Goal: Task Accomplishment & Management: Complete application form

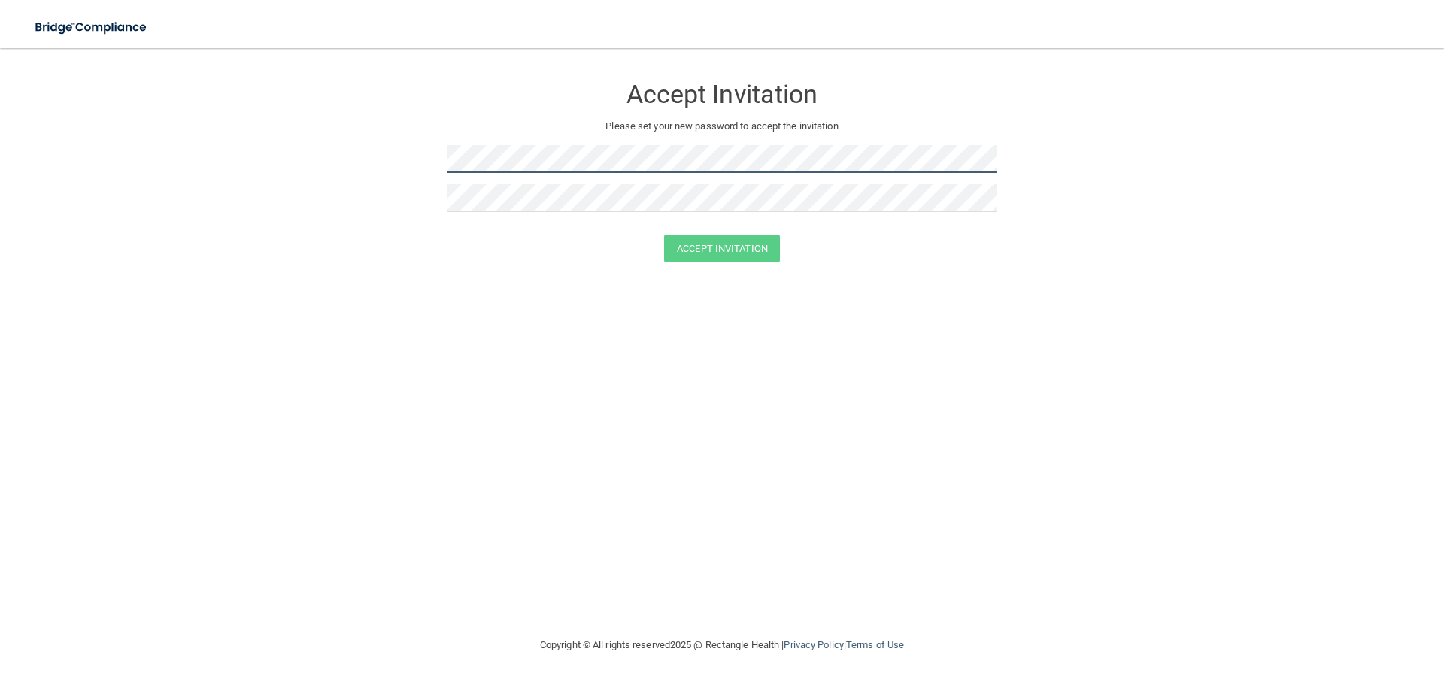
click at [438, 159] on form "Accept Invitation Please set your new password to accept the invitation Accept …" at bounding box center [722, 171] width 1384 height 217
drag, startPoint x: 447, startPoint y: 159, endPoint x: 398, endPoint y: 223, distance: 80.5
click at [398, 223] on form "Accept Invitation Please set your new password to accept the invitation Accept …" at bounding box center [722, 171] width 1384 height 217
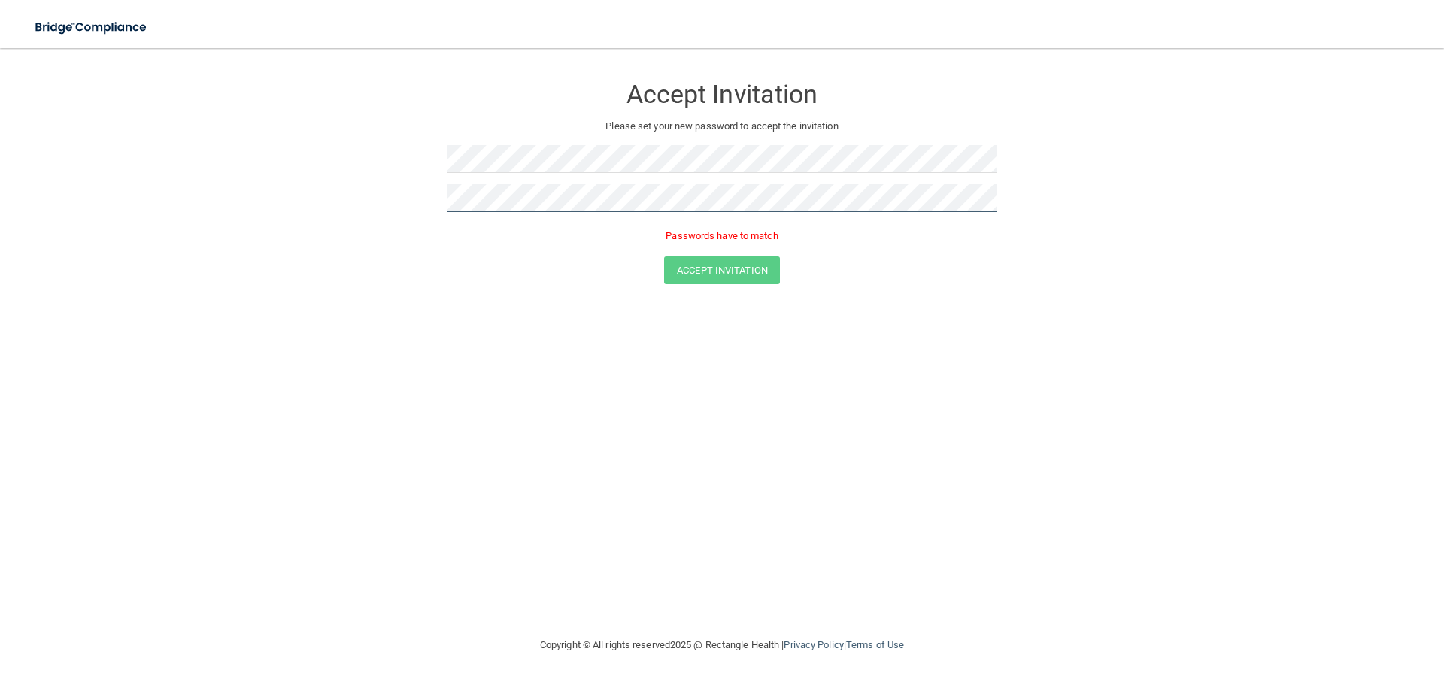
click at [362, 193] on form "Accept Invitation Please set your new password to accept the invitation Passwor…" at bounding box center [722, 182] width 1384 height 239
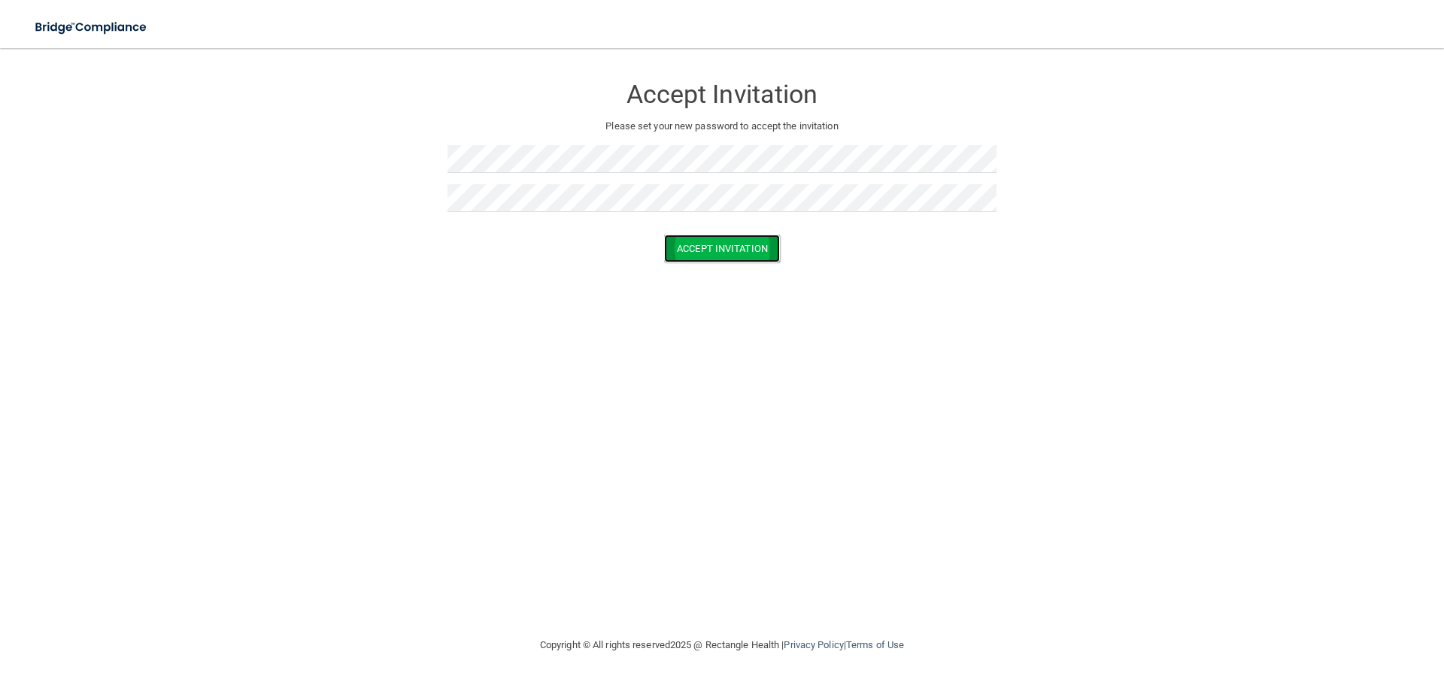
click at [717, 241] on button "Accept Invitation" at bounding box center [722, 249] width 116 height 28
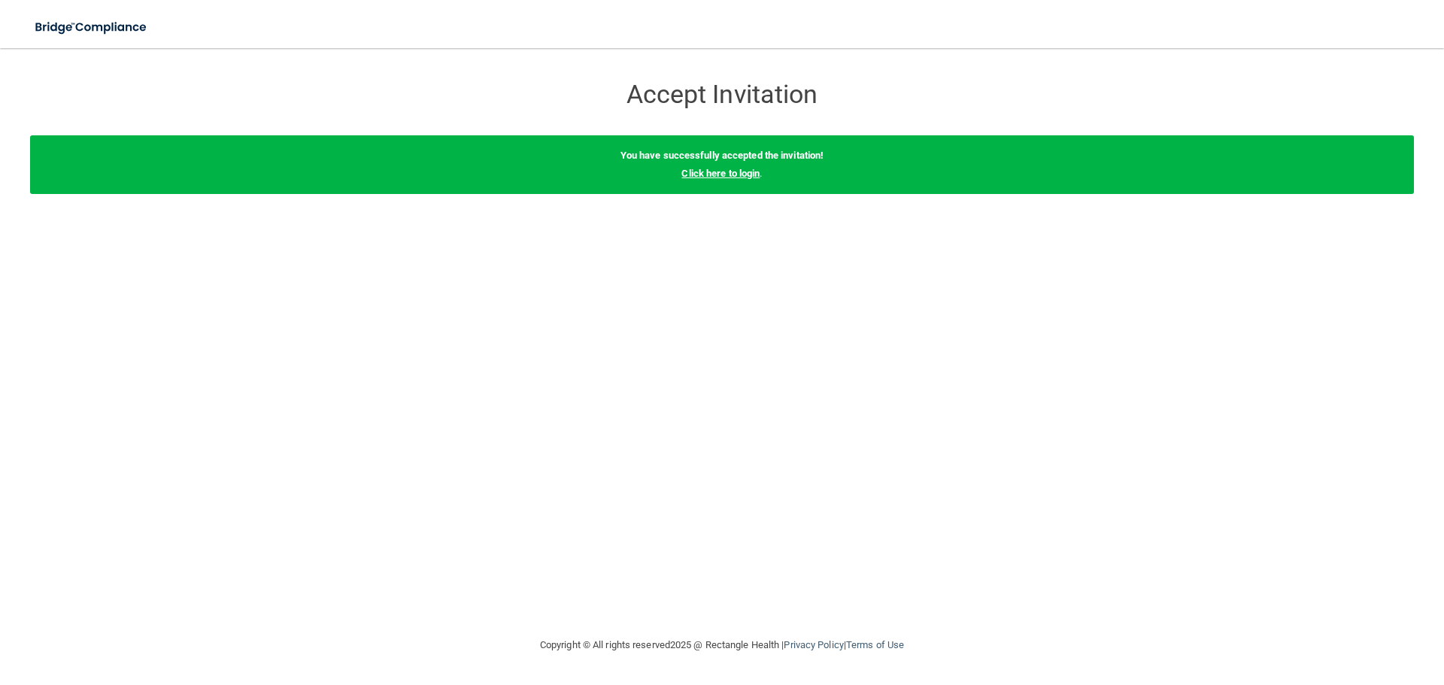
click at [714, 176] on link "Click here to login" at bounding box center [720, 173] width 78 height 11
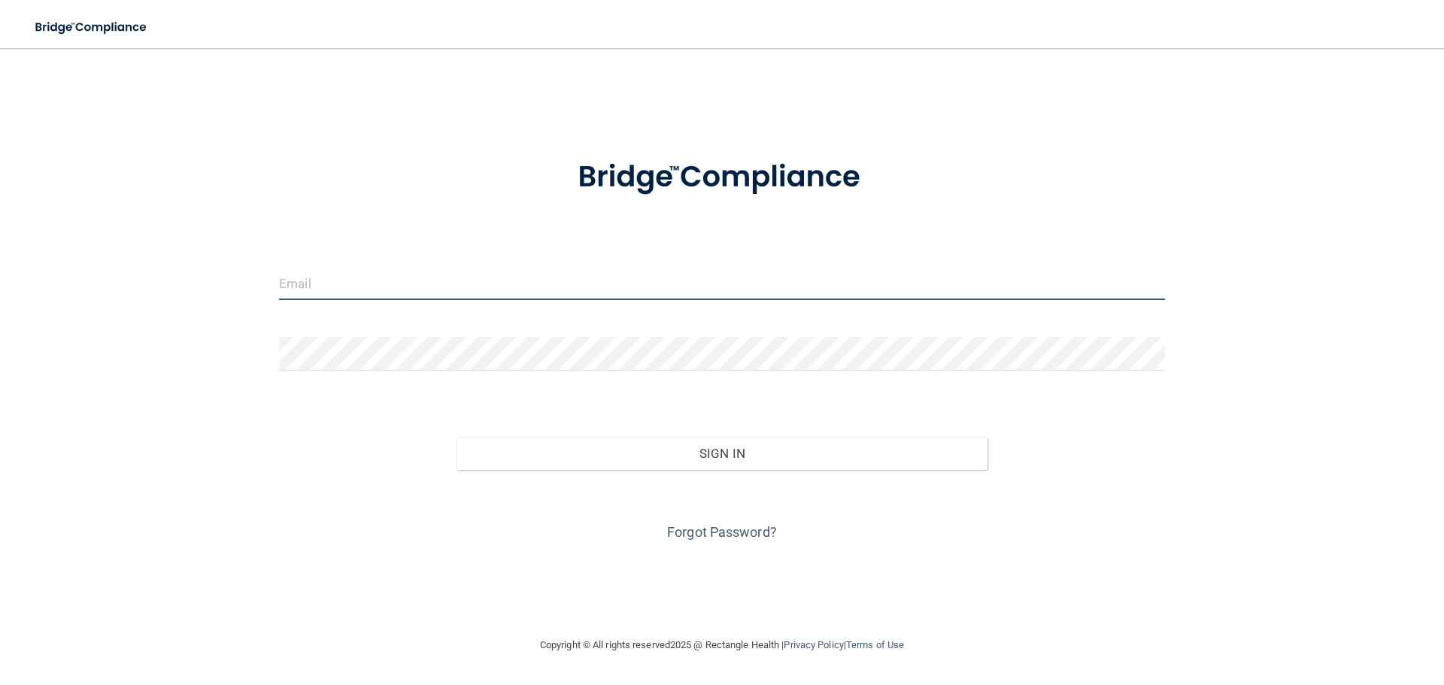
type input "[PERSON_NAME][EMAIL_ADDRESS][DOMAIN_NAME]"
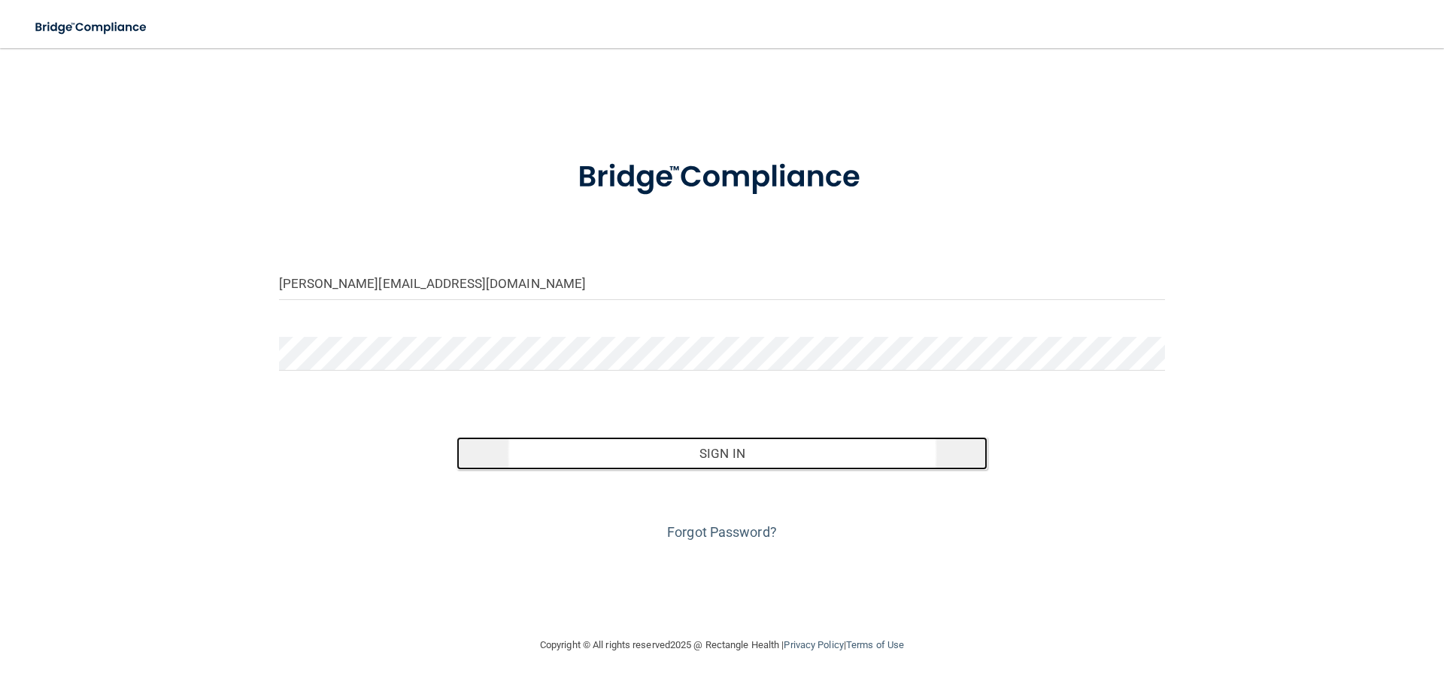
click at [723, 454] on button "Sign In" at bounding box center [722, 453] width 532 height 33
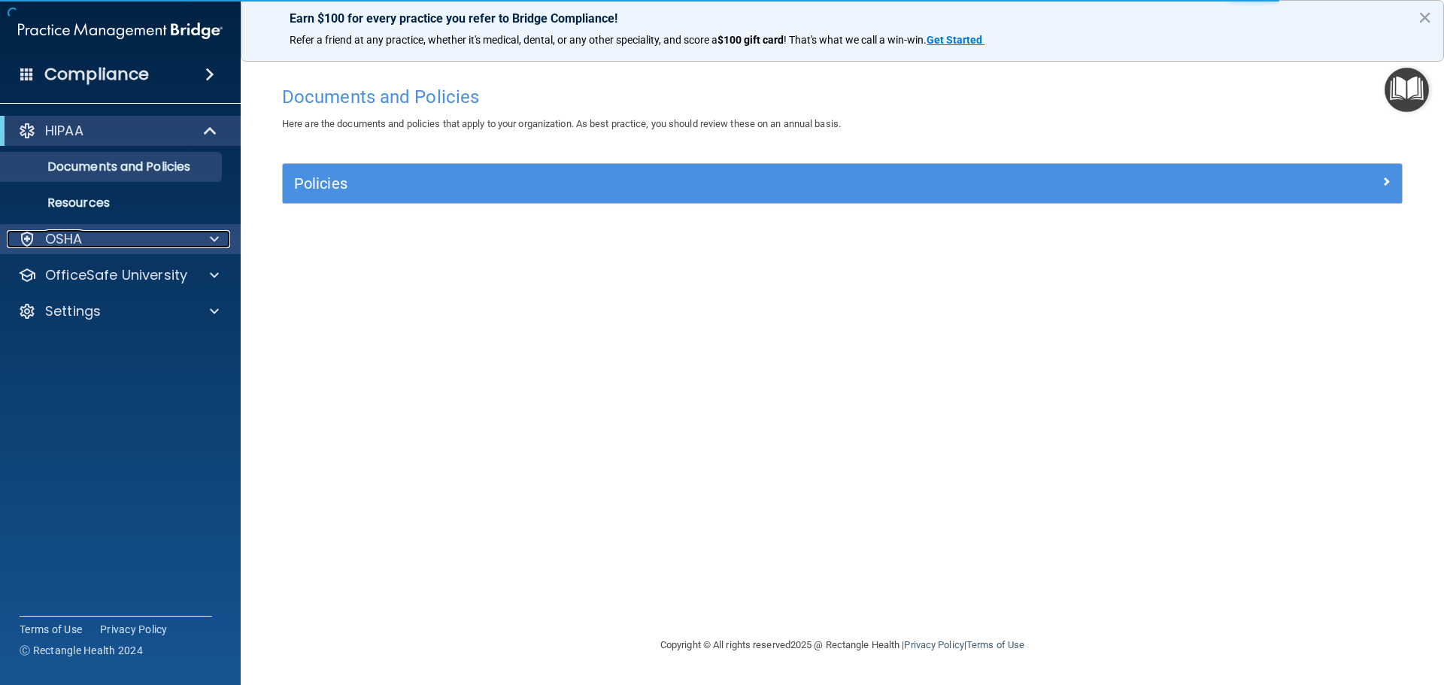
click at [214, 240] on span at bounding box center [214, 239] width 9 height 18
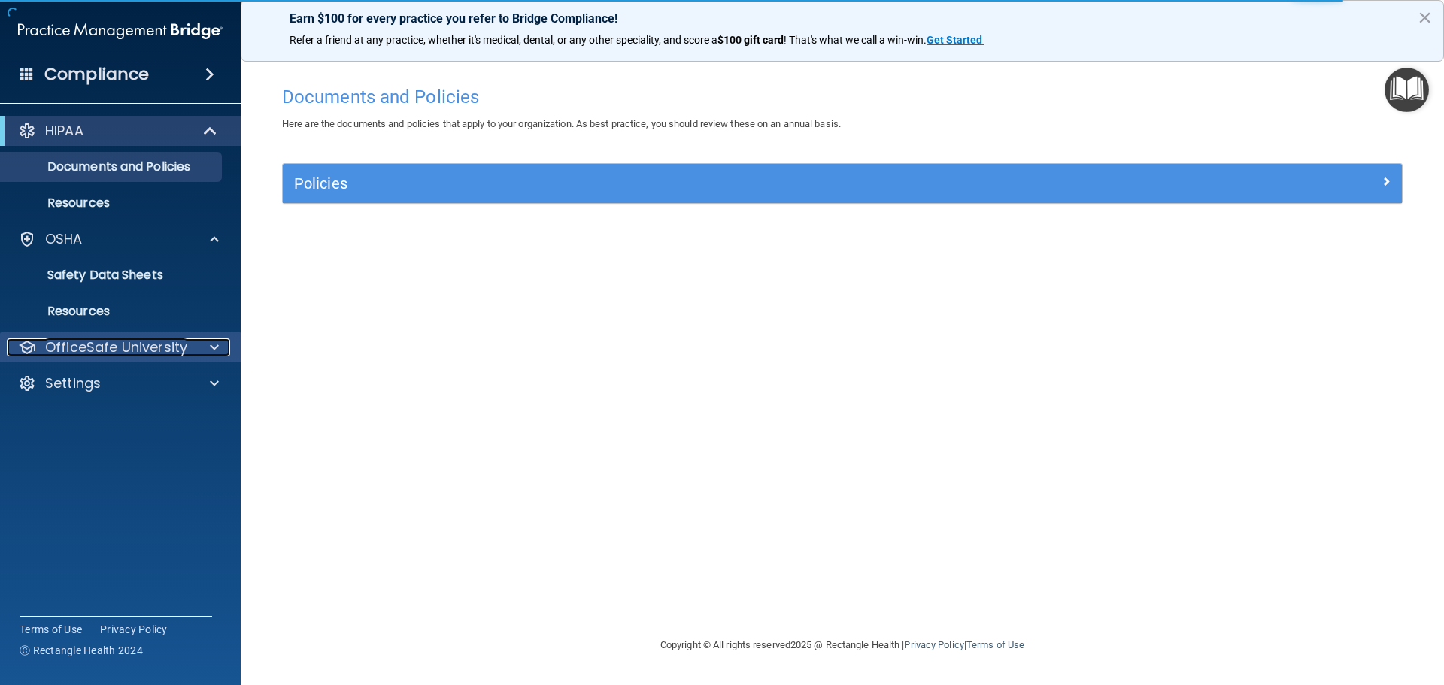
click at [211, 345] on span at bounding box center [214, 347] width 9 height 18
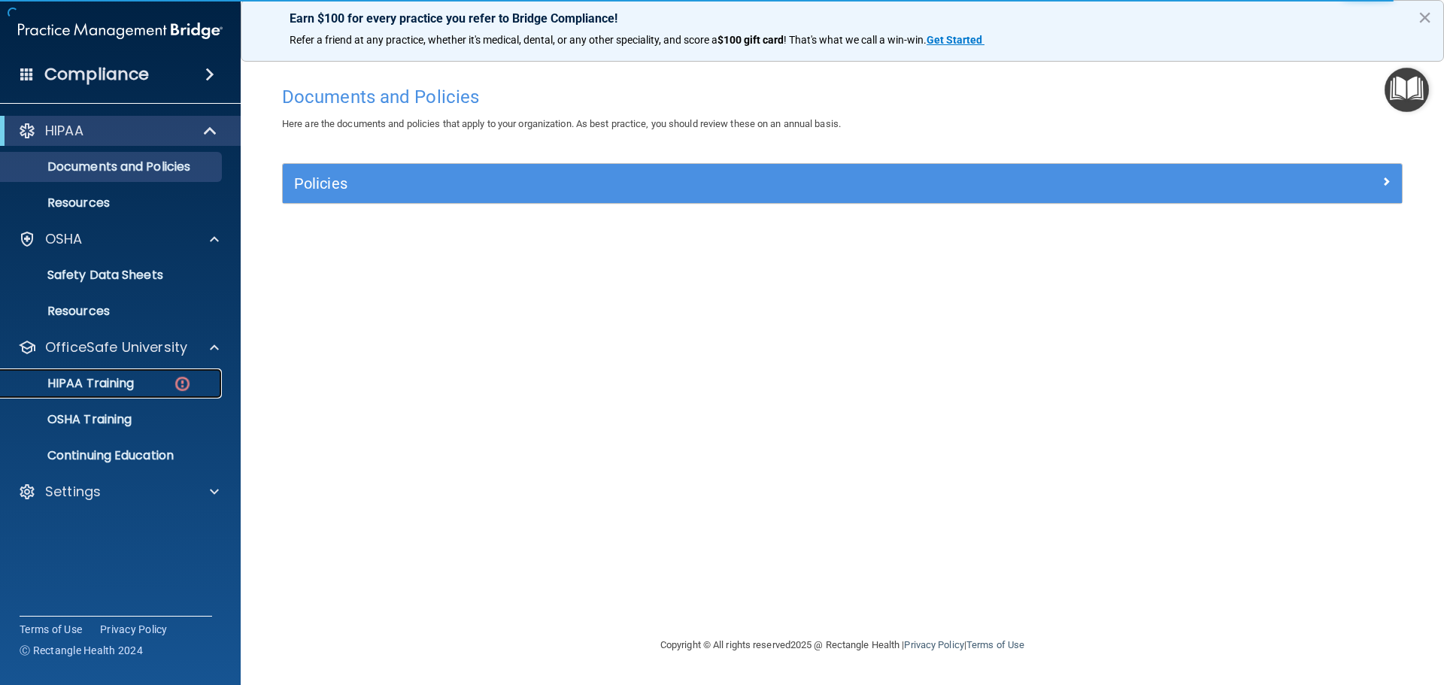
click at [114, 381] on p "HIPAA Training" at bounding box center [72, 383] width 124 height 15
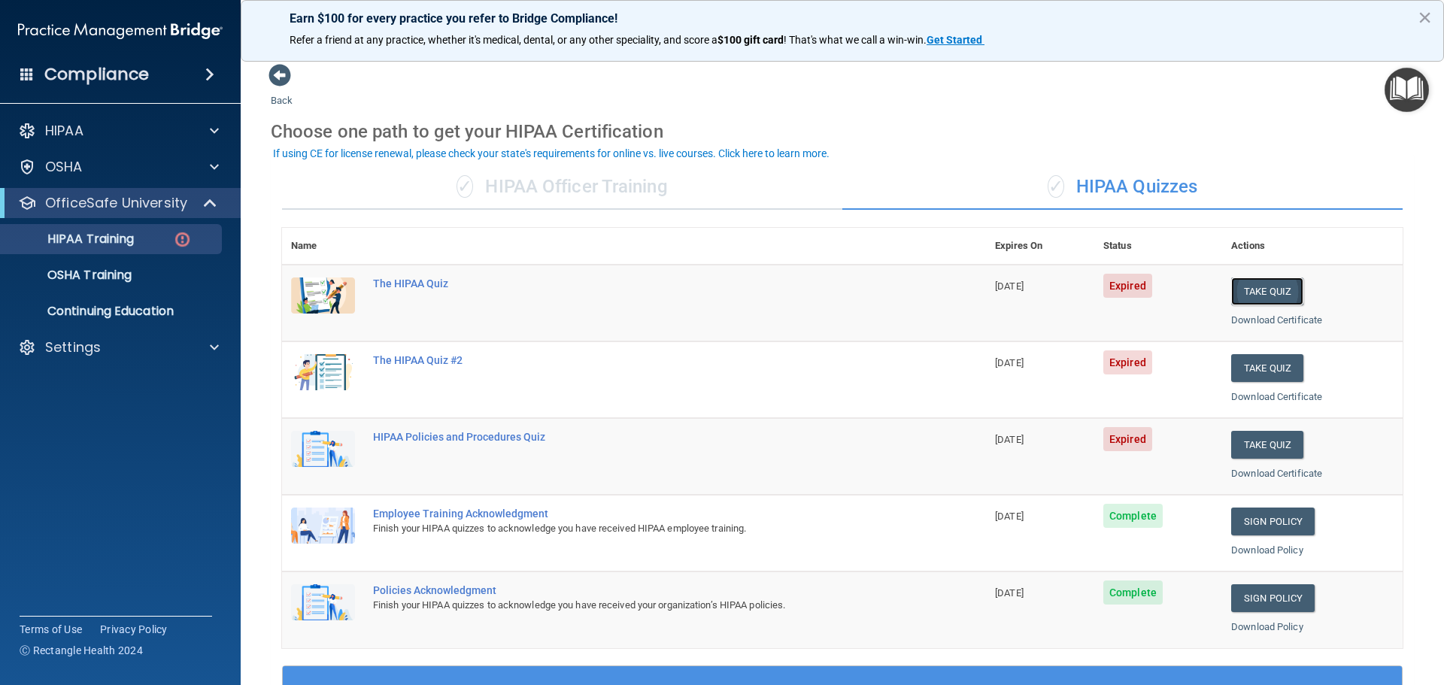
click at [1257, 284] on button "Take Quiz" at bounding box center [1267, 292] width 72 height 28
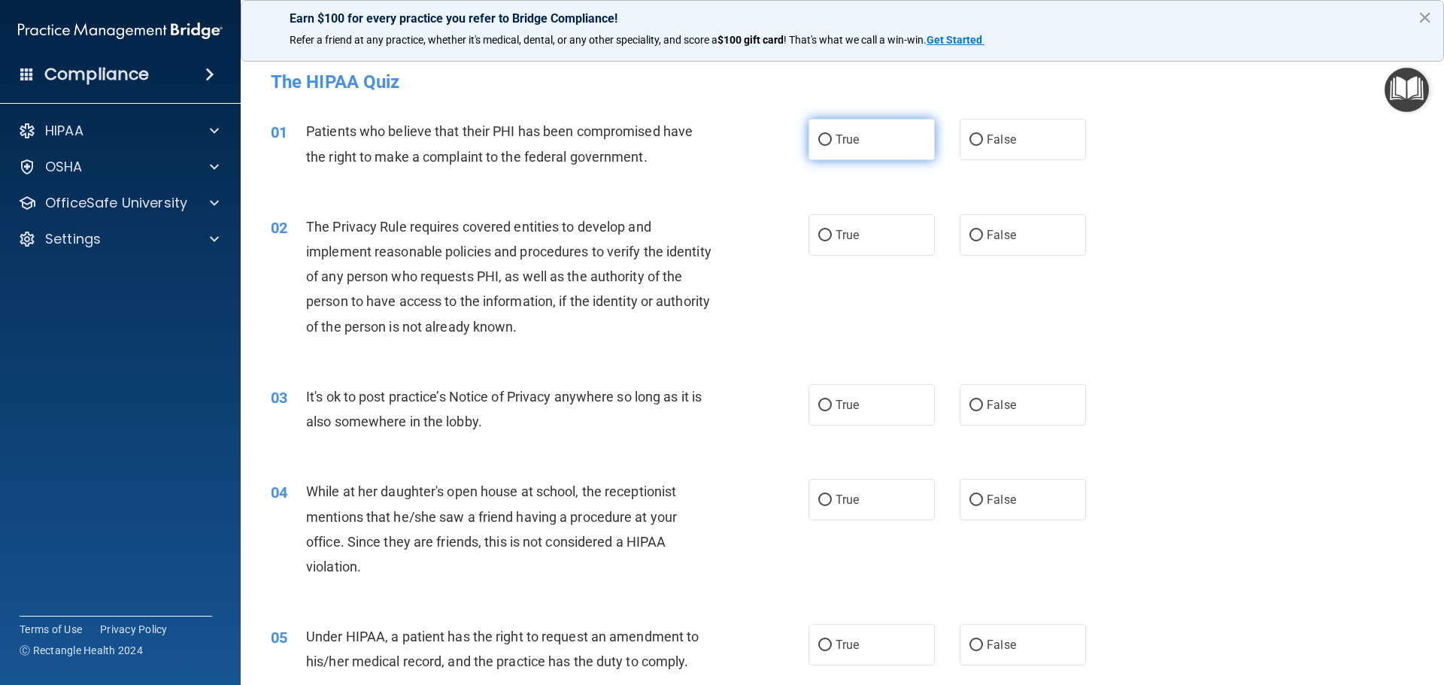
click at [820, 141] on input "True" at bounding box center [825, 140] width 14 height 11
radio input "true"
click at [820, 230] on input "True" at bounding box center [825, 235] width 14 height 11
radio input "true"
click at [977, 405] on label "False" at bounding box center [1023, 404] width 126 height 41
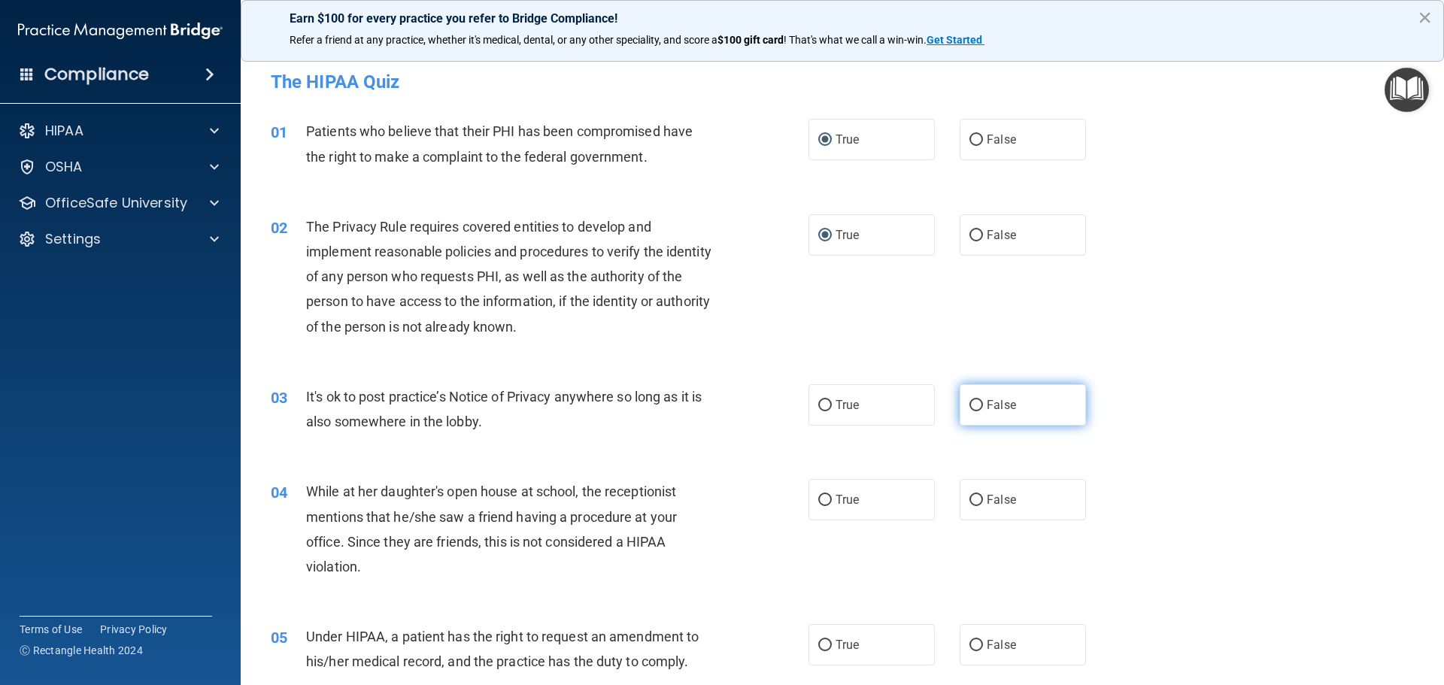
click at [977, 405] on input "False" at bounding box center [976, 405] width 14 height 11
radio input "true"
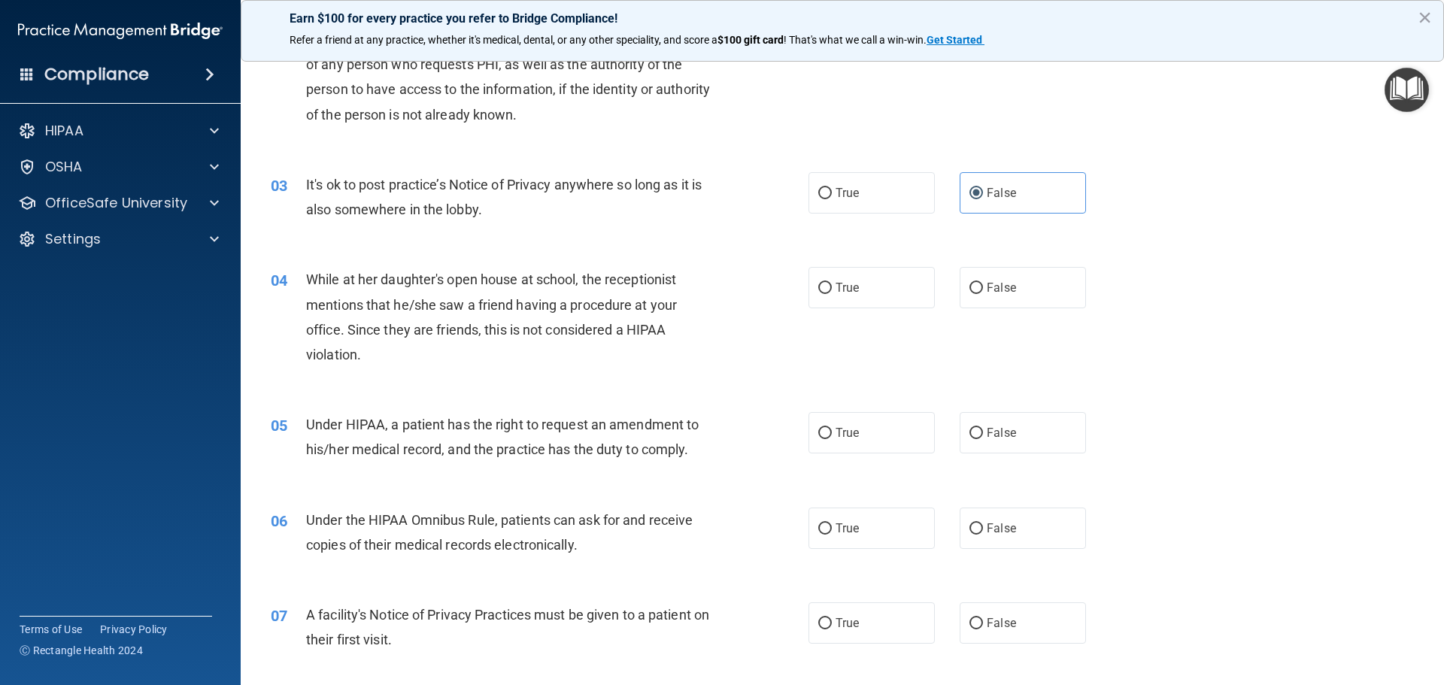
scroll to position [226, 0]
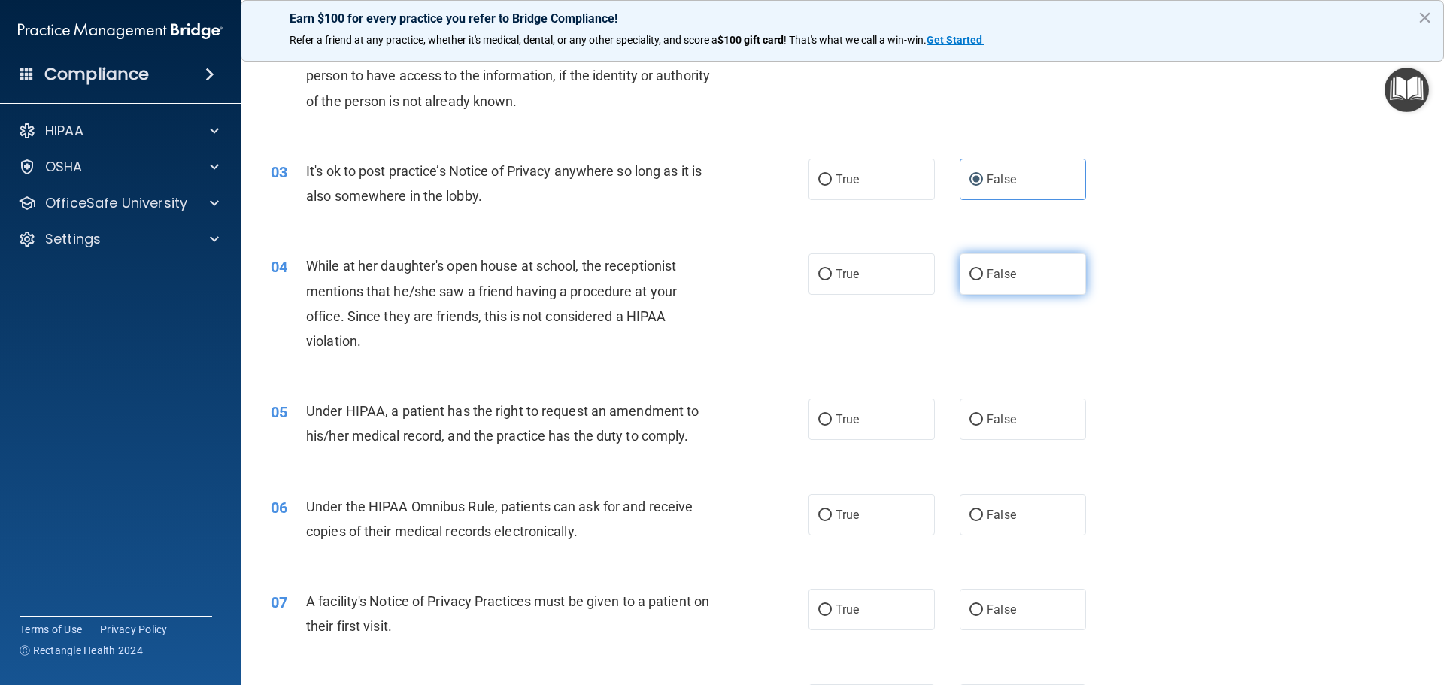
click at [970, 274] on input "False" at bounding box center [976, 274] width 14 height 11
radio input "true"
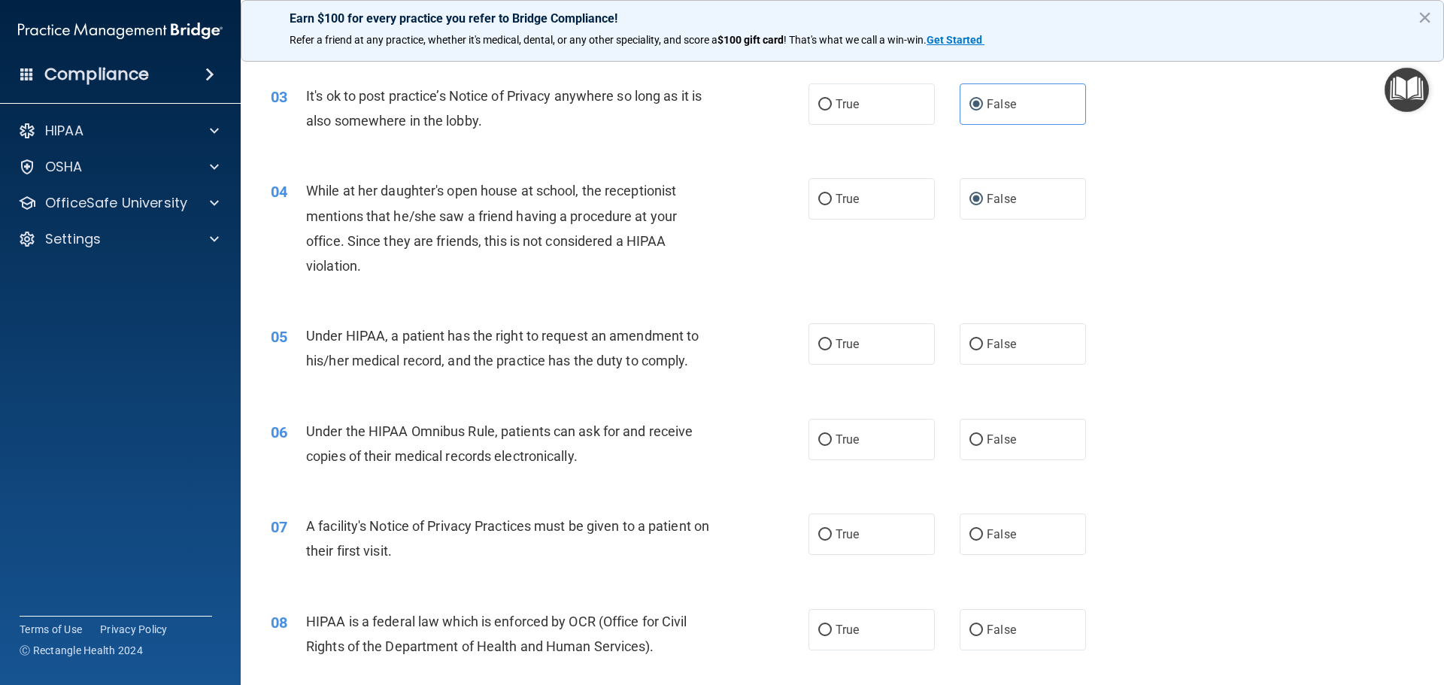
scroll to position [376, 0]
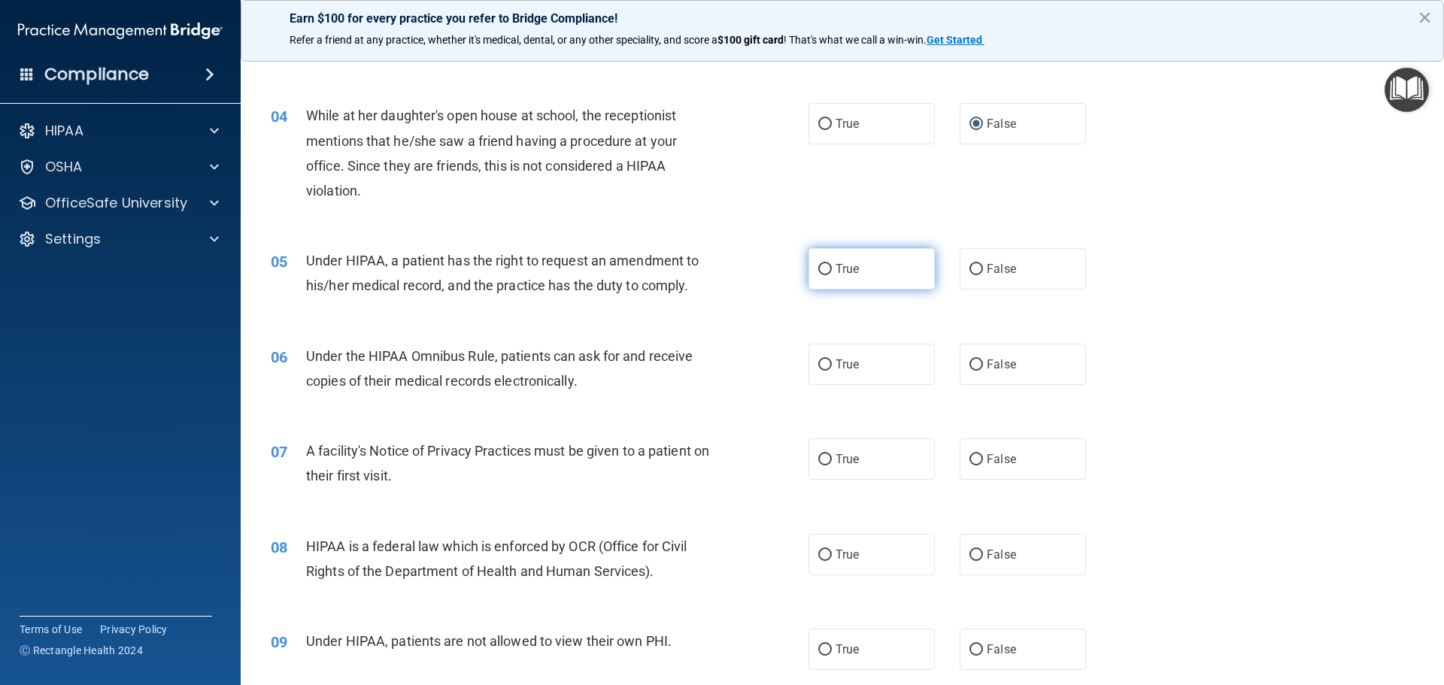
click at [823, 268] on input "True" at bounding box center [825, 269] width 14 height 11
radio input "true"
click at [821, 362] on input "True" at bounding box center [825, 364] width 14 height 11
radio input "true"
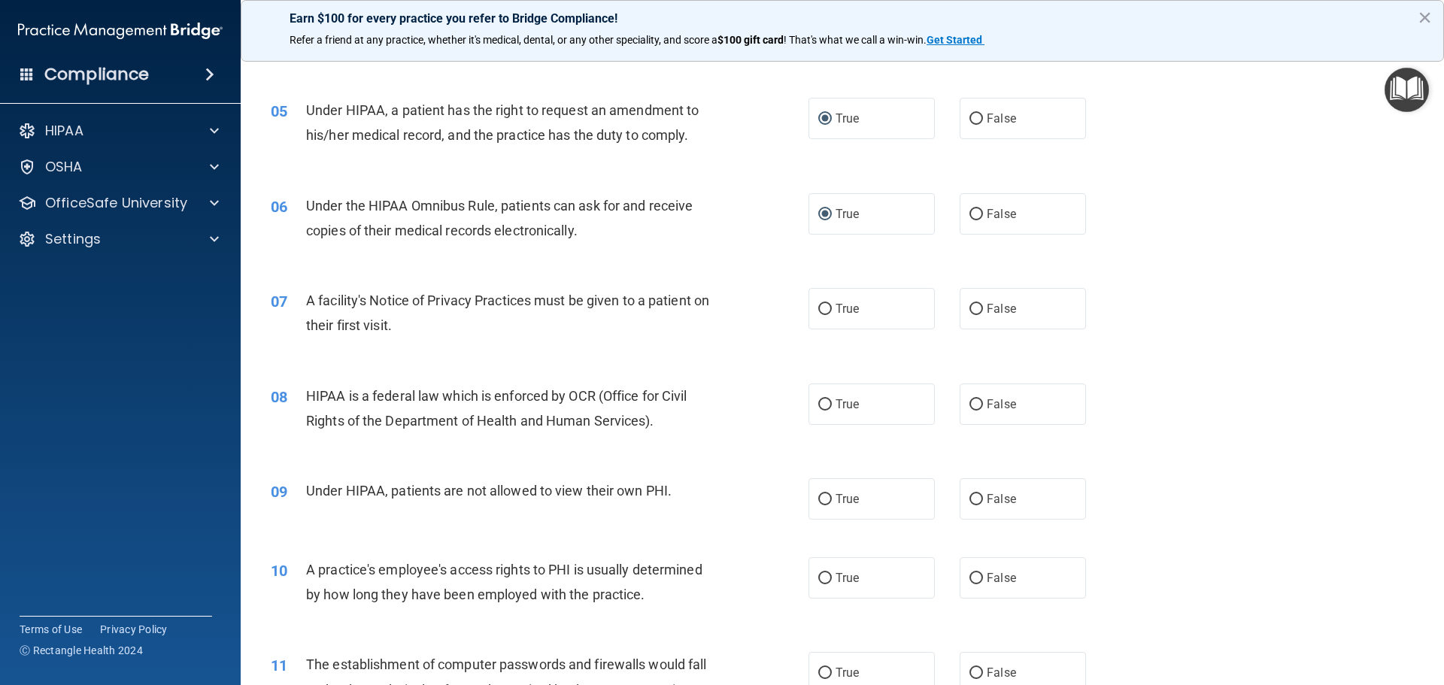
scroll to position [602, 0]
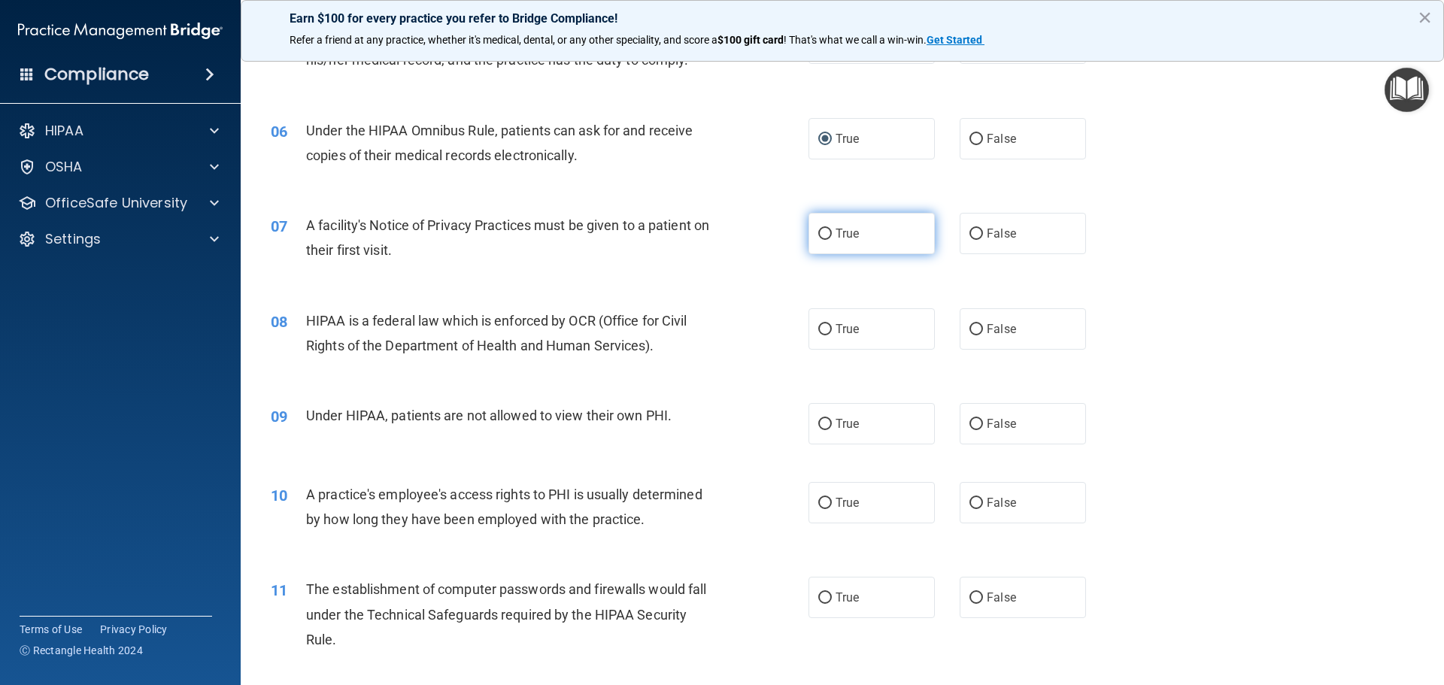
click at [820, 235] on input "True" at bounding box center [825, 234] width 14 height 11
radio input "true"
click at [819, 328] on input "True" at bounding box center [825, 329] width 14 height 11
radio input "true"
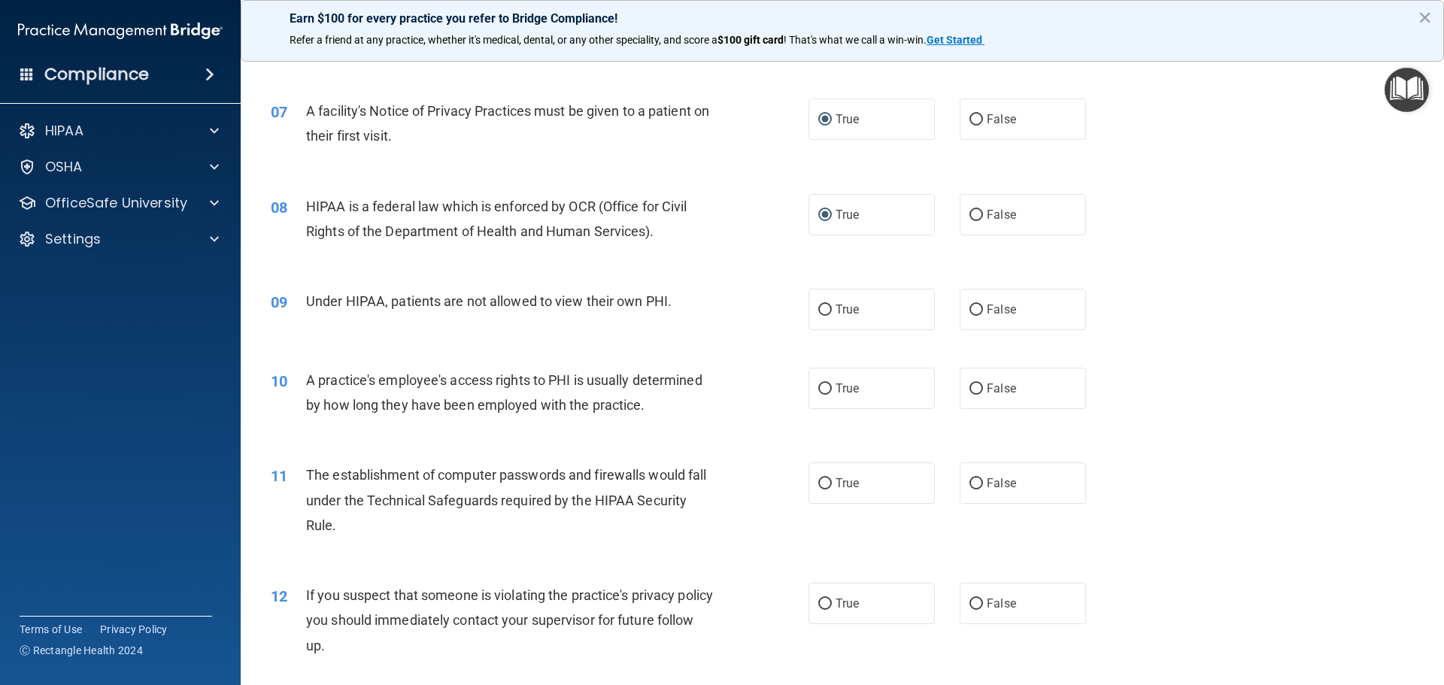
scroll to position [752, 0]
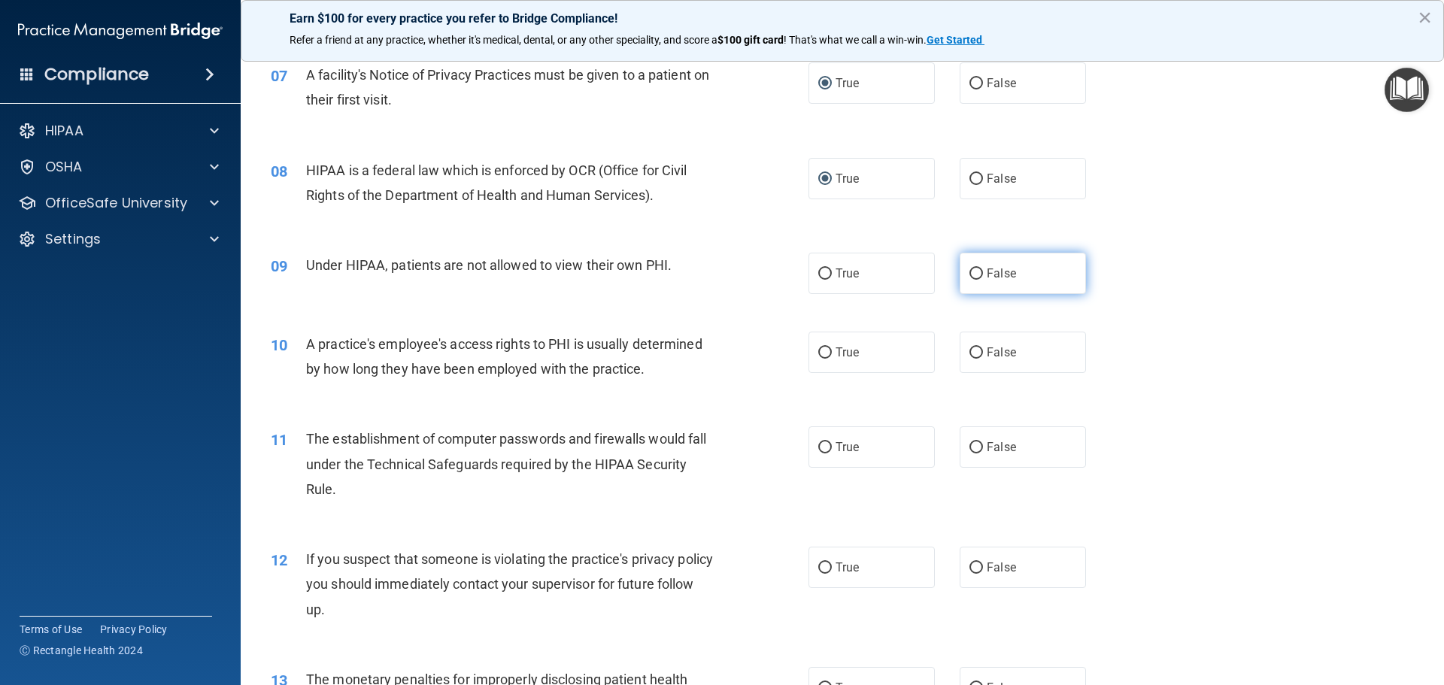
click at [969, 273] on input "False" at bounding box center [976, 273] width 14 height 11
radio input "true"
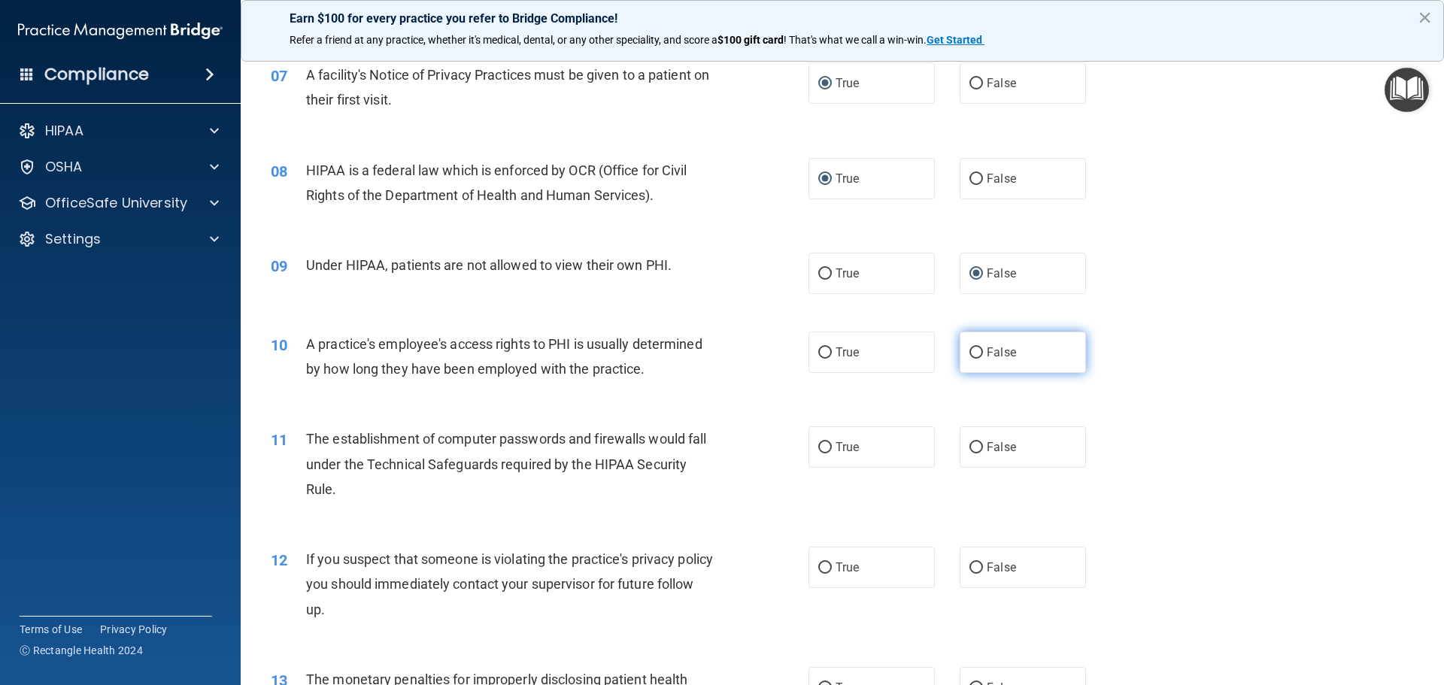
click at [971, 354] on input "False" at bounding box center [976, 352] width 14 height 11
radio input "true"
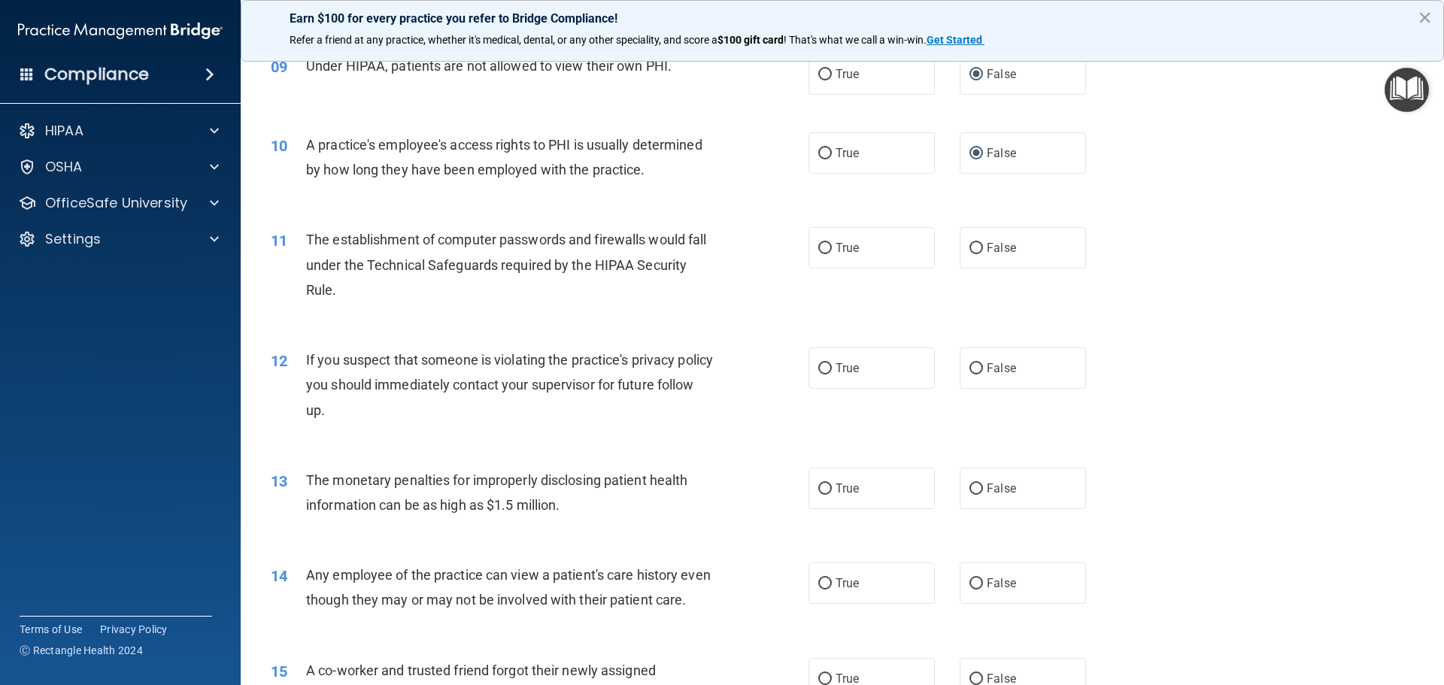
scroll to position [978, 0]
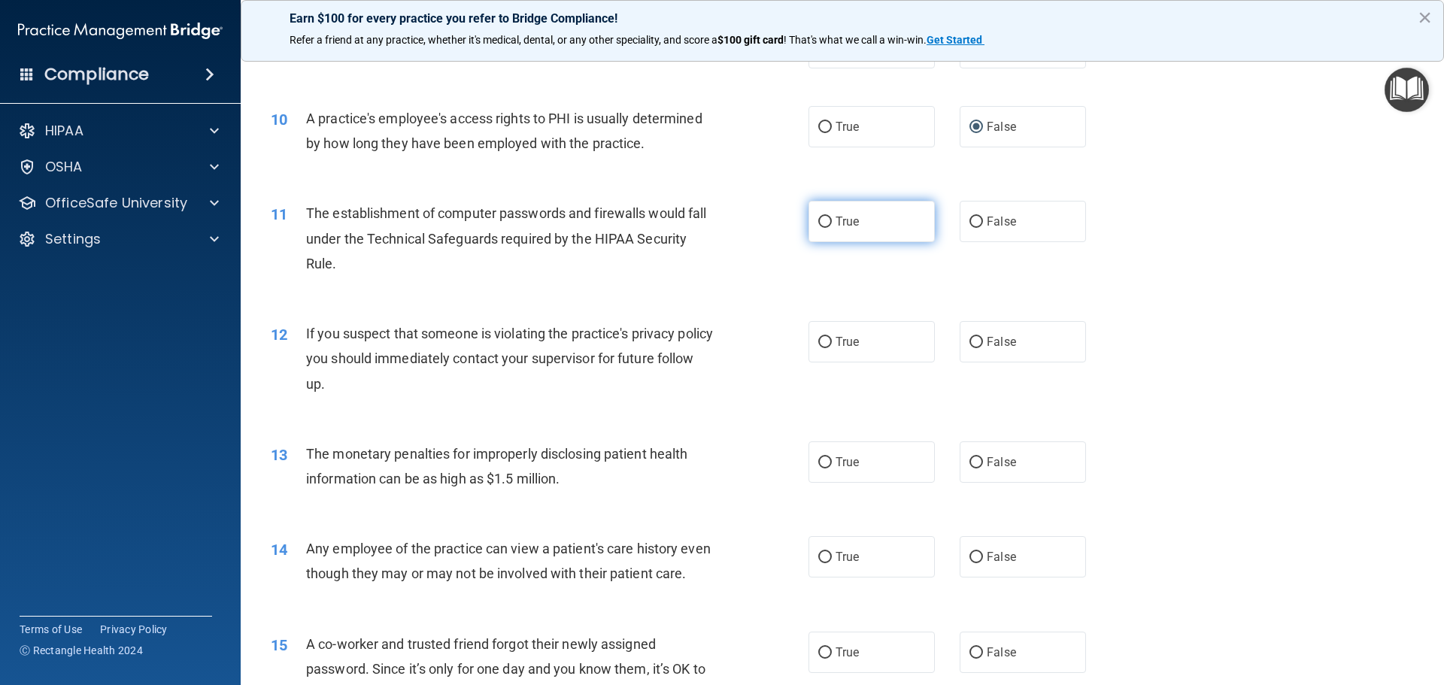
click at [822, 219] on input "True" at bounding box center [825, 222] width 14 height 11
radio input "true"
click at [818, 341] on input "True" at bounding box center [825, 342] width 14 height 11
radio input "true"
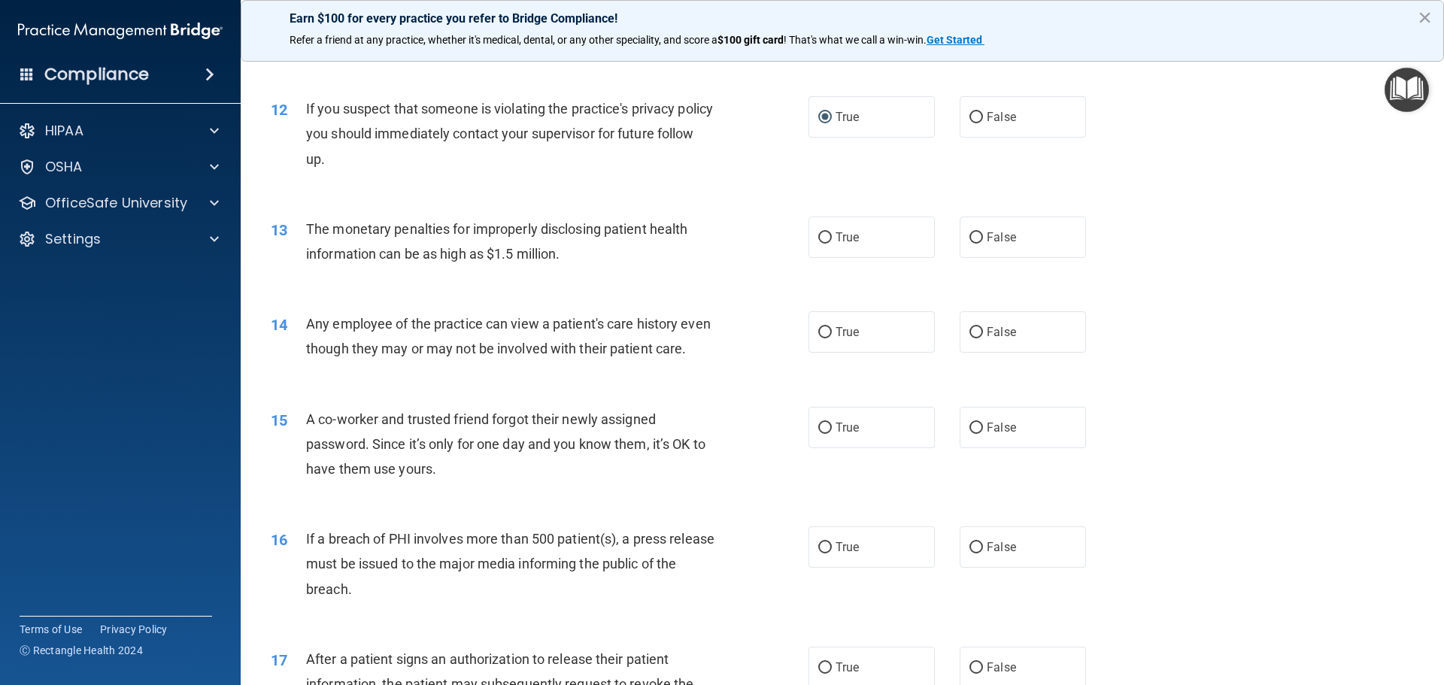
scroll to position [1203, 0]
click at [819, 238] on input "True" at bounding box center [825, 237] width 14 height 11
radio input "true"
click at [969, 326] on input "False" at bounding box center [976, 331] width 14 height 11
radio input "true"
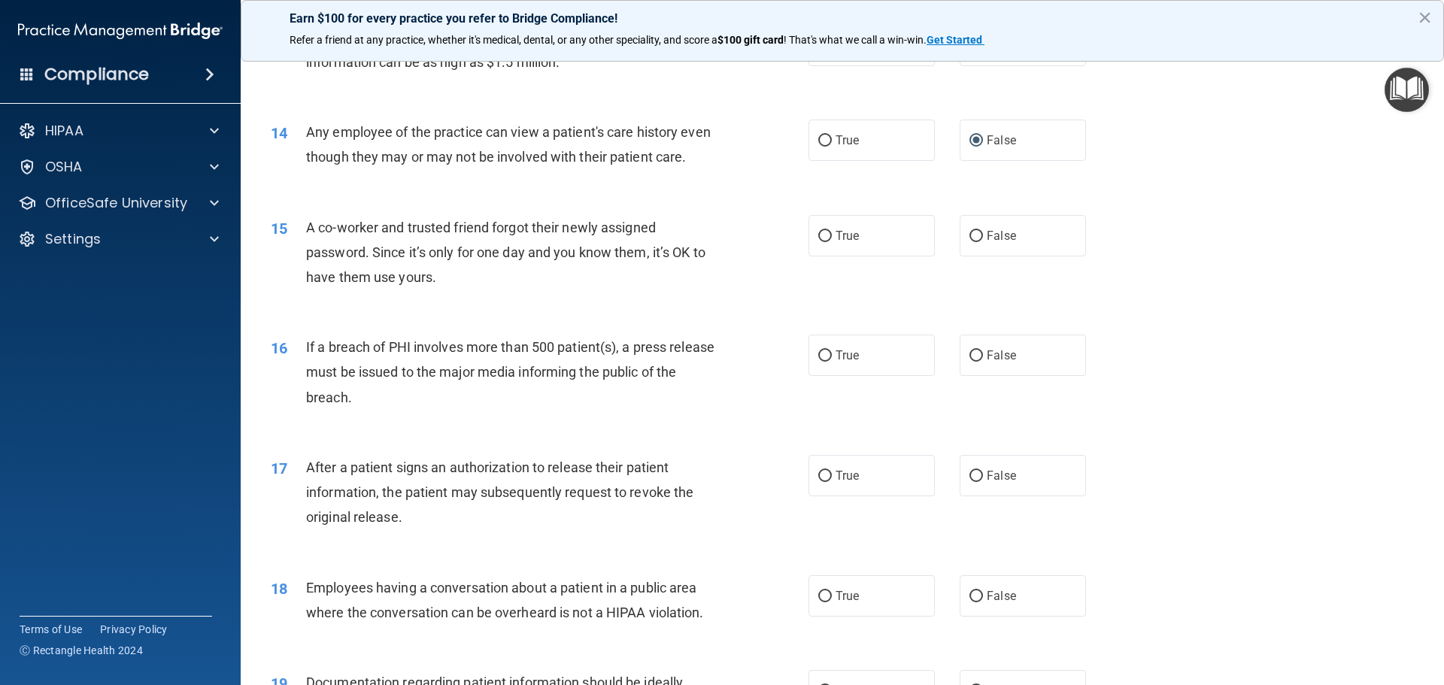
scroll to position [1429, 0]
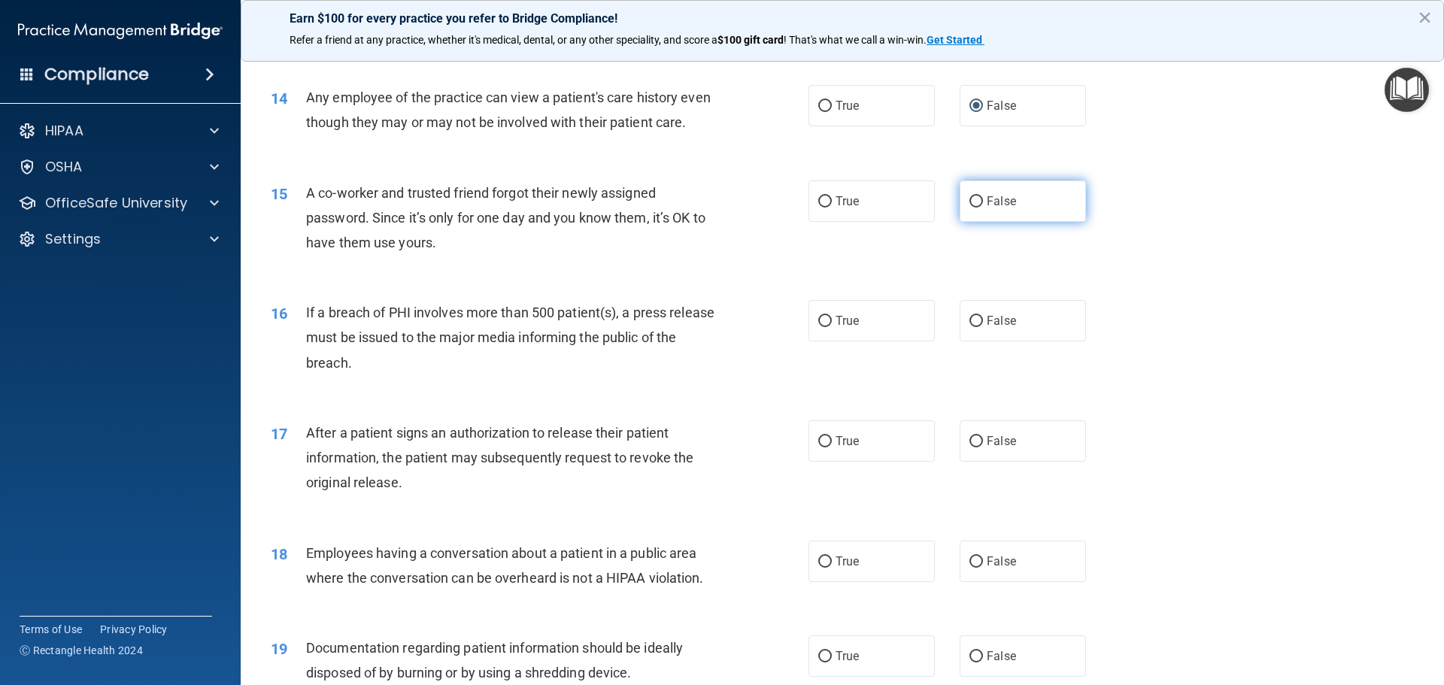
click at [971, 208] on input "False" at bounding box center [976, 201] width 14 height 11
radio input "true"
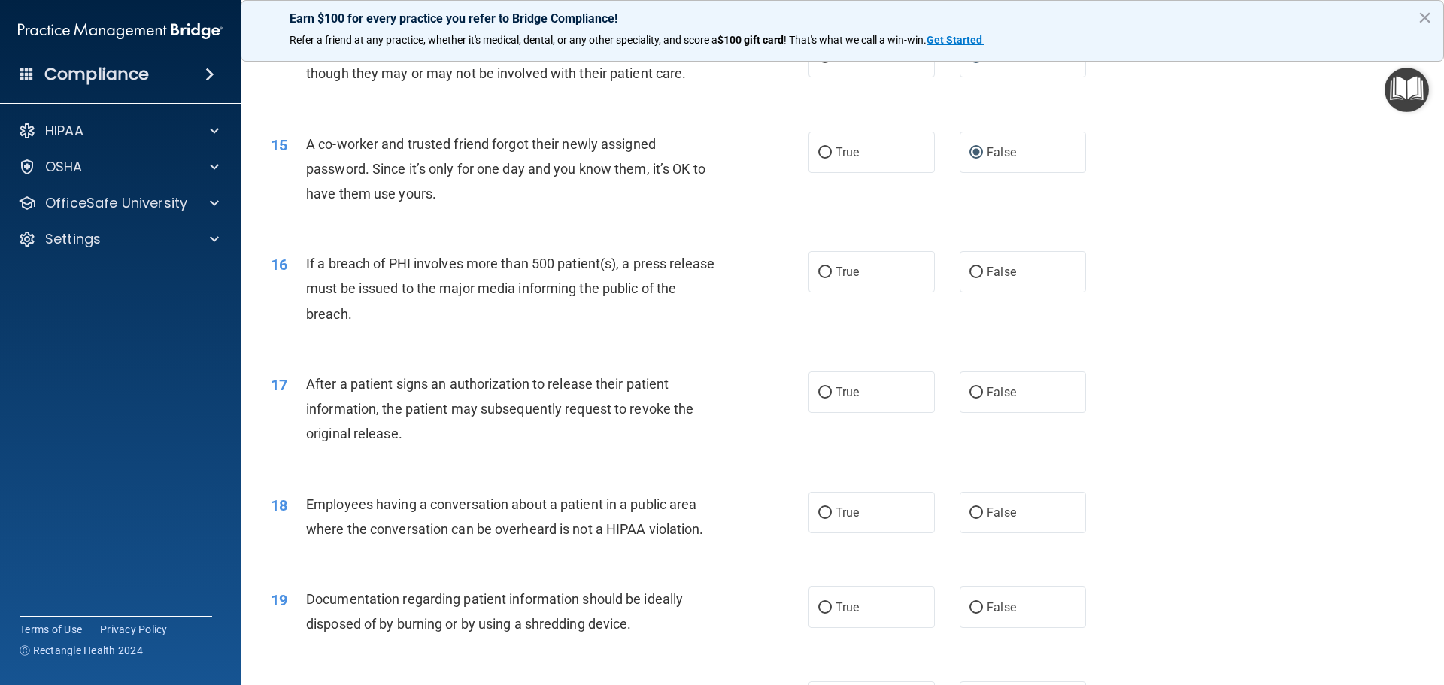
scroll to position [1504, 0]
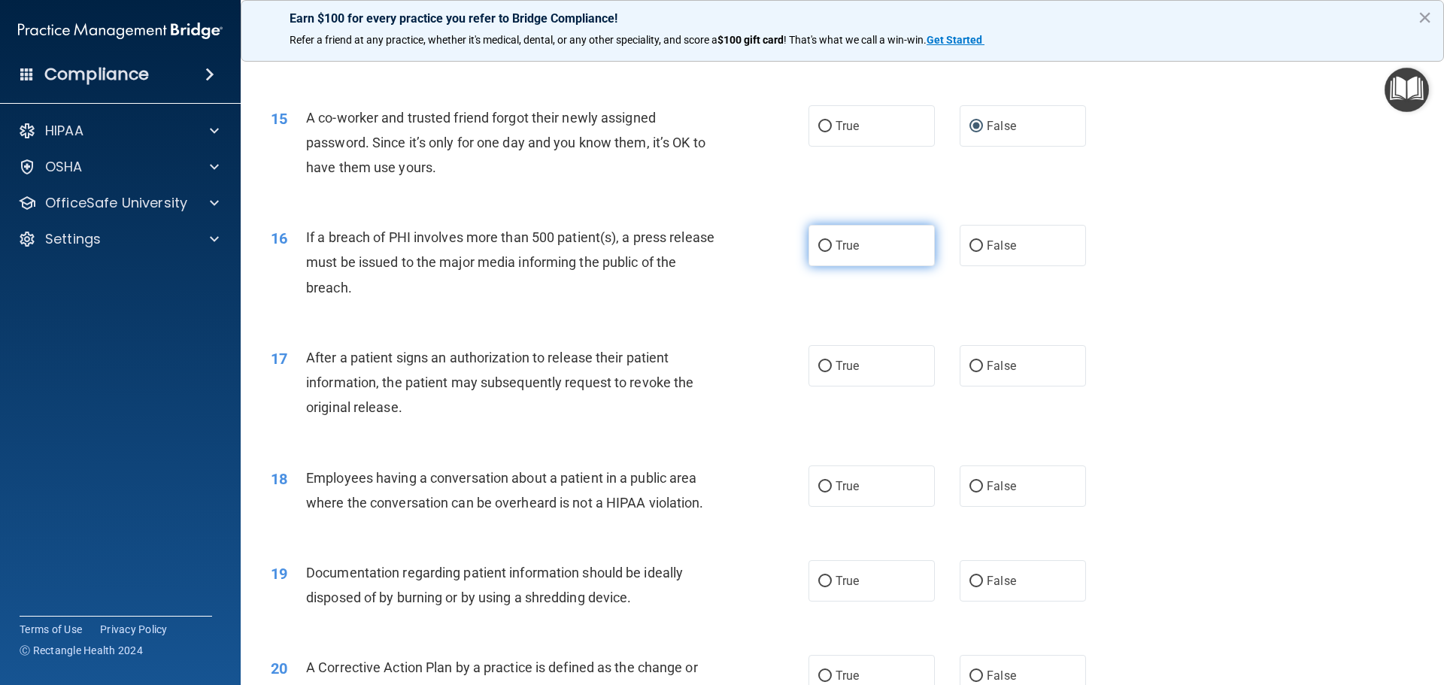
click at [821, 252] on input "True" at bounding box center [825, 246] width 14 height 11
radio input "true"
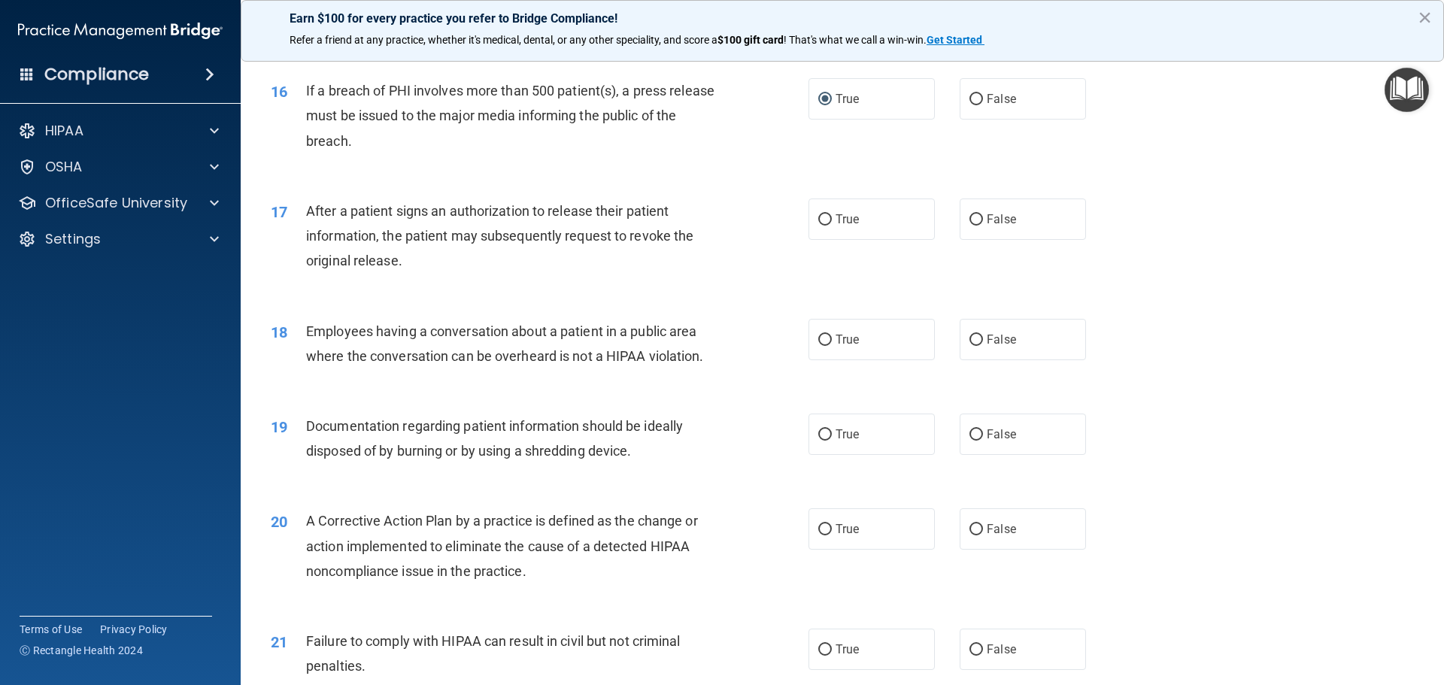
scroll to position [1654, 0]
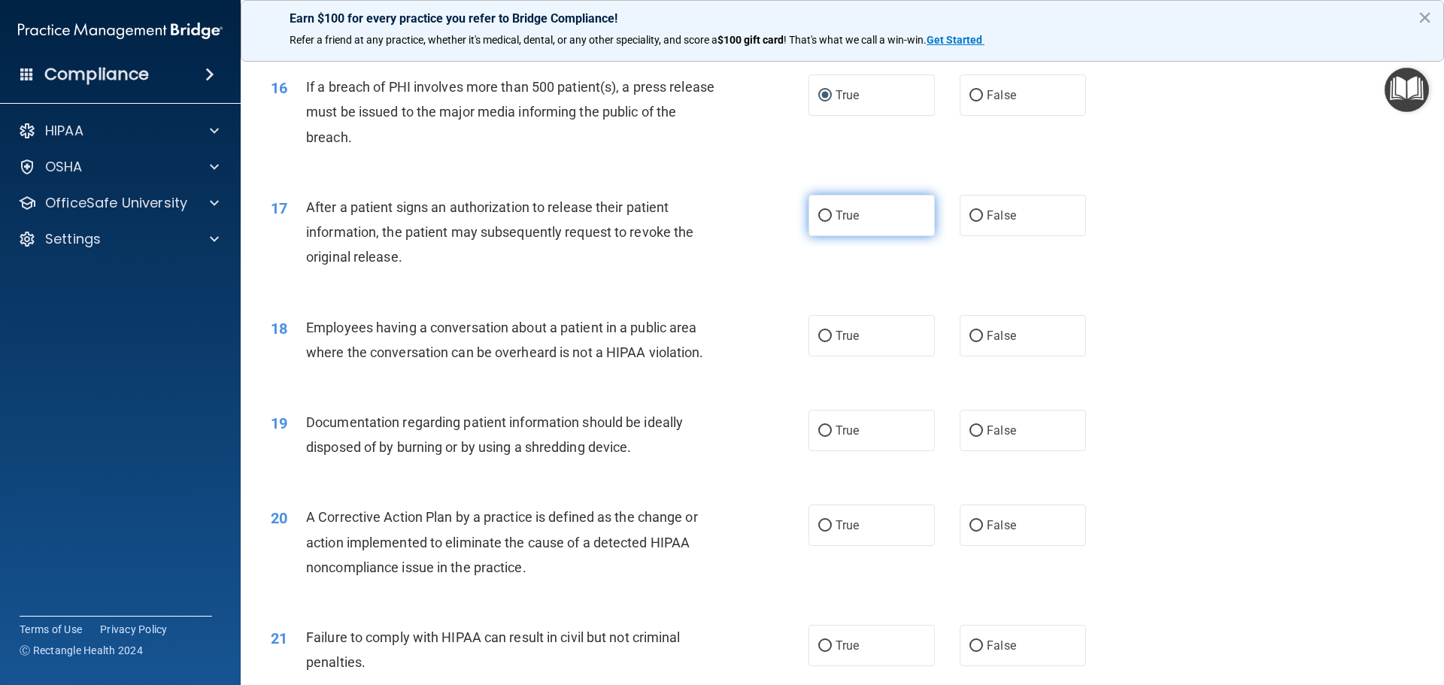
click at [820, 222] on input "True" at bounding box center [825, 216] width 14 height 11
radio input "true"
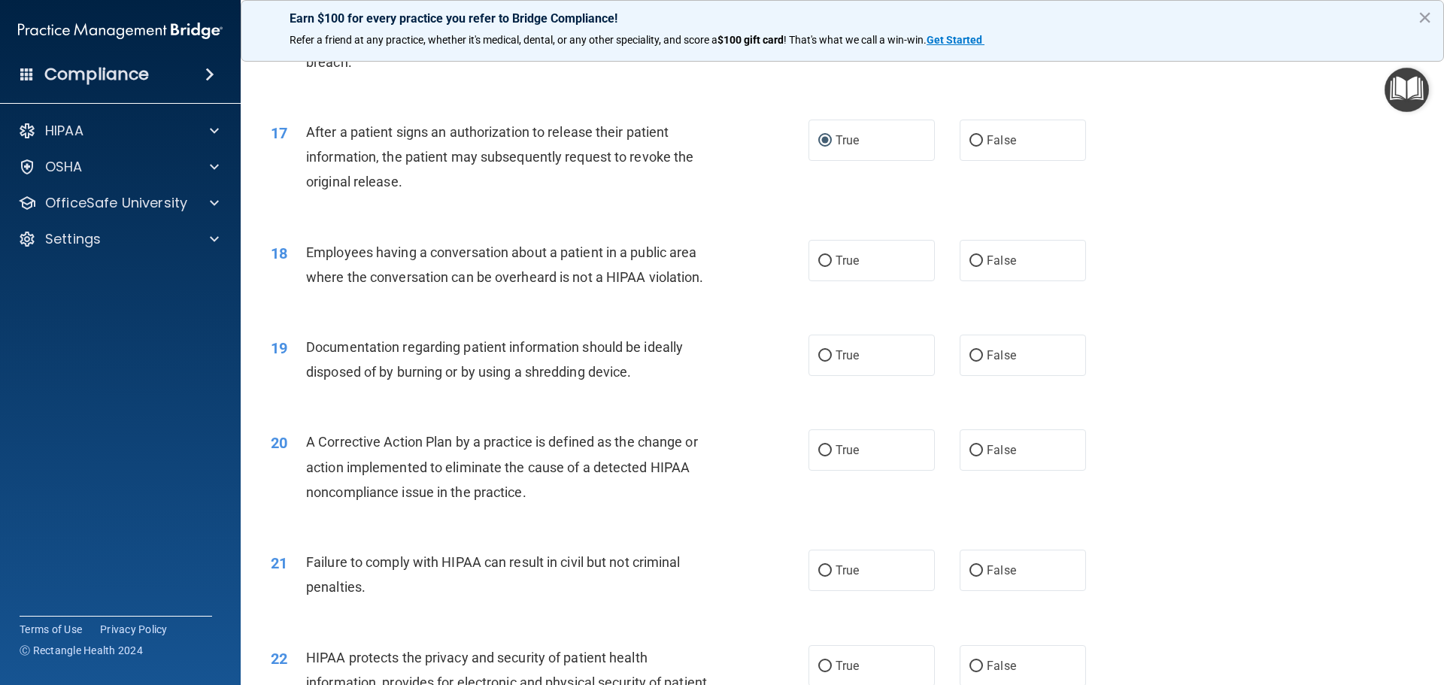
scroll to position [1805, 0]
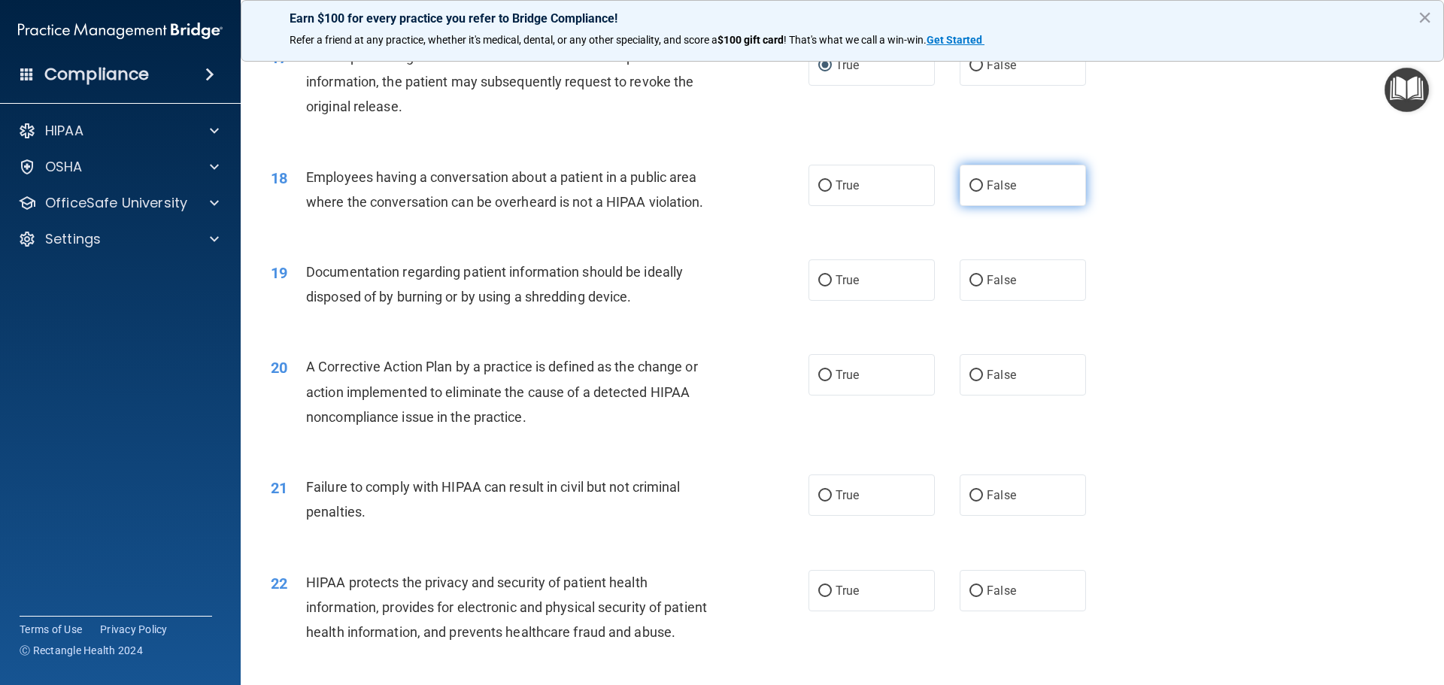
click at [969, 192] on input "False" at bounding box center [976, 185] width 14 height 11
radio input "true"
click at [820, 287] on input "True" at bounding box center [825, 280] width 14 height 11
radio input "true"
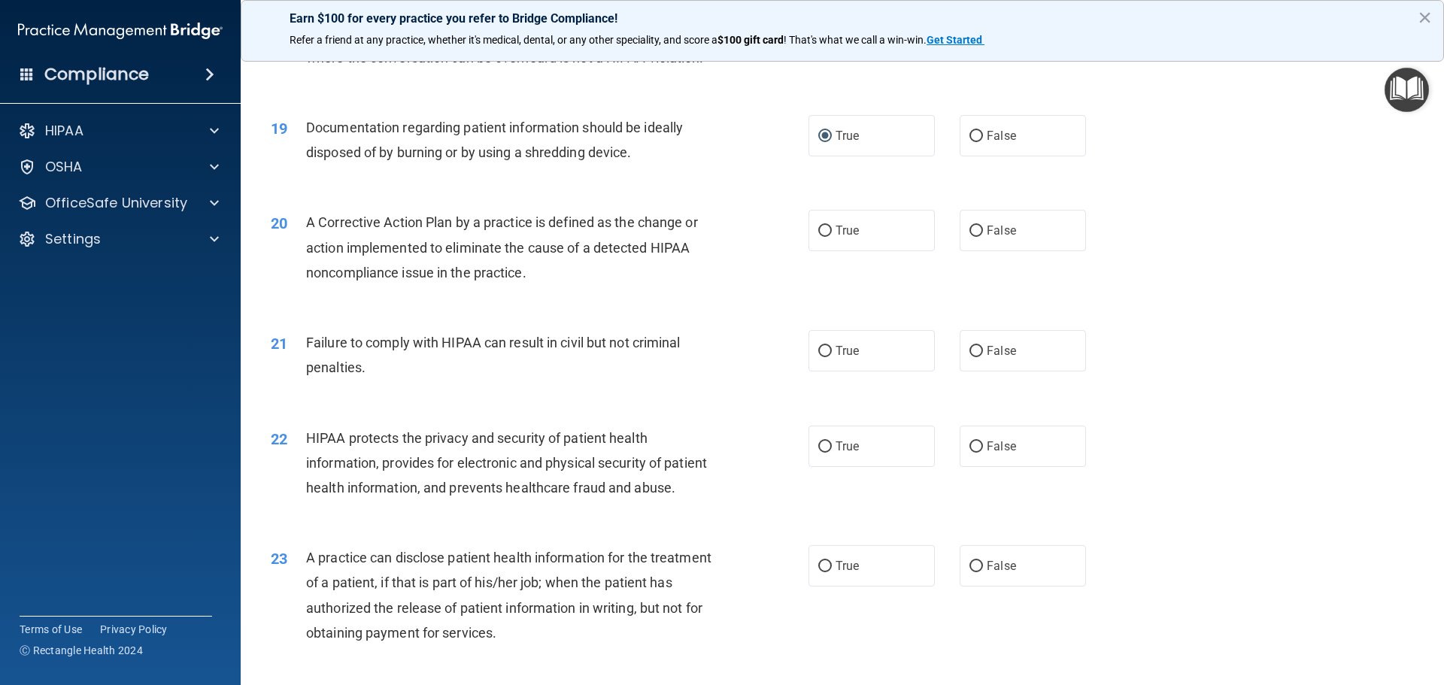
scroll to position [2030, 0]
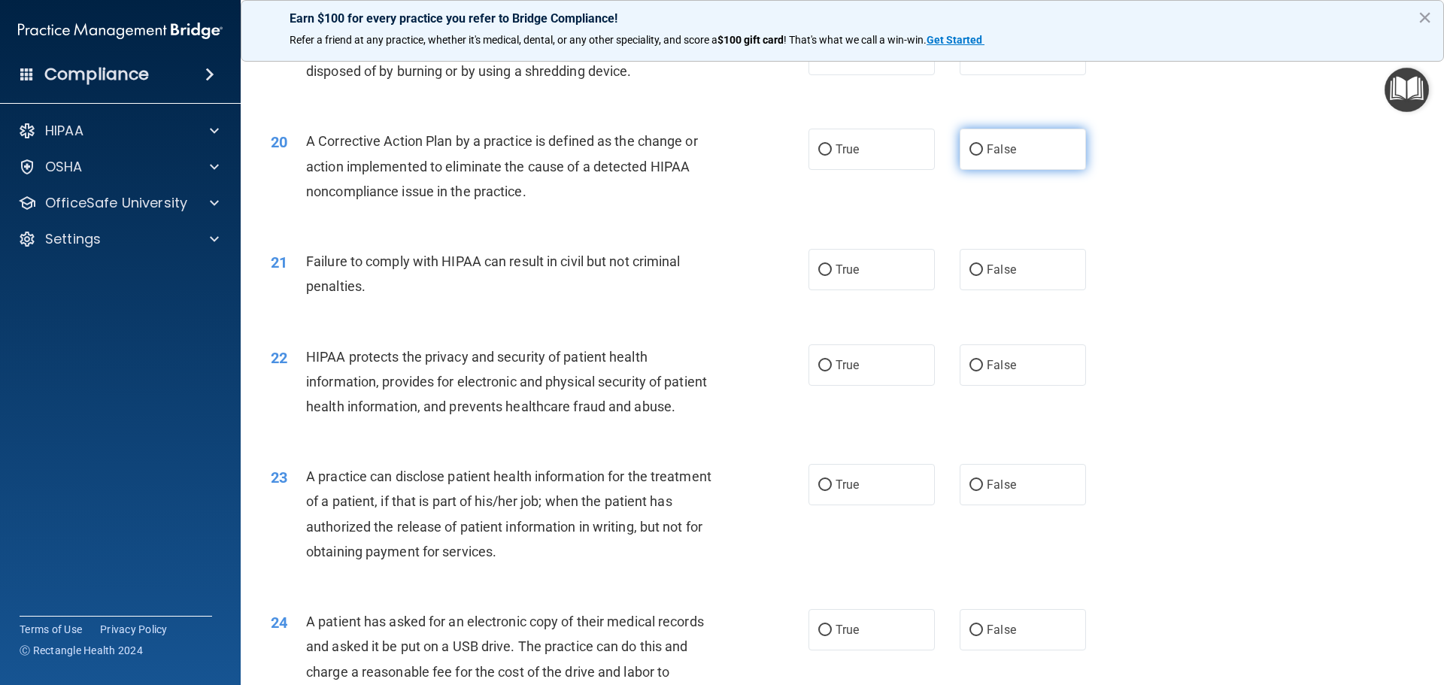
click at [972, 156] on input "False" at bounding box center [976, 149] width 14 height 11
radio input "true"
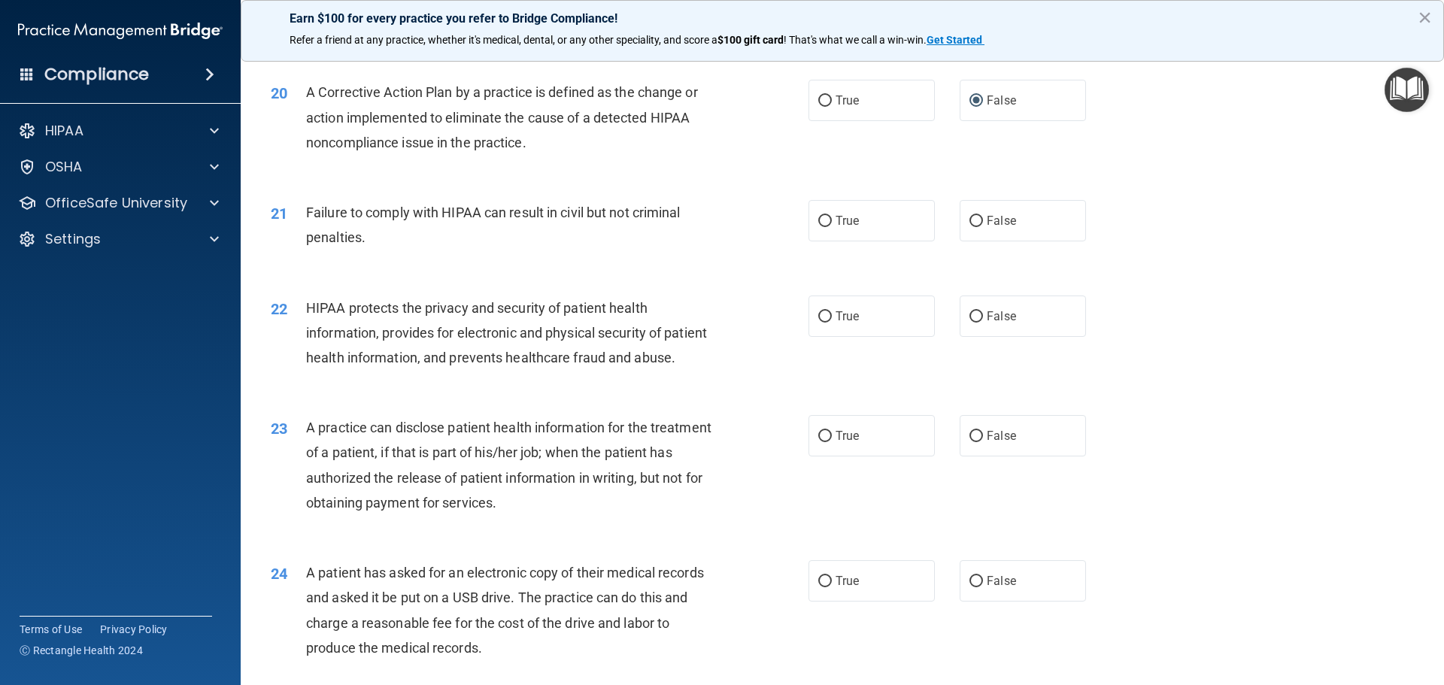
scroll to position [2106, 0]
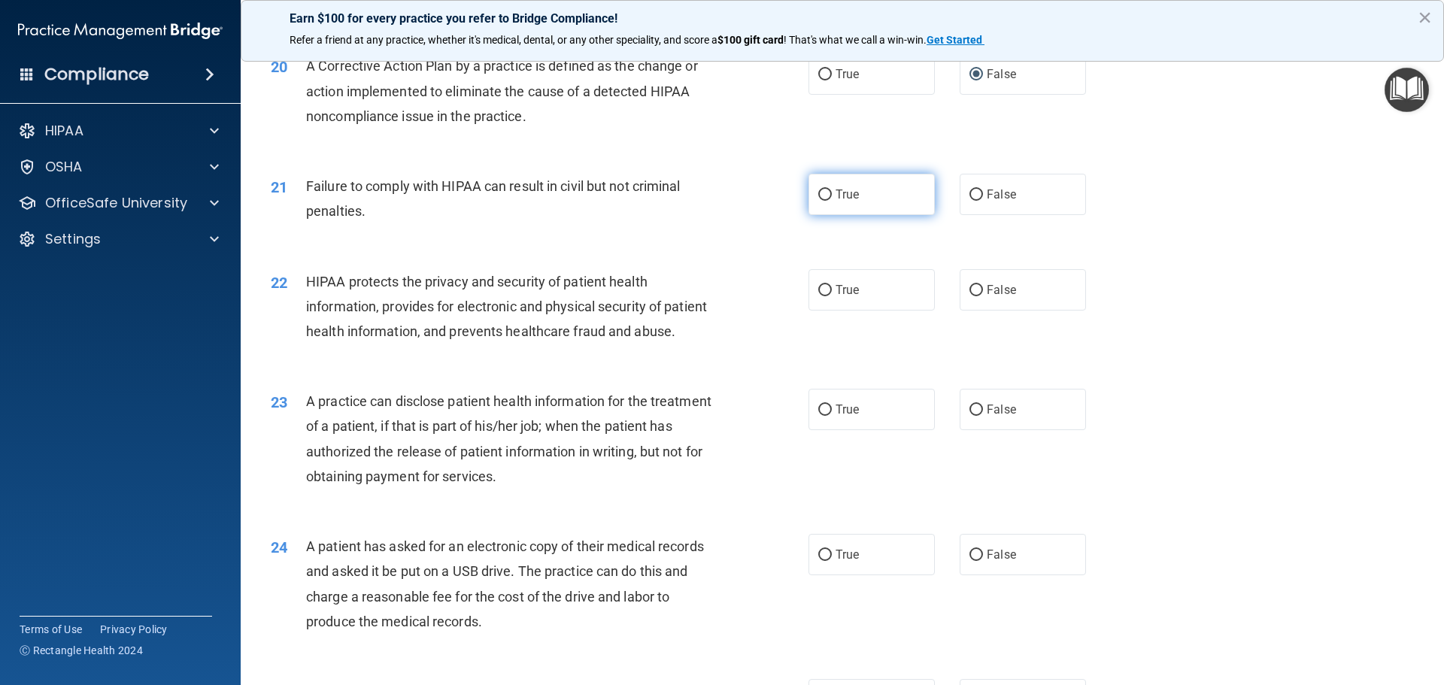
click at [819, 201] on input "True" at bounding box center [825, 195] width 14 height 11
radio input "true"
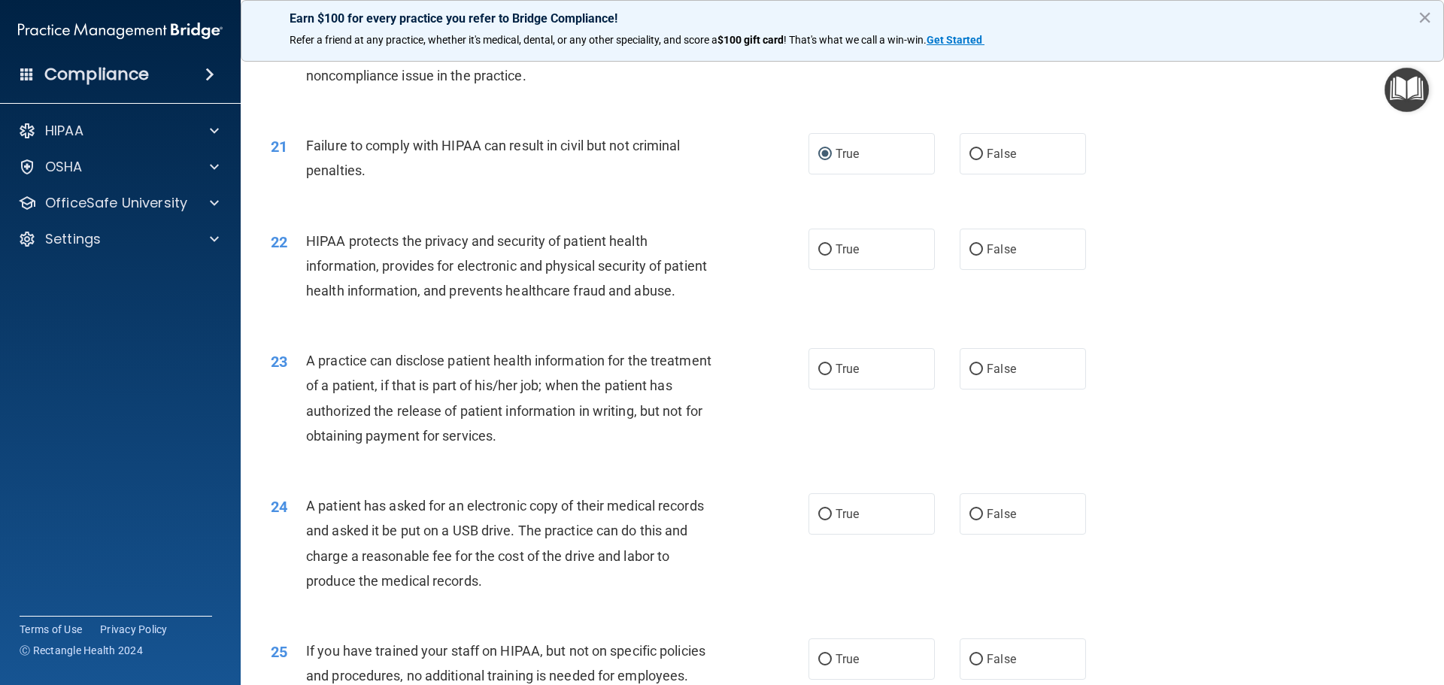
scroll to position [2181, 0]
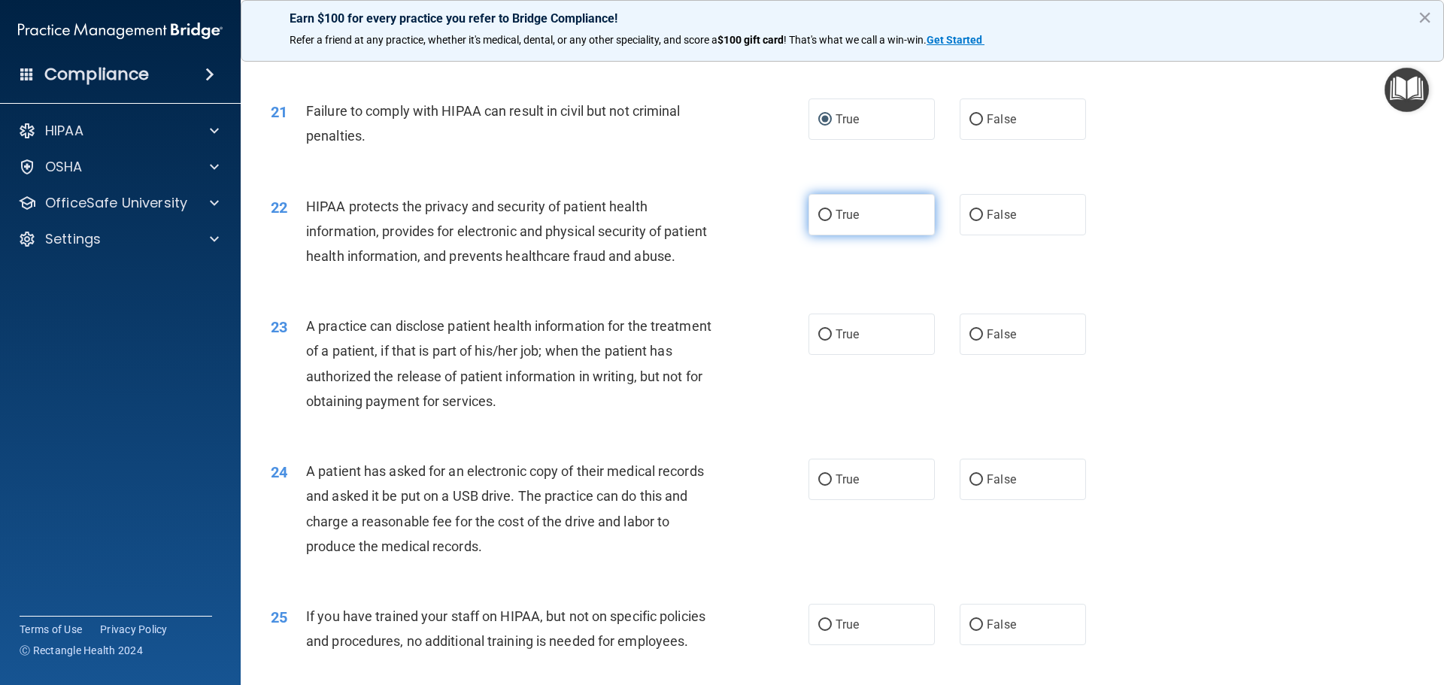
click at [820, 221] on input "True" at bounding box center [825, 215] width 14 height 11
radio input "true"
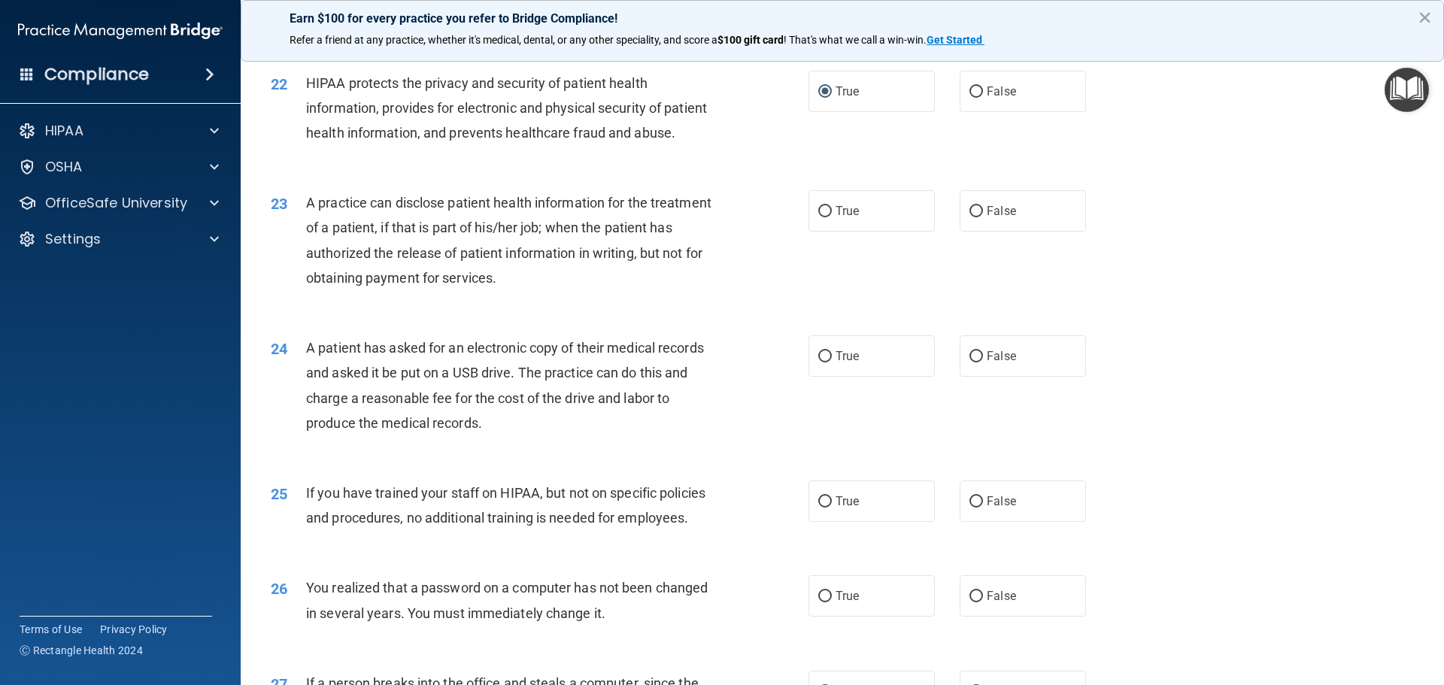
scroll to position [2331, 0]
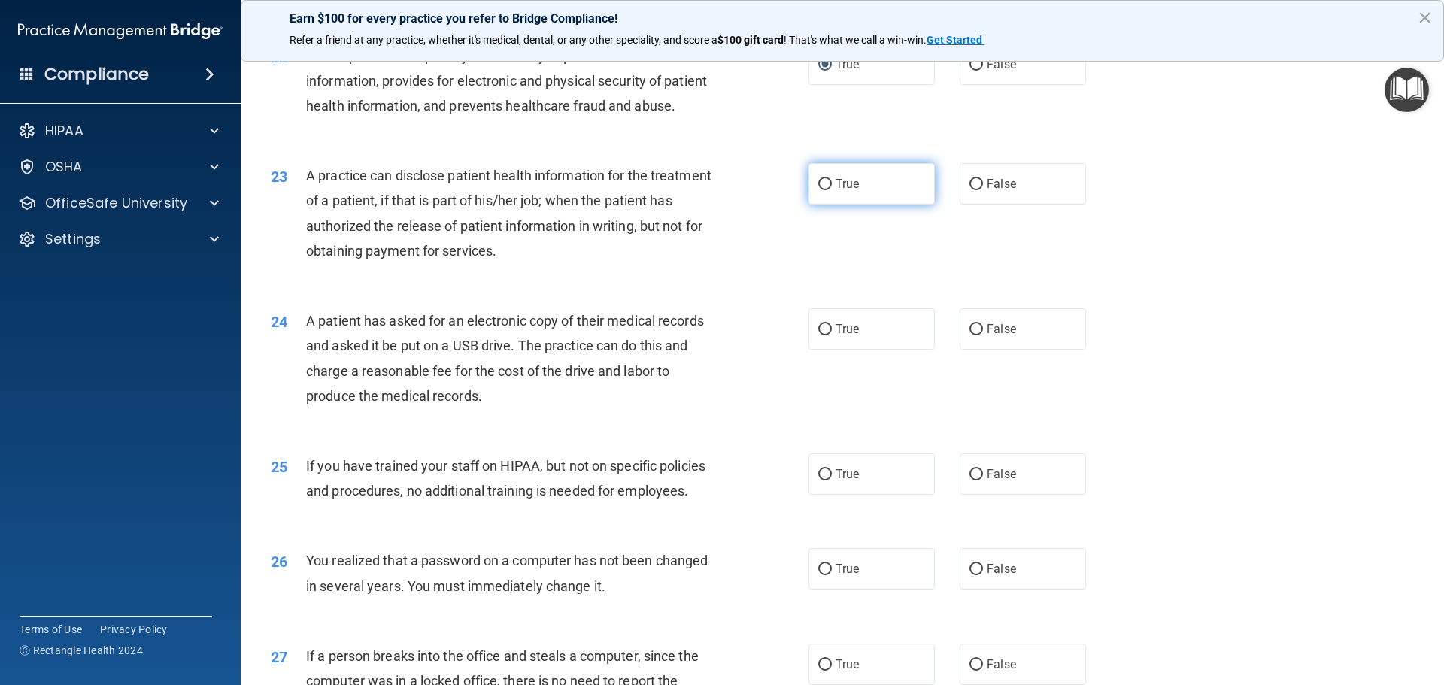
click at [818, 190] on input "True" at bounding box center [825, 184] width 14 height 11
radio input "true"
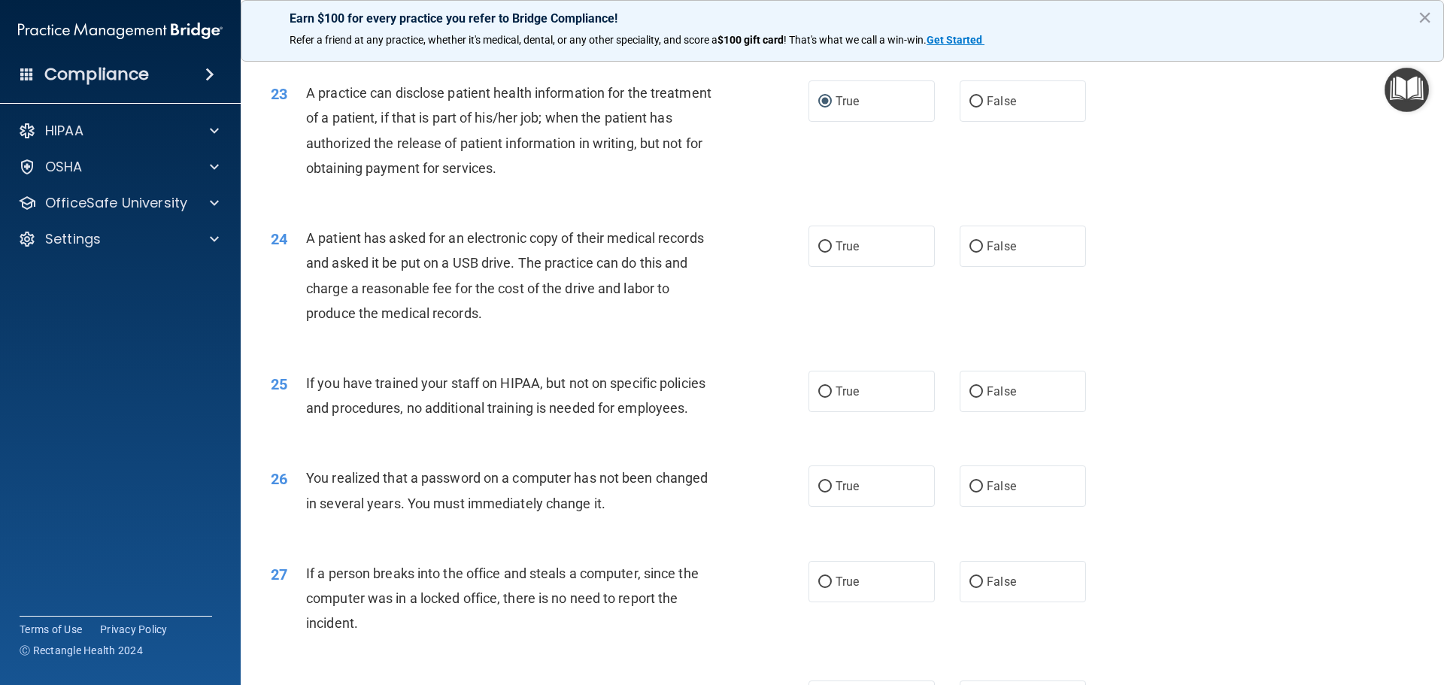
scroll to position [2482, 0]
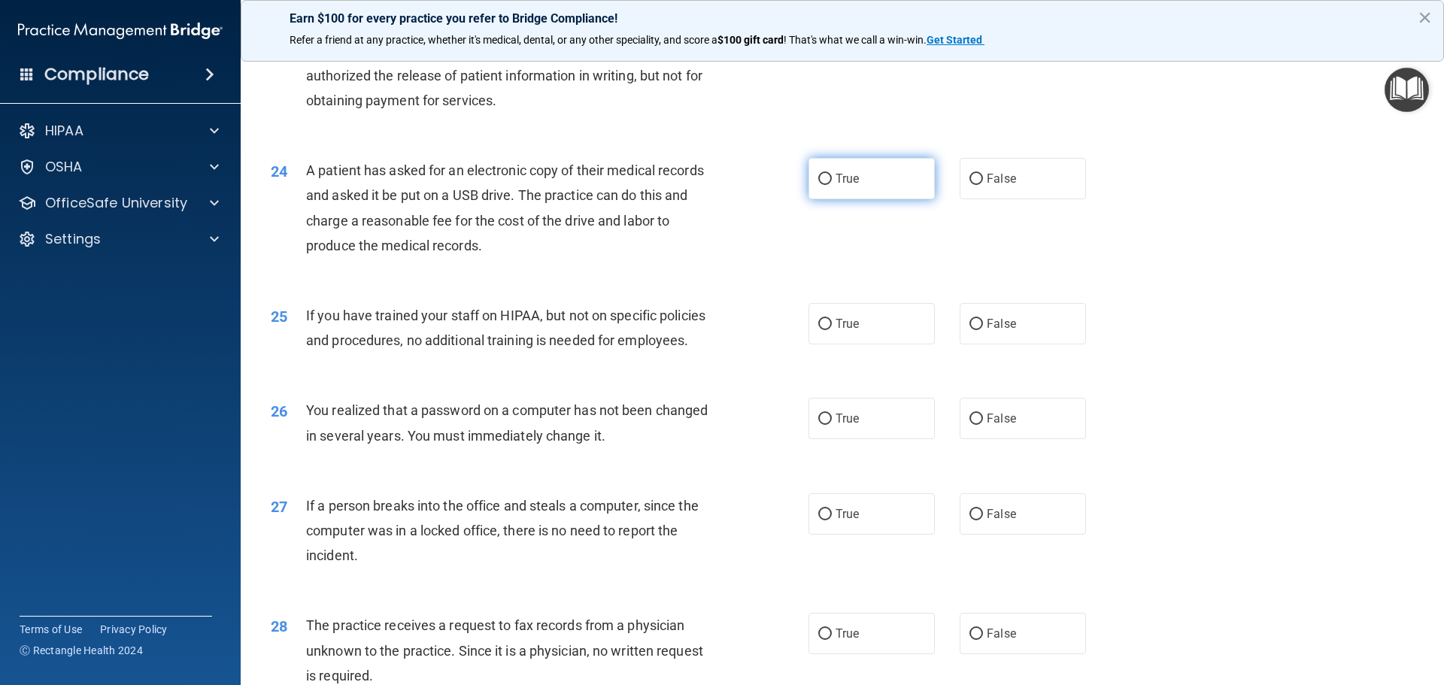
click at [821, 185] on input "True" at bounding box center [825, 179] width 14 height 11
radio input "true"
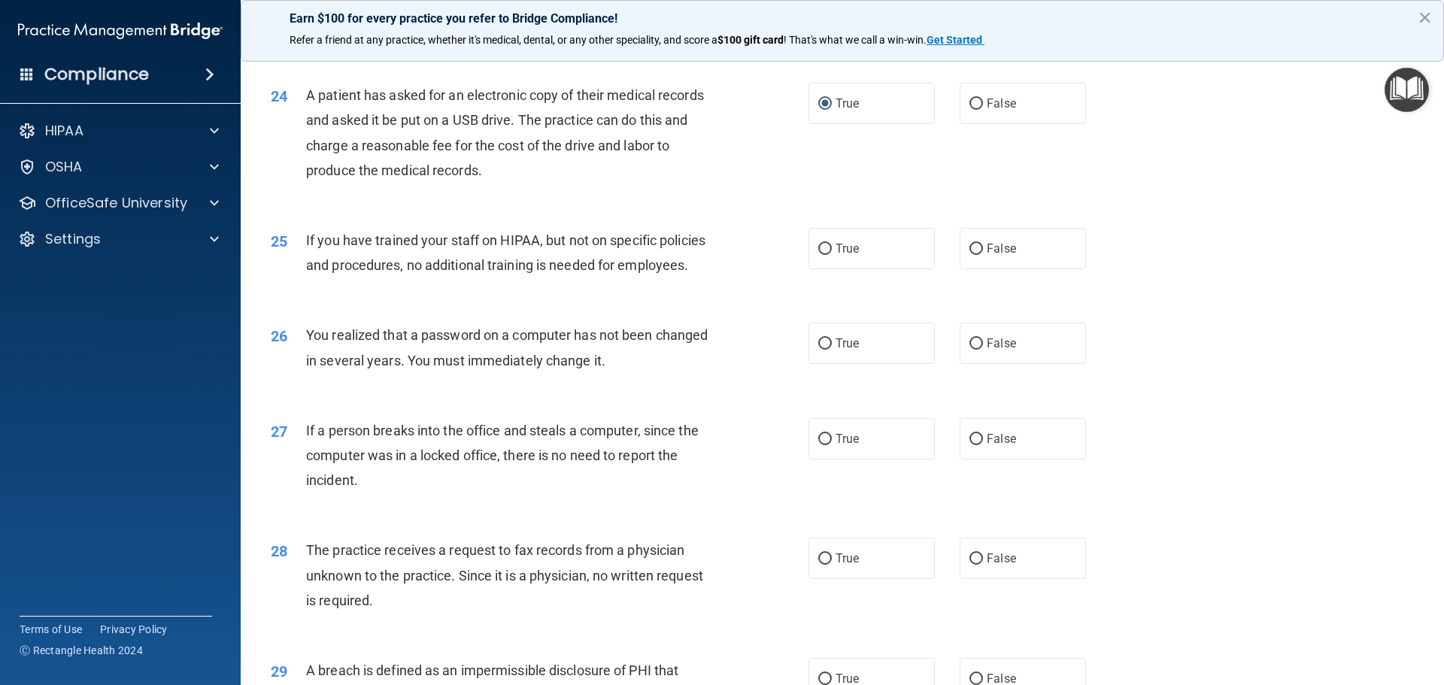
scroll to position [2632, 0]
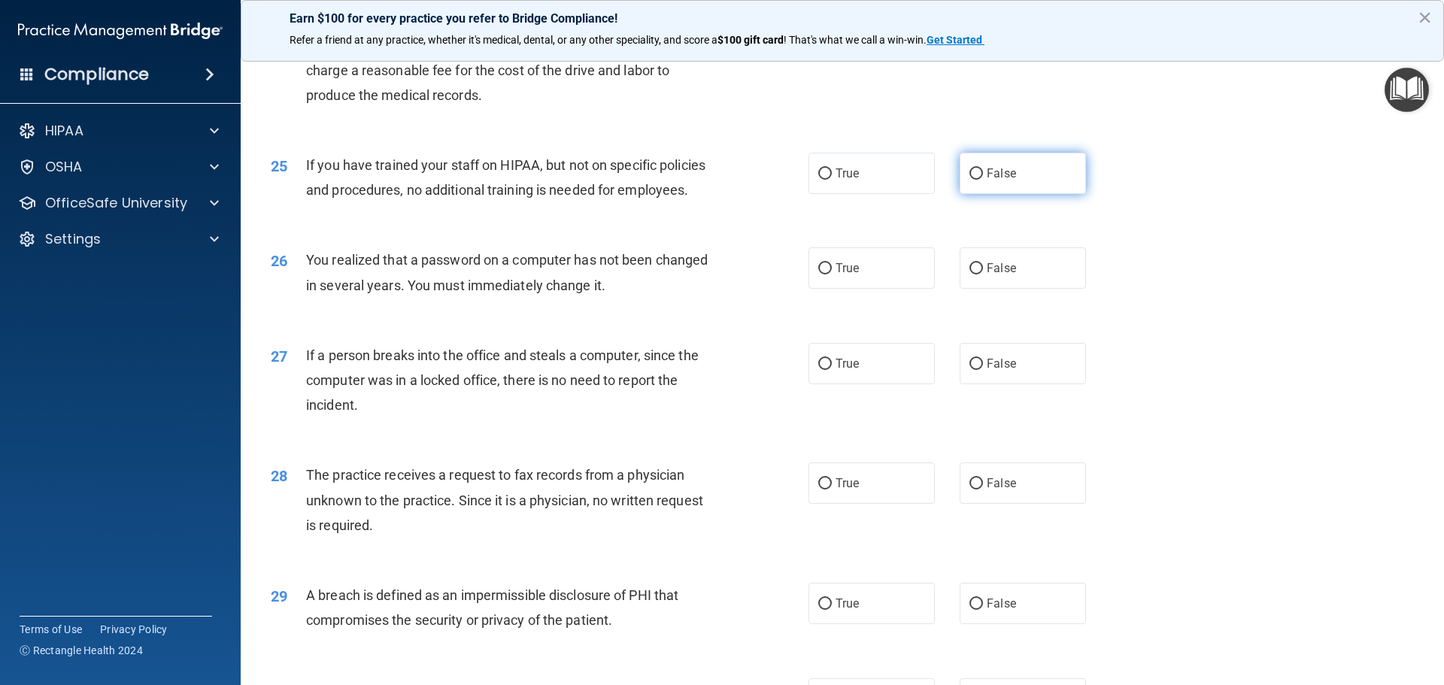
click at [969, 180] on input "False" at bounding box center [976, 173] width 14 height 11
radio input "true"
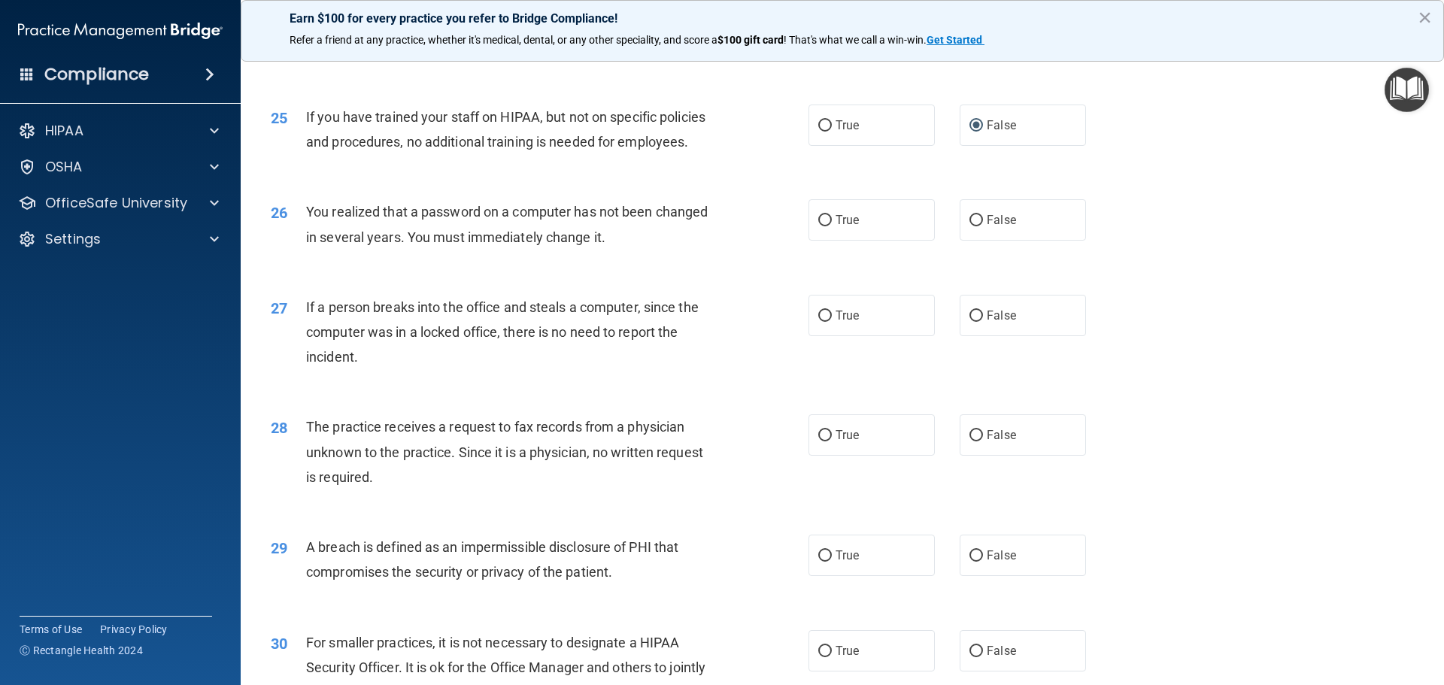
scroll to position [2707, 0]
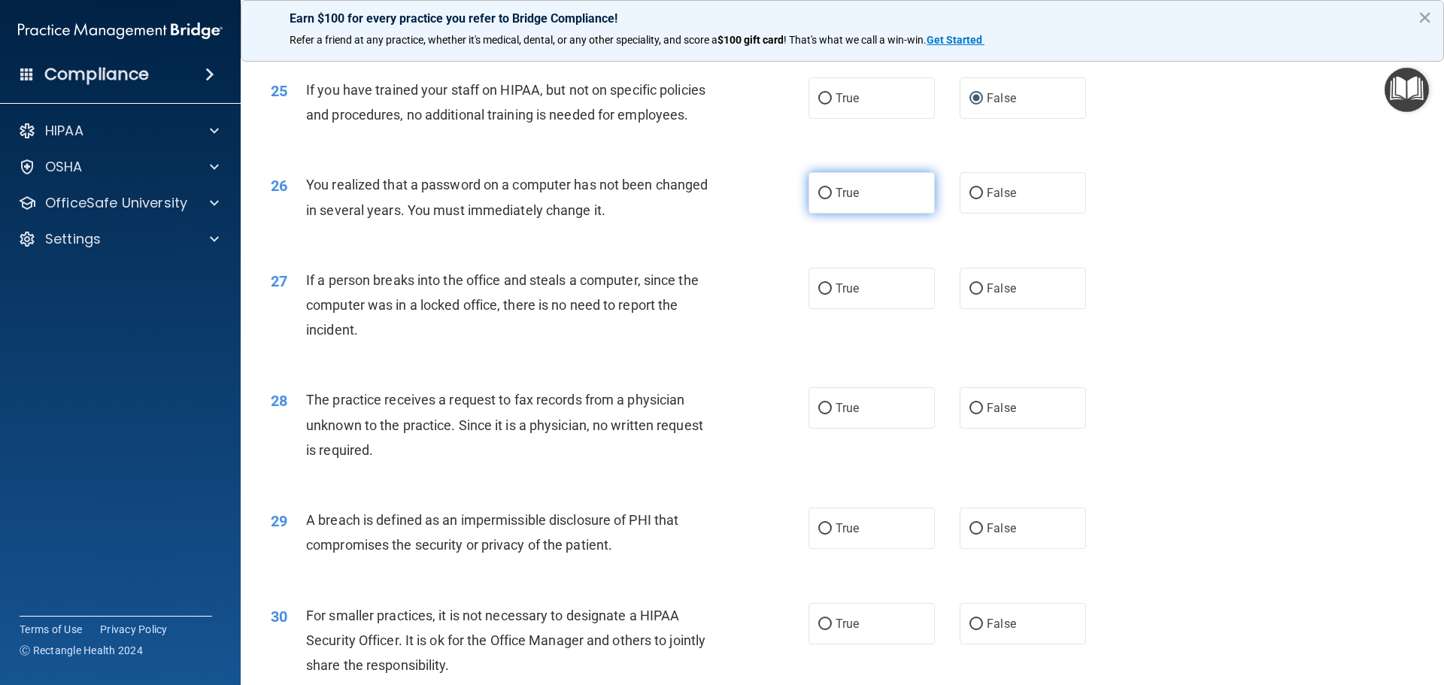
click at [820, 199] on input "True" at bounding box center [825, 193] width 14 height 11
radio input "true"
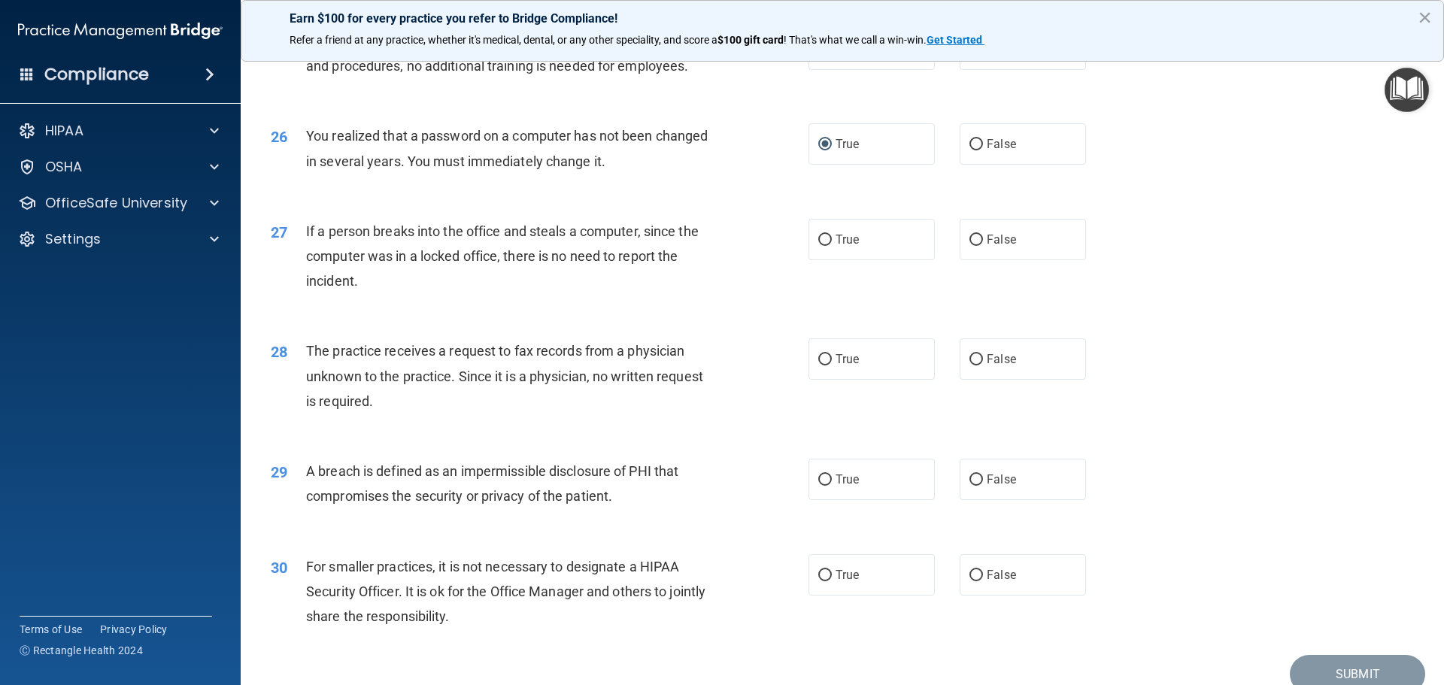
scroll to position [2783, 0]
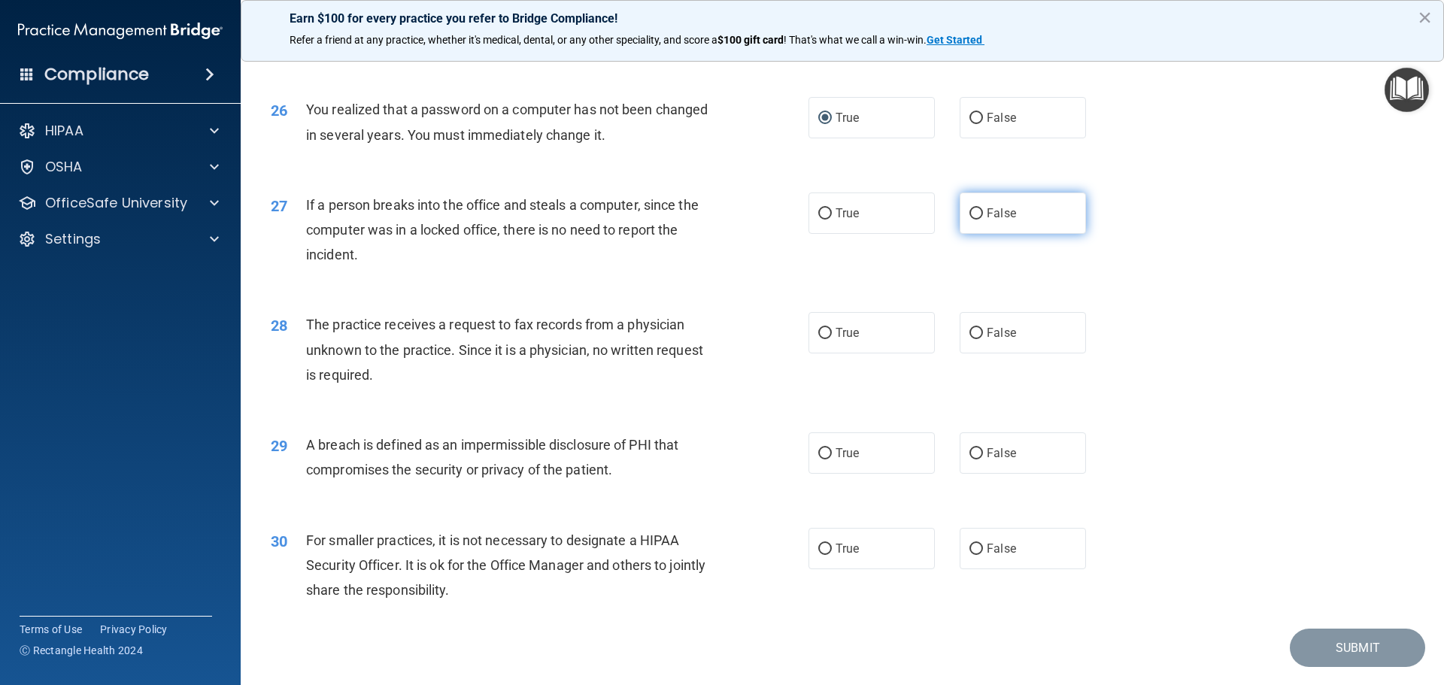
click at [969, 220] on input "False" at bounding box center [976, 213] width 14 height 11
radio input "true"
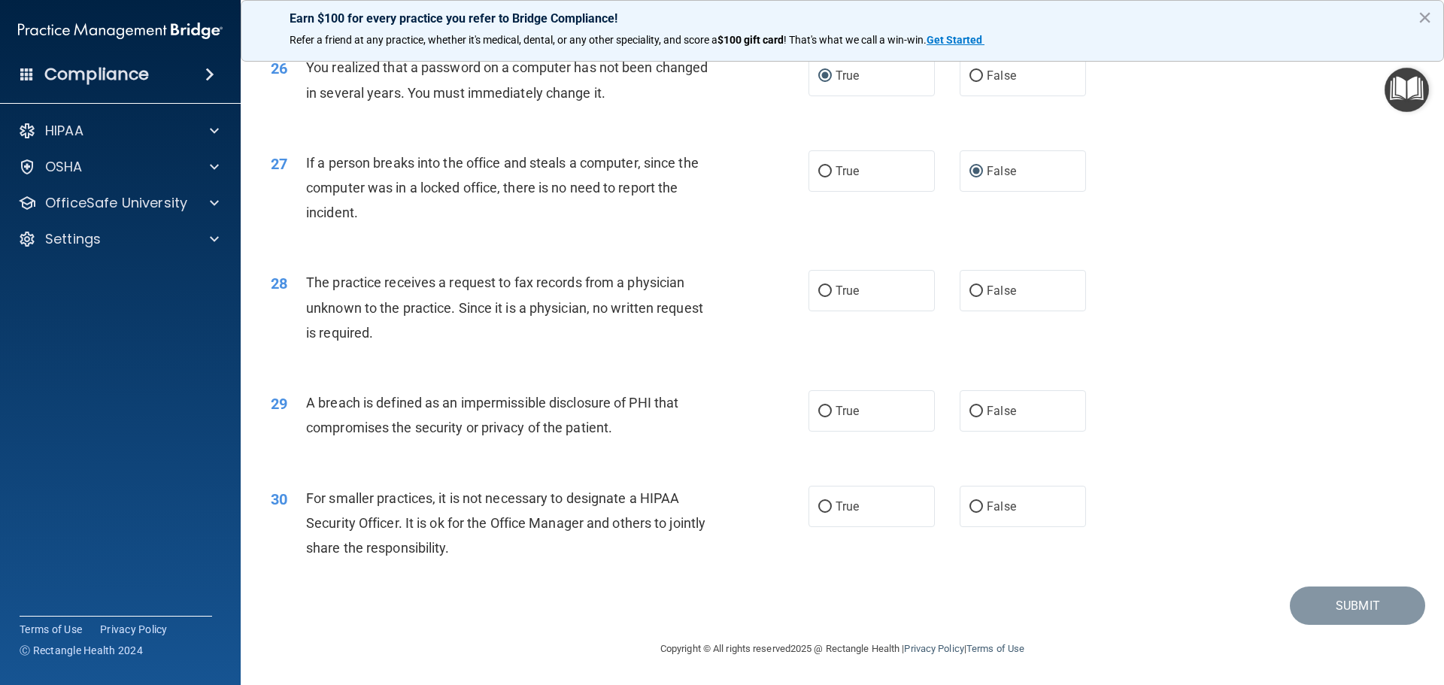
scroll to position [2874, 0]
click at [969, 293] on input "False" at bounding box center [976, 291] width 14 height 11
radio input "true"
click at [820, 411] on input "True" at bounding box center [825, 411] width 14 height 11
radio input "true"
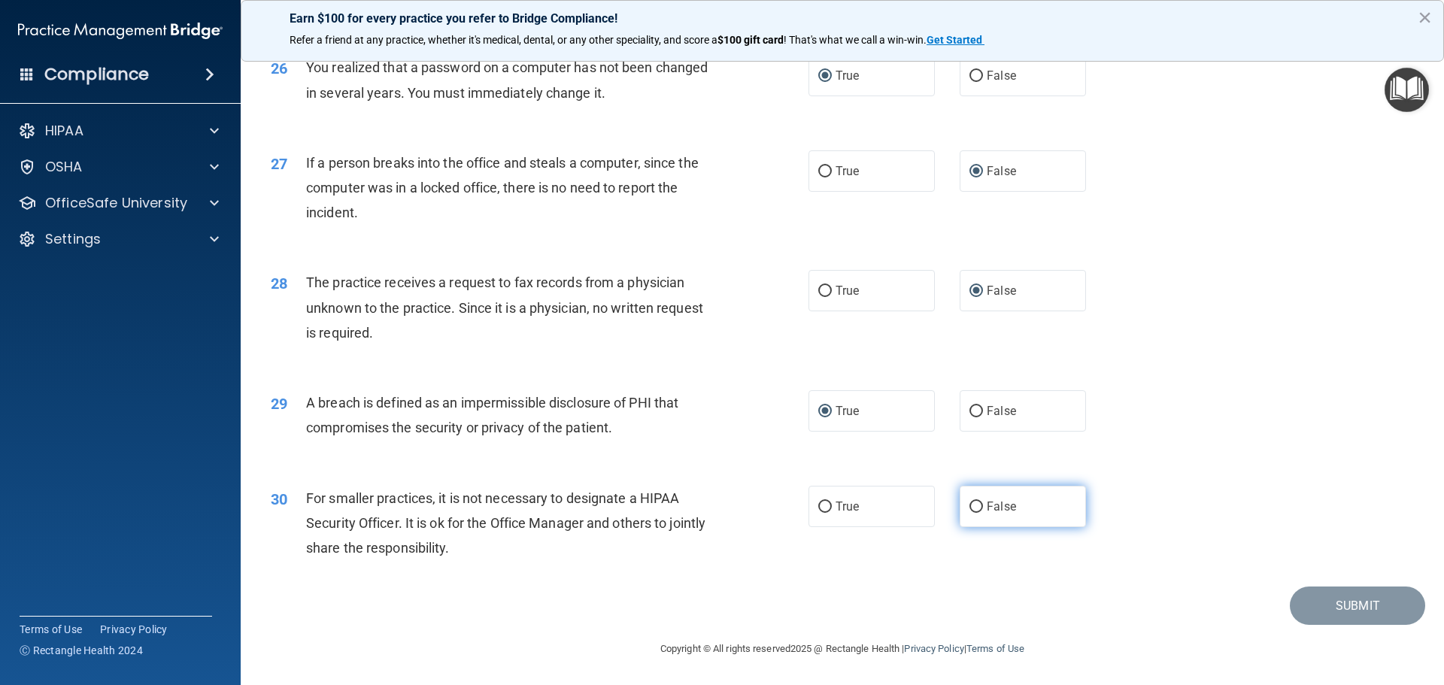
click at [969, 510] on input "False" at bounding box center [976, 507] width 14 height 11
radio input "true"
click at [1335, 607] on button "Submit" at bounding box center [1357, 606] width 135 height 38
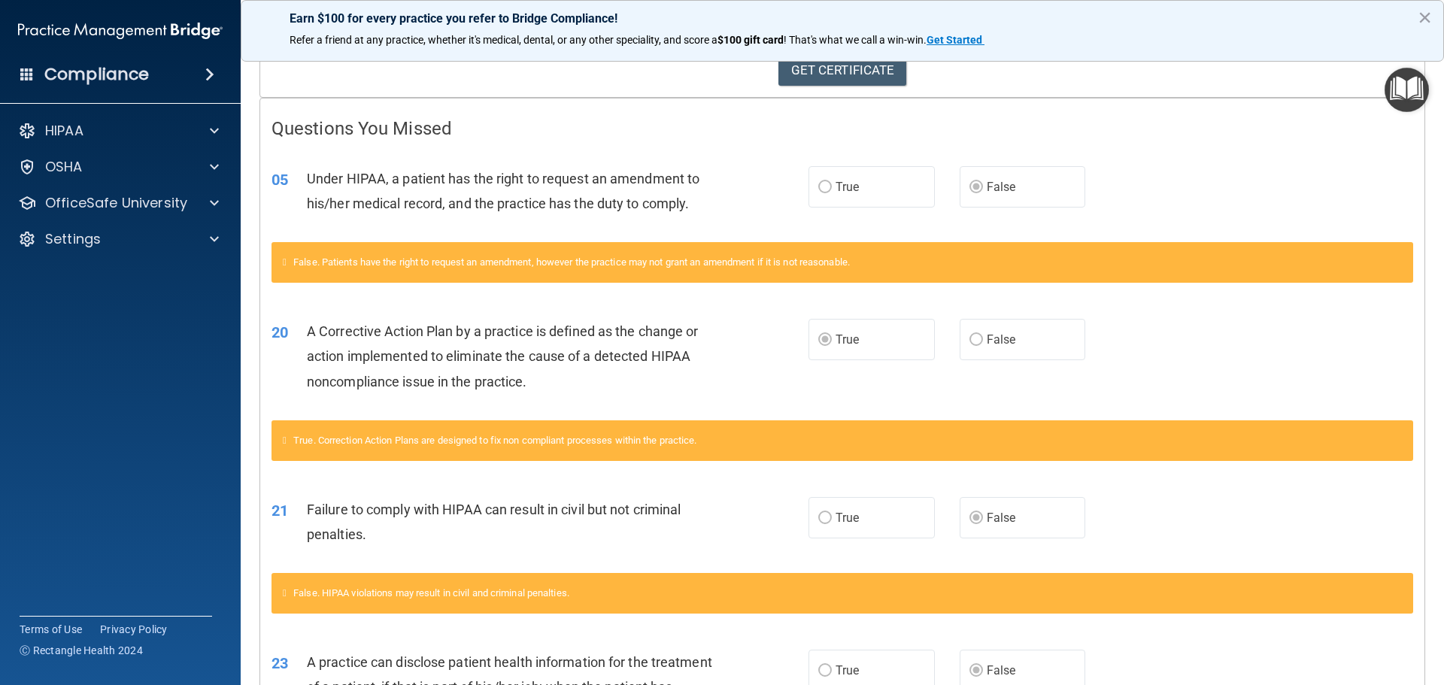
scroll to position [177, 0]
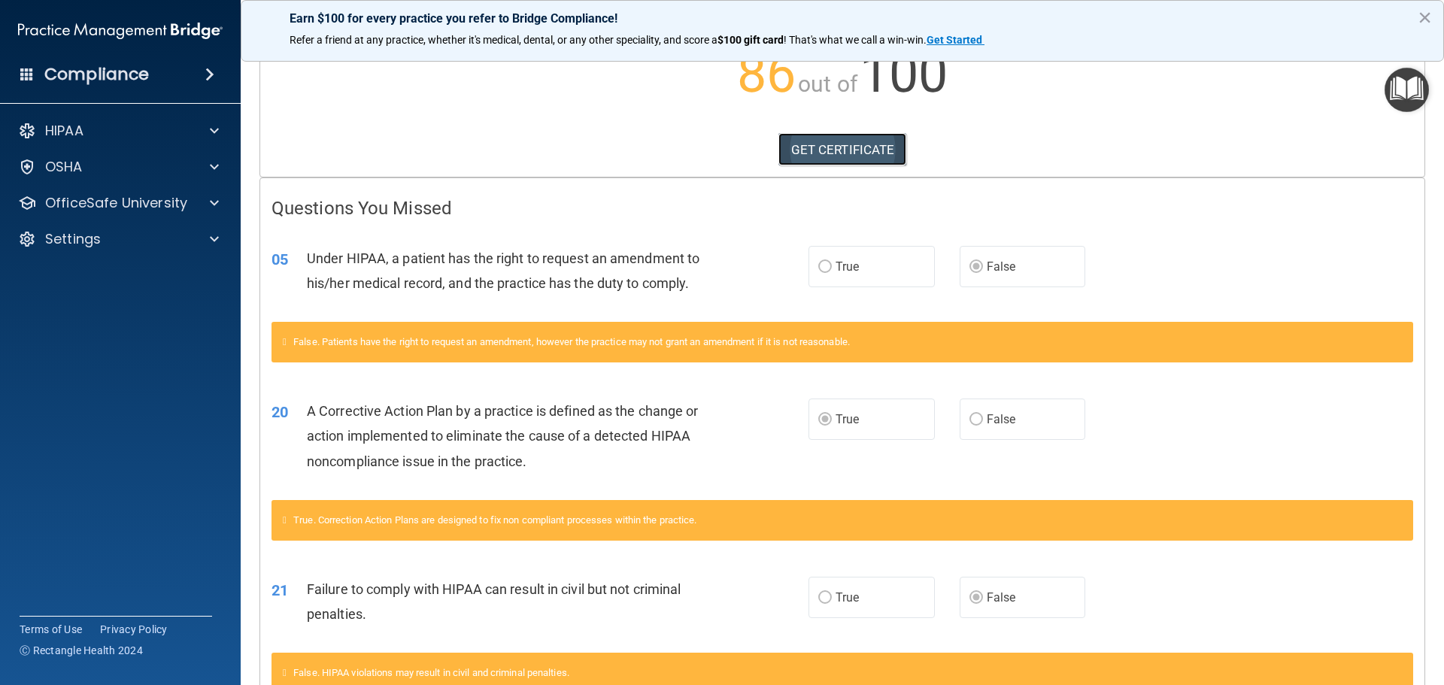
click at [836, 145] on link "GET CERTIFICATE" at bounding box center [842, 149] width 129 height 33
click at [210, 135] on span at bounding box center [214, 131] width 9 height 18
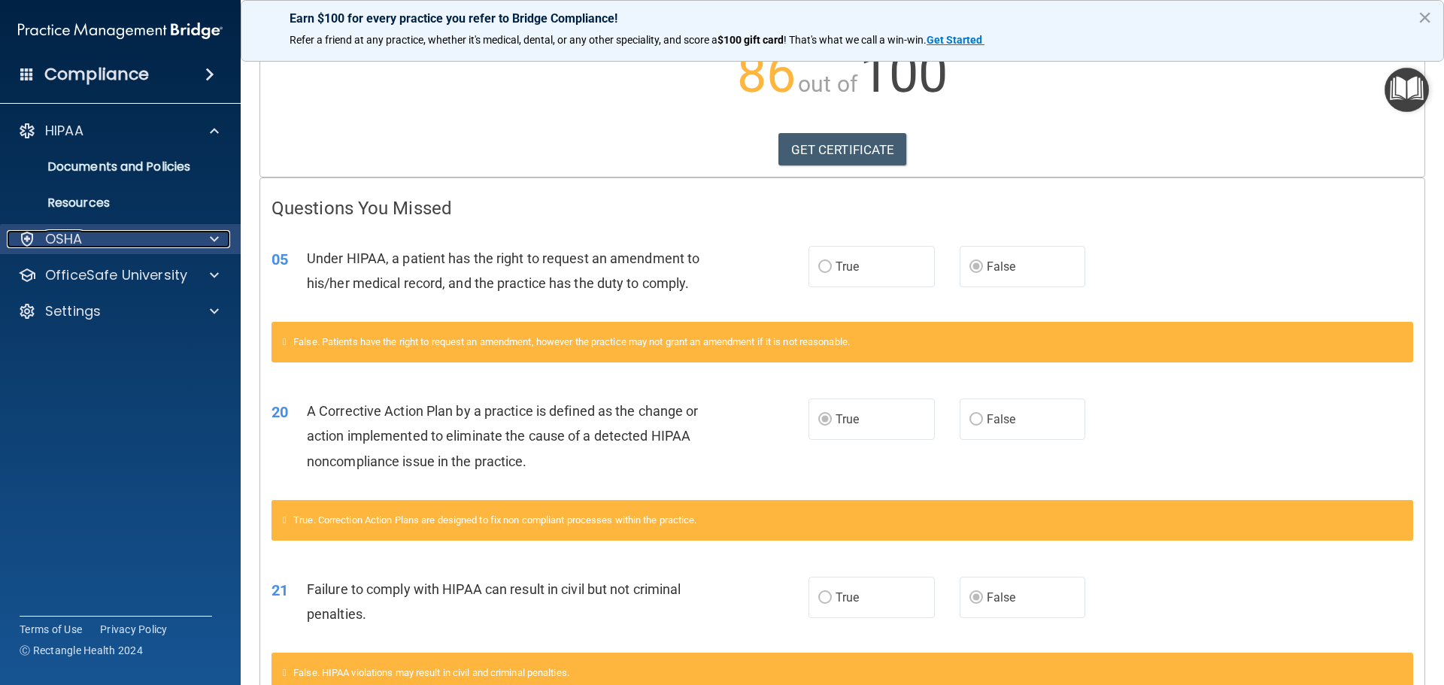
click at [205, 234] on div at bounding box center [212, 239] width 38 height 18
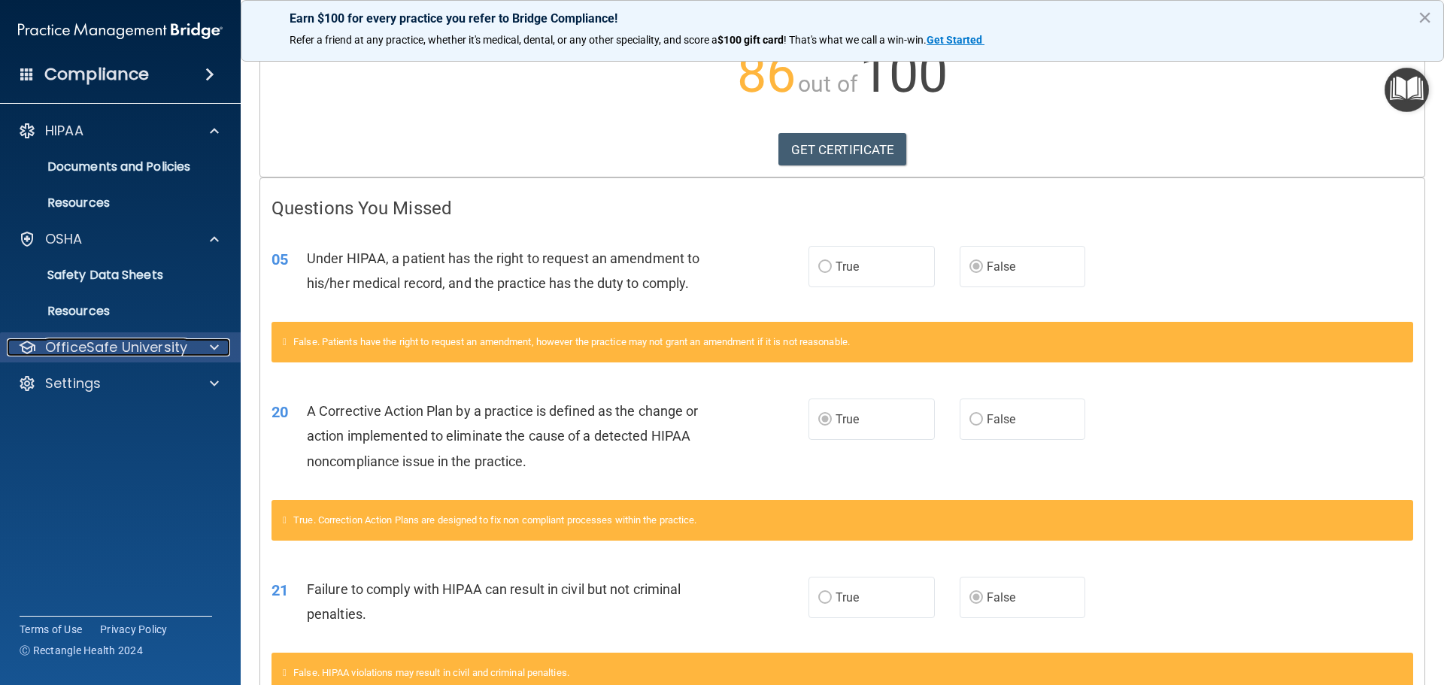
click at [208, 342] on div at bounding box center [212, 347] width 38 height 18
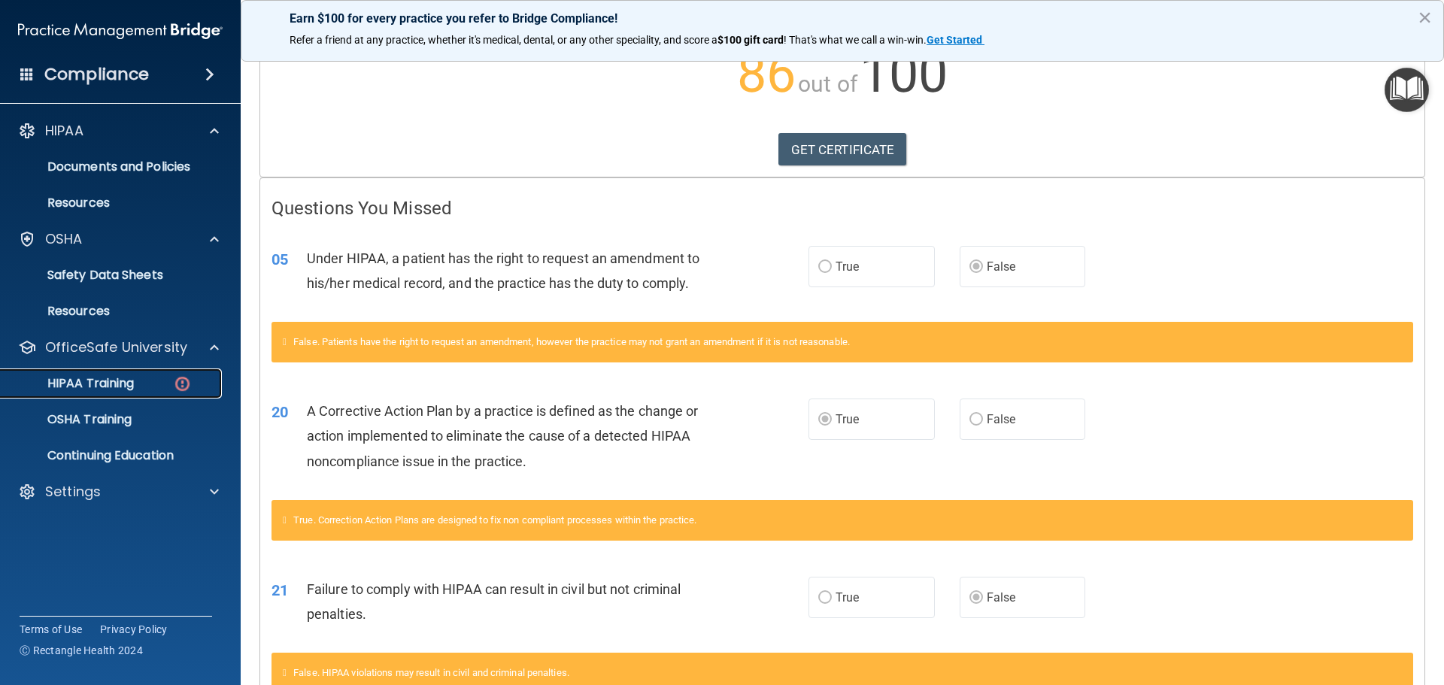
click at [107, 383] on p "HIPAA Training" at bounding box center [72, 383] width 124 height 15
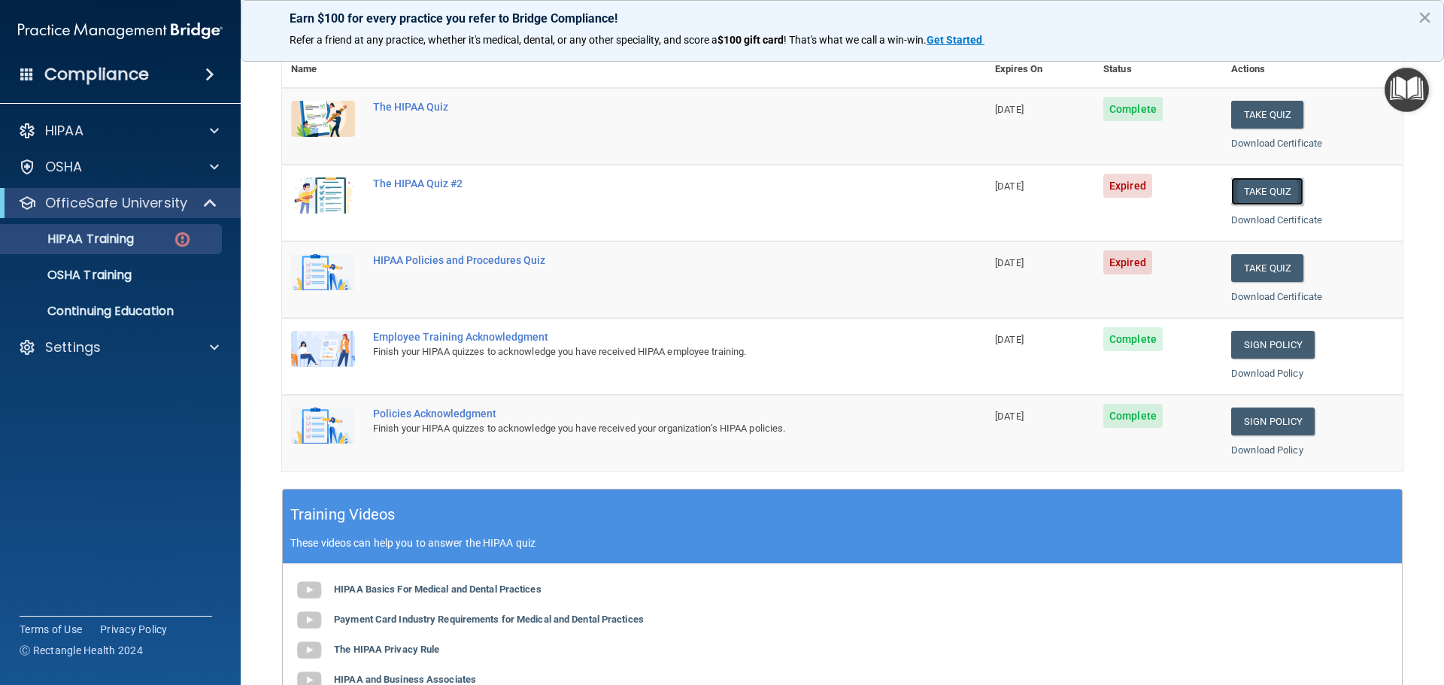
click at [1239, 187] on button "Take Quiz" at bounding box center [1267, 191] width 72 height 28
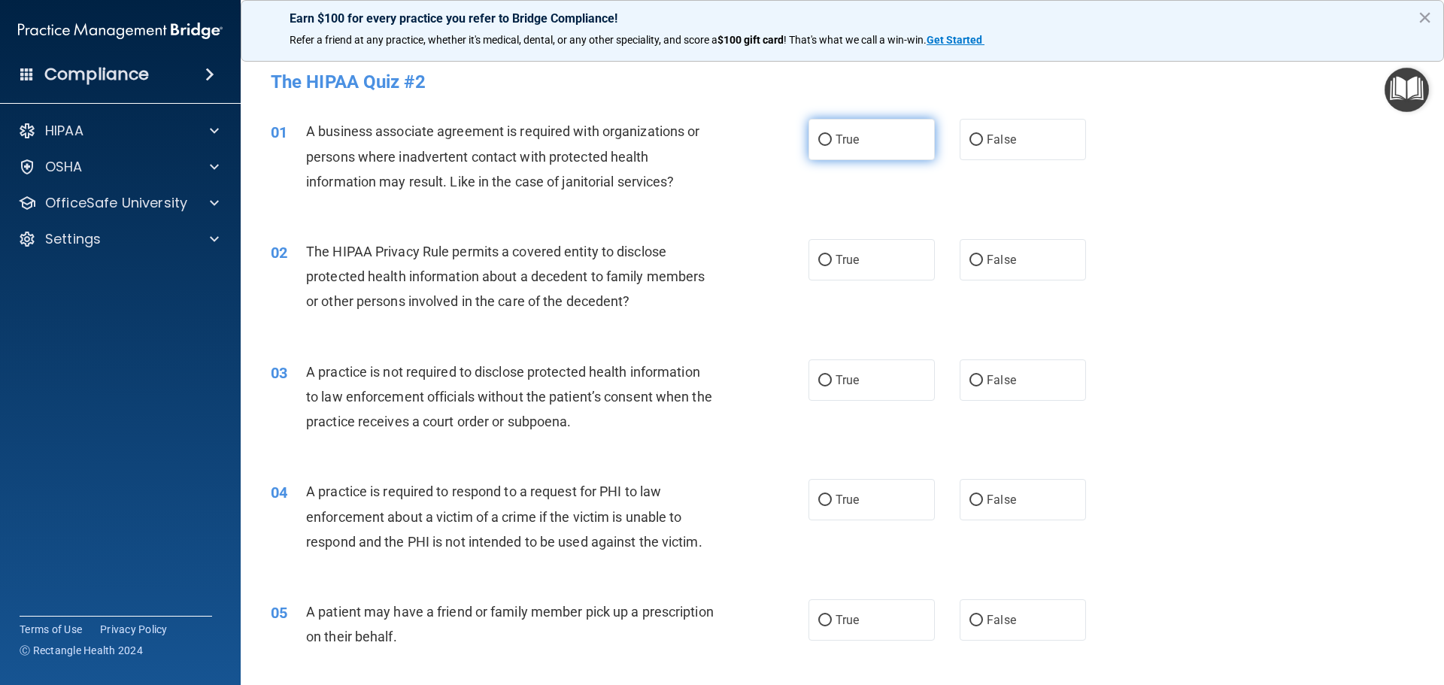
click at [824, 138] on input "True" at bounding box center [825, 140] width 14 height 11
radio input "true"
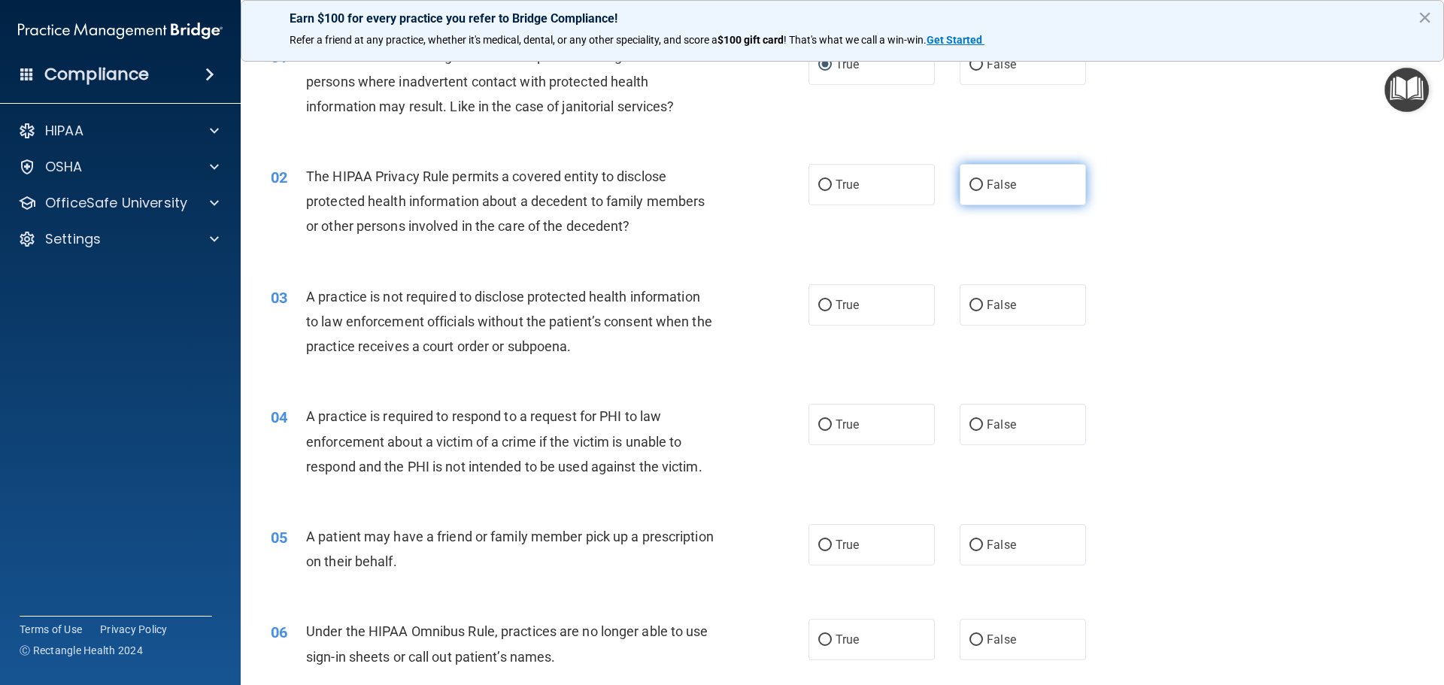
click at [969, 180] on input "False" at bounding box center [976, 185] width 14 height 11
radio input "true"
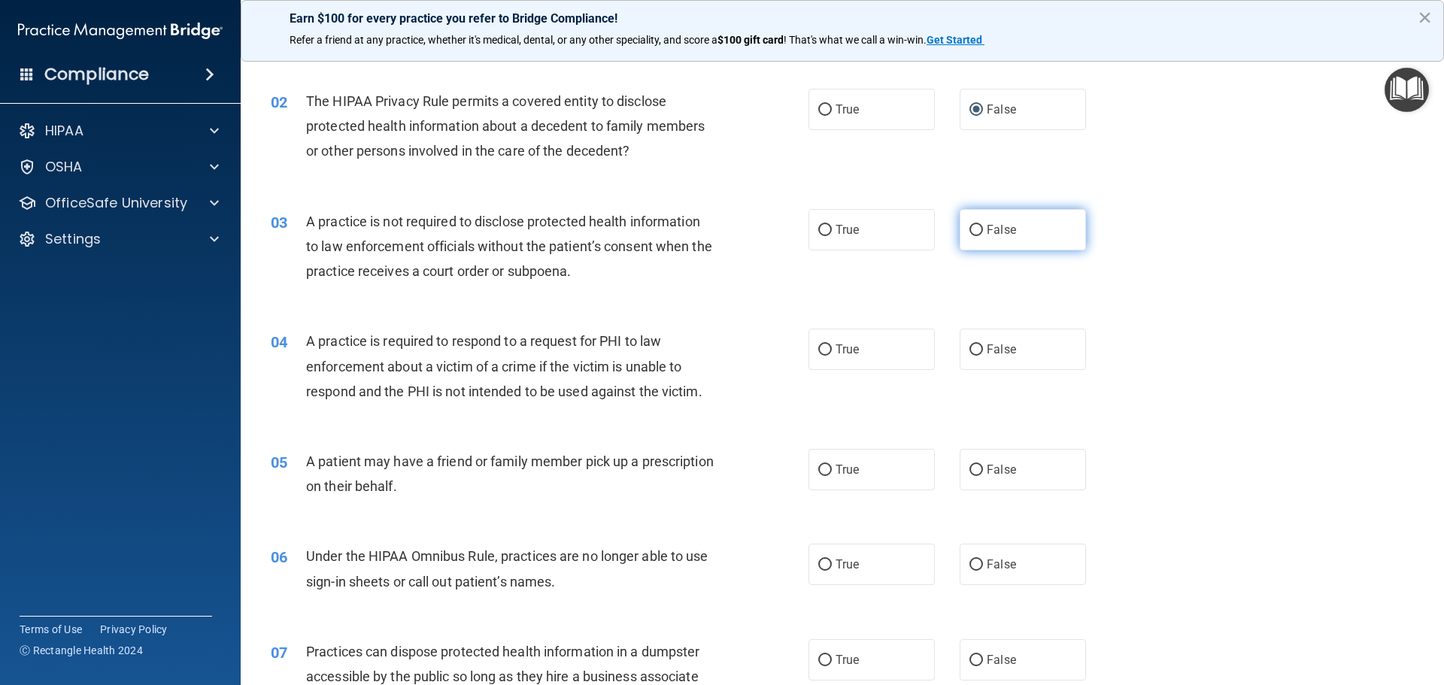
click at [969, 229] on input "False" at bounding box center [976, 230] width 14 height 11
radio input "true"
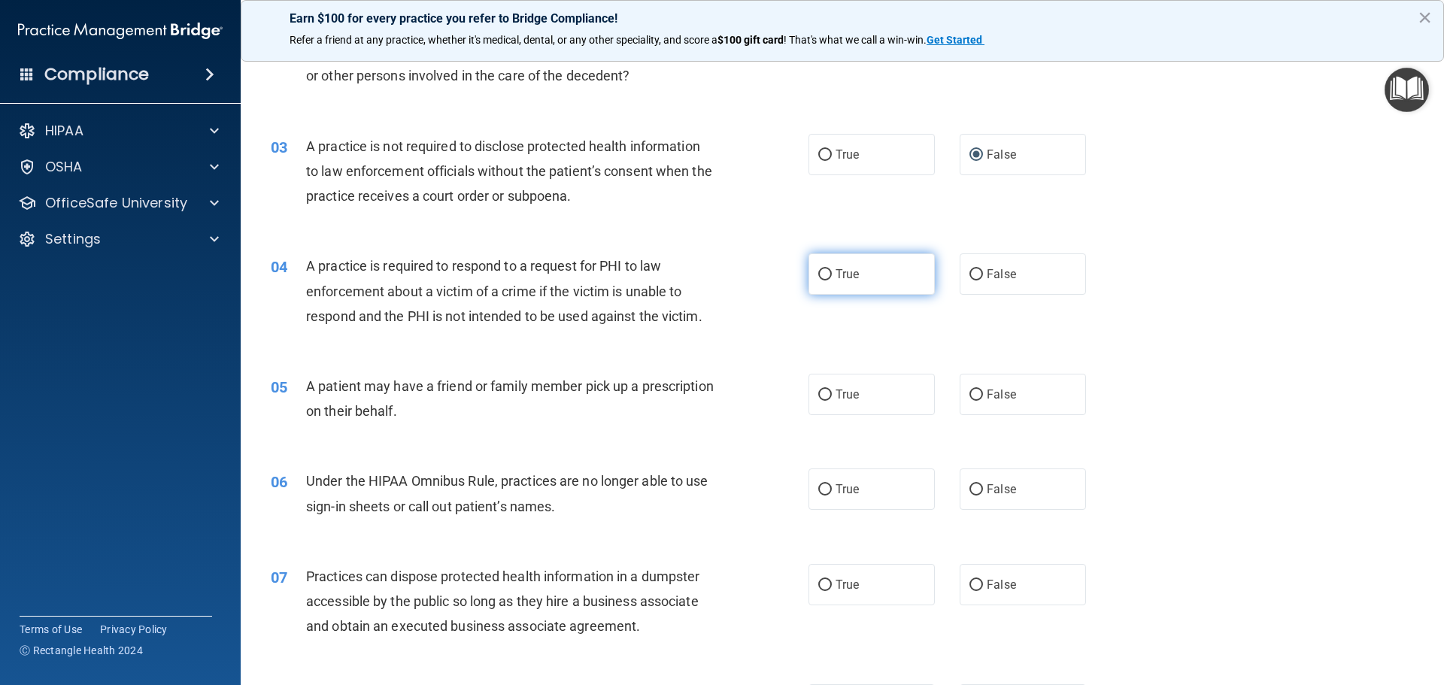
click at [818, 274] on input "True" at bounding box center [825, 274] width 14 height 11
radio input "true"
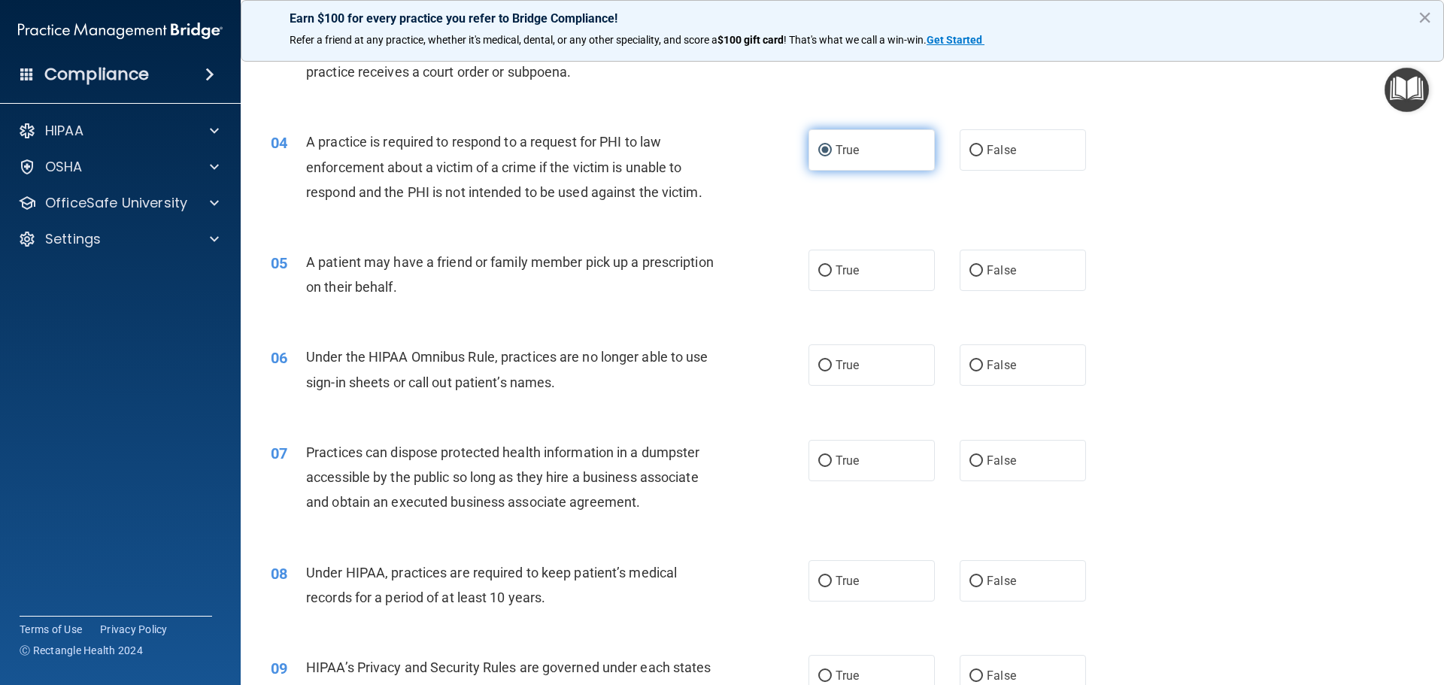
scroll to position [376, 0]
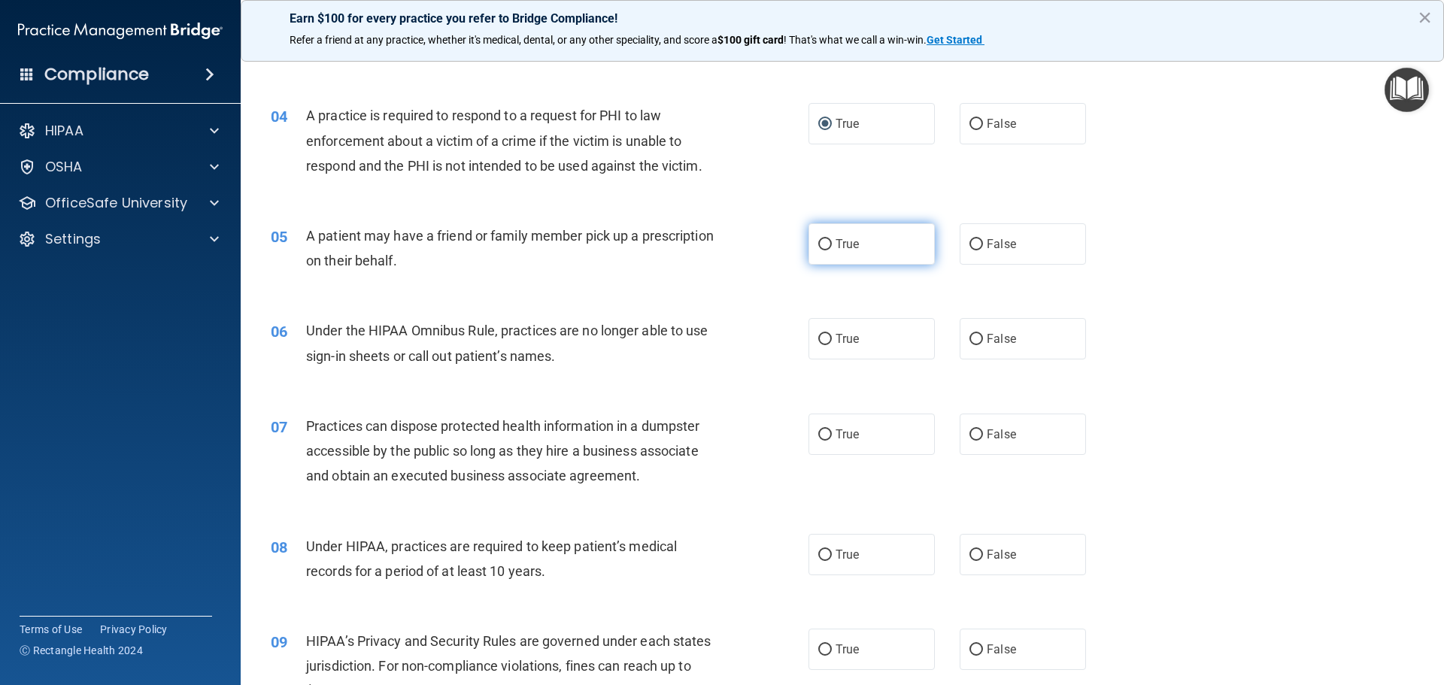
click at [818, 246] on input "True" at bounding box center [825, 244] width 14 height 11
radio input "true"
click at [969, 338] on input "False" at bounding box center [976, 339] width 14 height 11
radio input "true"
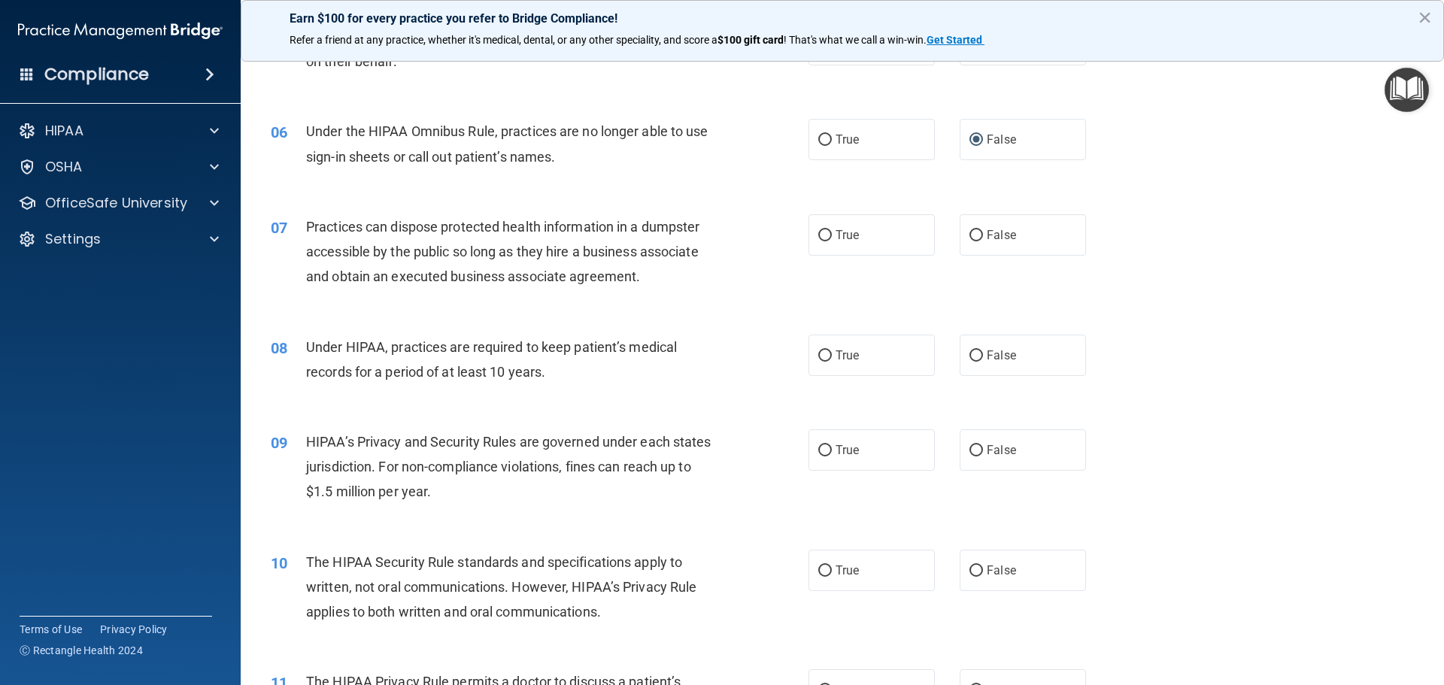
scroll to position [602, 0]
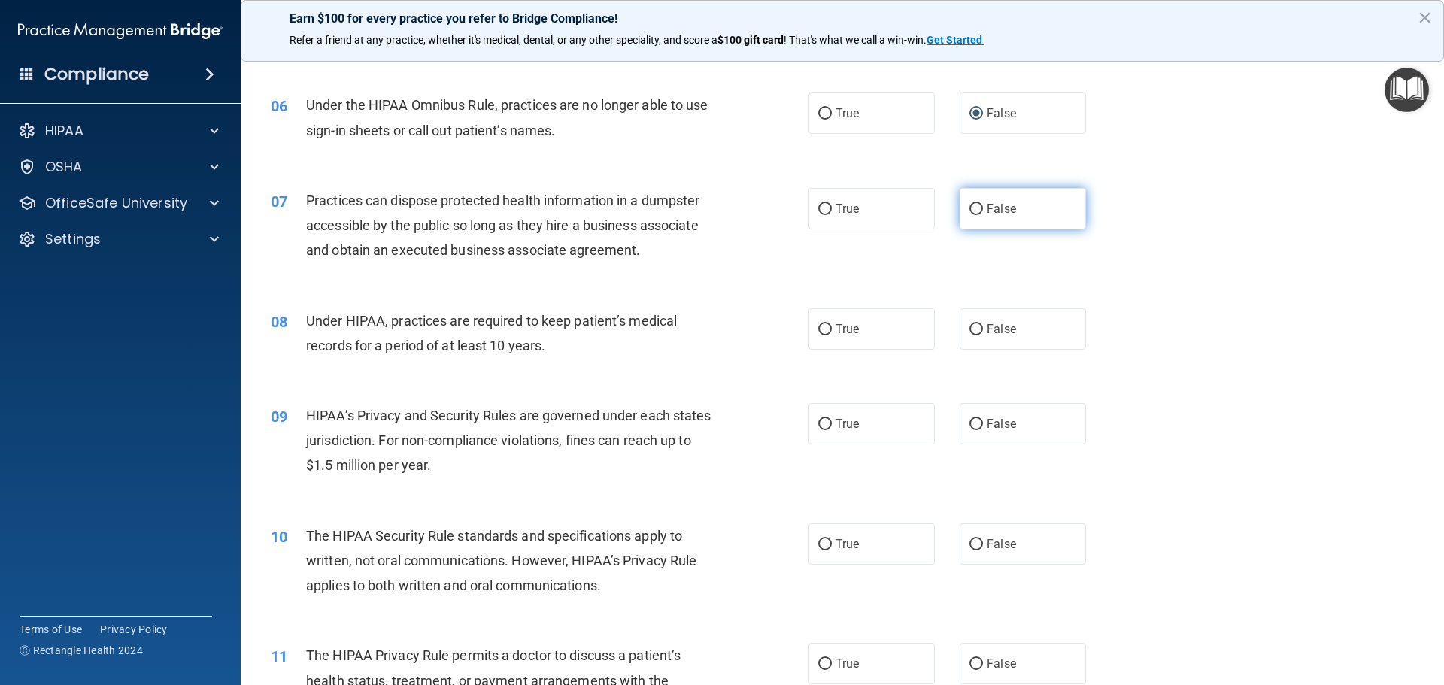
click at [969, 209] on input "False" at bounding box center [976, 209] width 14 height 11
radio input "true"
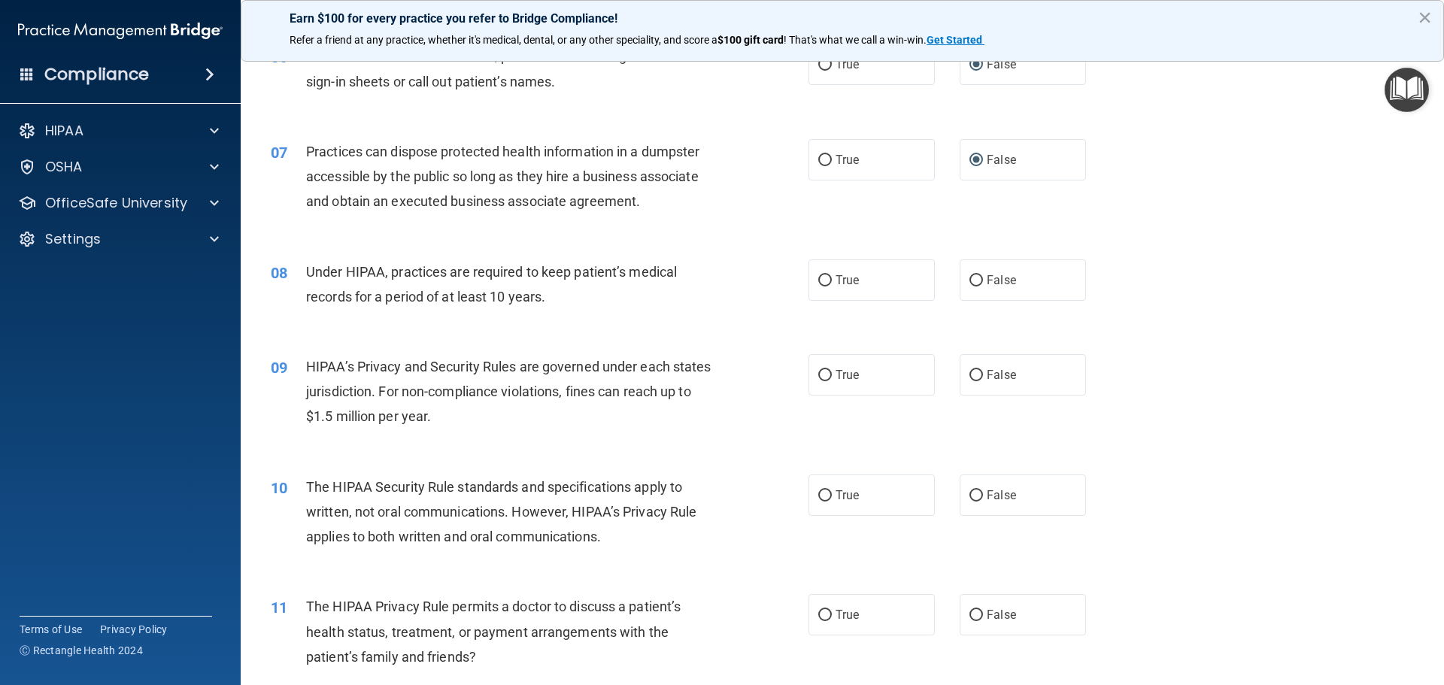
scroll to position [677, 0]
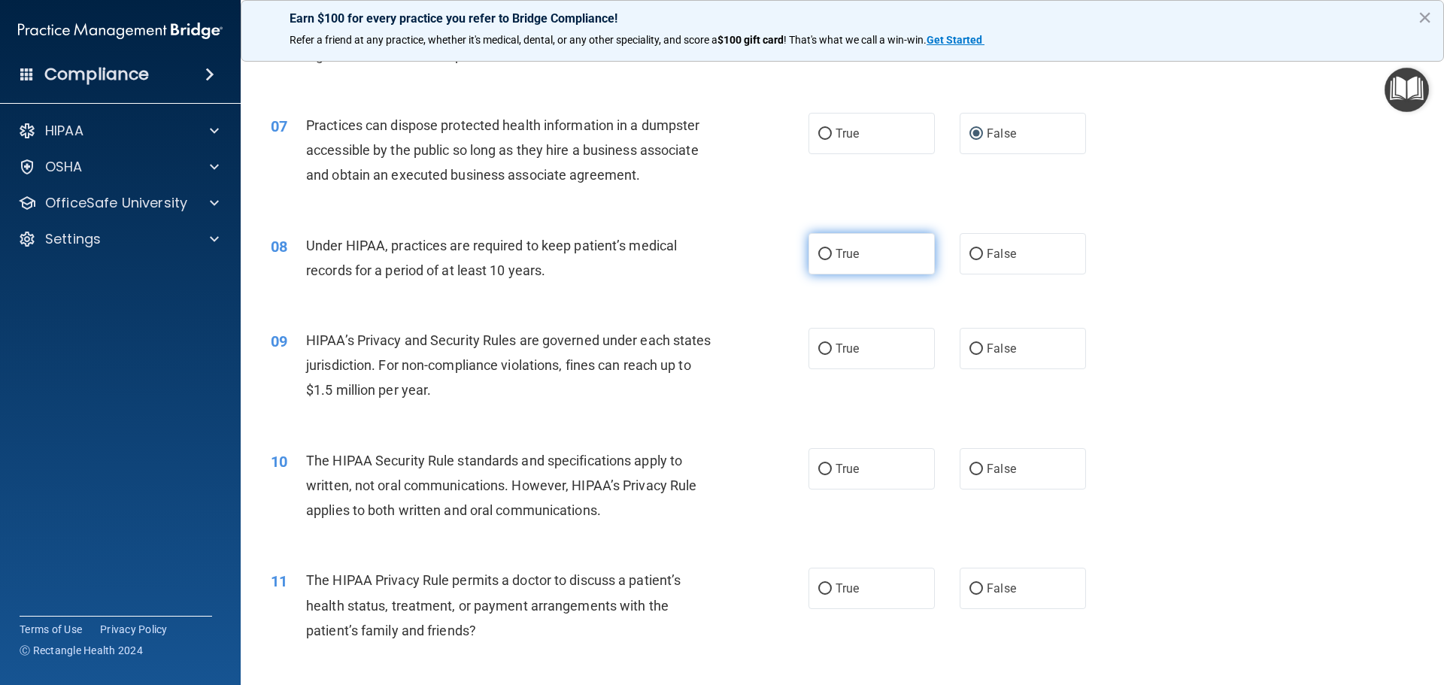
click at [822, 253] on input "True" at bounding box center [825, 254] width 14 height 11
radio input "true"
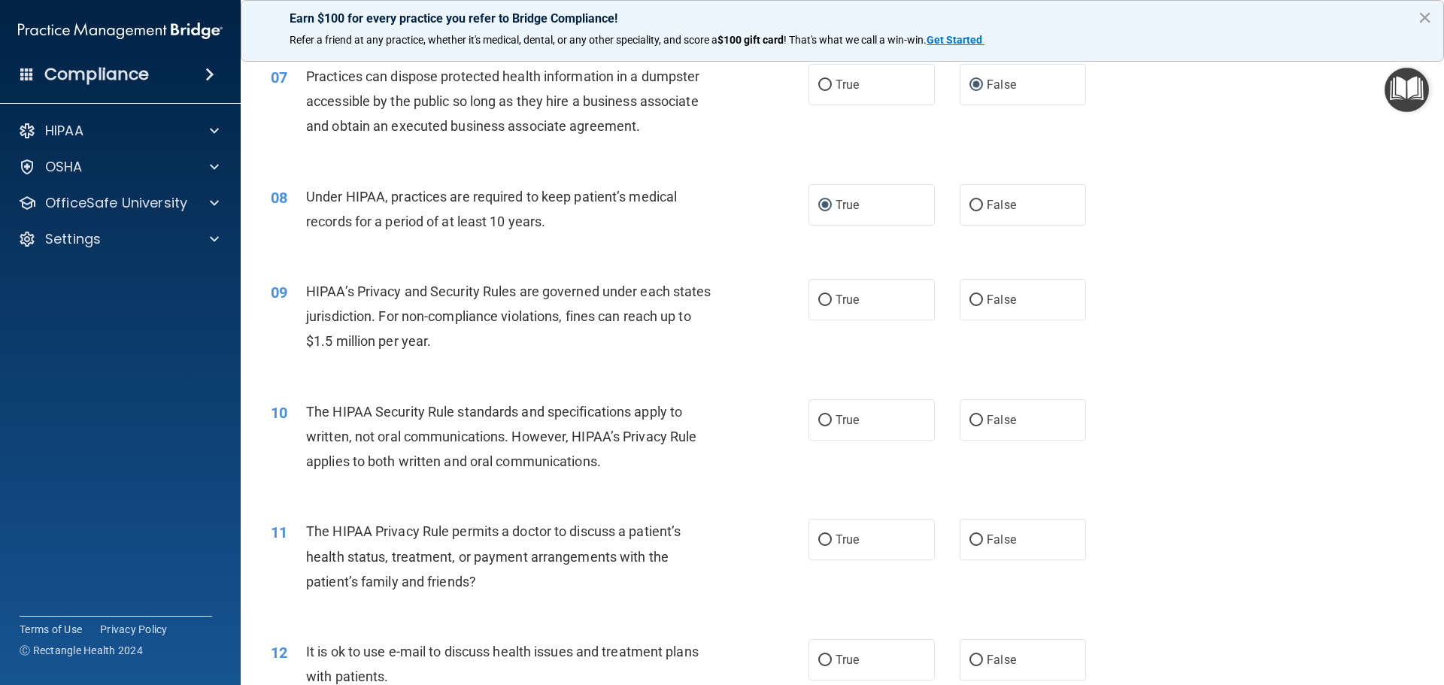
scroll to position [752, 0]
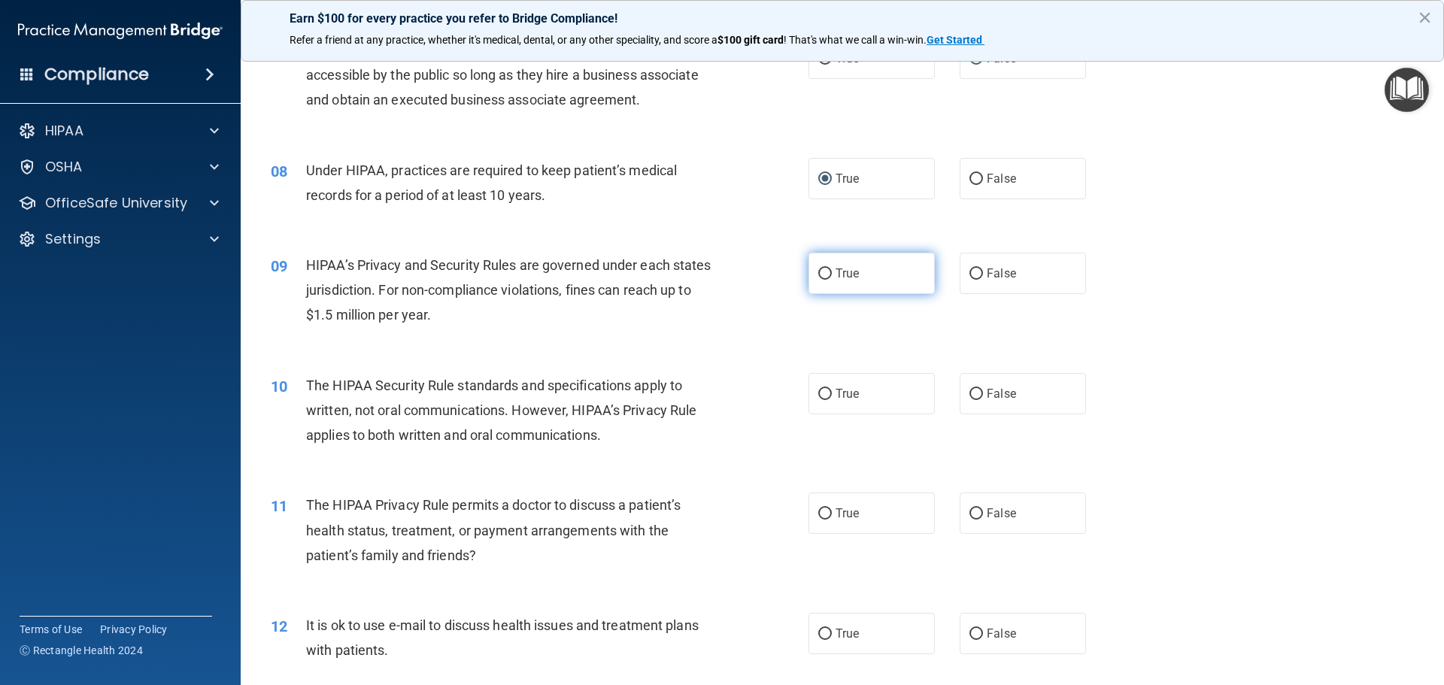
click at [818, 271] on input "True" at bounding box center [825, 273] width 14 height 11
radio input "true"
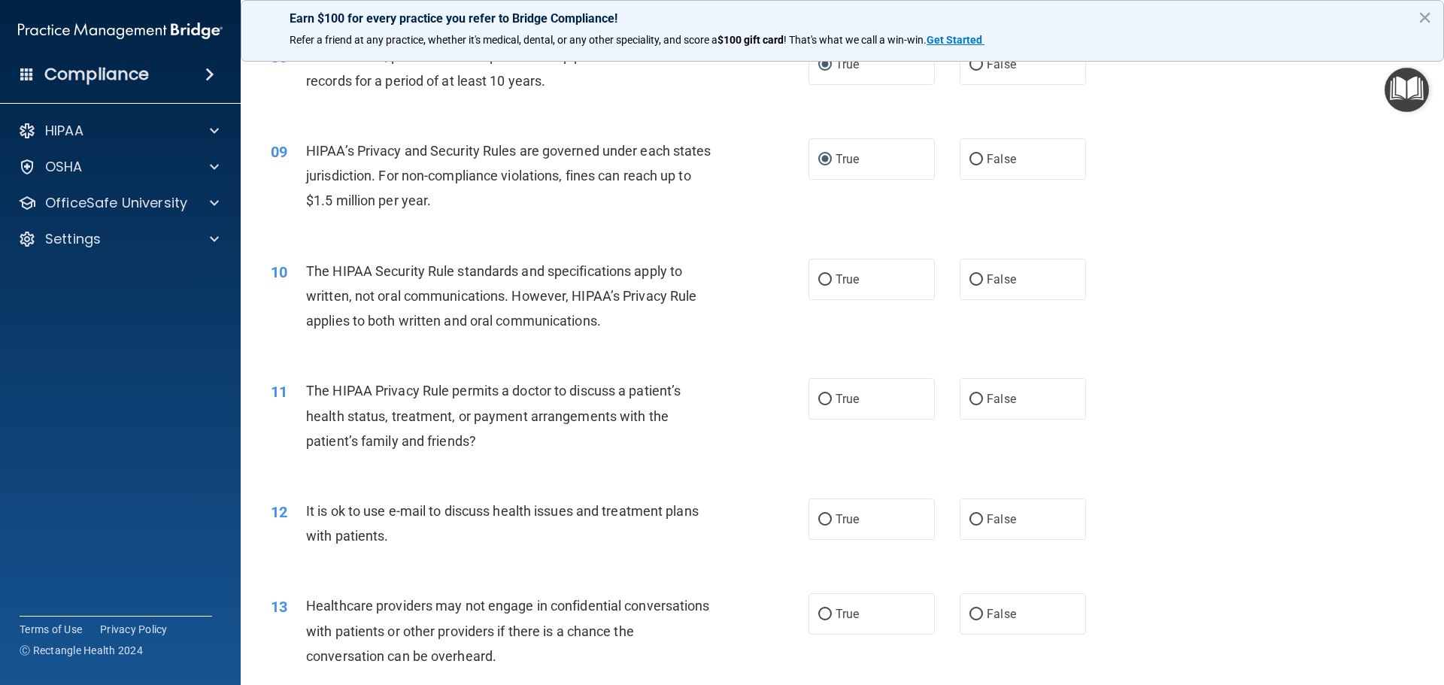
scroll to position [902, 0]
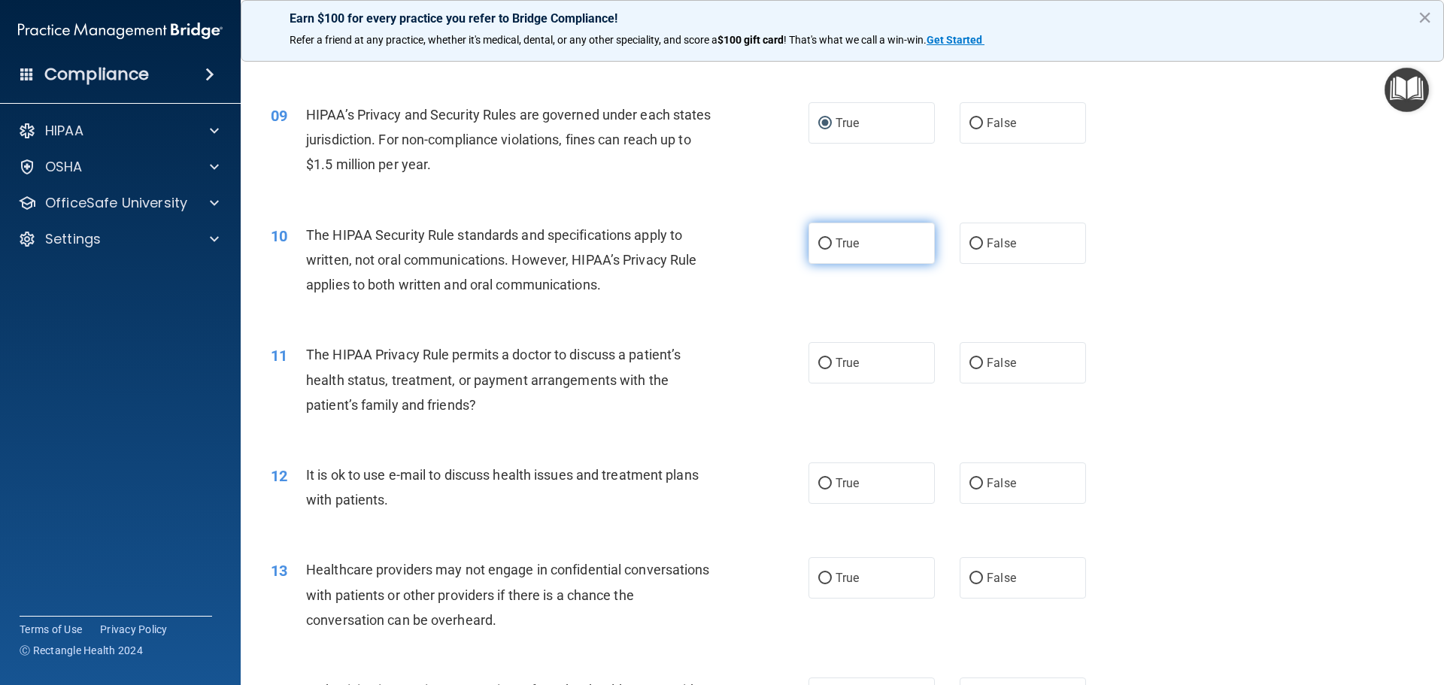
click at [823, 241] on input "True" at bounding box center [825, 243] width 14 height 11
radio input "true"
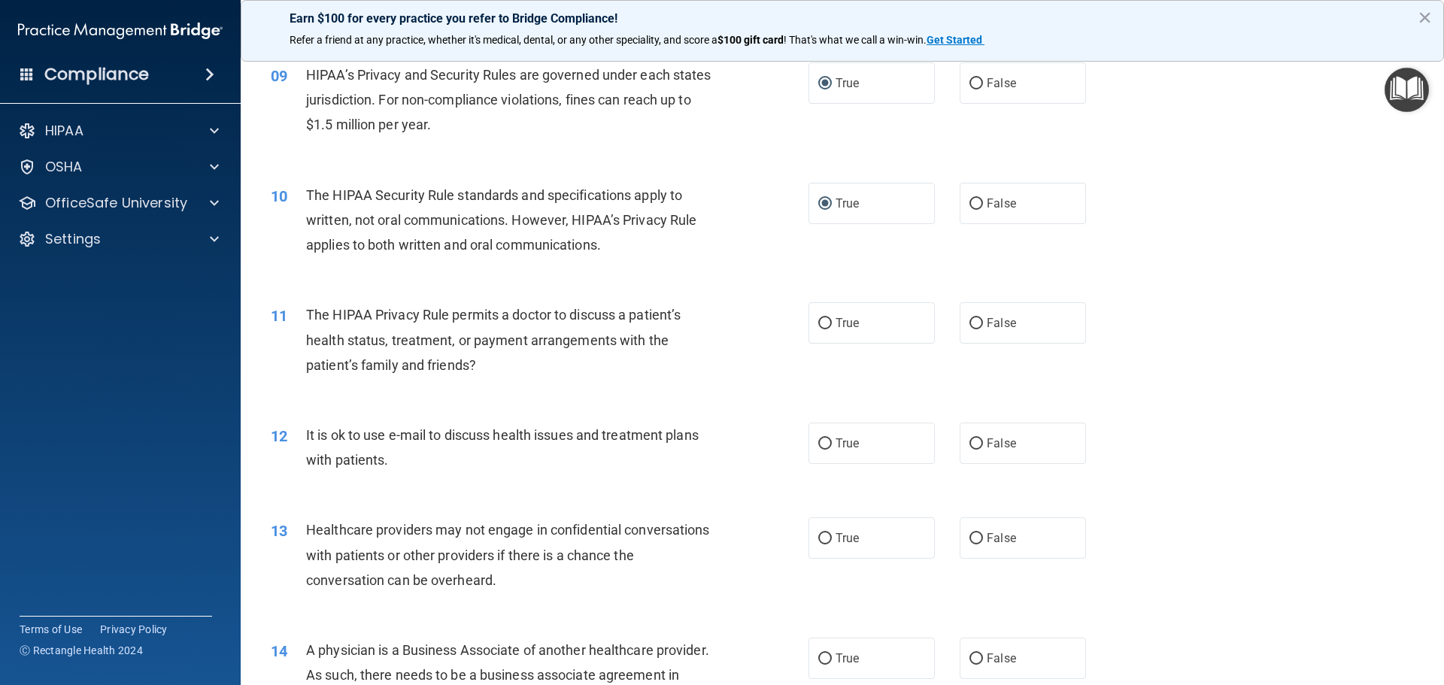
scroll to position [978, 0]
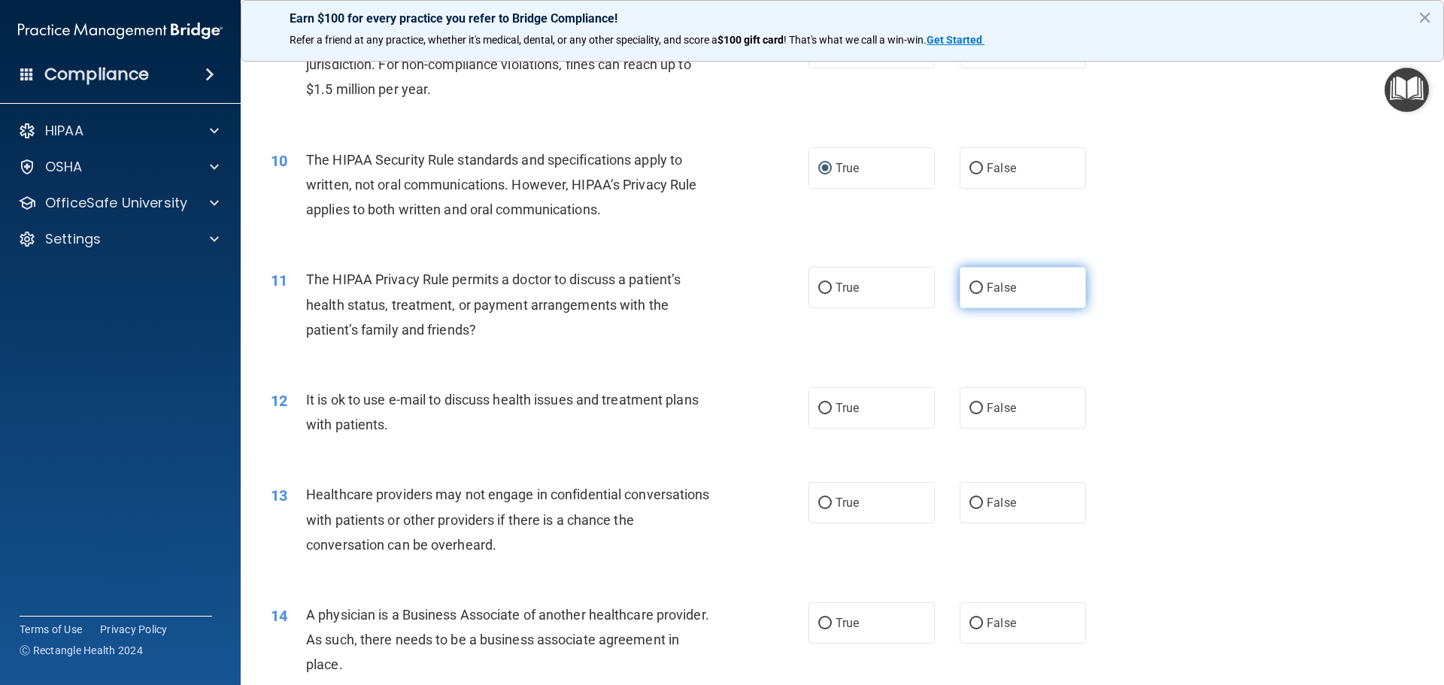
click at [971, 287] on input "False" at bounding box center [976, 288] width 14 height 11
radio input "true"
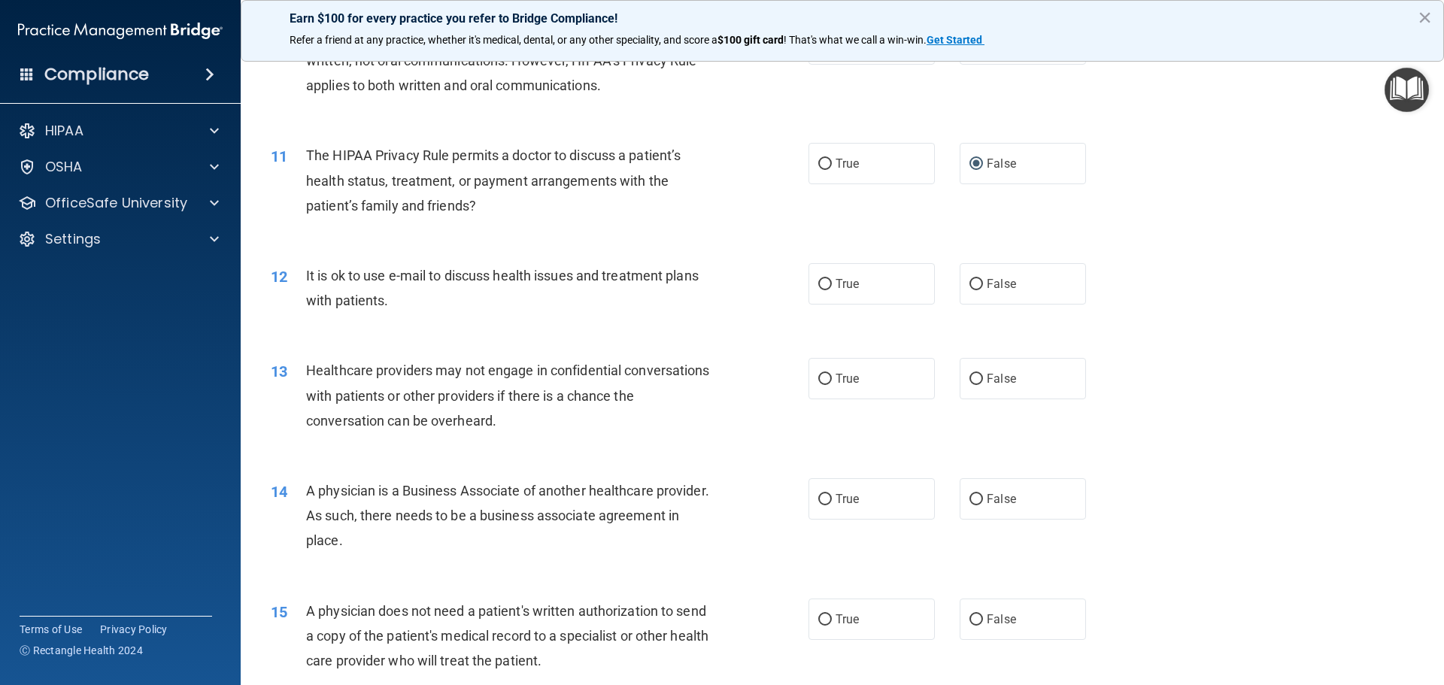
scroll to position [1128, 0]
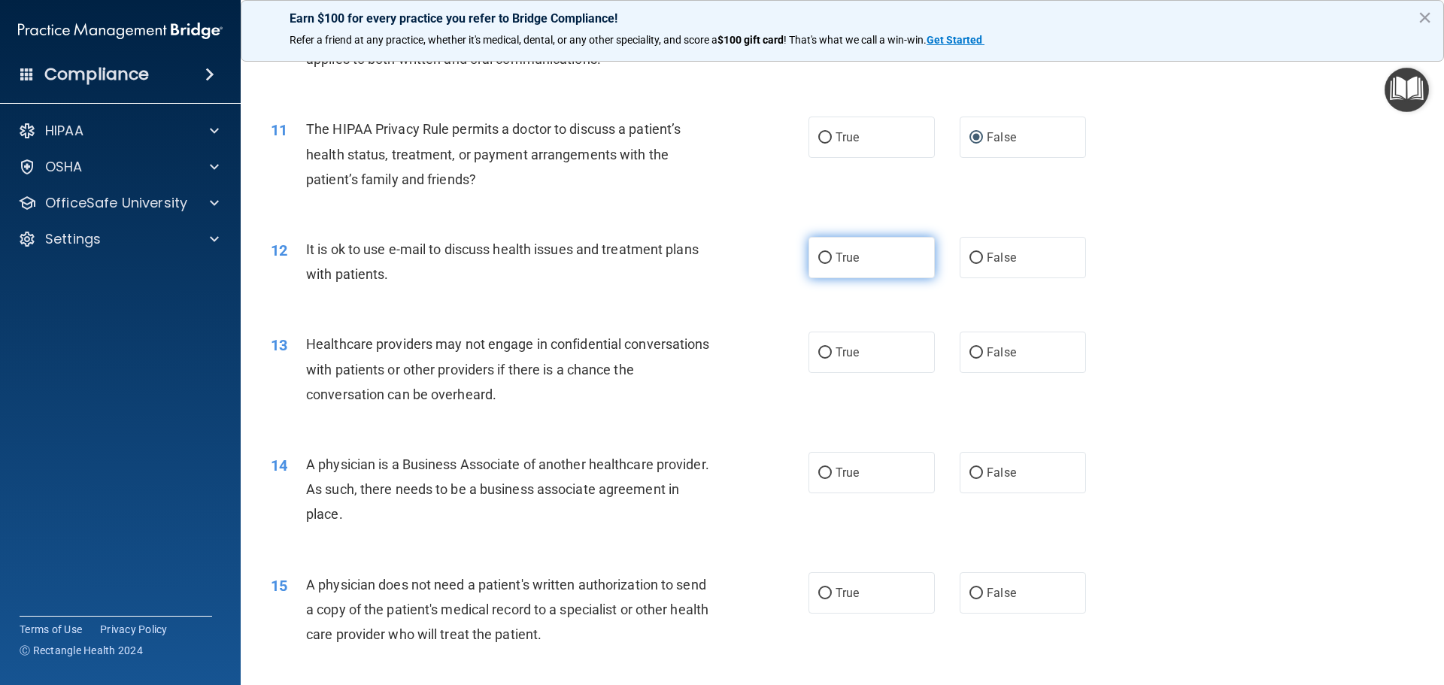
click at [819, 254] on input "True" at bounding box center [825, 258] width 14 height 11
radio input "true"
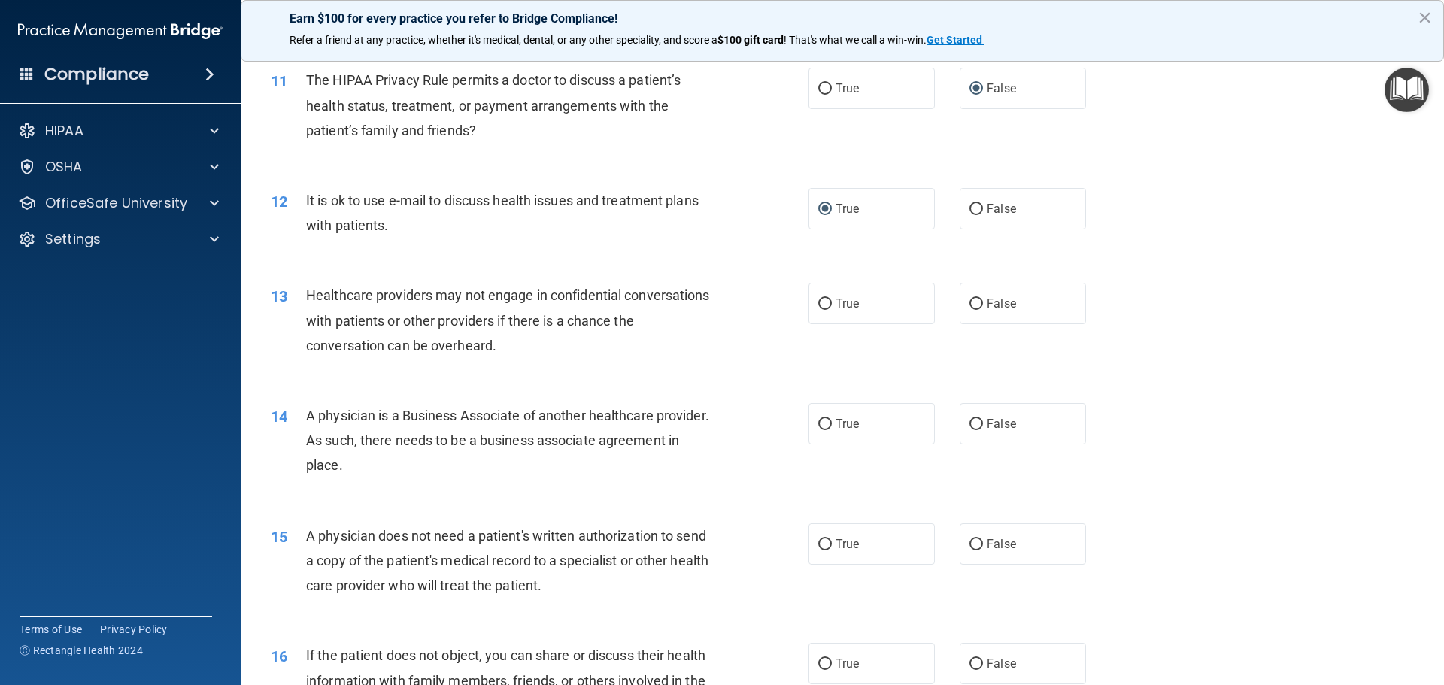
scroll to position [1203, 0]
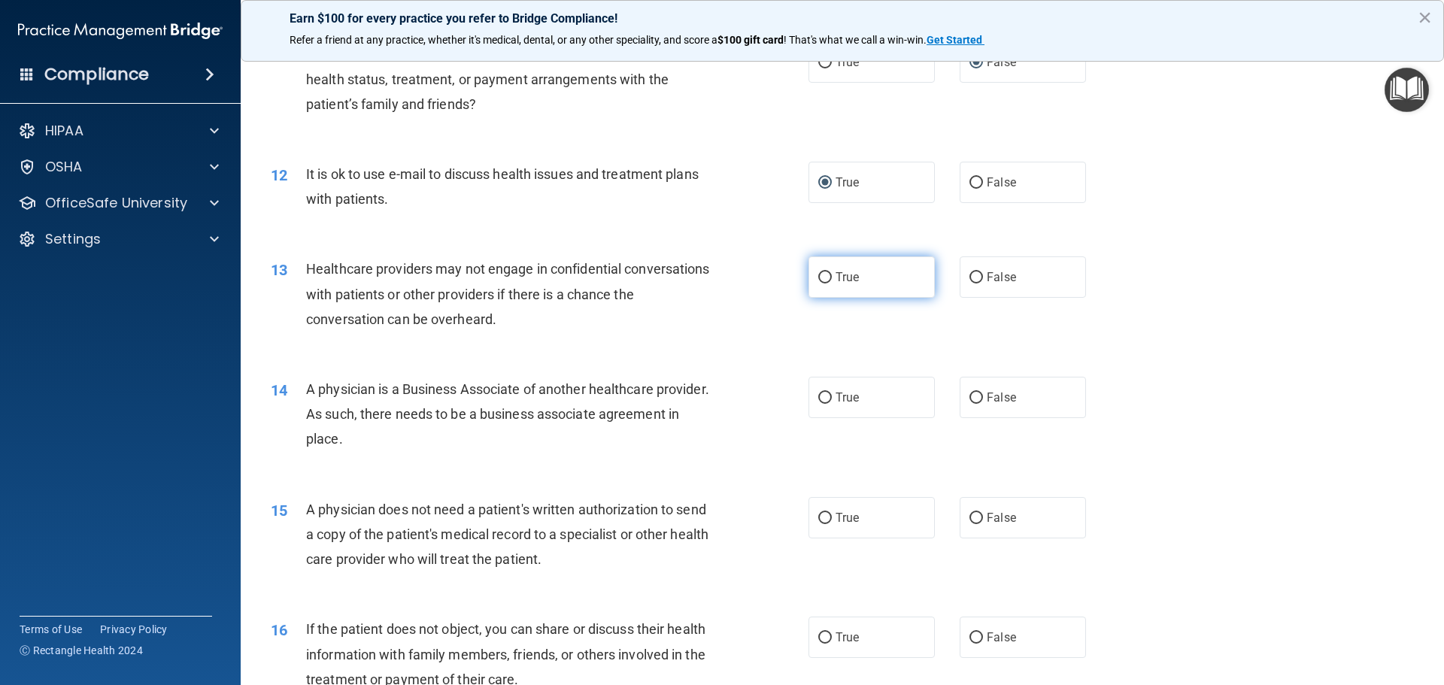
click at [818, 275] on input "True" at bounding box center [825, 277] width 14 height 11
radio input "true"
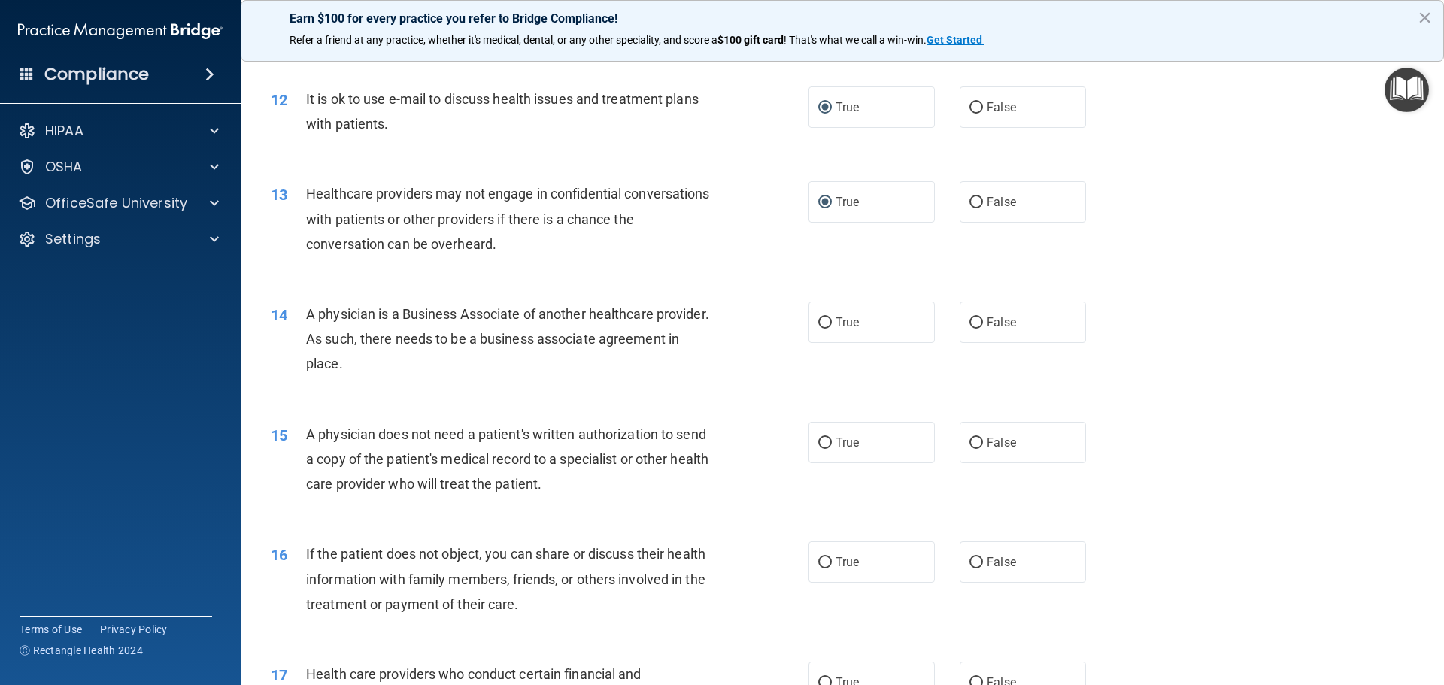
scroll to position [1354, 0]
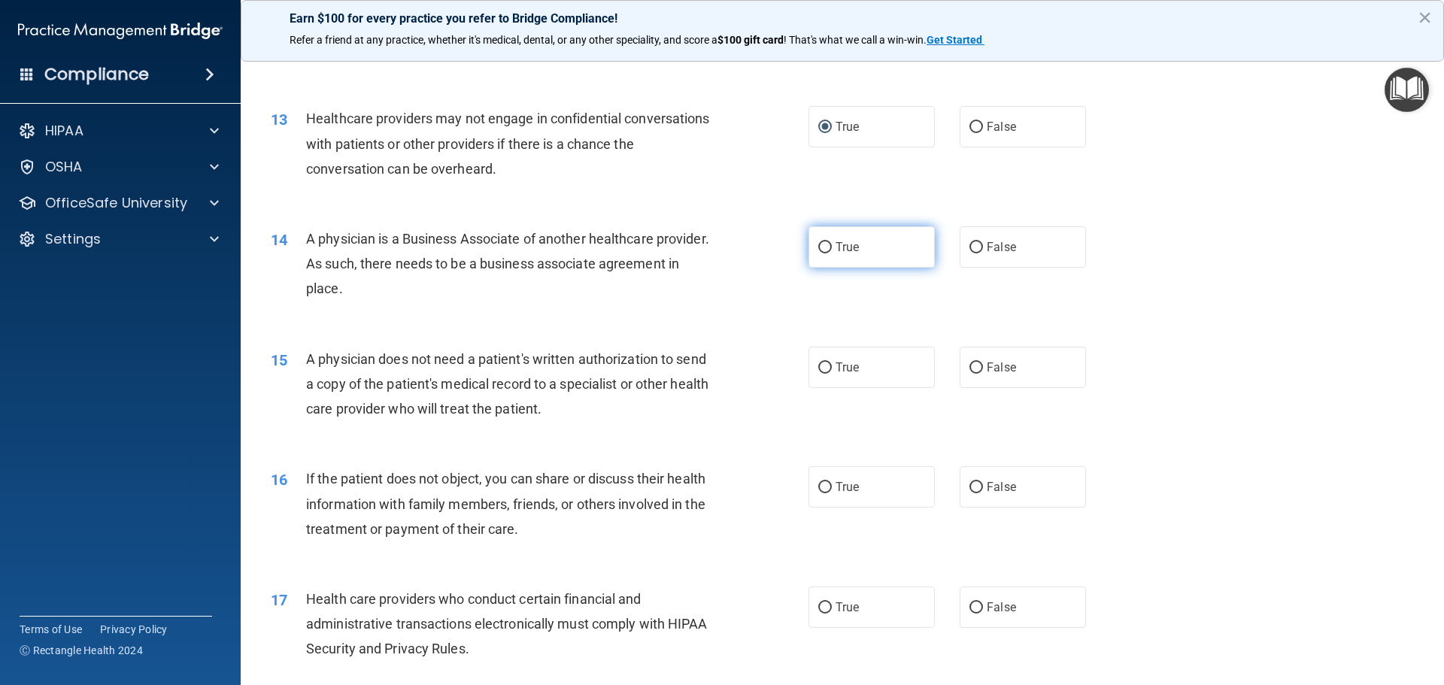
click at [818, 243] on input "True" at bounding box center [825, 247] width 14 height 11
radio input "true"
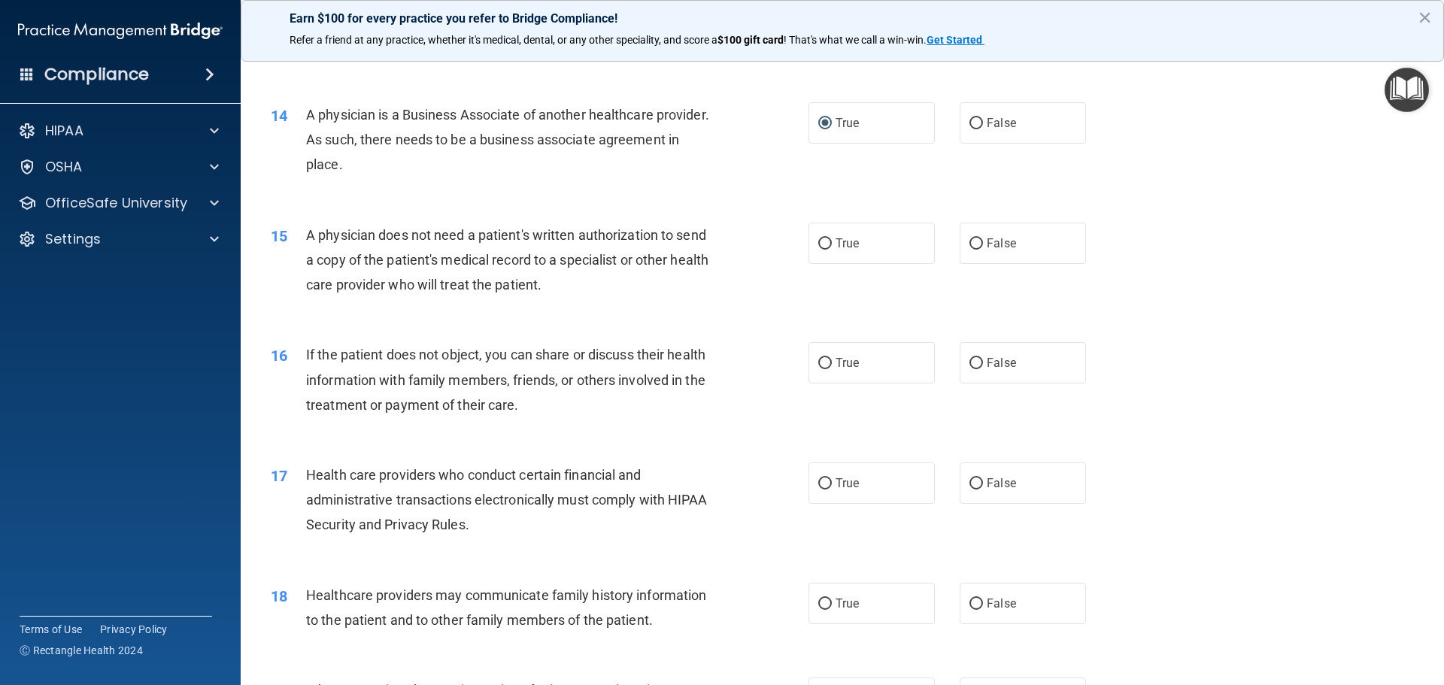
scroll to position [1504, 0]
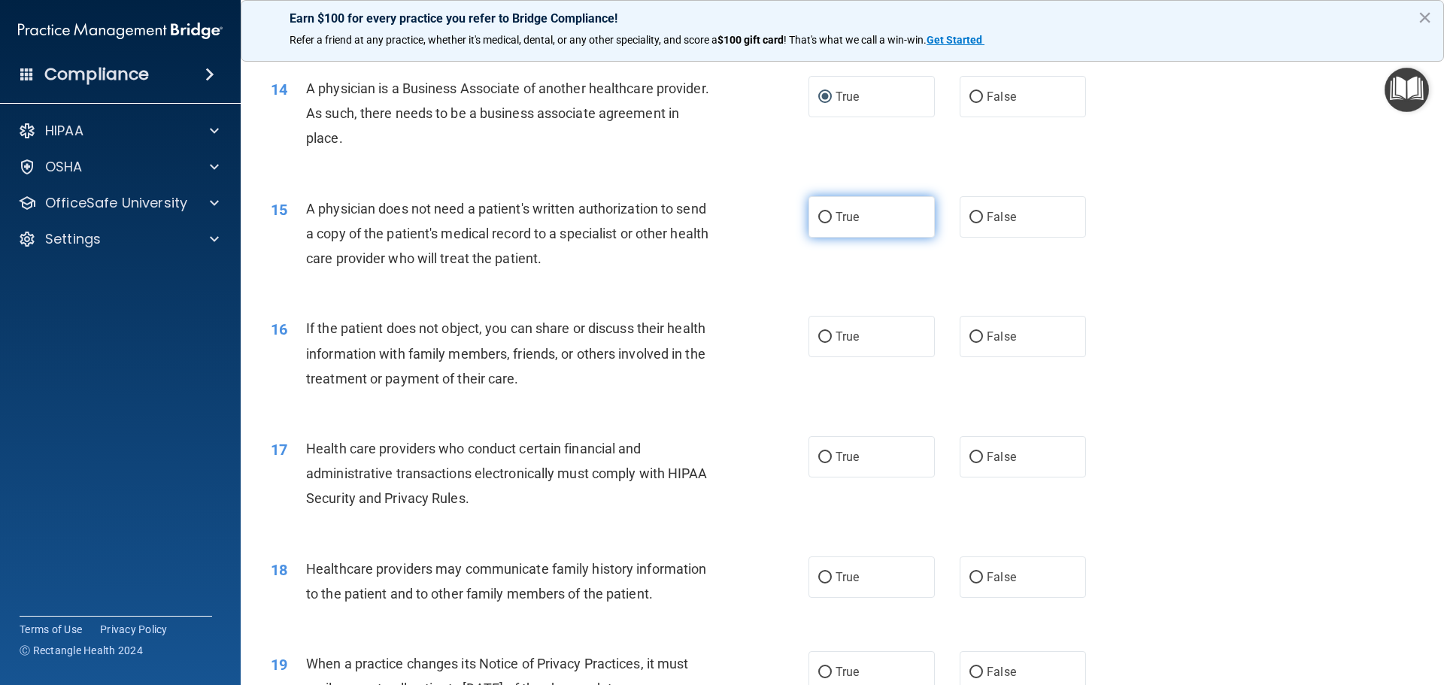
click at [818, 214] on input "True" at bounding box center [825, 217] width 14 height 11
radio input "true"
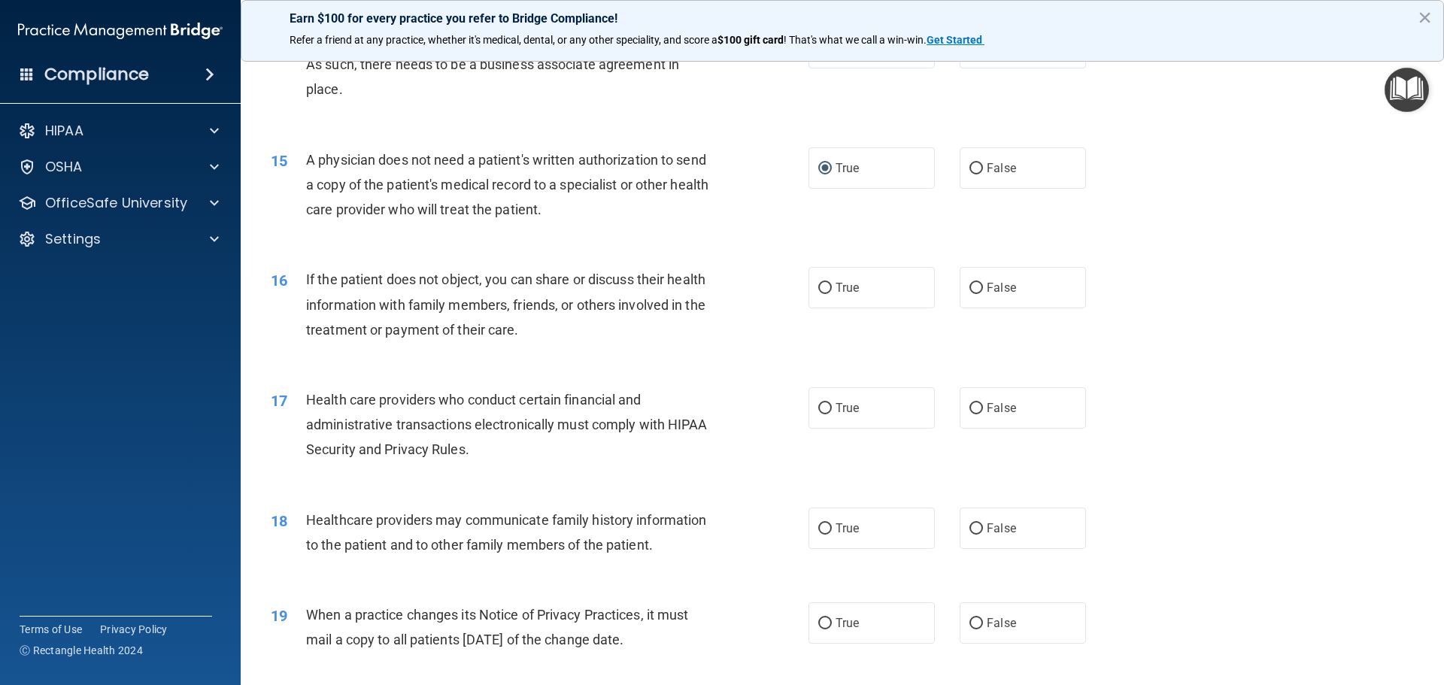
scroll to position [1579, 0]
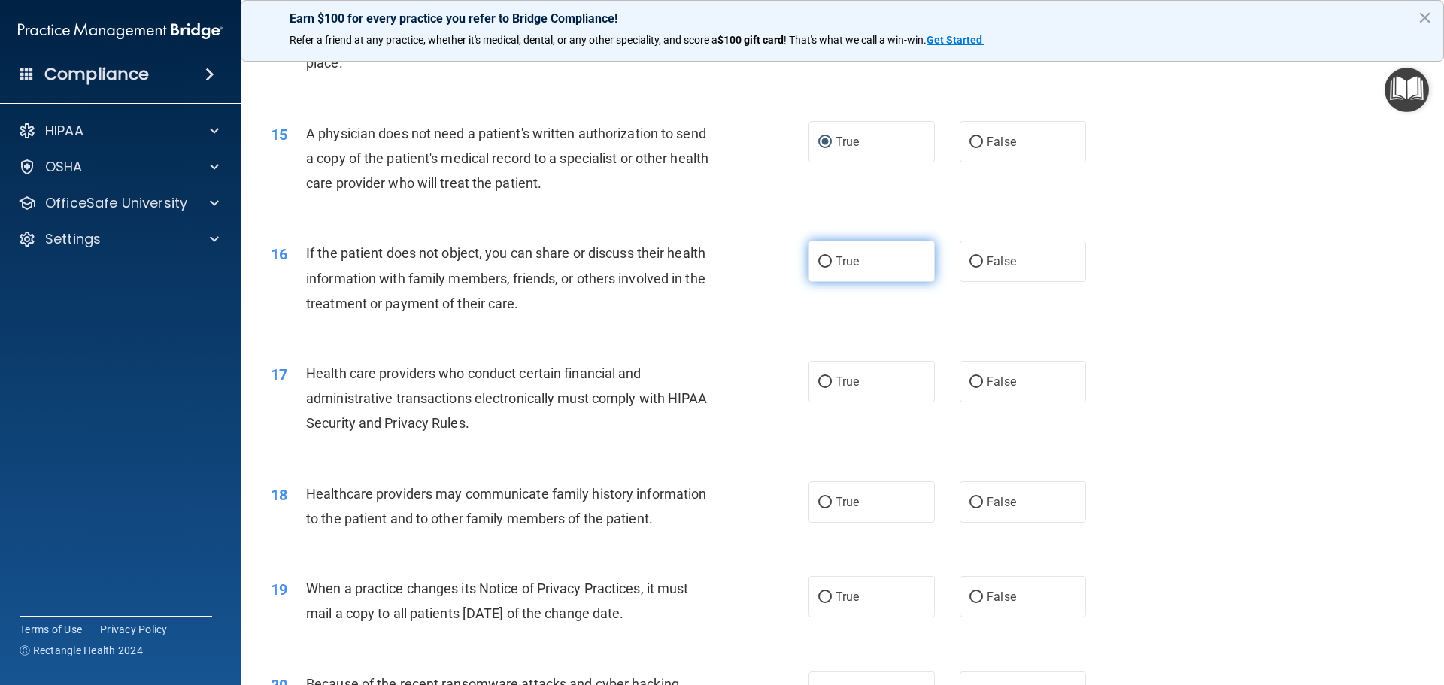
click at [823, 256] on input "True" at bounding box center [825, 261] width 14 height 11
radio input "true"
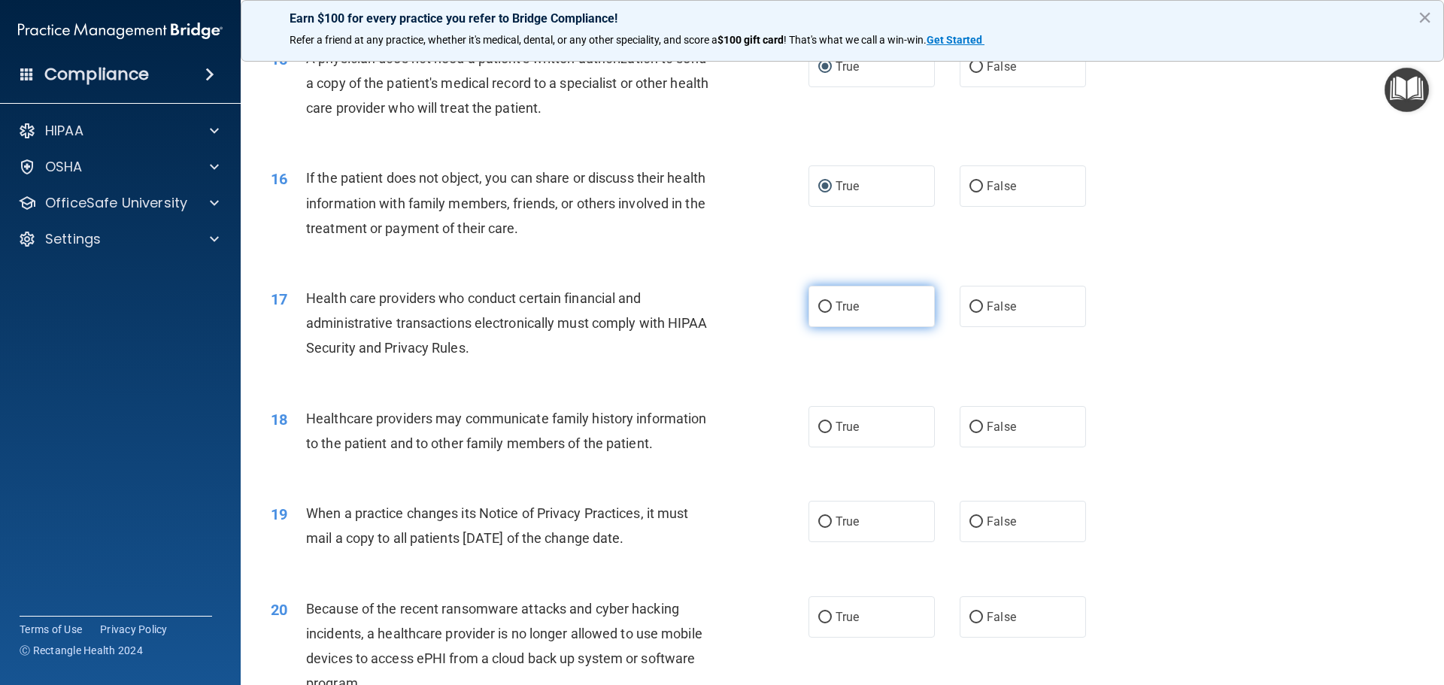
click at [820, 308] on input "True" at bounding box center [825, 307] width 14 height 11
radio input "true"
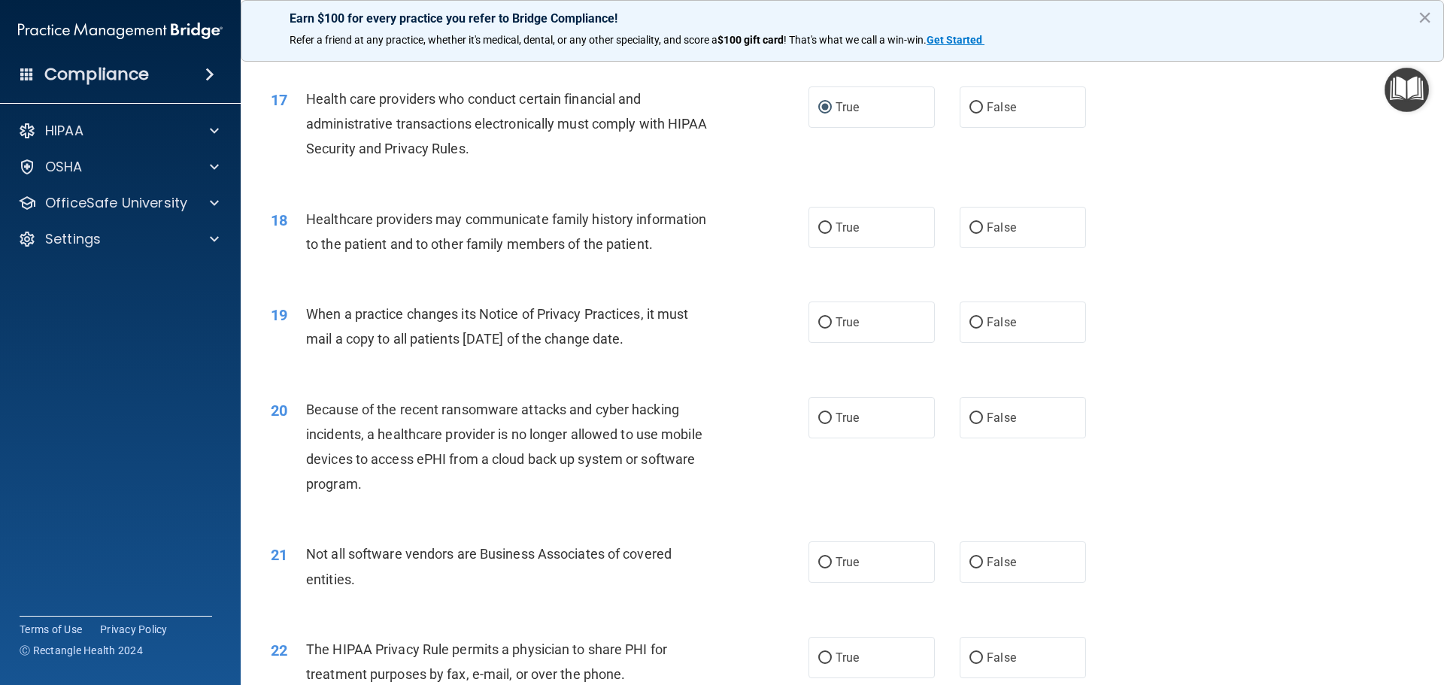
scroll to position [1880, 0]
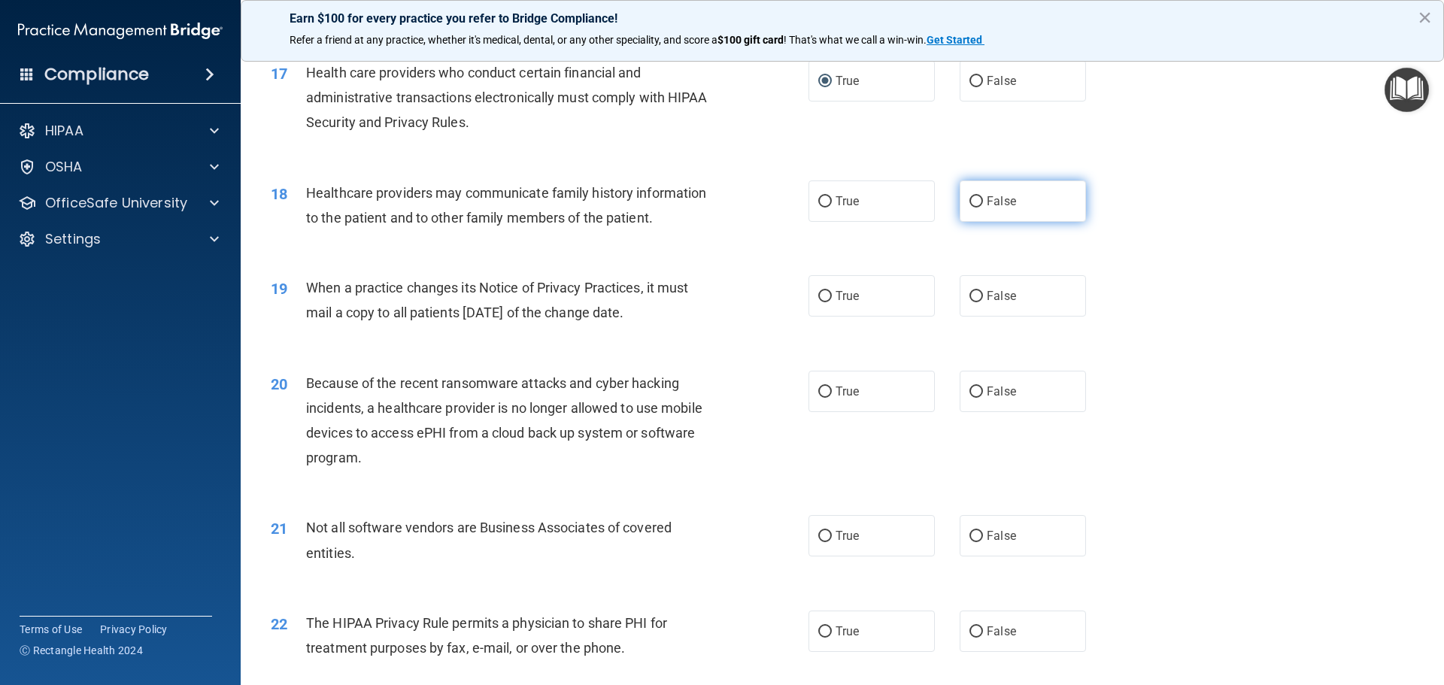
click at [970, 199] on input "False" at bounding box center [976, 201] width 14 height 11
radio input "true"
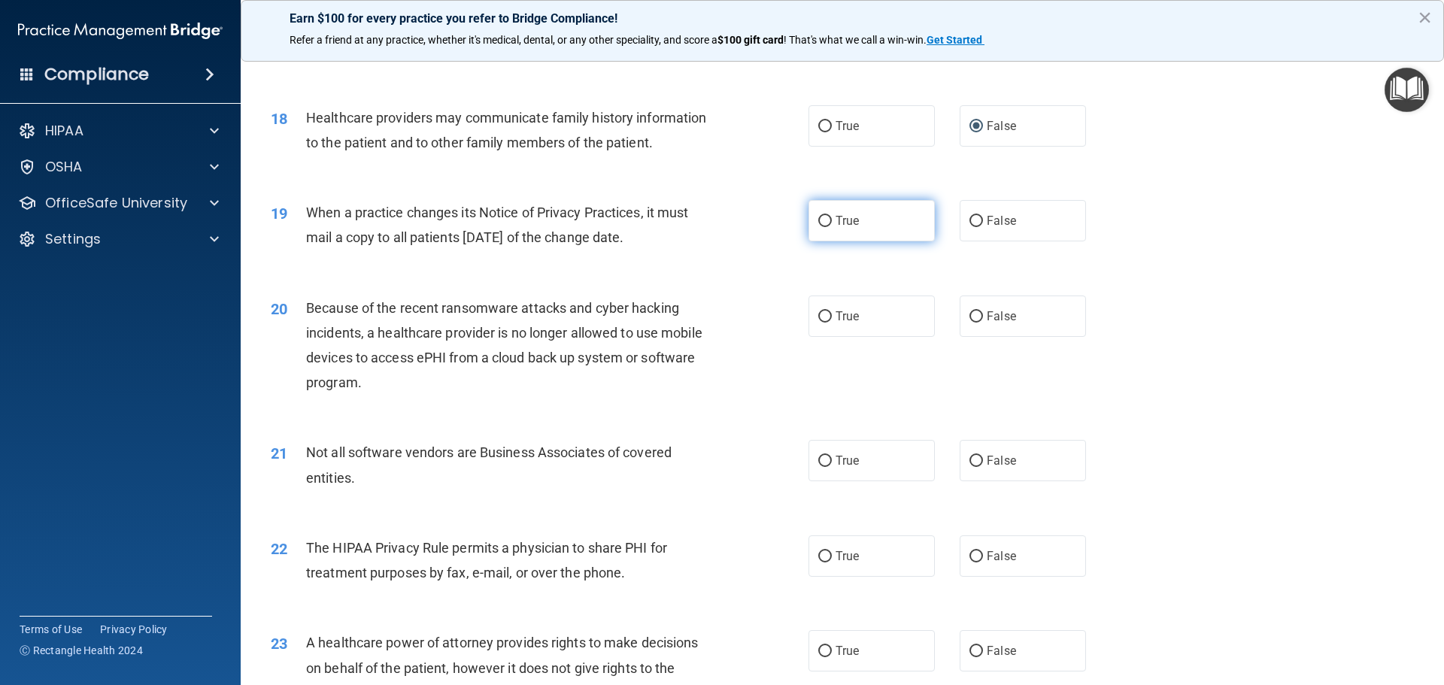
click at [818, 218] on input "True" at bounding box center [825, 221] width 14 height 11
radio input "true"
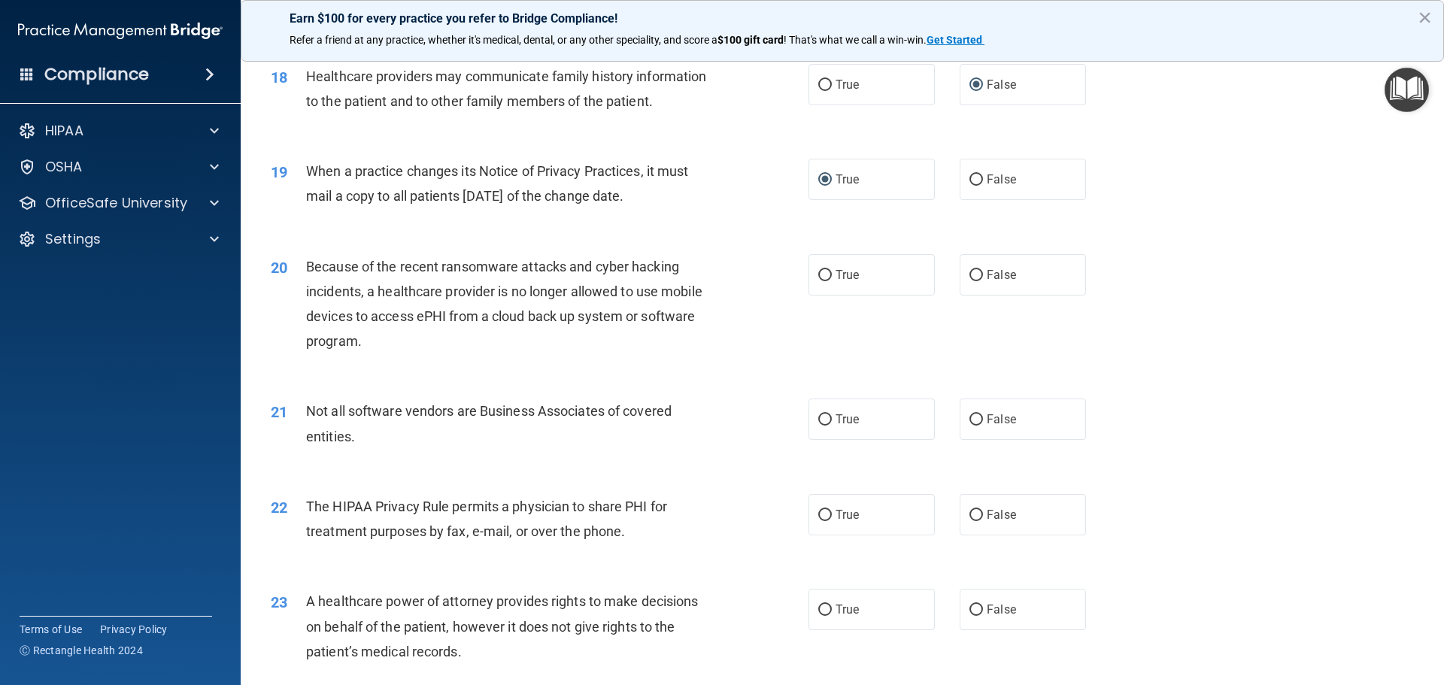
scroll to position [2030, 0]
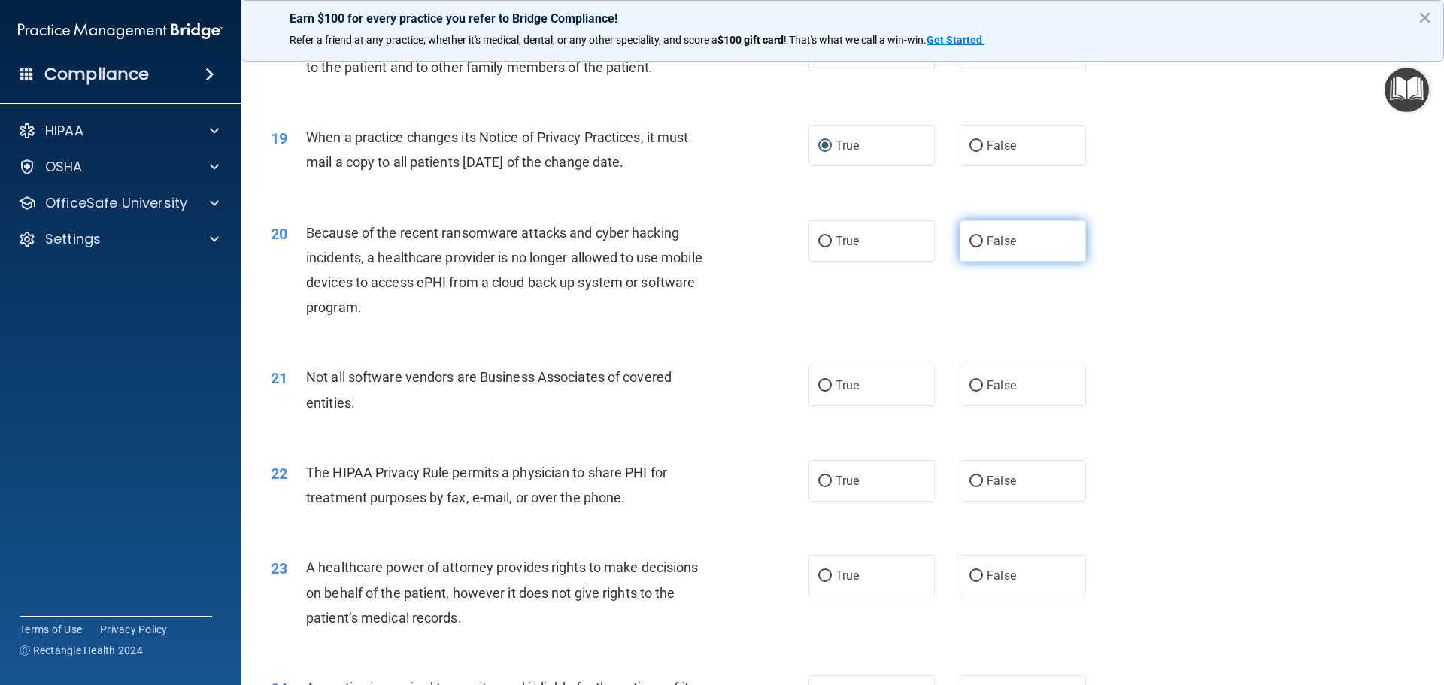
click at [969, 242] on input "False" at bounding box center [976, 241] width 14 height 11
radio input "true"
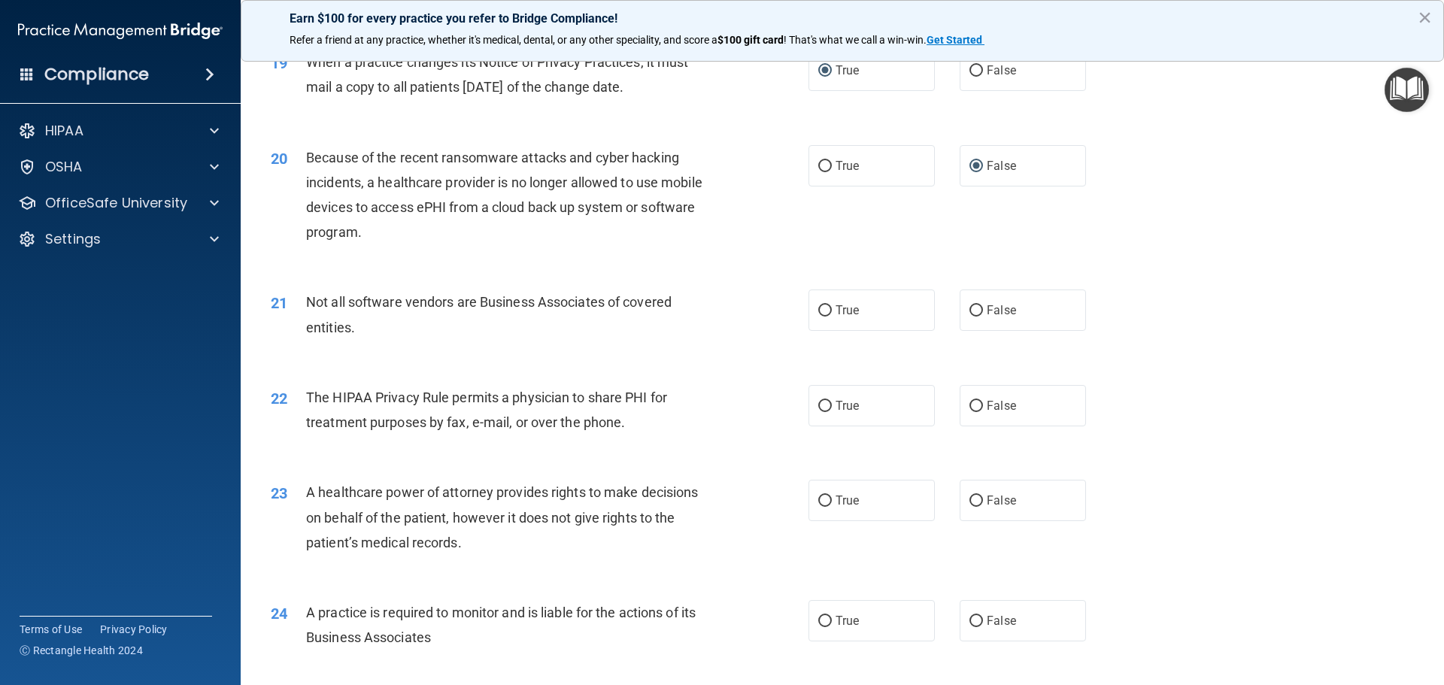
scroll to position [2181, 0]
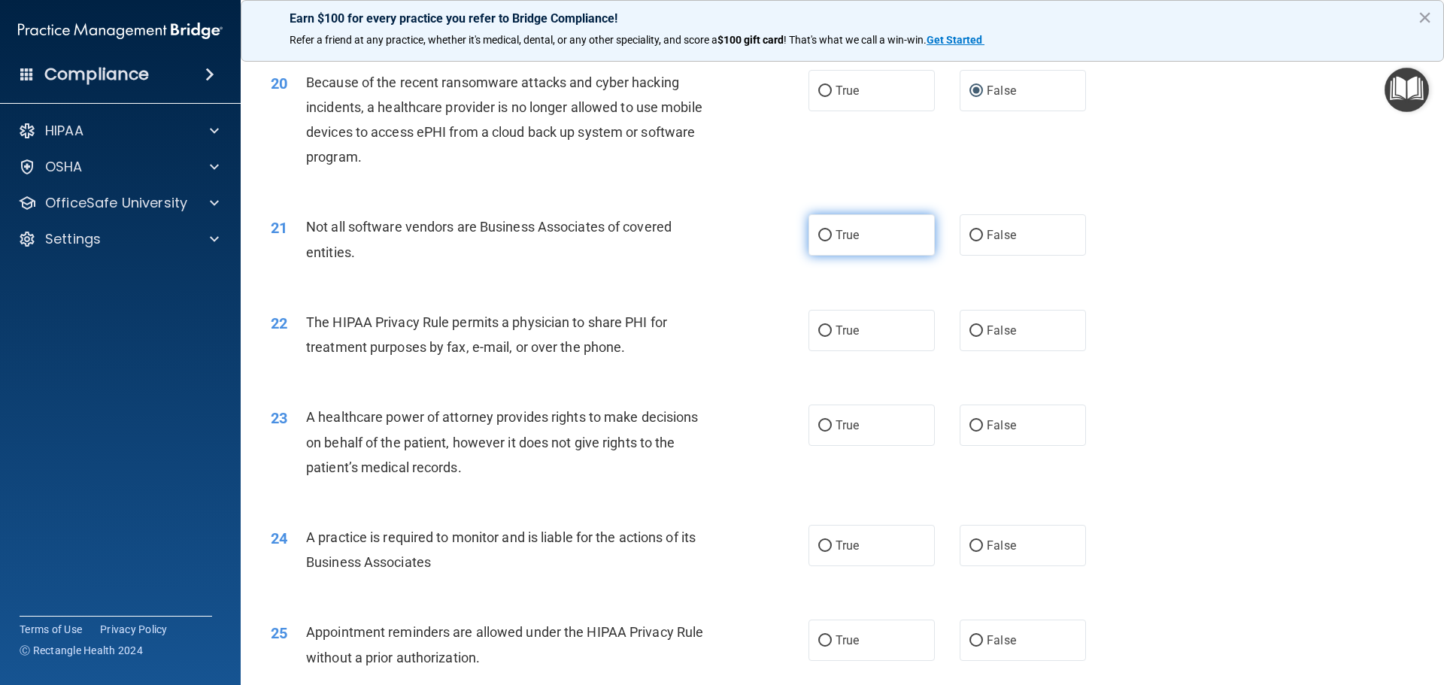
click at [818, 233] on input "True" at bounding box center [825, 235] width 14 height 11
radio input "true"
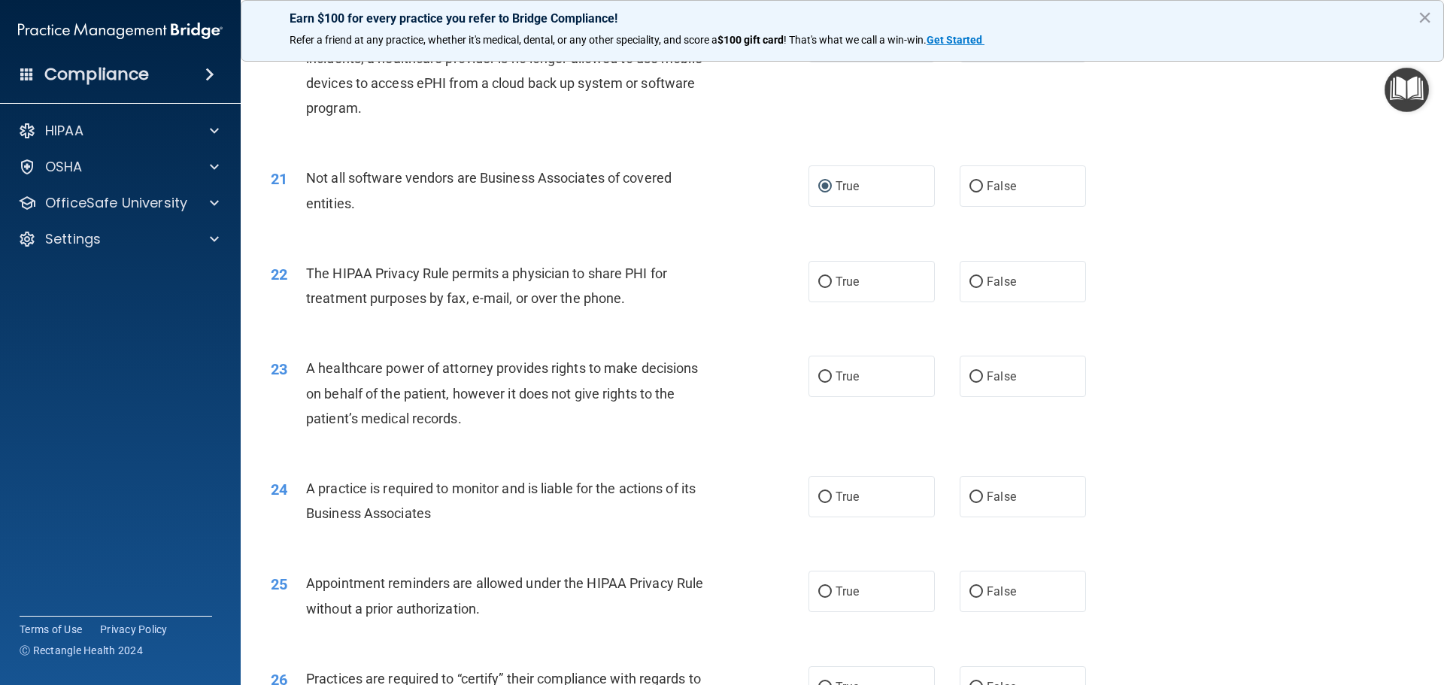
scroll to position [2256, 0]
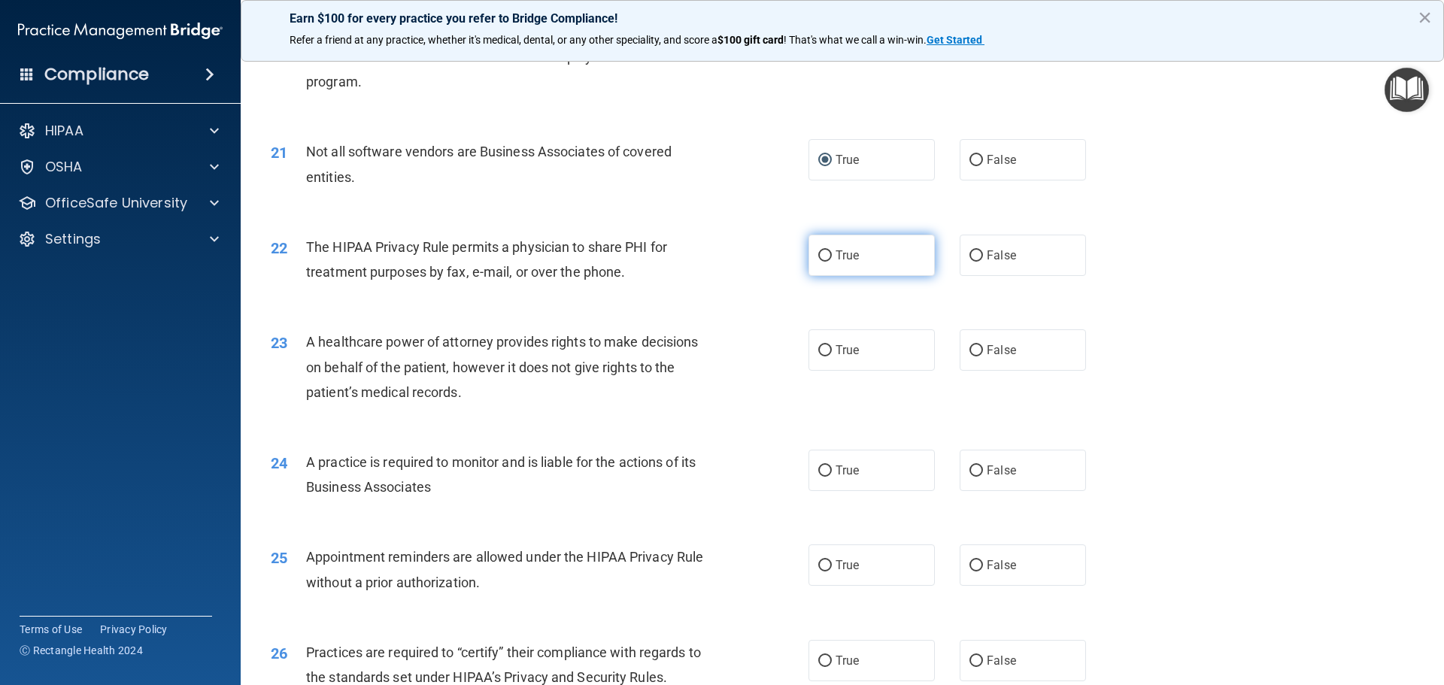
click at [818, 257] on input "True" at bounding box center [825, 255] width 14 height 11
radio input "true"
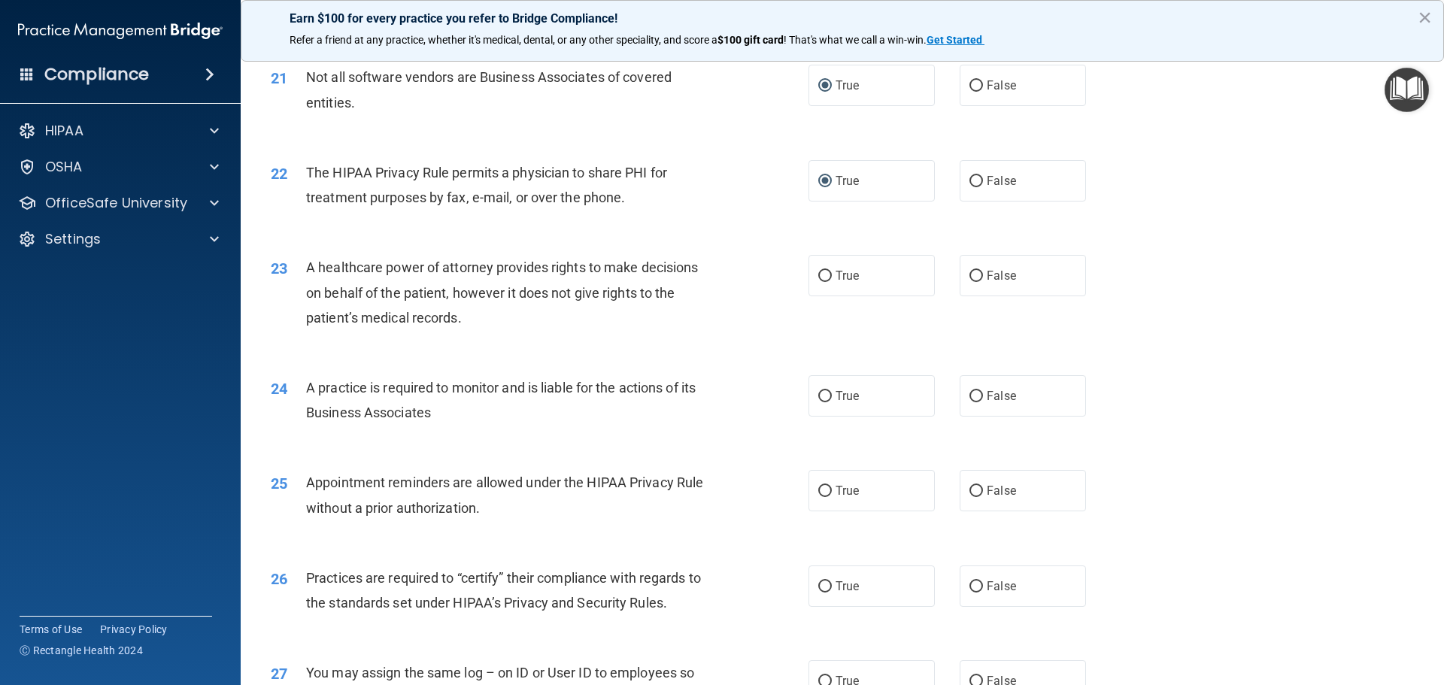
scroll to position [2331, 0]
click at [818, 273] on input "True" at bounding box center [825, 275] width 14 height 11
radio input "true"
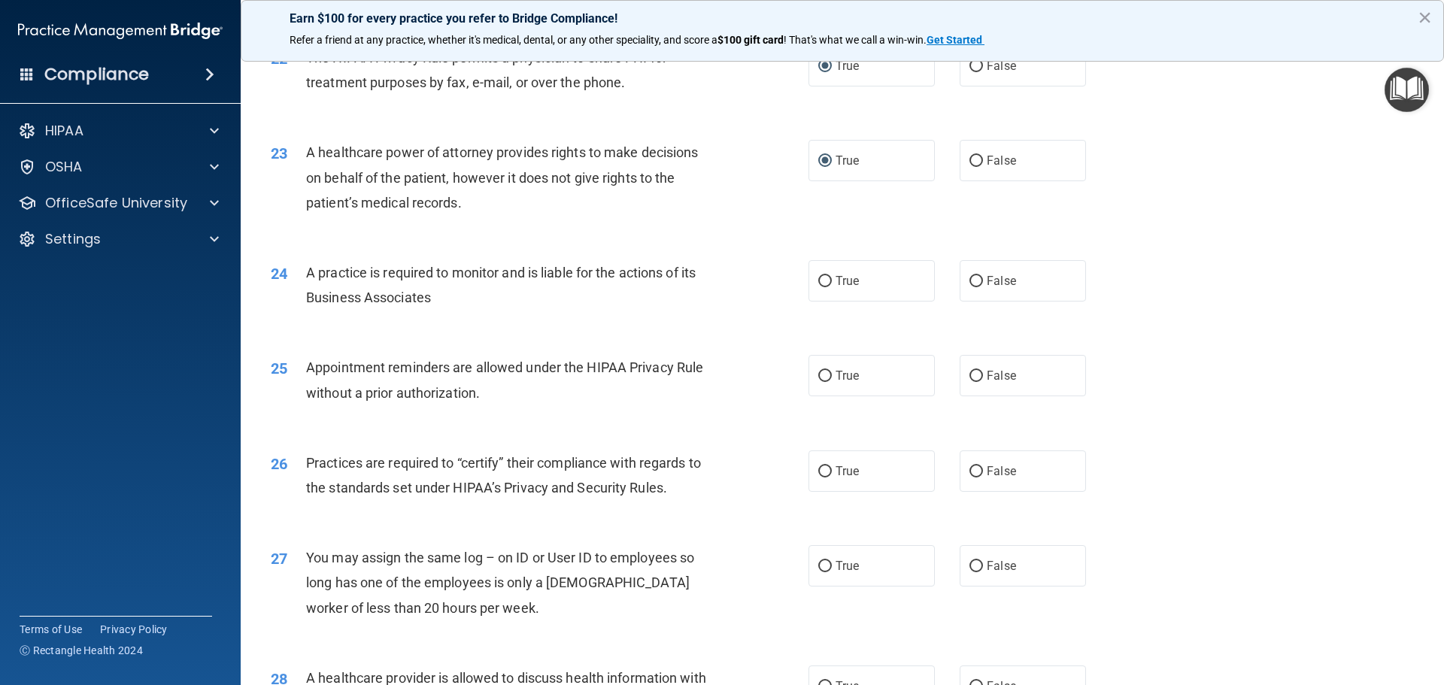
scroll to position [2482, 0]
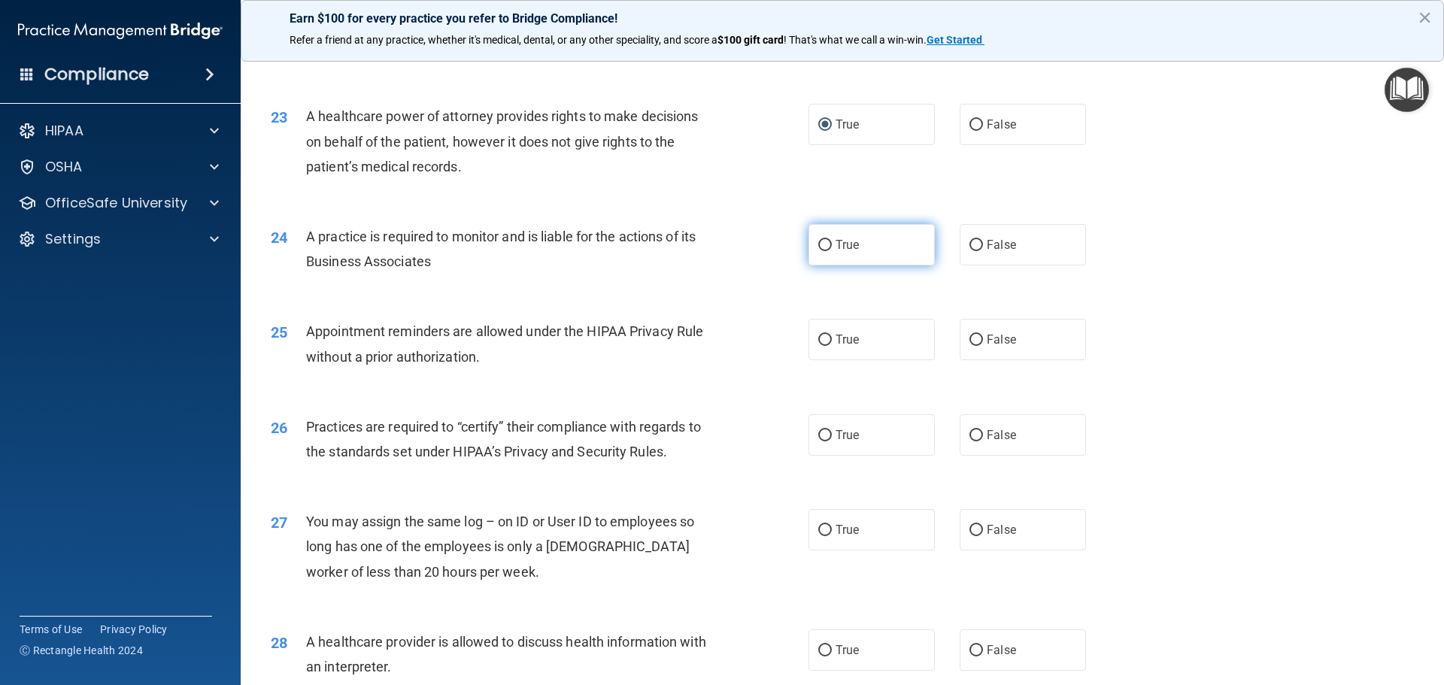
click at [818, 241] on input "True" at bounding box center [825, 245] width 14 height 11
radio input "true"
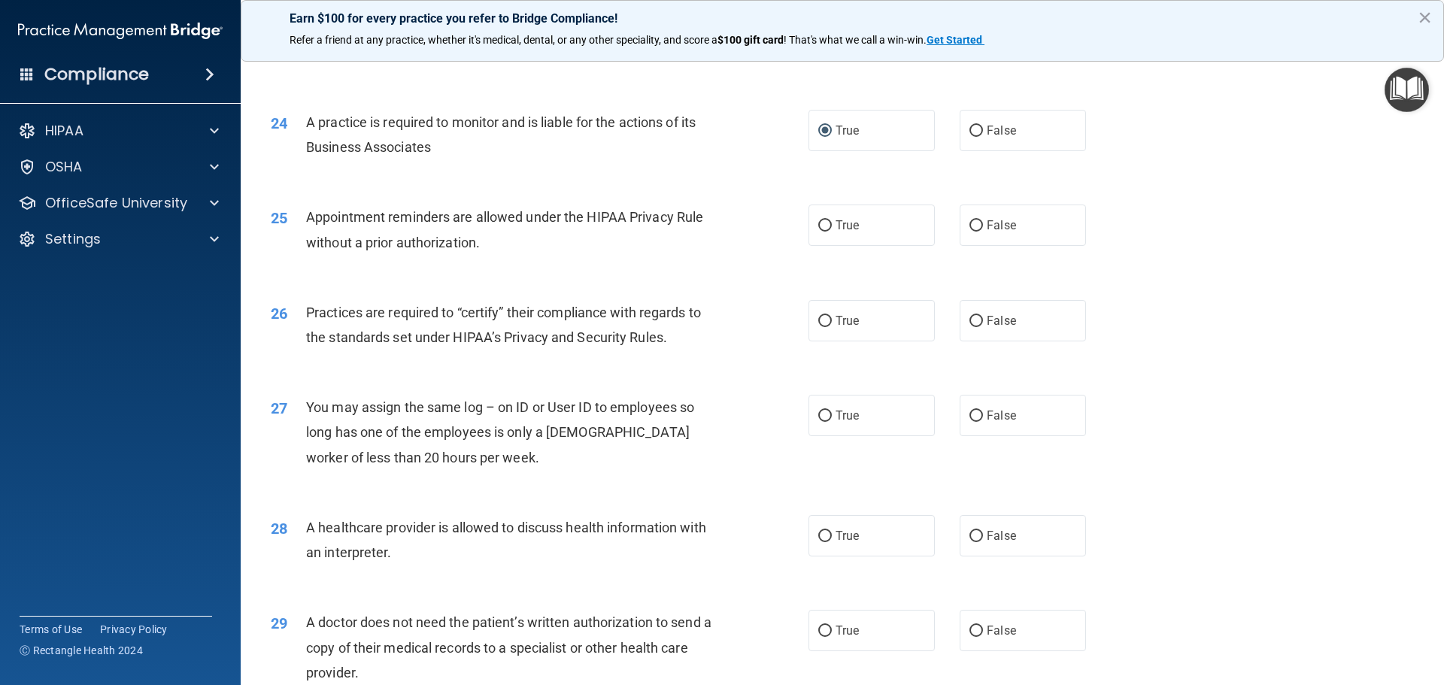
scroll to position [2632, 0]
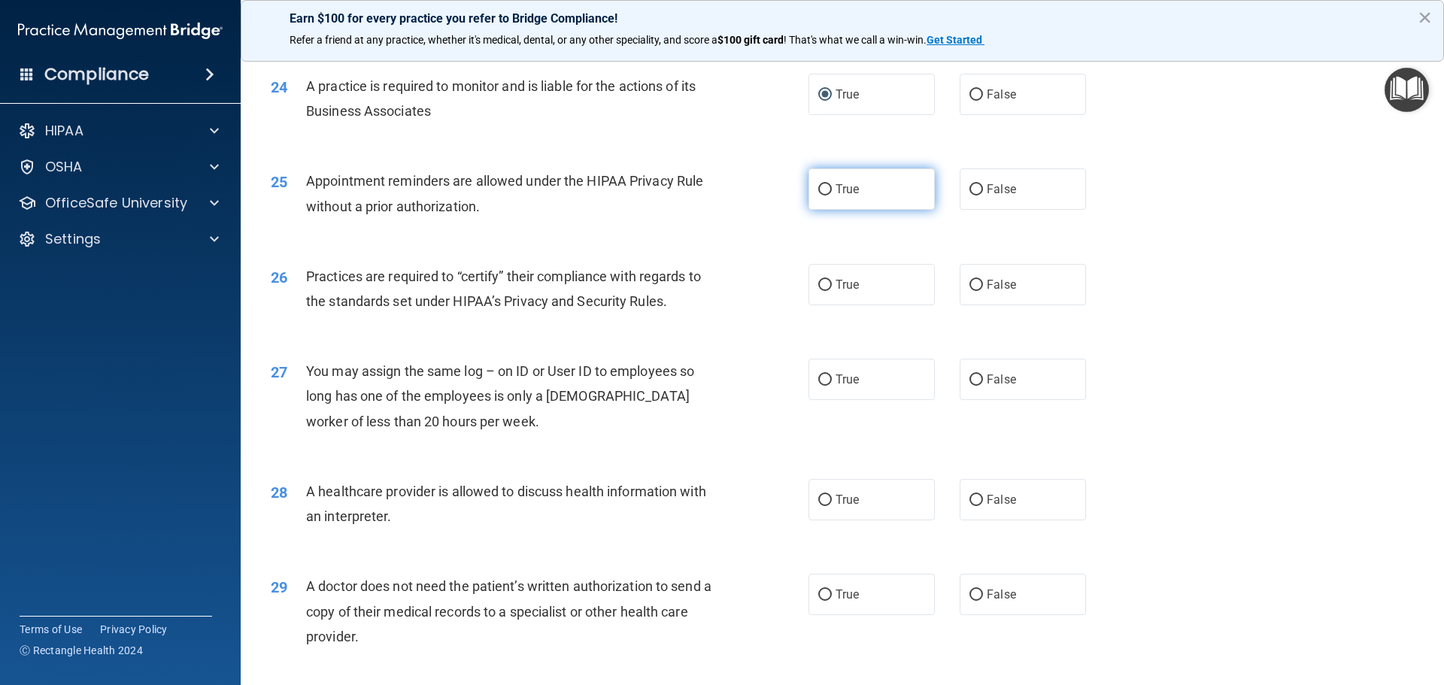
click at [818, 187] on input "True" at bounding box center [825, 189] width 14 height 11
radio input "true"
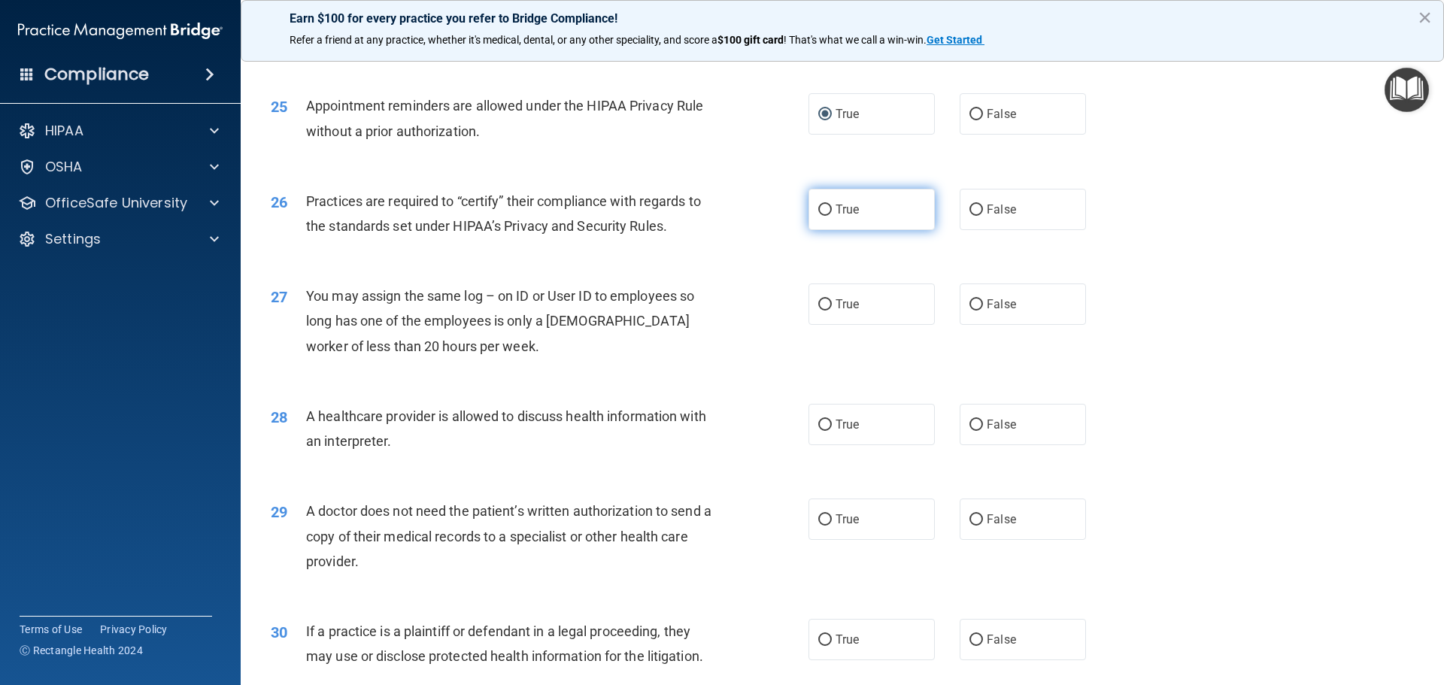
click at [818, 206] on input "True" at bounding box center [825, 210] width 14 height 11
radio input "true"
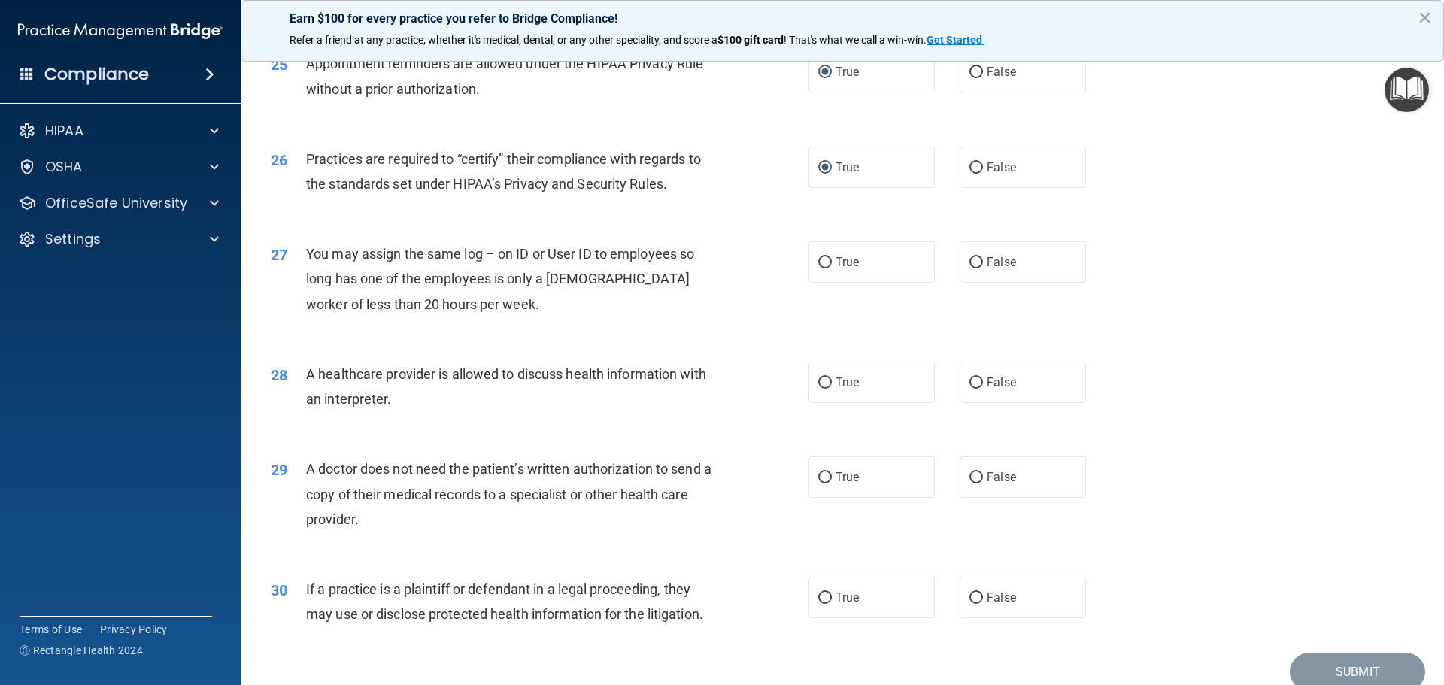
scroll to position [2783, 0]
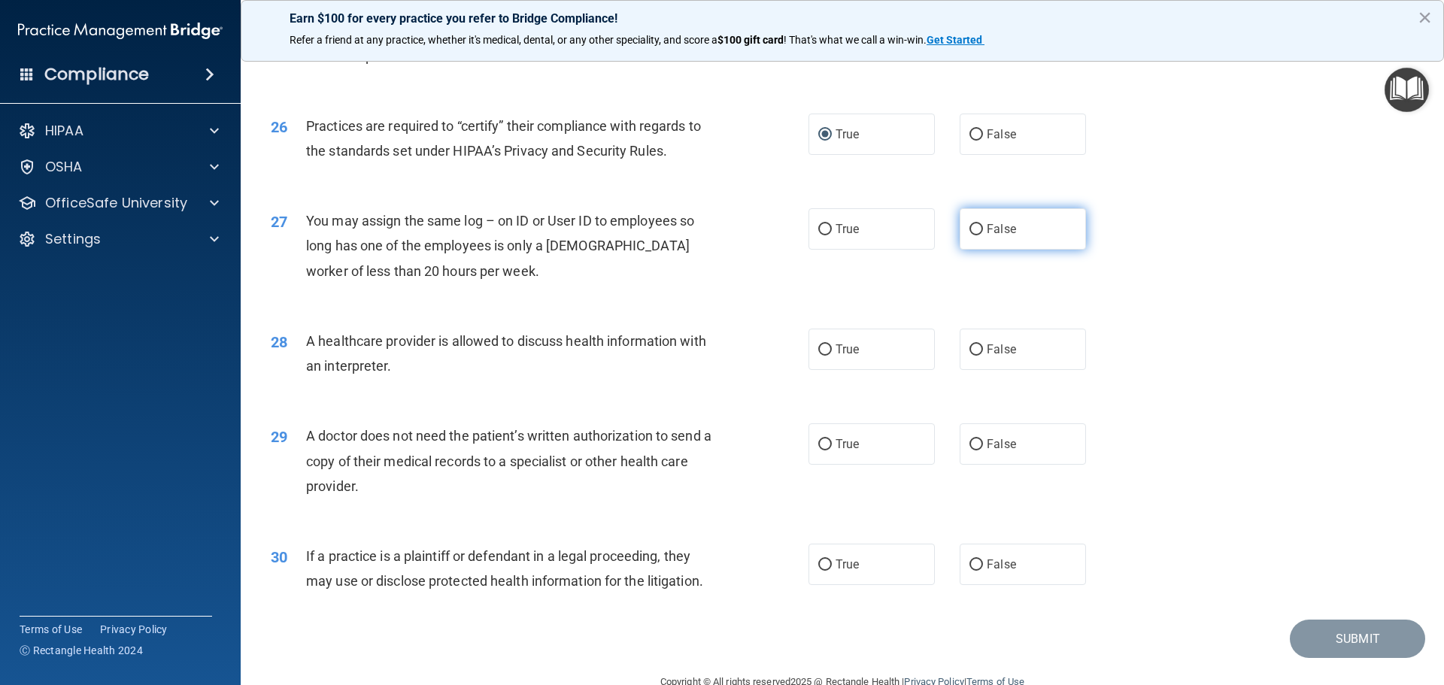
click at [969, 229] on input "False" at bounding box center [976, 229] width 14 height 11
radio input "true"
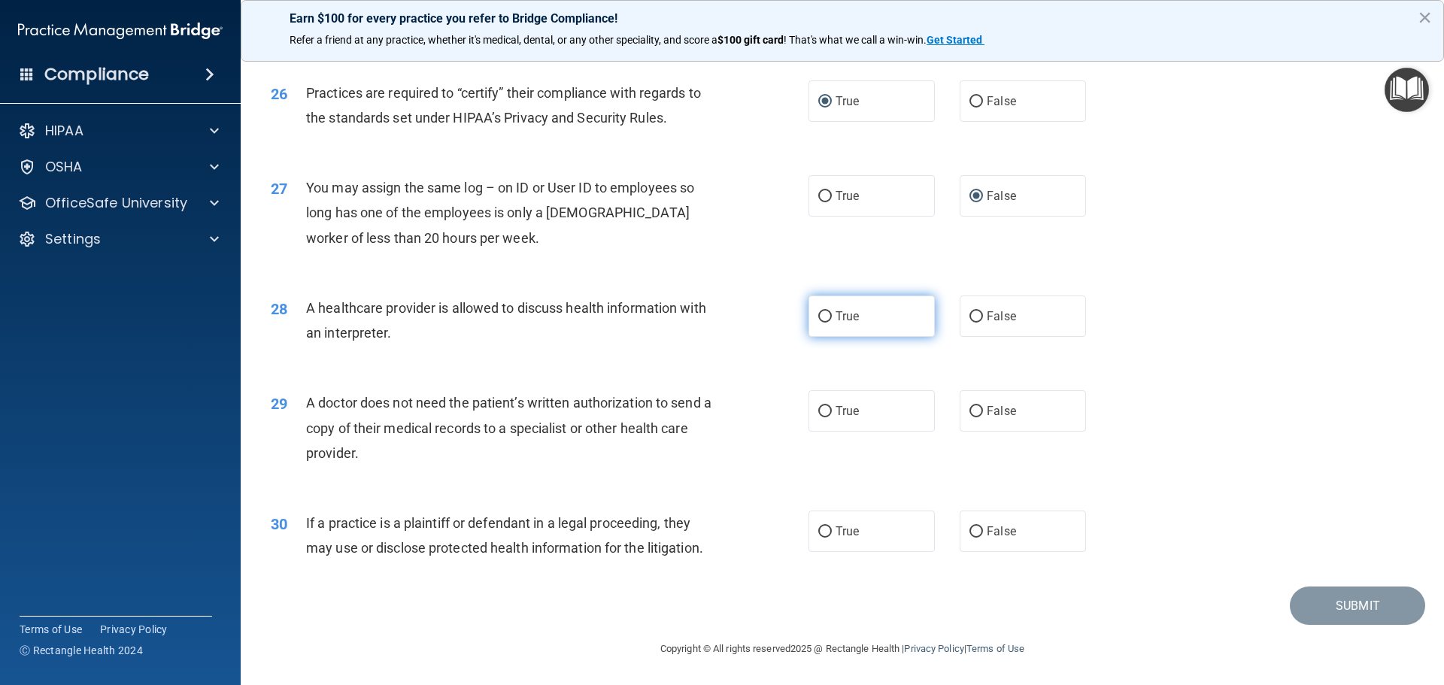
click at [818, 313] on input "True" at bounding box center [825, 316] width 14 height 11
radio input "true"
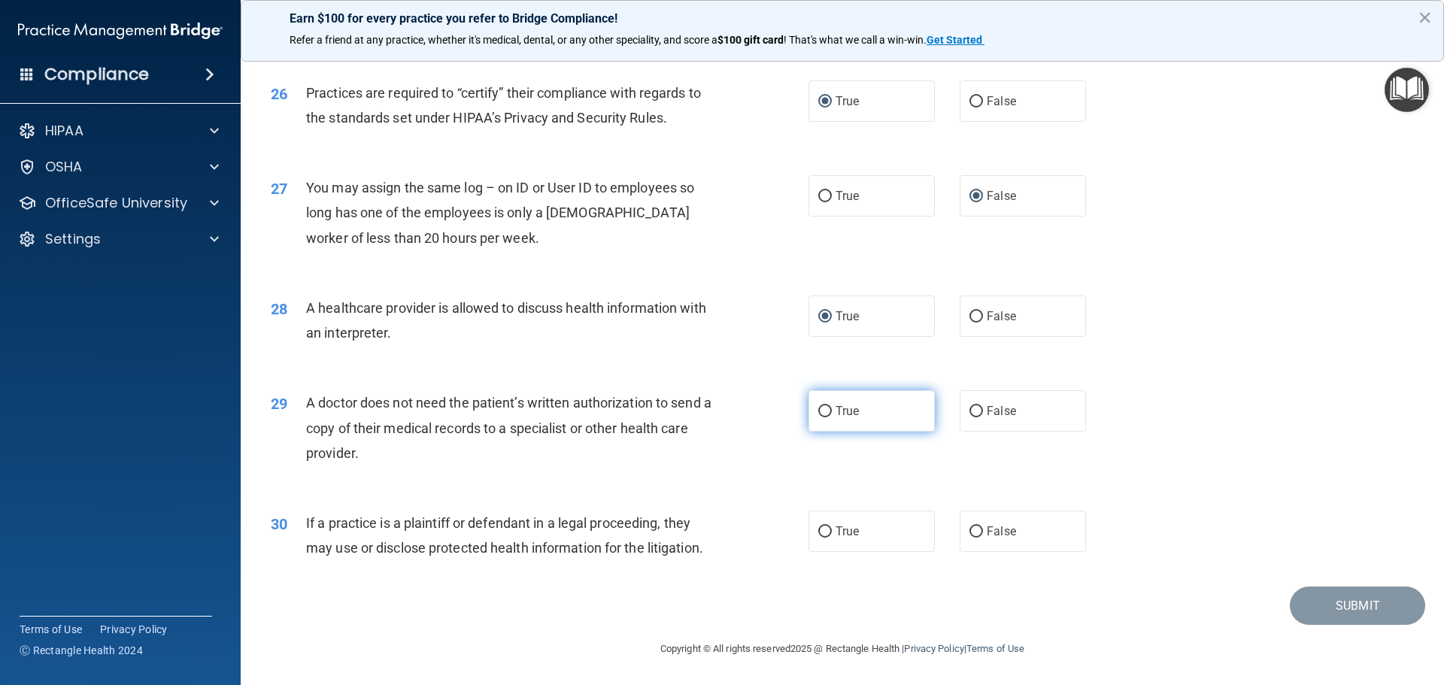
click at [821, 413] on input "True" at bounding box center [825, 411] width 14 height 11
radio input "true"
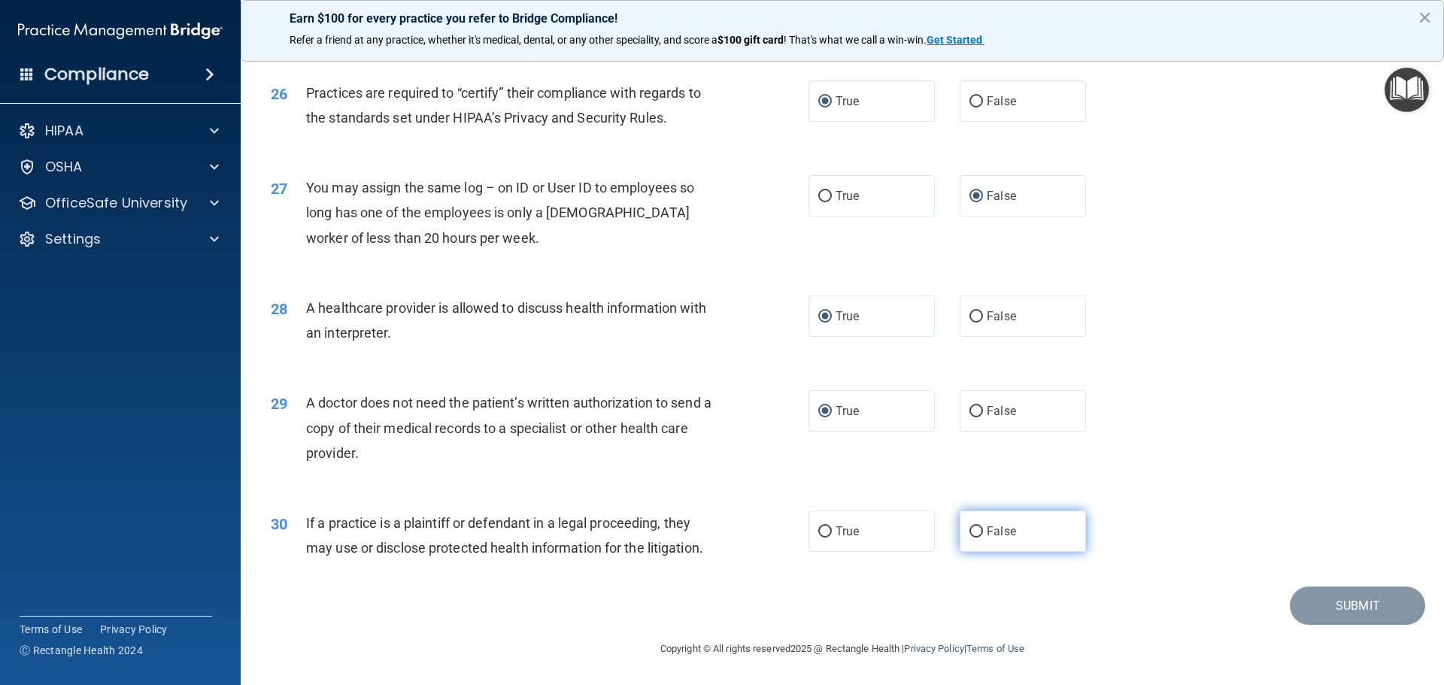
click at [969, 532] on input "False" at bounding box center [976, 531] width 14 height 11
radio input "true"
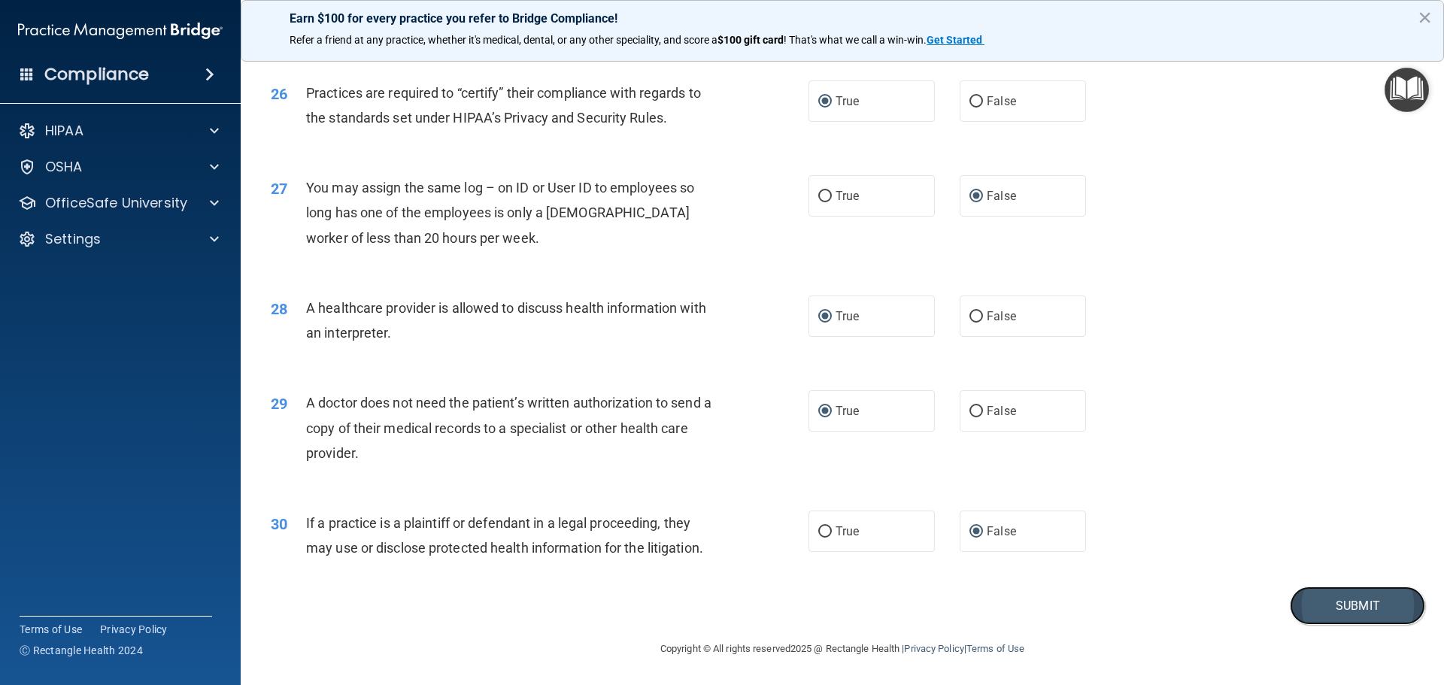
click at [1354, 607] on button "Submit" at bounding box center [1357, 606] width 135 height 38
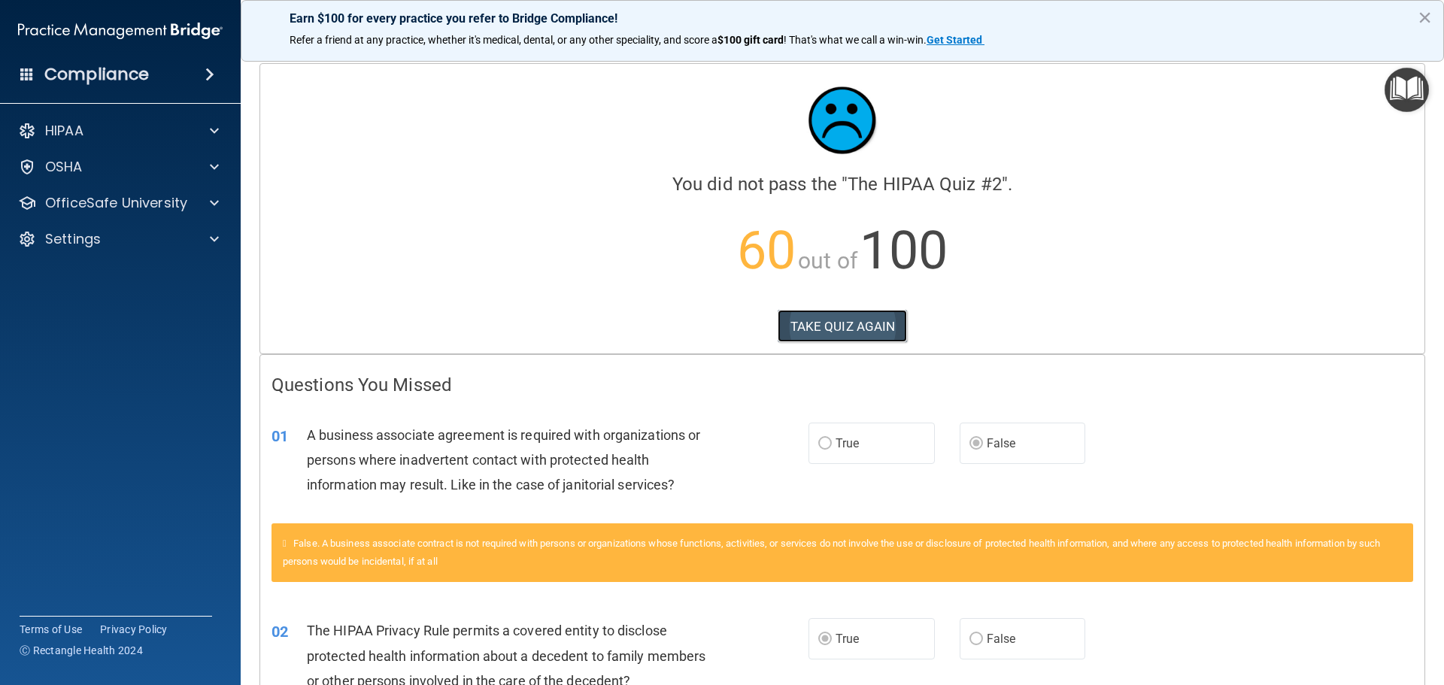
click at [835, 326] on button "TAKE QUIZ AGAIN" at bounding box center [843, 326] width 130 height 33
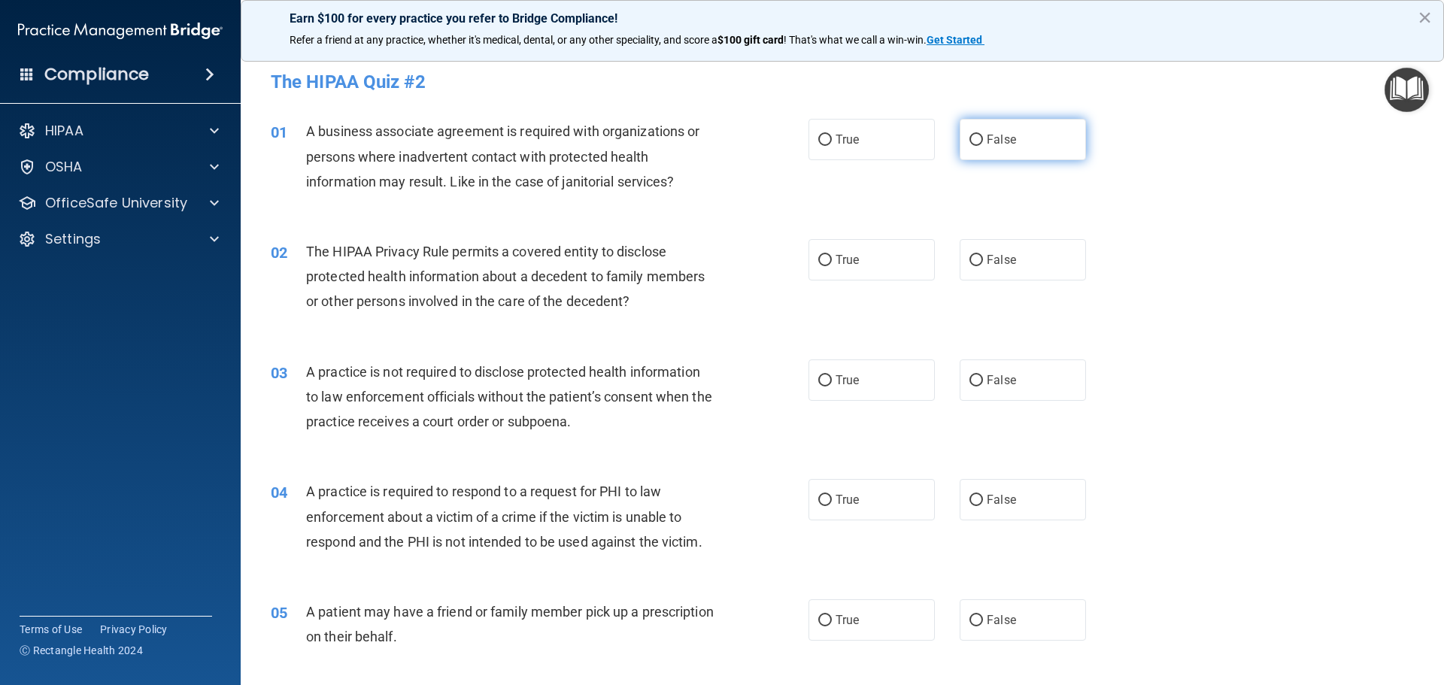
click at [969, 141] on input "False" at bounding box center [976, 140] width 14 height 11
radio input "true"
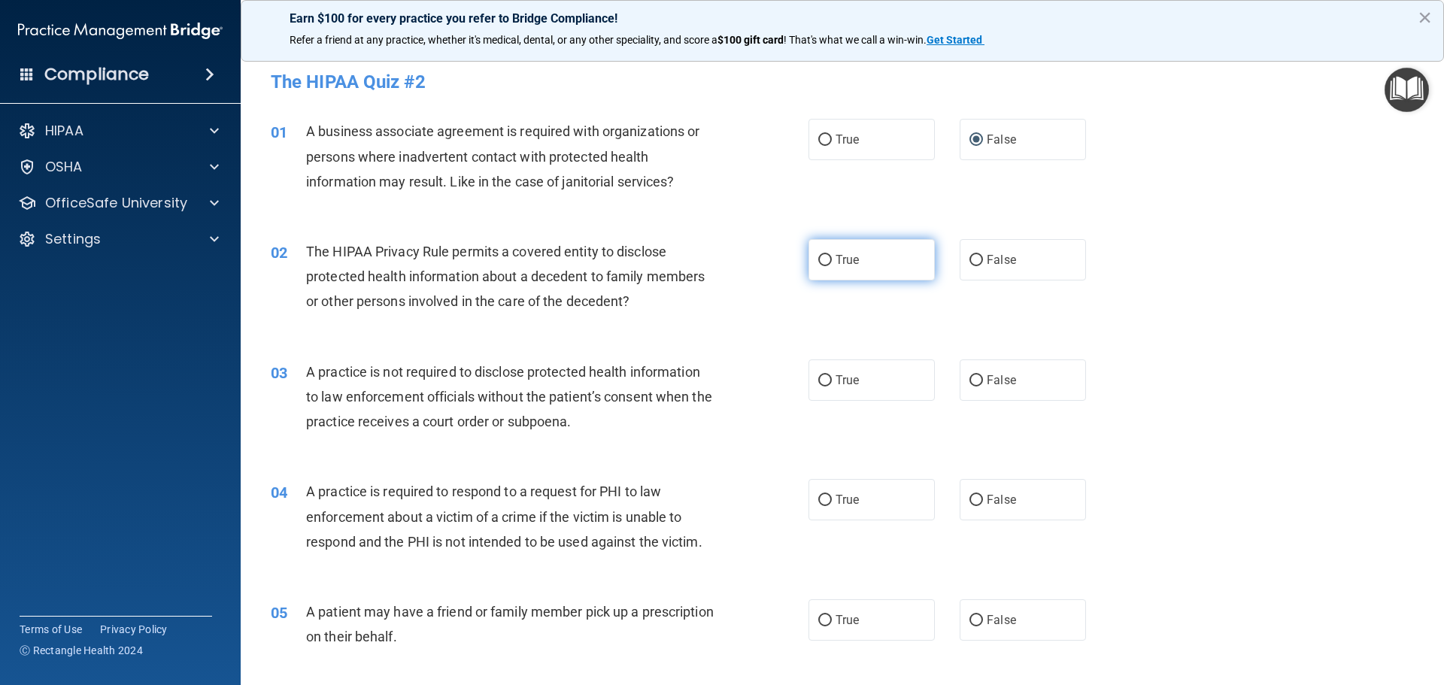
click at [818, 257] on input "True" at bounding box center [825, 260] width 14 height 11
radio input "true"
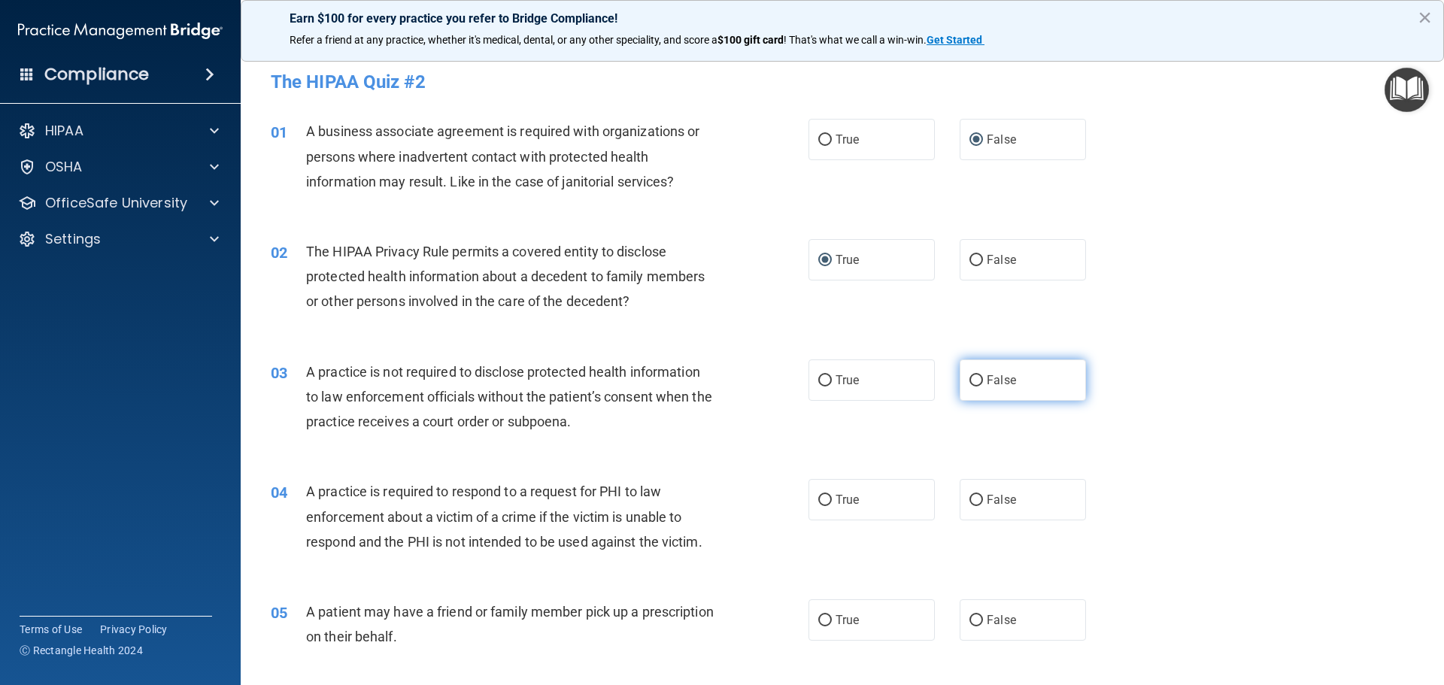
click at [975, 380] on input "False" at bounding box center [976, 380] width 14 height 11
radio input "true"
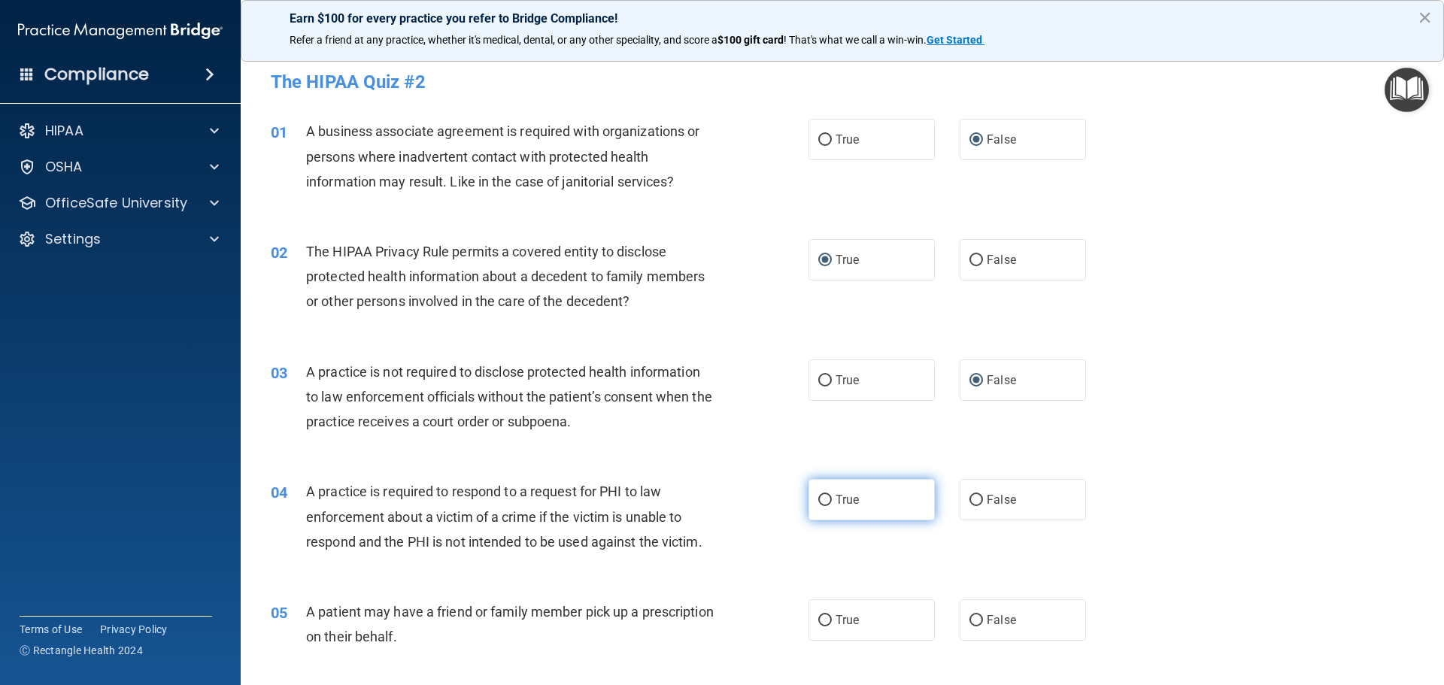
click at [818, 496] on input "True" at bounding box center [825, 500] width 14 height 11
radio input "true"
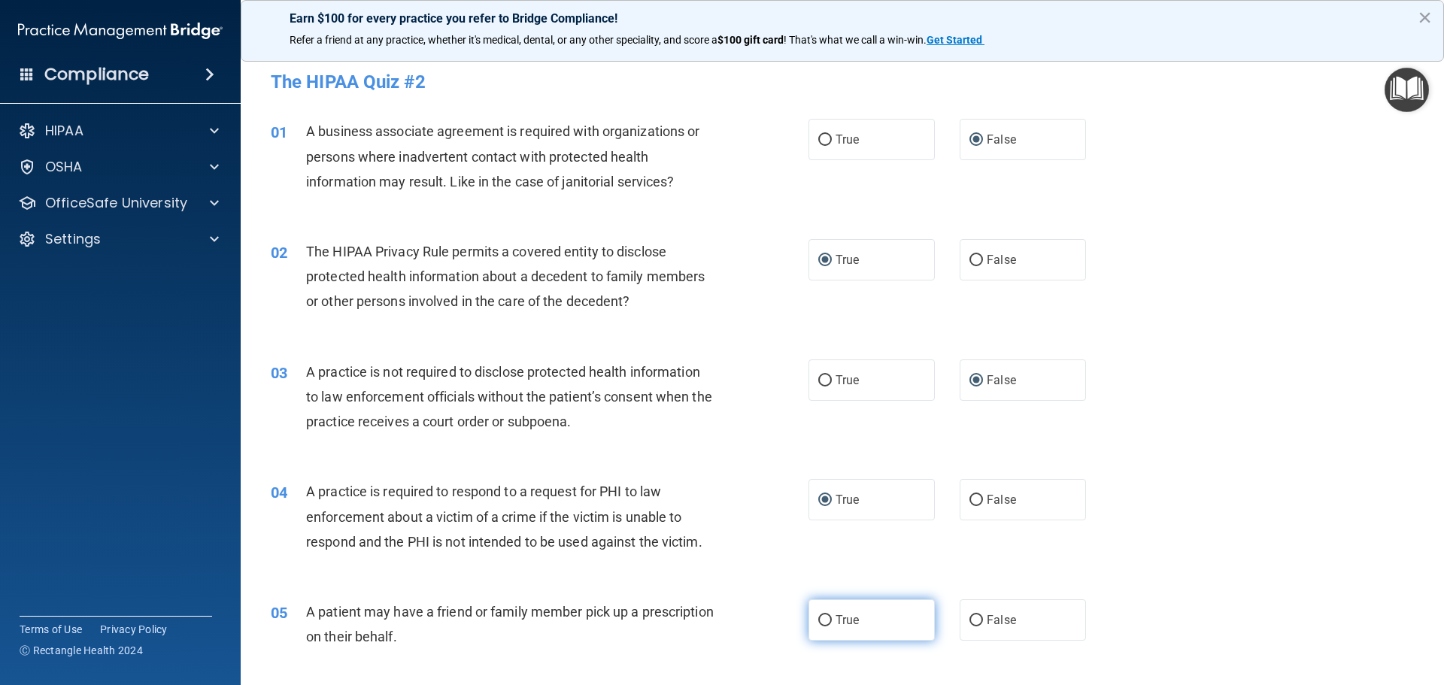
click at [818, 617] on input "True" at bounding box center [825, 620] width 14 height 11
radio input "true"
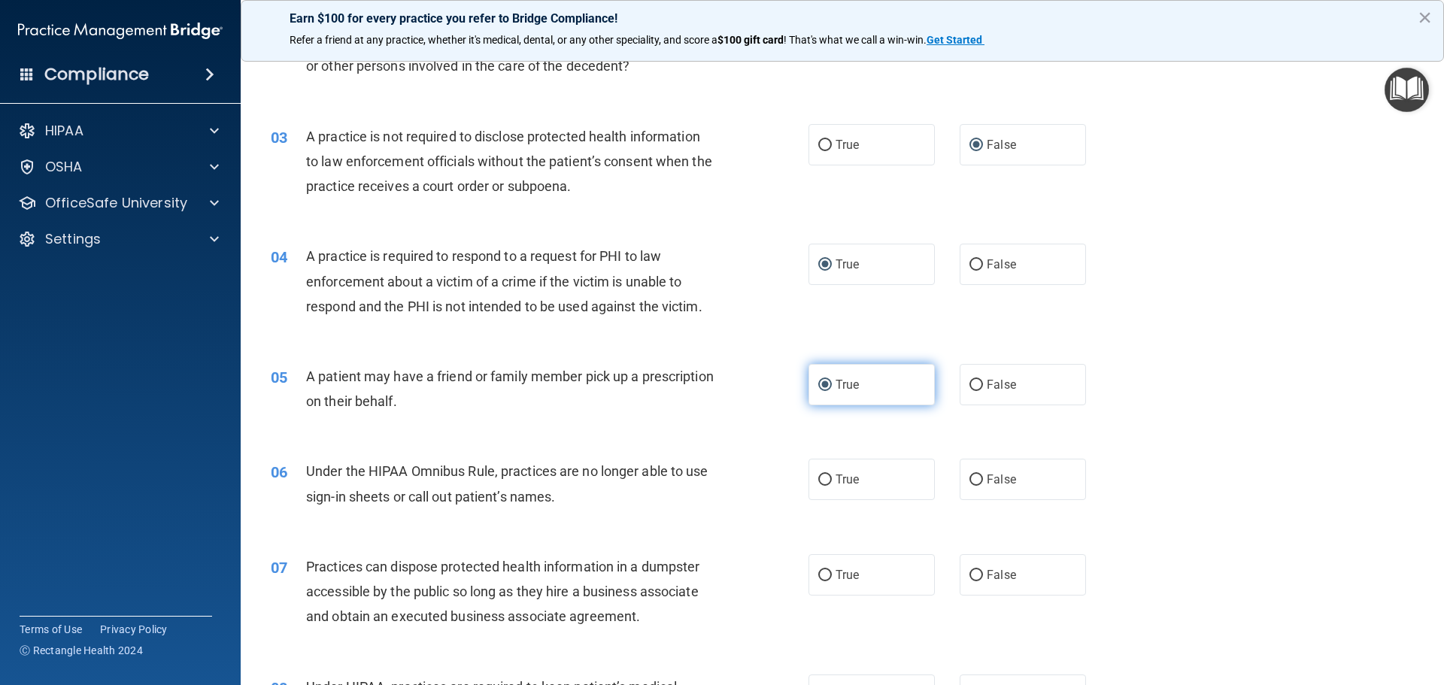
scroll to position [301, 0]
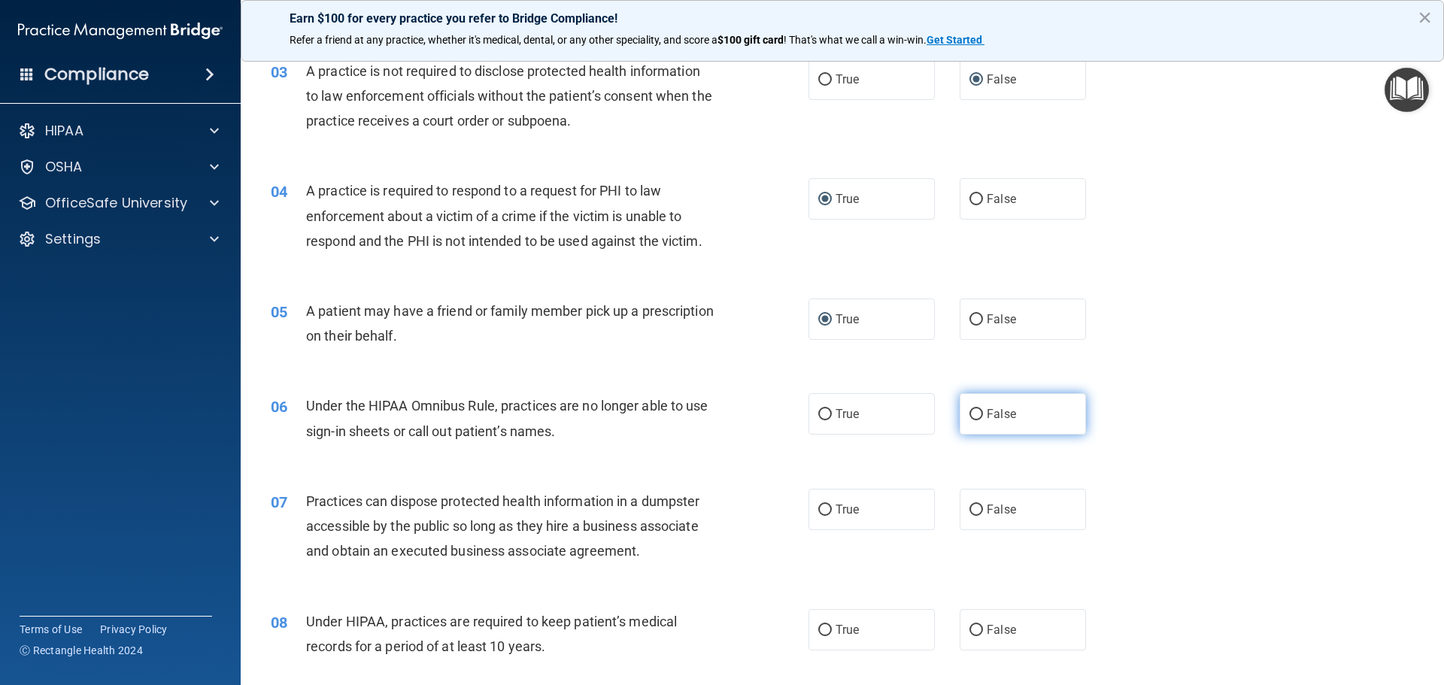
click at [972, 414] on input "False" at bounding box center [976, 414] width 14 height 11
radio input "true"
click at [965, 517] on label "False" at bounding box center [1023, 509] width 126 height 41
click at [969, 516] on input "False" at bounding box center [976, 510] width 14 height 11
radio input "true"
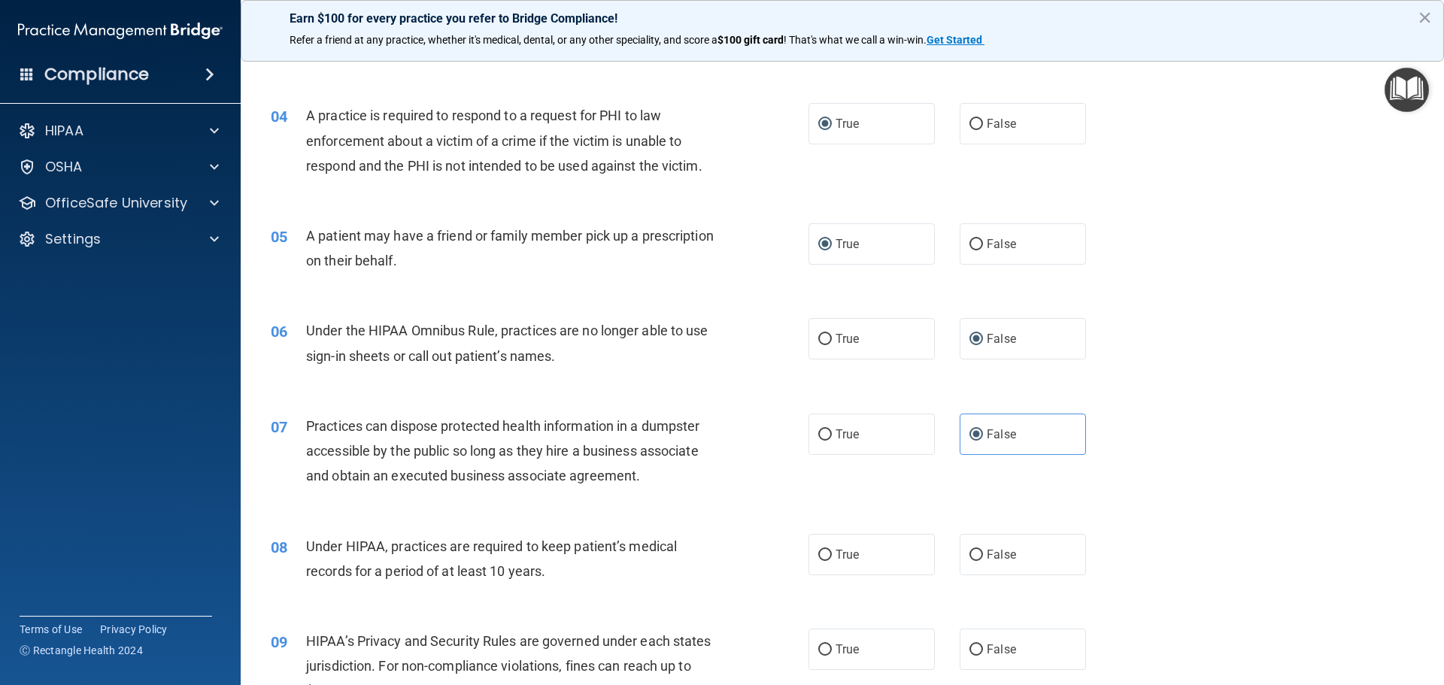
scroll to position [451, 0]
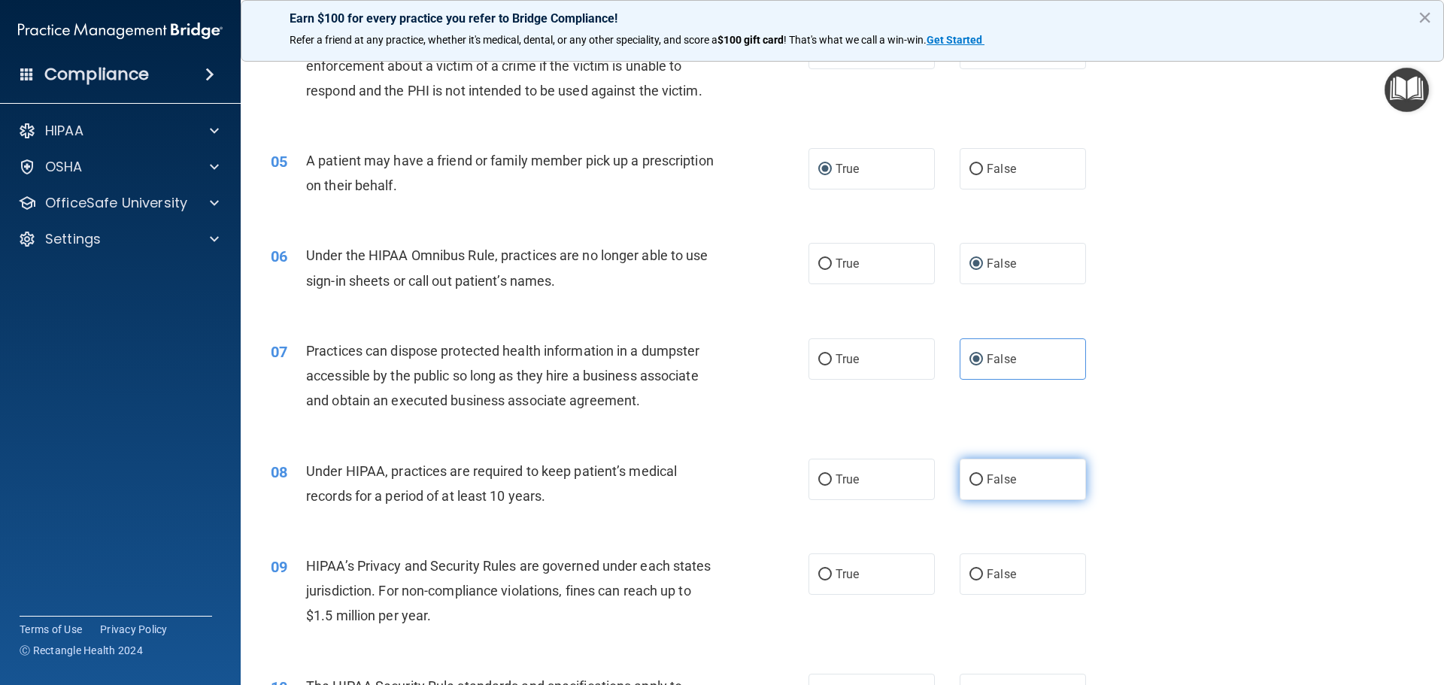
click at [973, 479] on input "False" at bounding box center [976, 480] width 14 height 11
radio input "true"
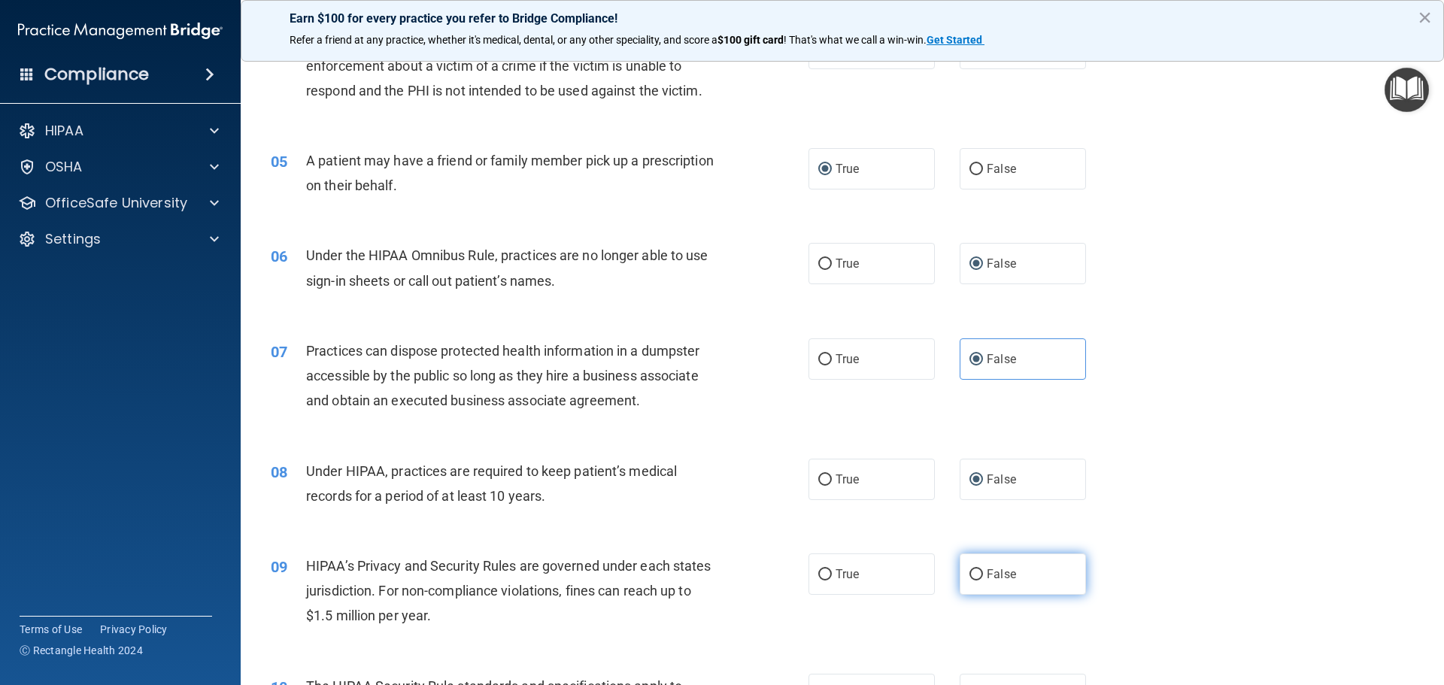
click at [969, 578] on input "False" at bounding box center [976, 574] width 14 height 11
radio input "true"
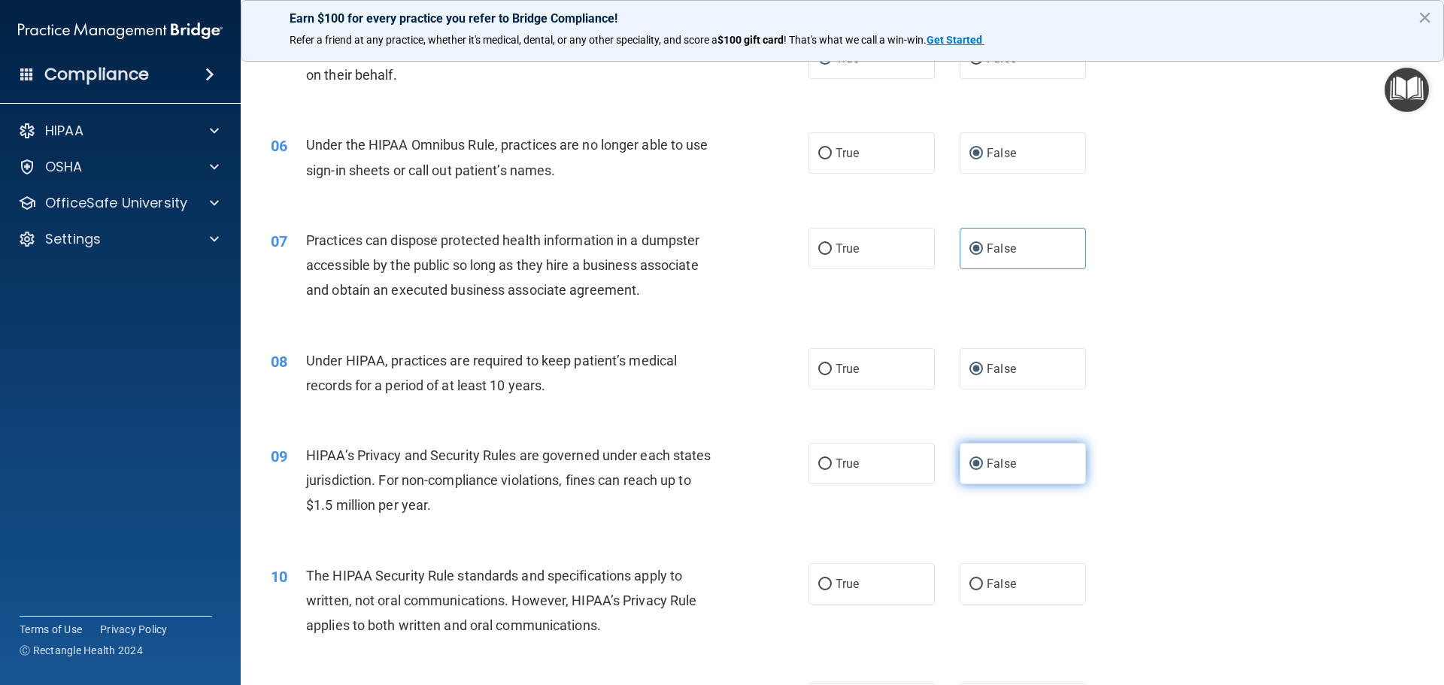
scroll to position [602, 0]
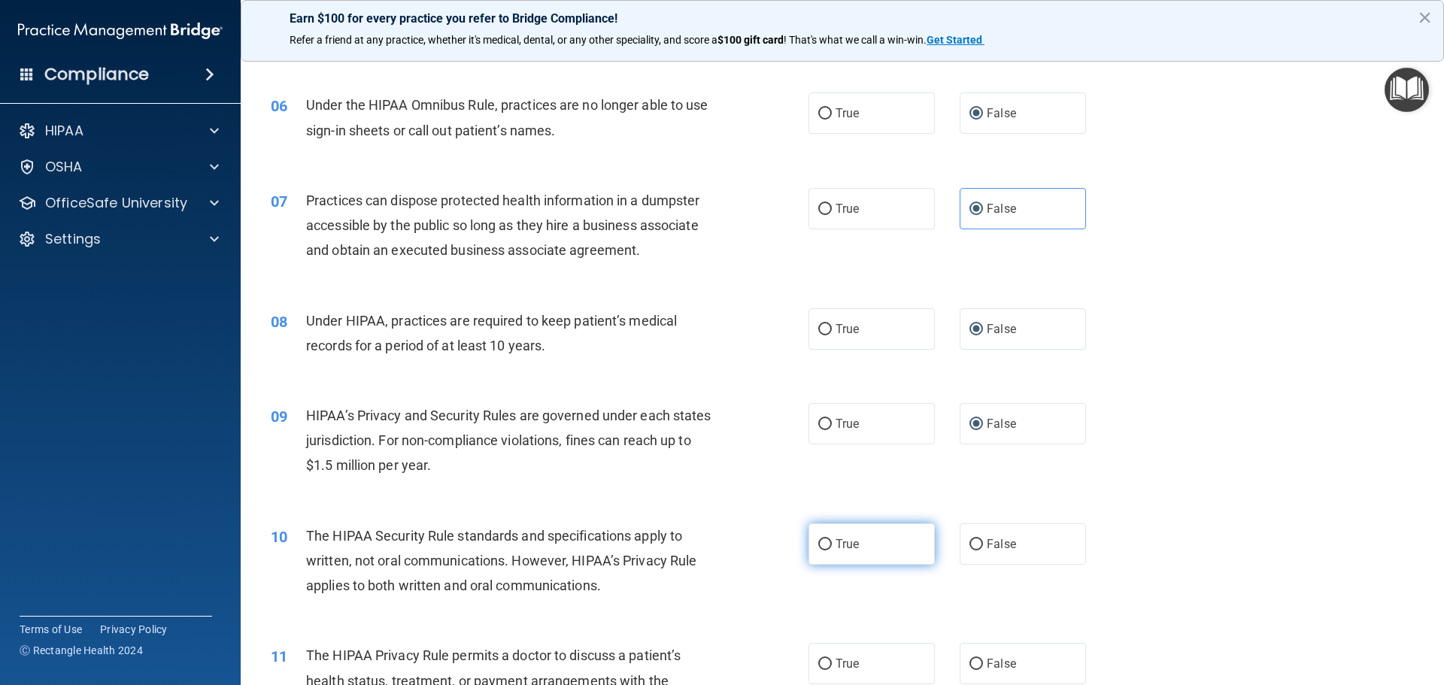
click at [823, 544] on input "True" at bounding box center [825, 544] width 14 height 11
radio input "true"
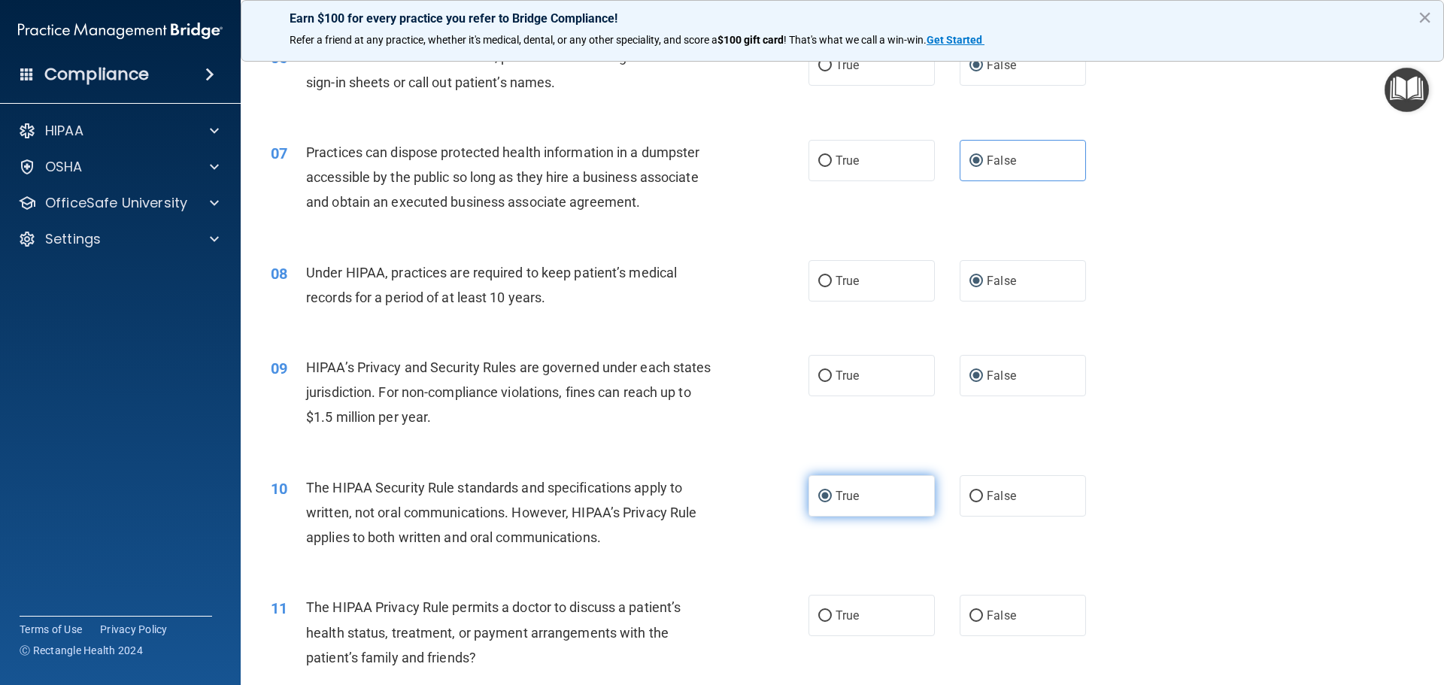
scroll to position [677, 0]
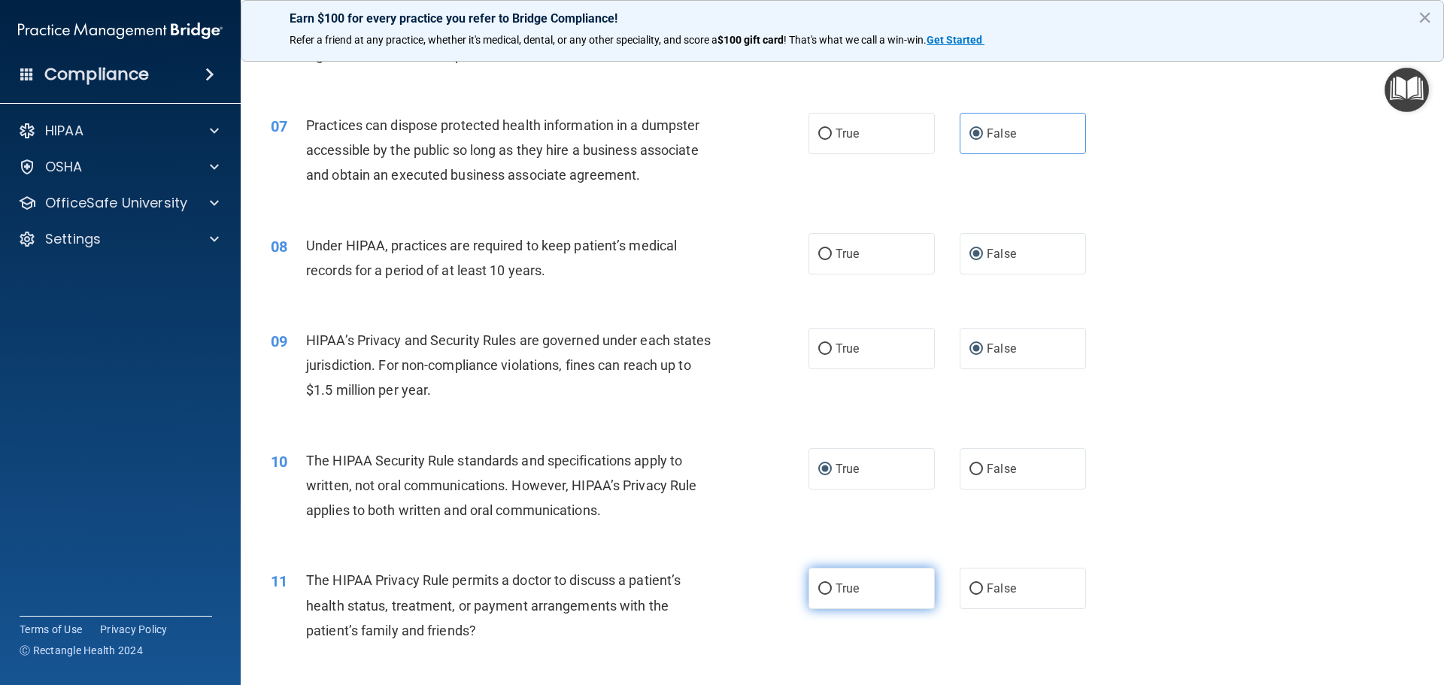
click at [826, 588] on input "True" at bounding box center [825, 589] width 14 height 11
radio input "true"
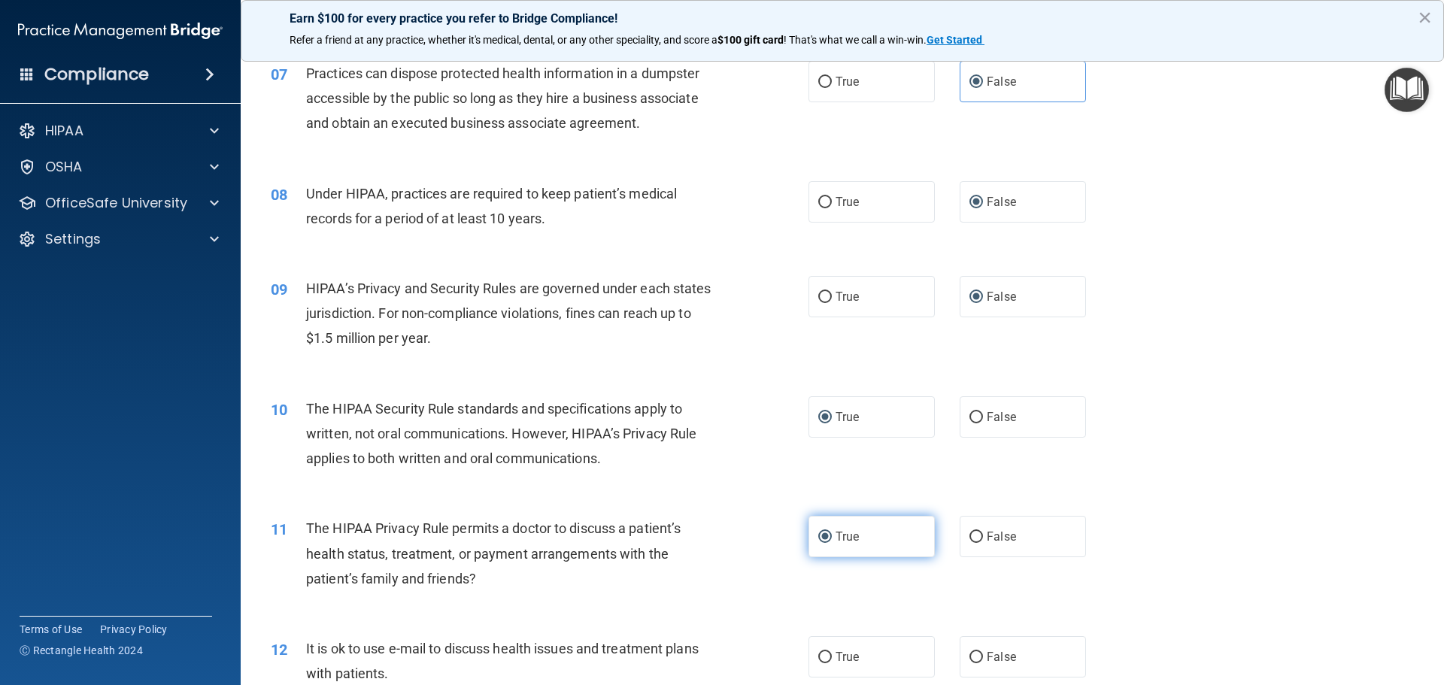
scroll to position [902, 0]
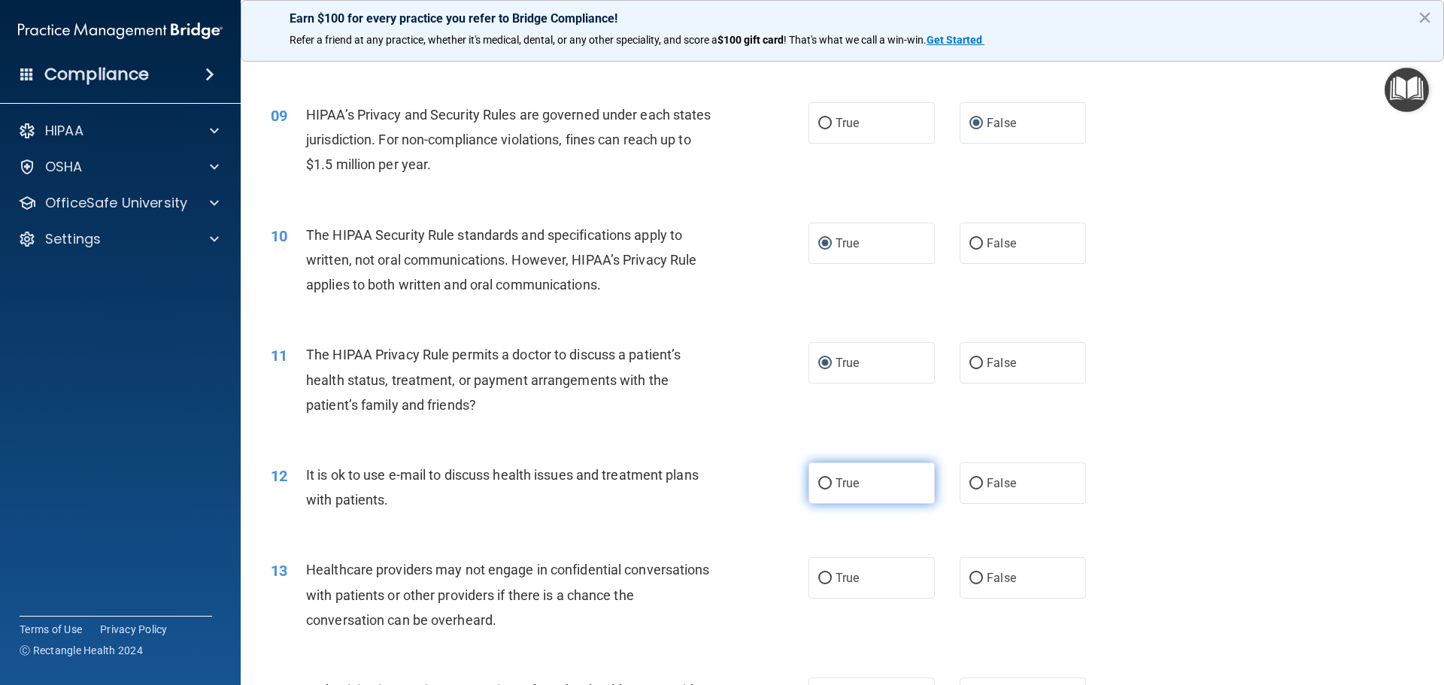
click at [811, 478] on label "True" at bounding box center [871, 483] width 126 height 41
click at [818, 478] on input "True" at bounding box center [825, 483] width 14 height 11
radio input "true"
click at [974, 576] on input "False" at bounding box center [976, 578] width 14 height 11
radio input "true"
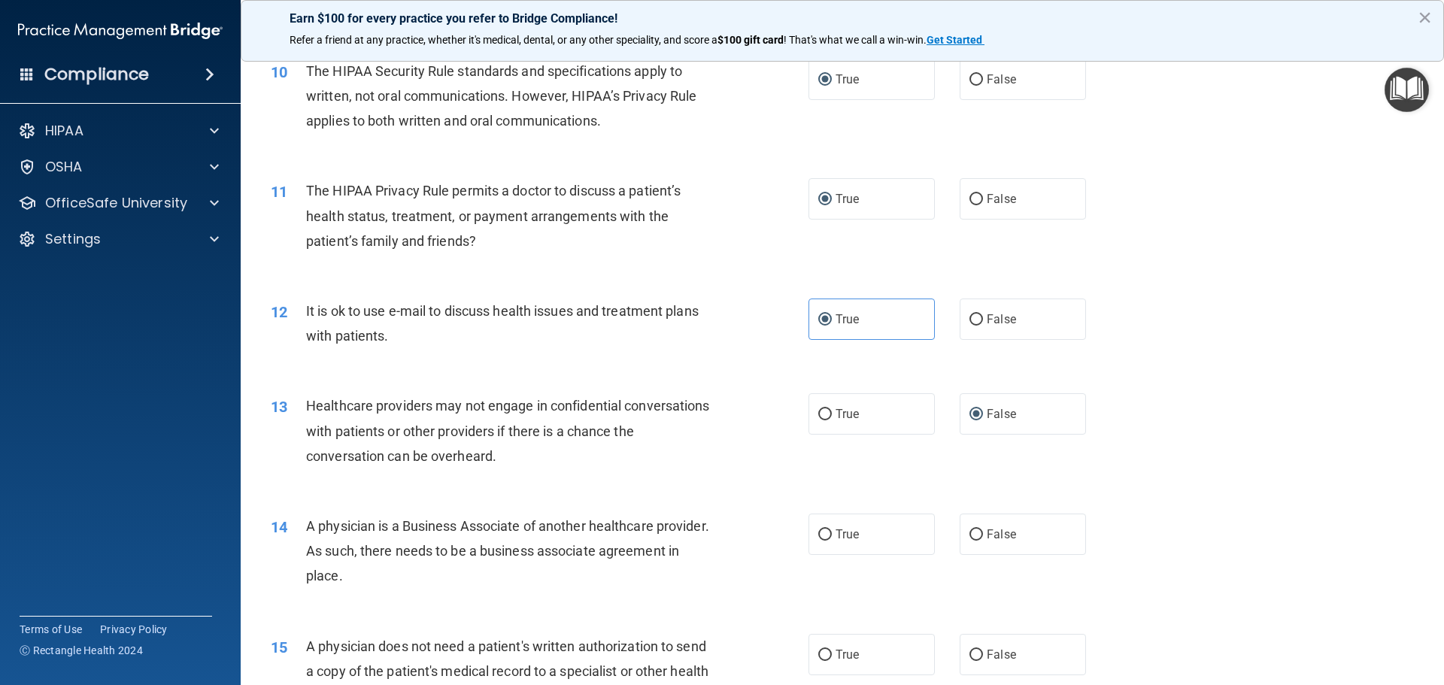
scroll to position [1128, 0]
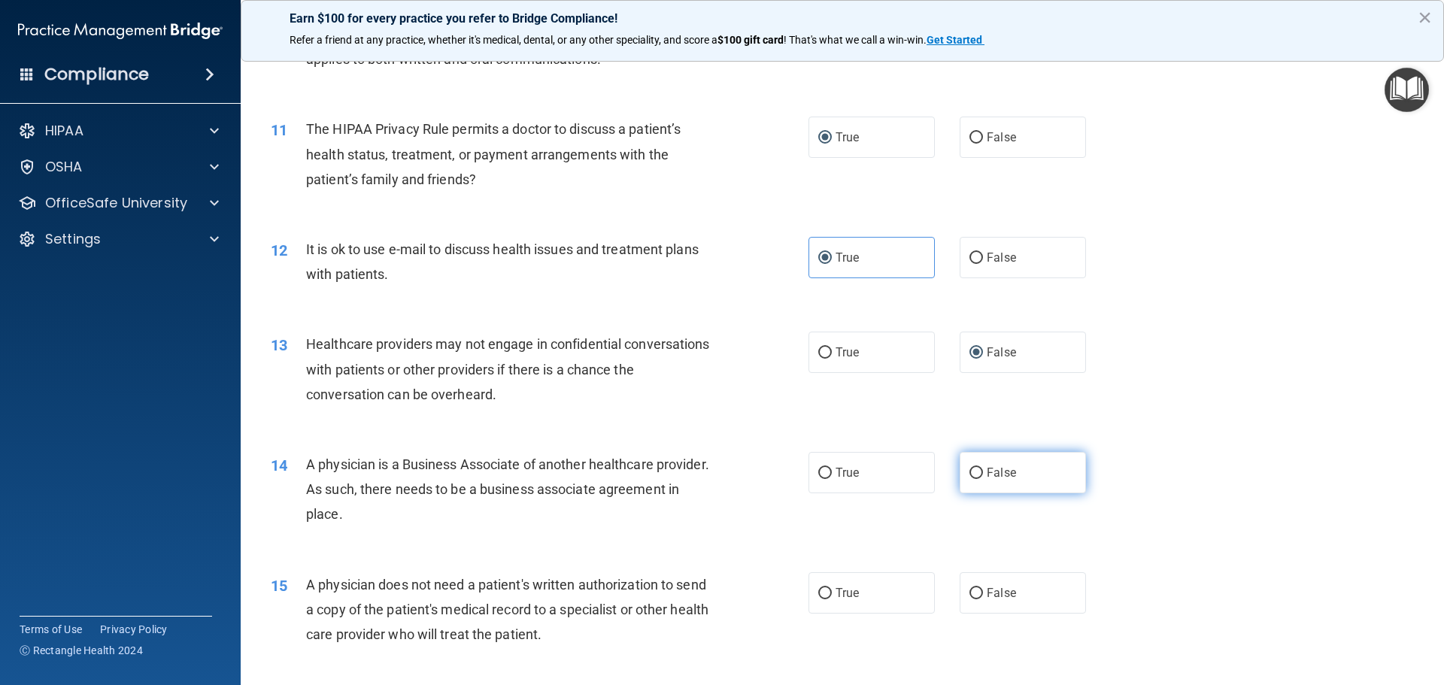
click at [969, 473] on input "False" at bounding box center [976, 473] width 14 height 11
radio input "true"
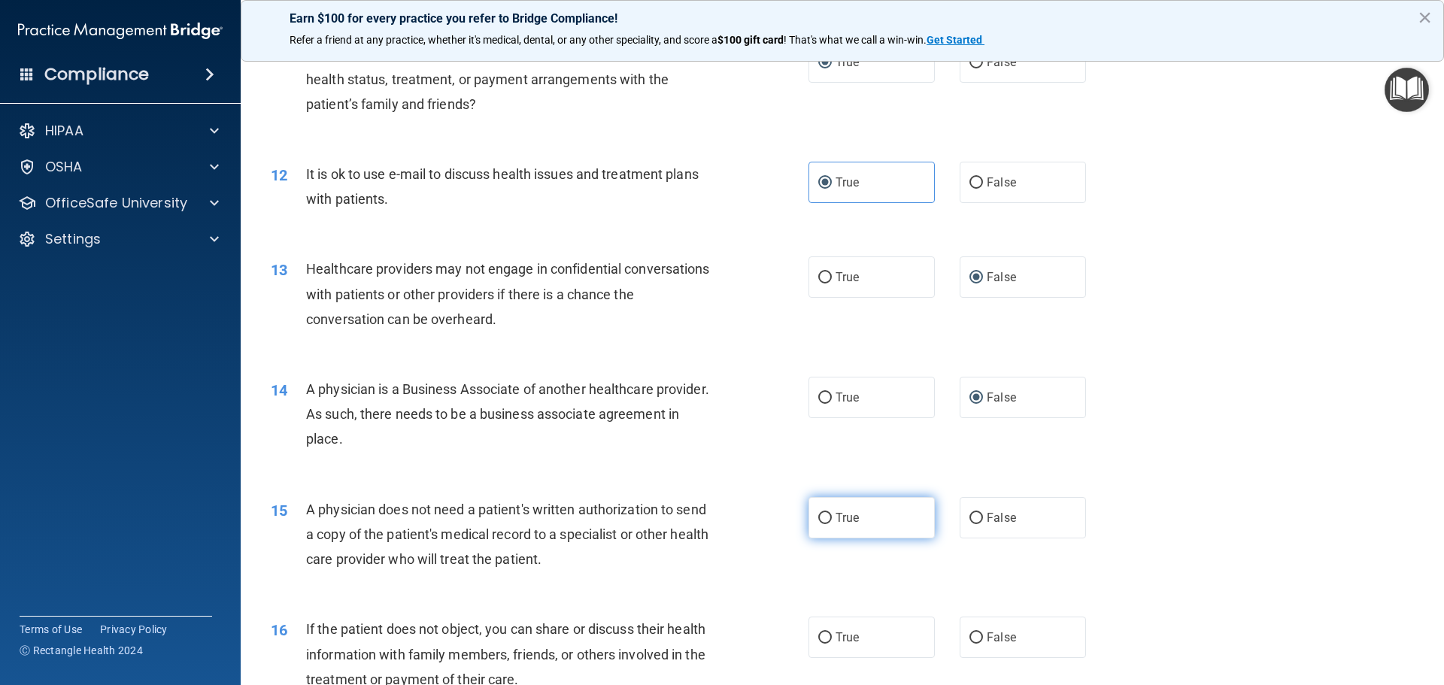
click at [821, 514] on input "True" at bounding box center [825, 518] width 14 height 11
radio input "true"
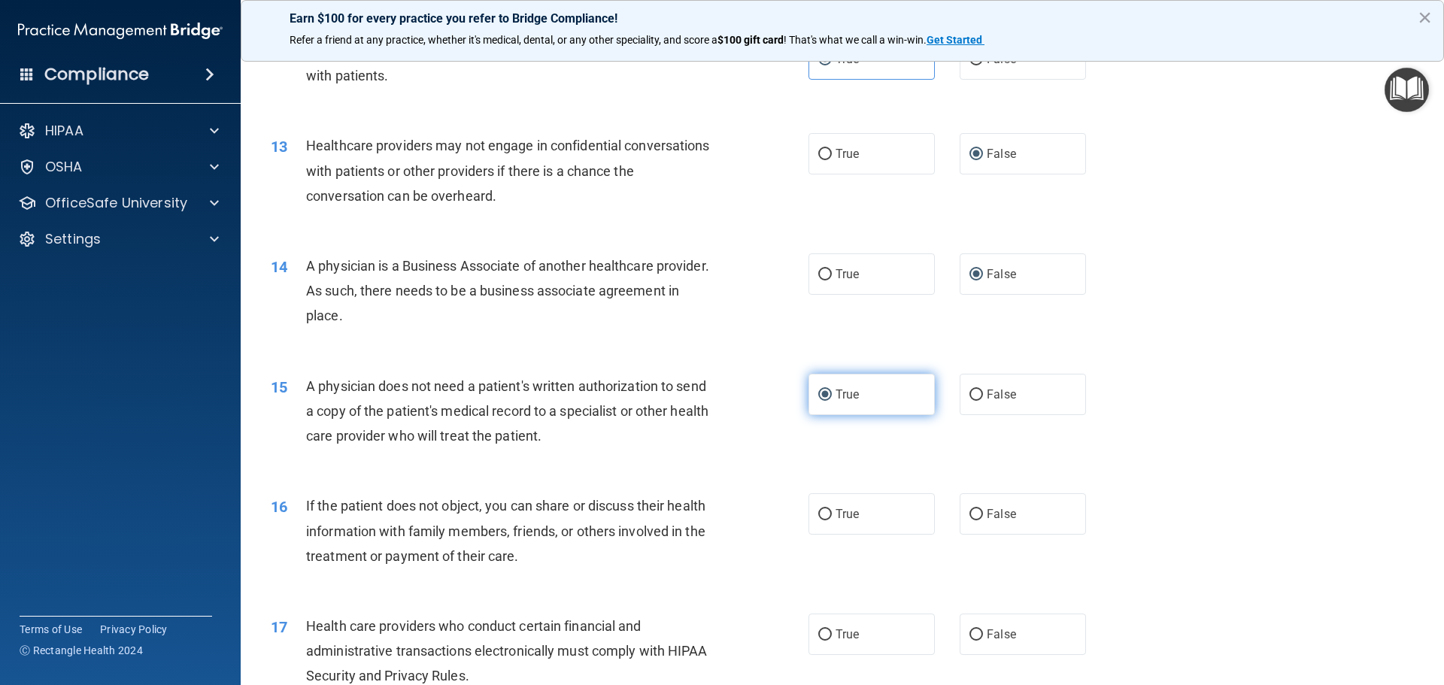
scroll to position [1354, 0]
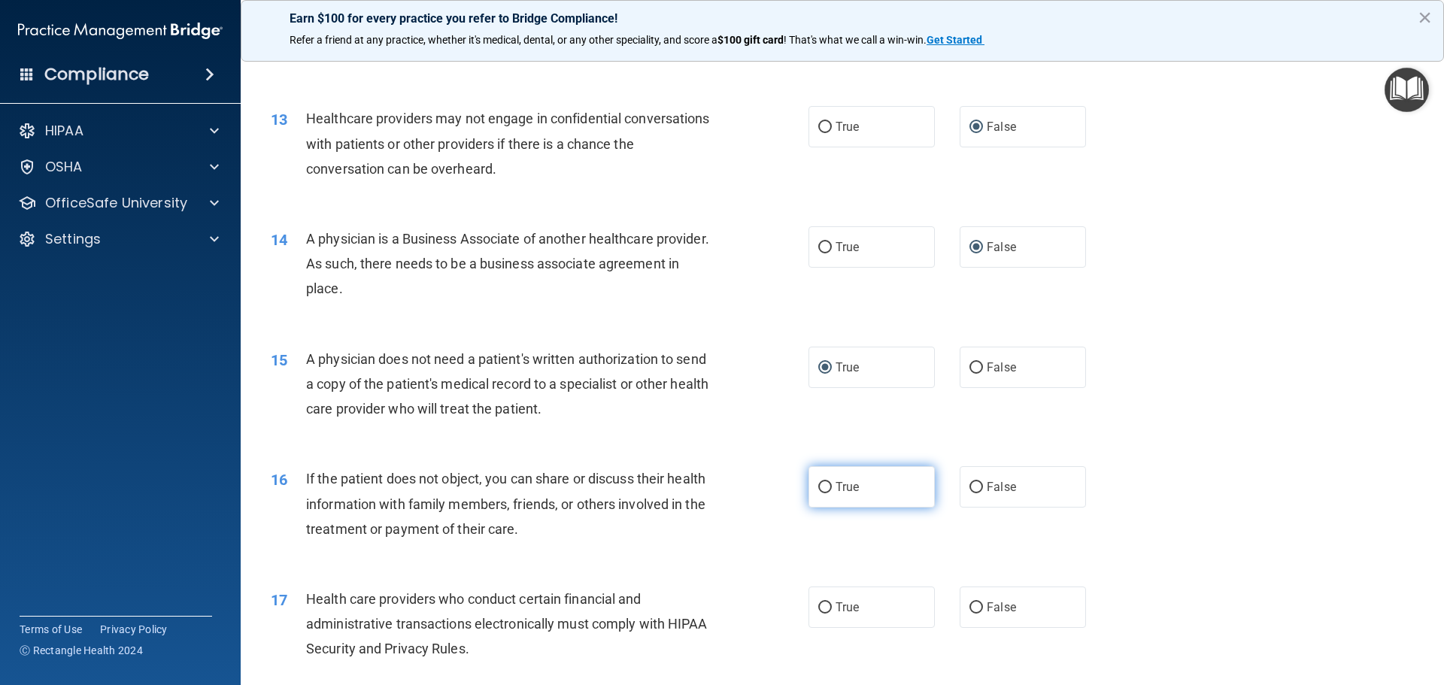
click at [818, 486] on input "True" at bounding box center [825, 487] width 14 height 11
radio input "true"
click at [818, 611] on input "True" at bounding box center [825, 607] width 14 height 11
radio input "true"
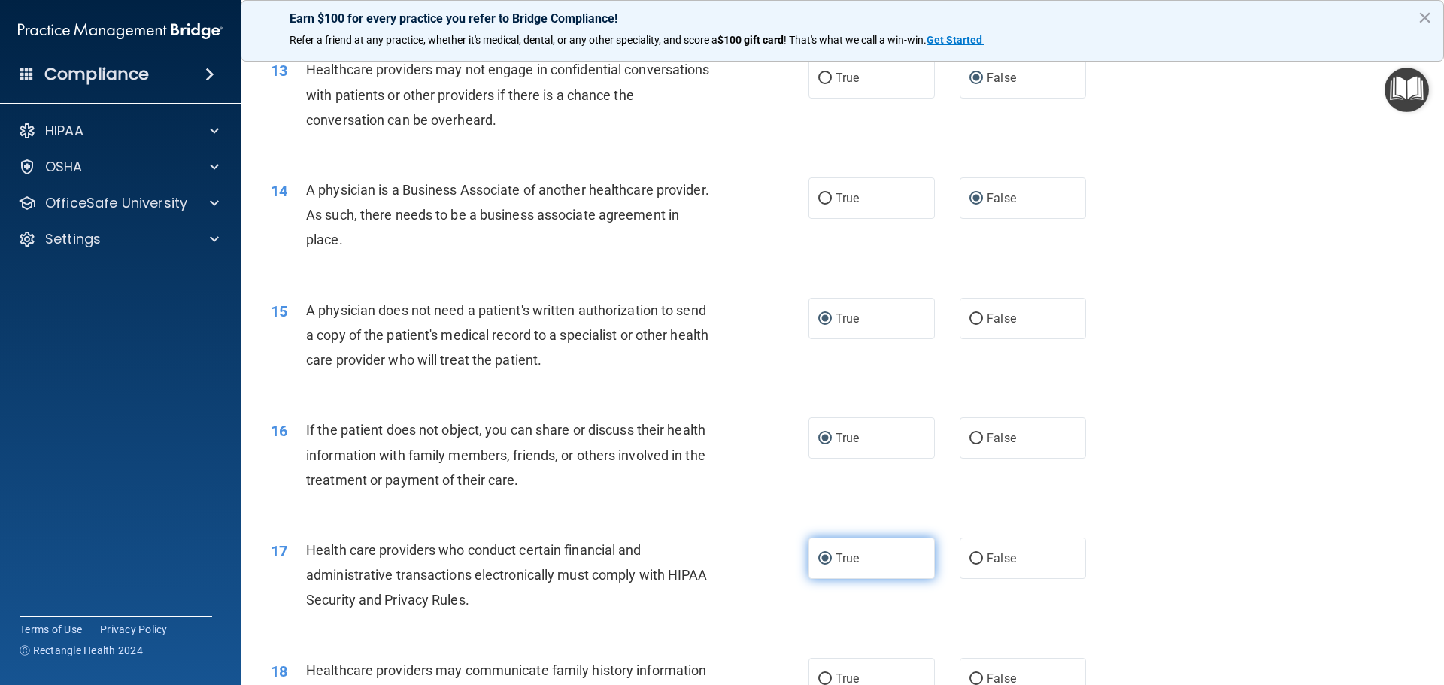
scroll to position [1504, 0]
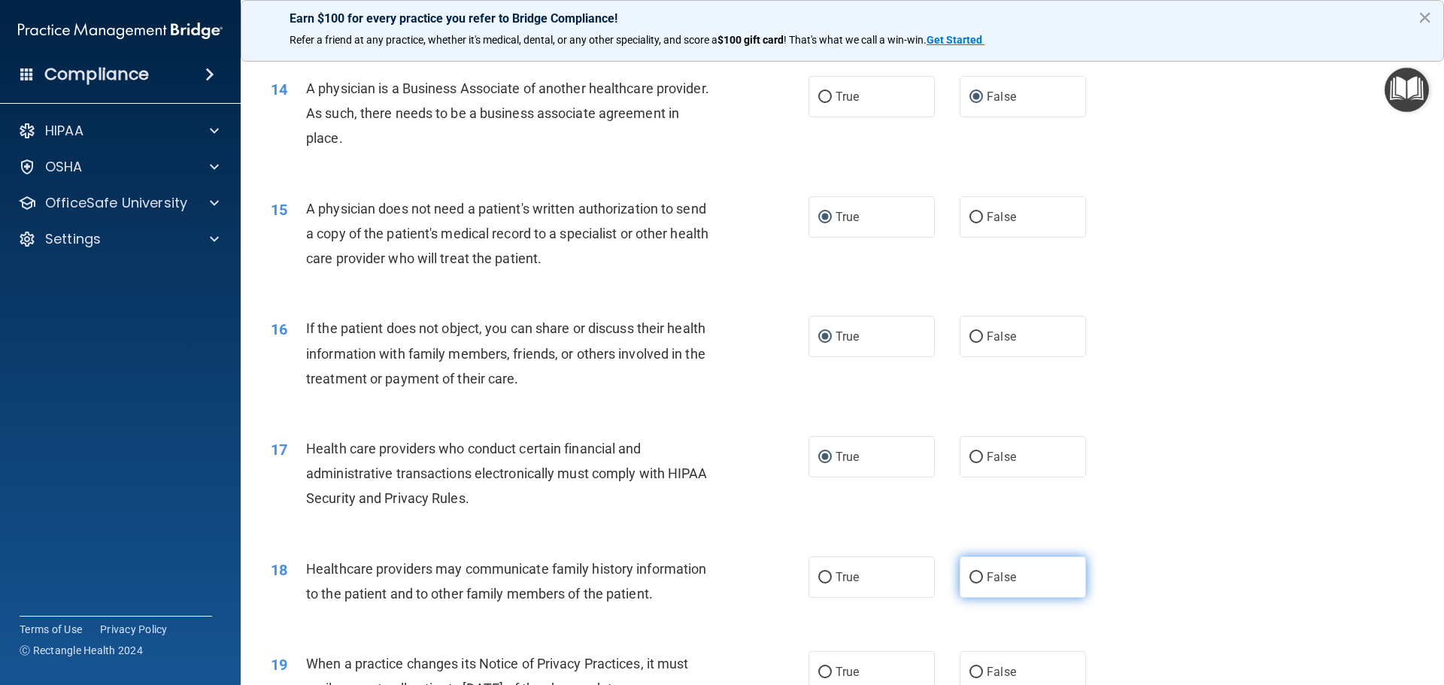
click at [969, 575] on input "False" at bounding box center [976, 577] width 14 height 11
radio input "true"
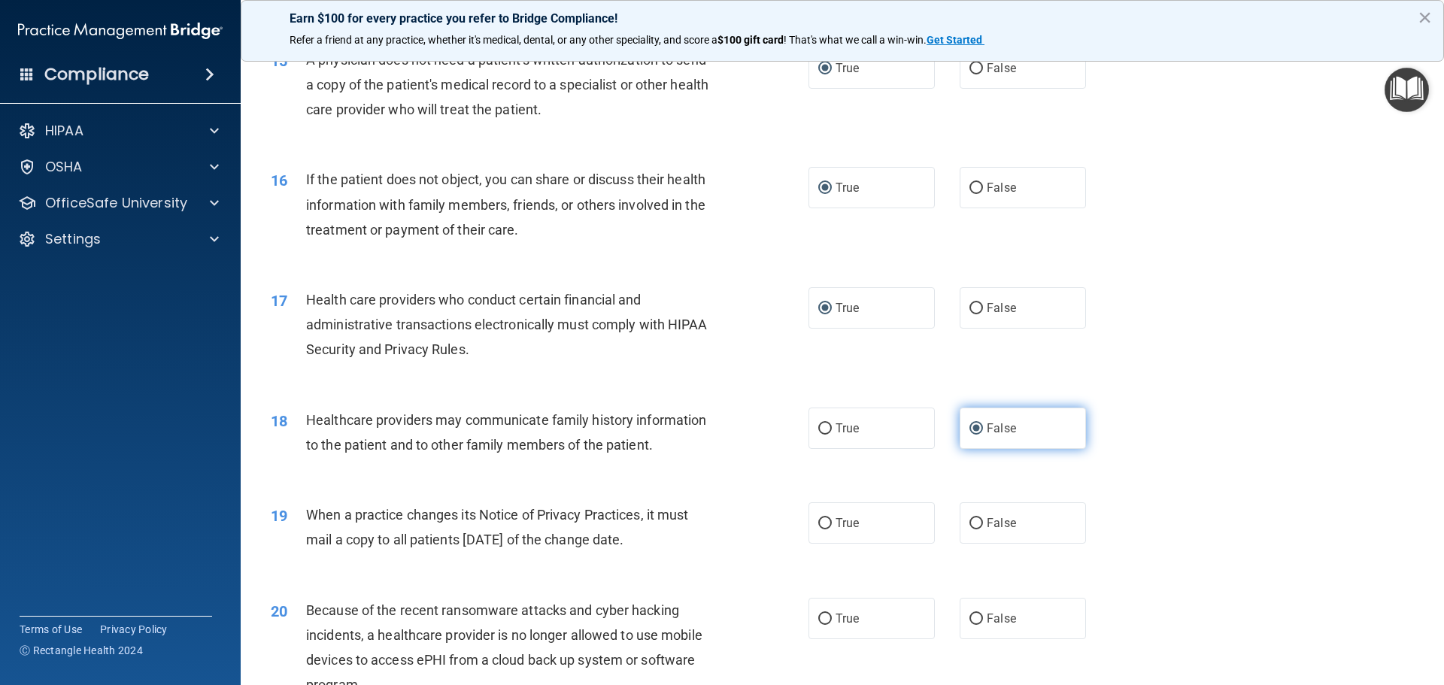
scroll to position [1654, 0]
click at [969, 523] on input "False" at bounding box center [976, 522] width 14 height 11
radio input "true"
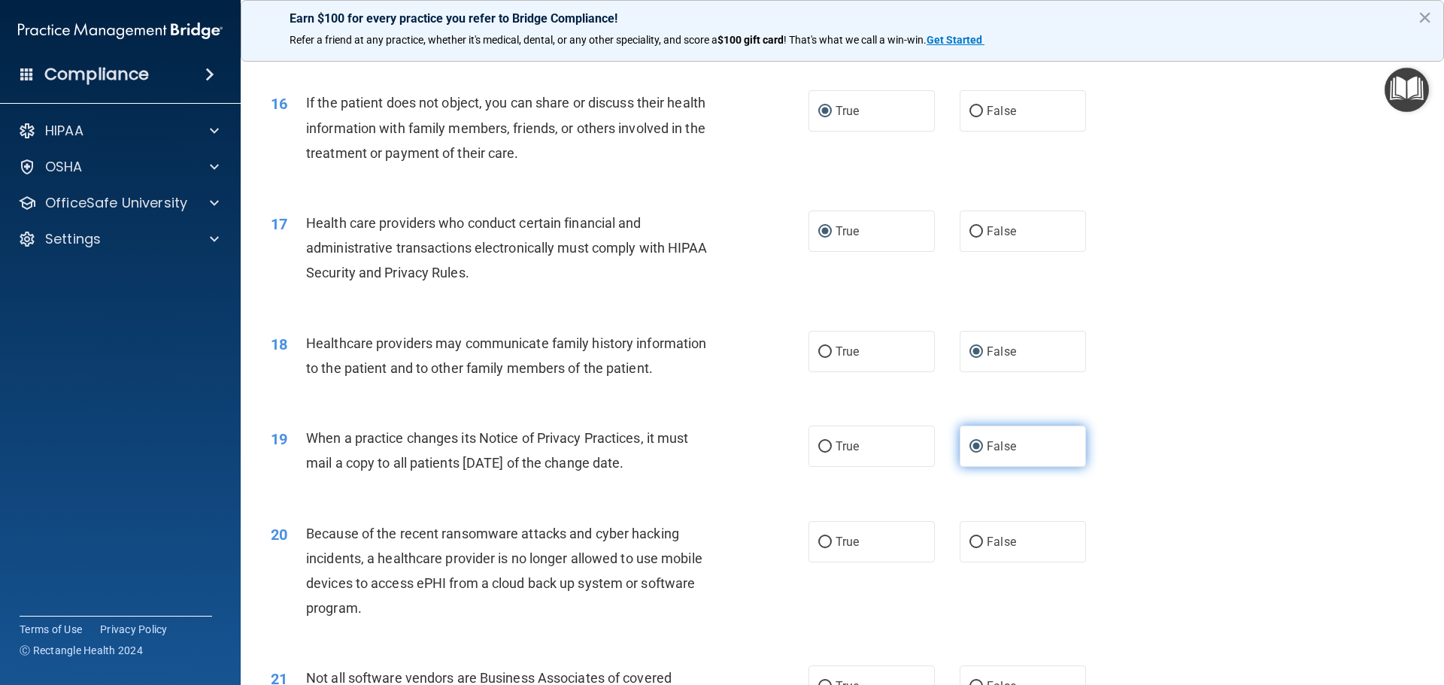
scroll to position [1805, 0]
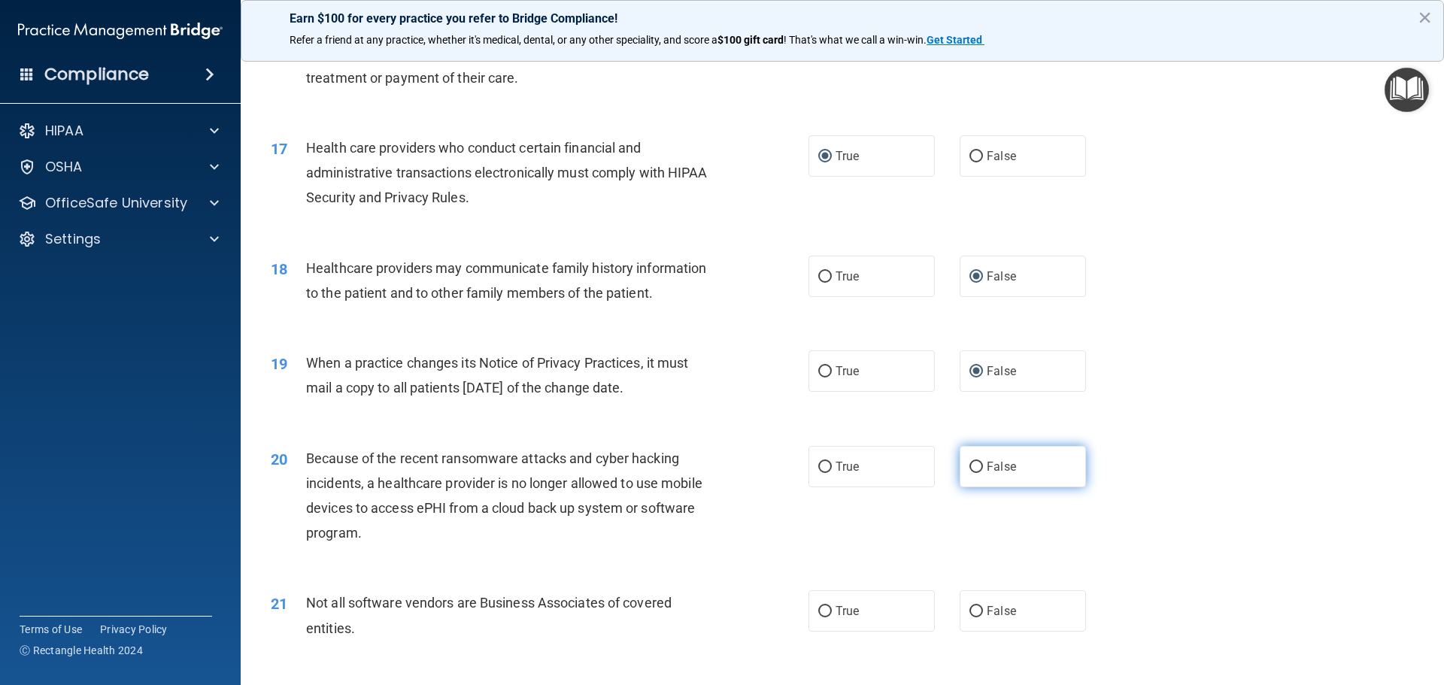
click at [969, 464] on input "False" at bounding box center [976, 467] width 14 height 11
radio input "true"
click at [820, 614] on input "True" at bounding box center [825, 611] width 14 height 11
radio input "true"
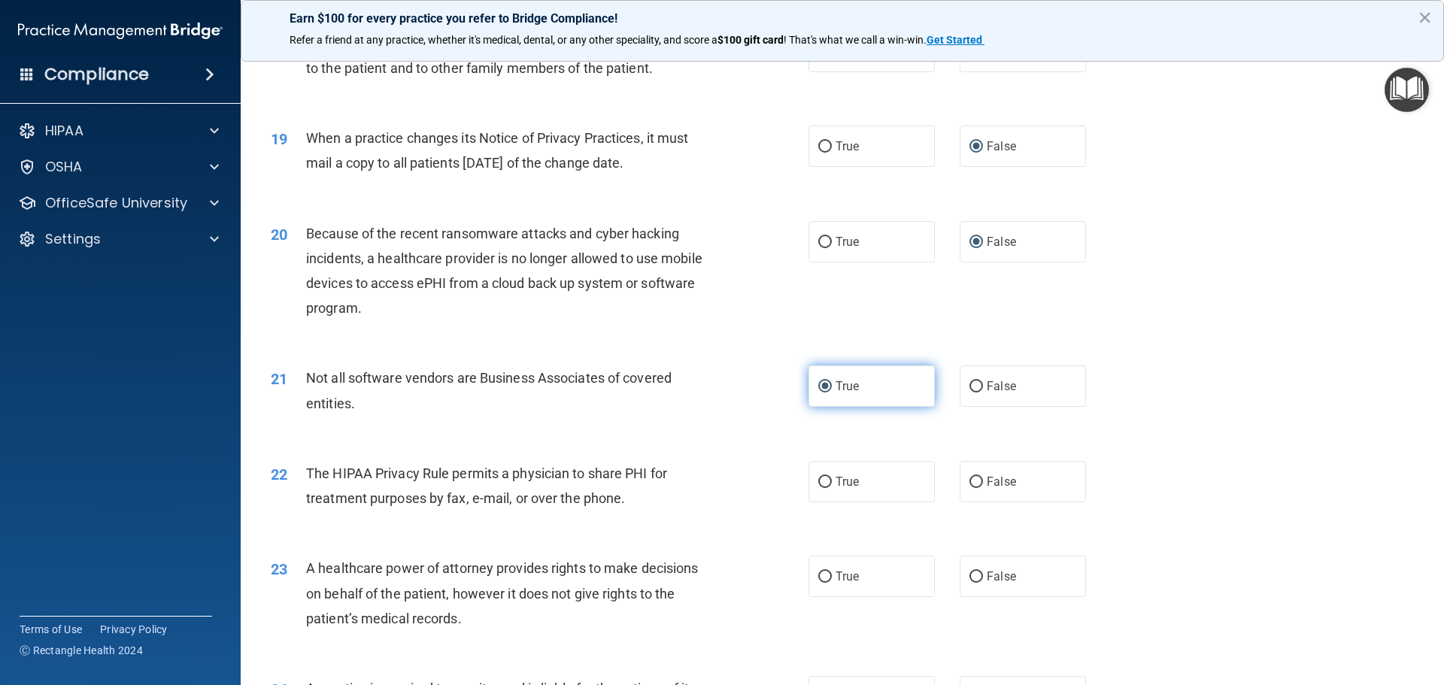
scroll to position [2030, 0]
click at [820, 478] on input "True" at bounding box center [825, 481] width 14 height 11
radio input "true"
click at [972, 577] on input "False" at bounding box center [976, 576] width 14 height 11
radio input "true"
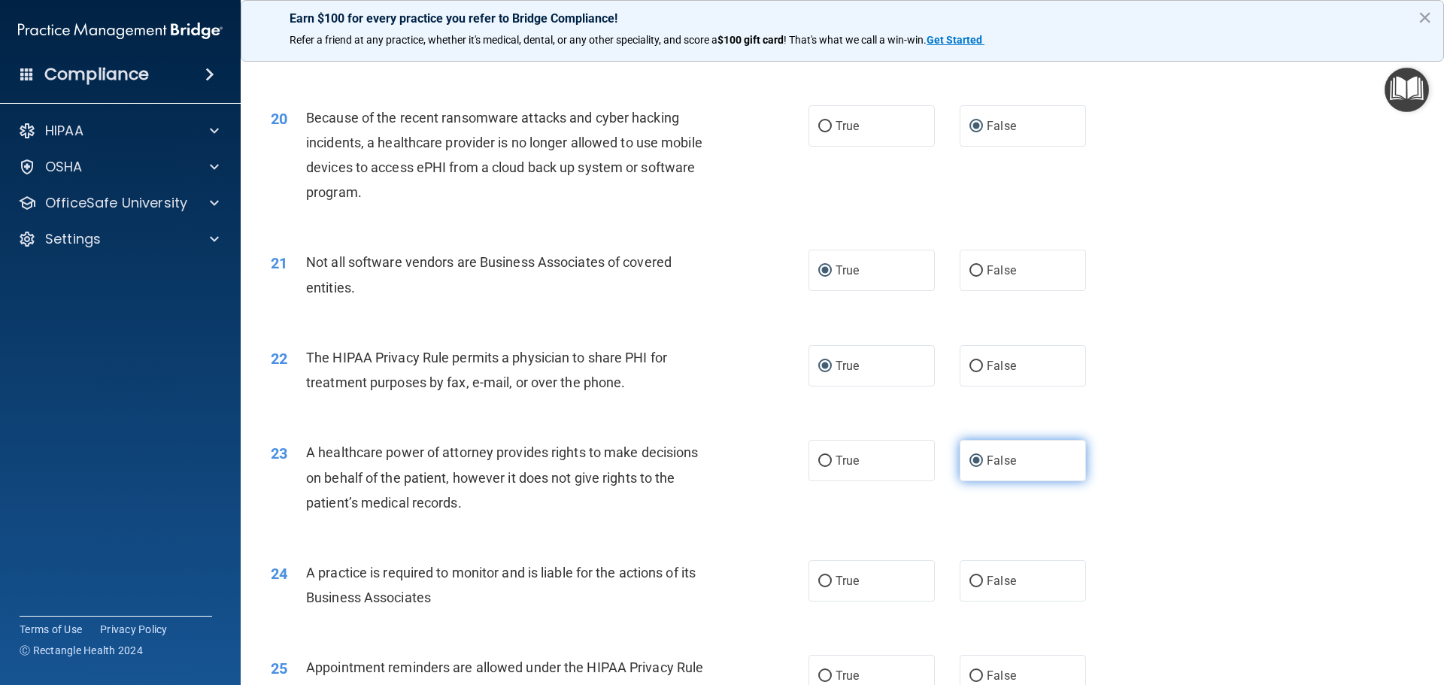
scroll to position [2181, 0]
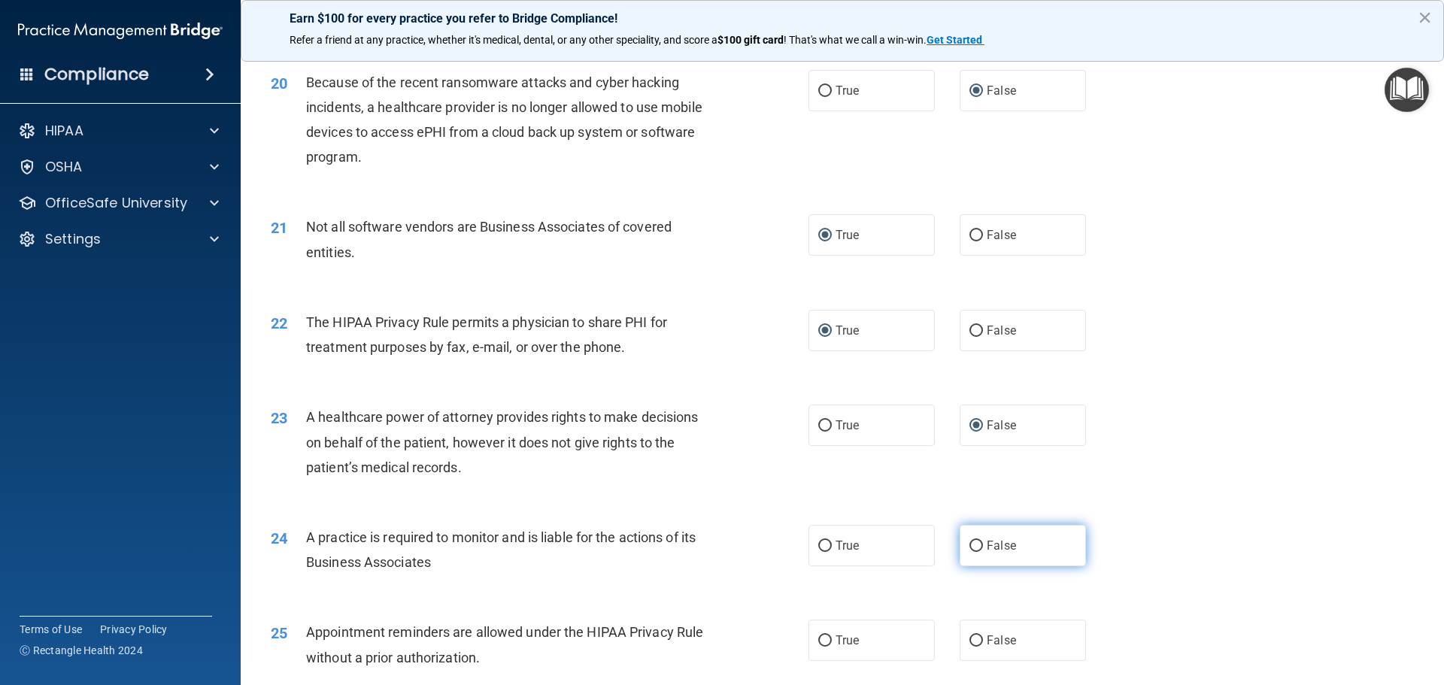
click at [970, 547] on input "False" at bounding box center [976, 546] width 14 height 11
radio input "true"
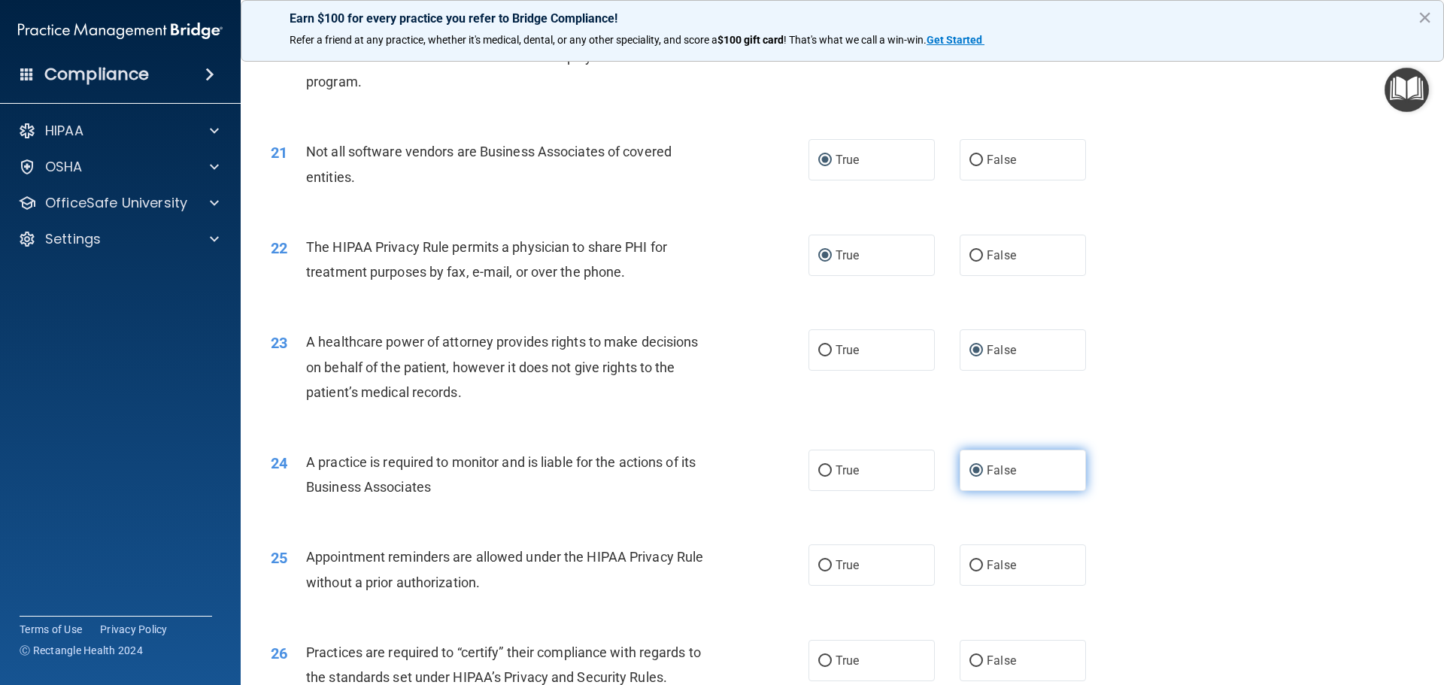
scroll to position [2331, 0]
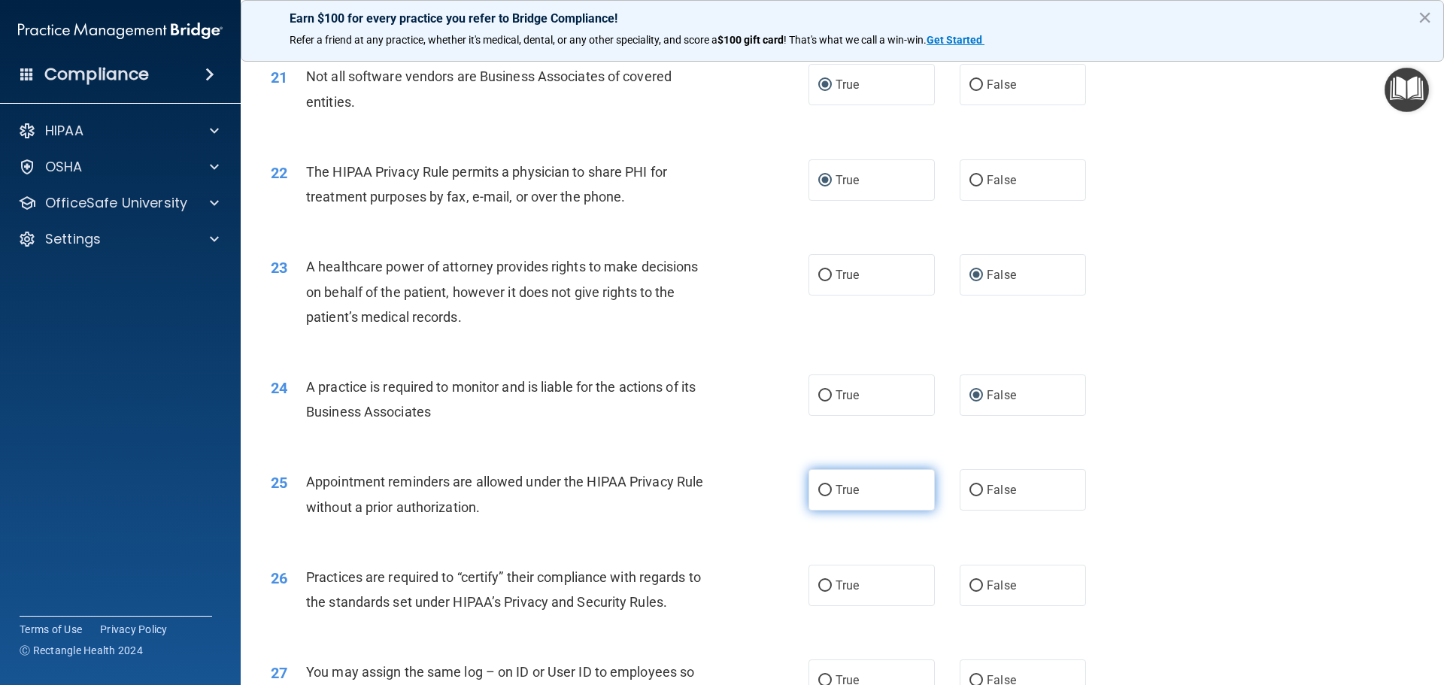
click at [818, 493] on input "True" at bounding box center [825, 490] width 14 height 11
radio input "true"
click at [969, 584] on input "False" at bounding box center [976, 586] width 14 height 11
radio input "true"
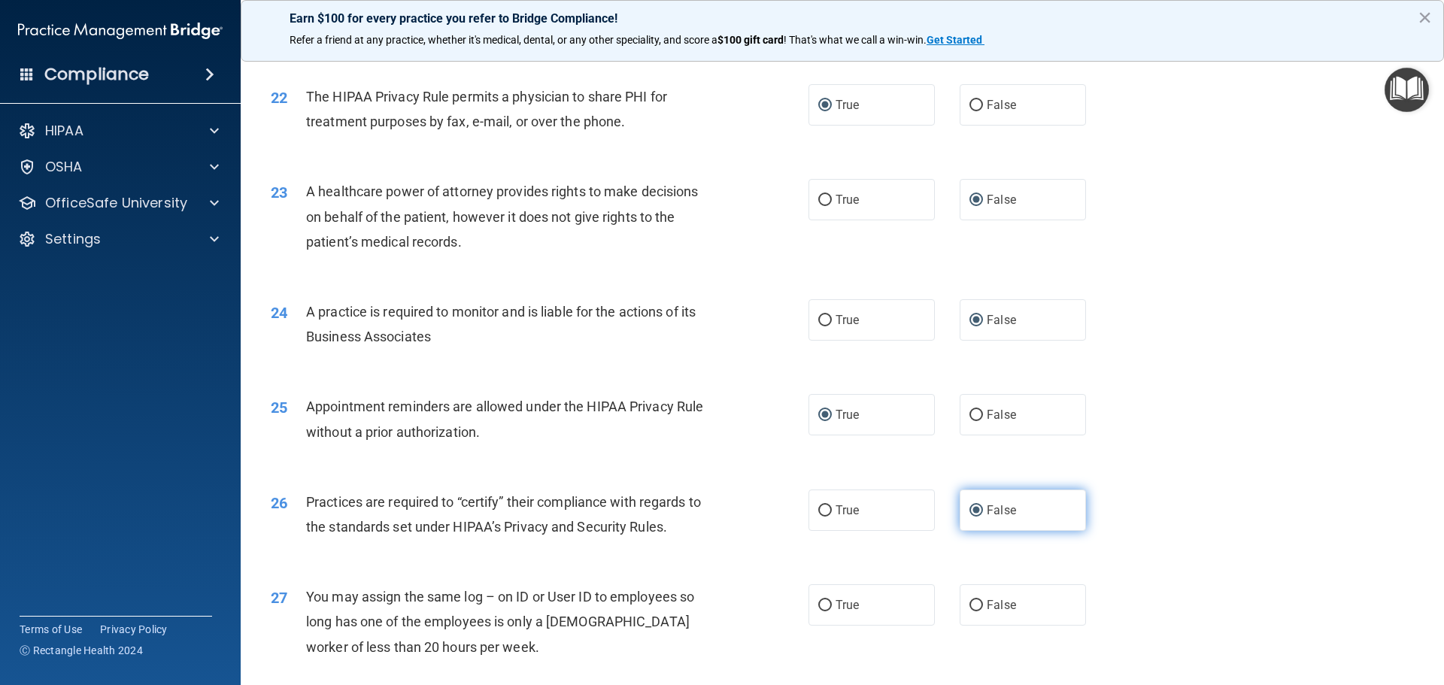
scroll to position [2482, 0]
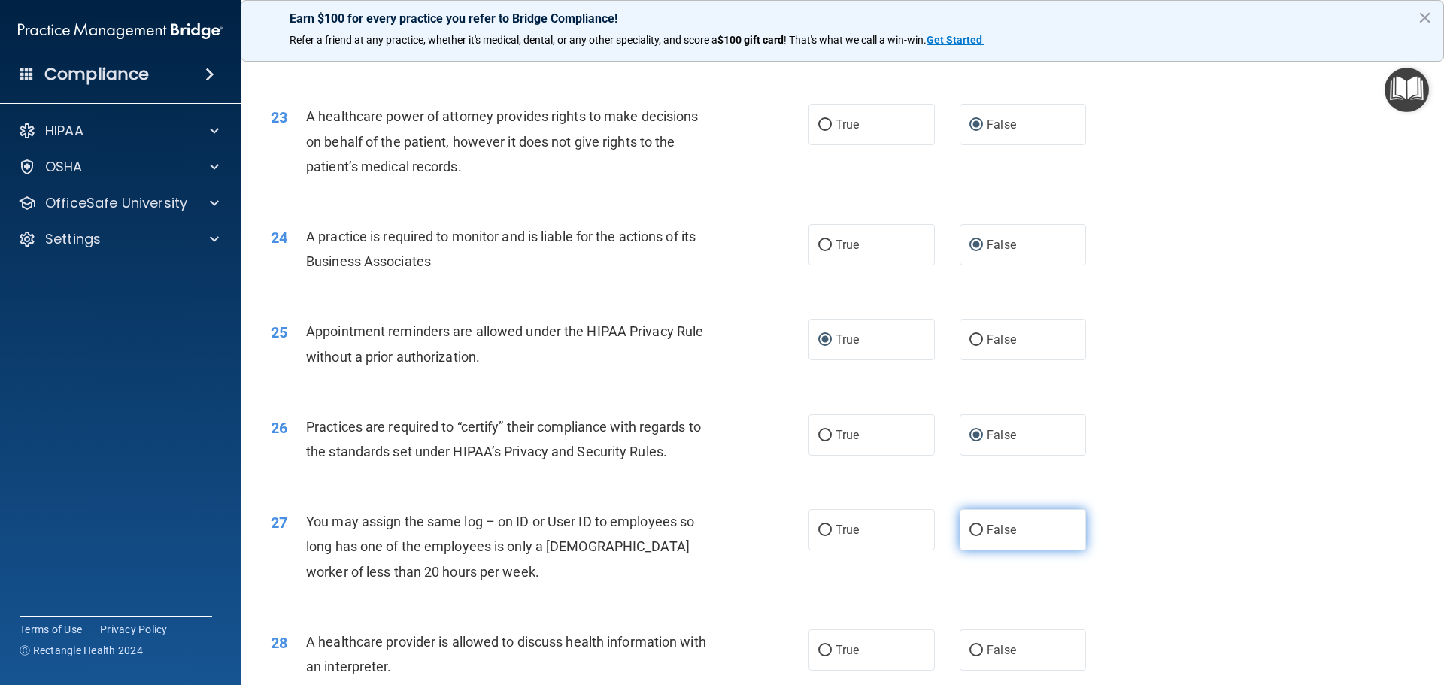
click at [971, 532] on input "False" at bounding box center [976, 530] width 14 height 11
radio input "true"
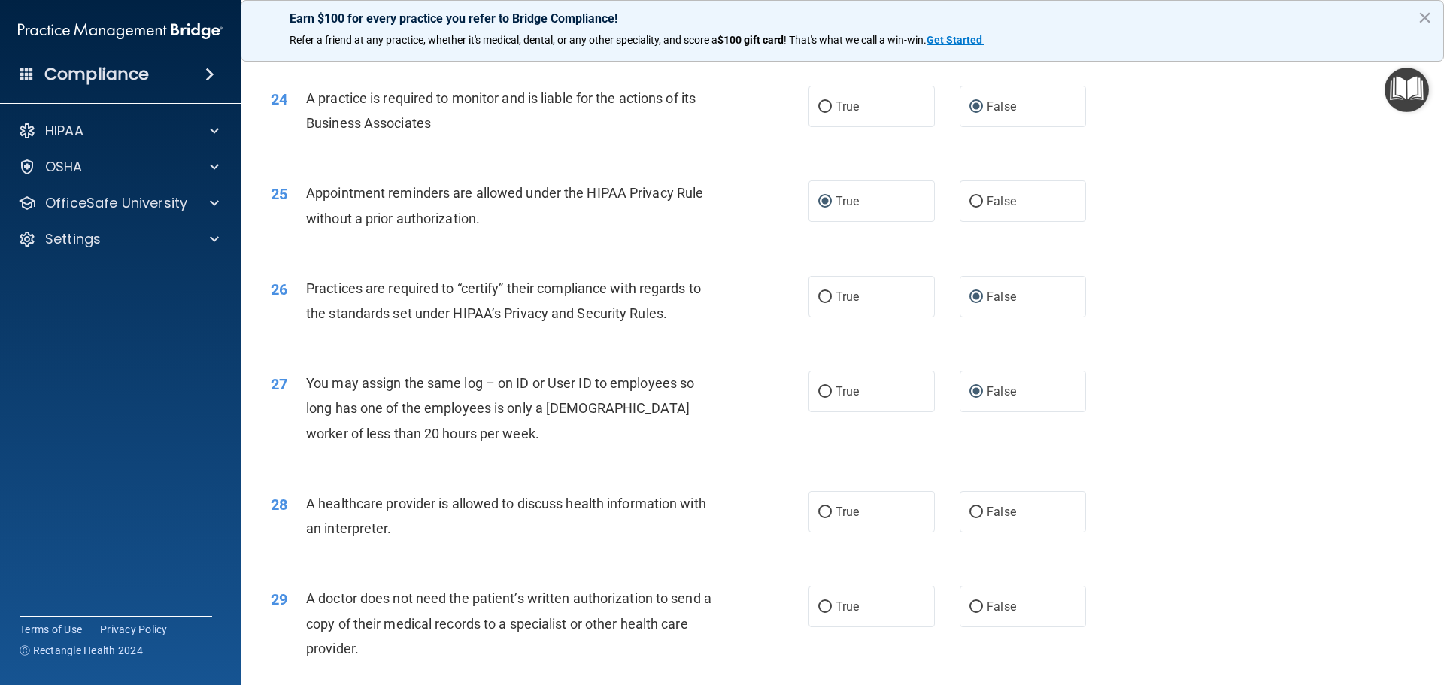
scroll to position [2632, 0]
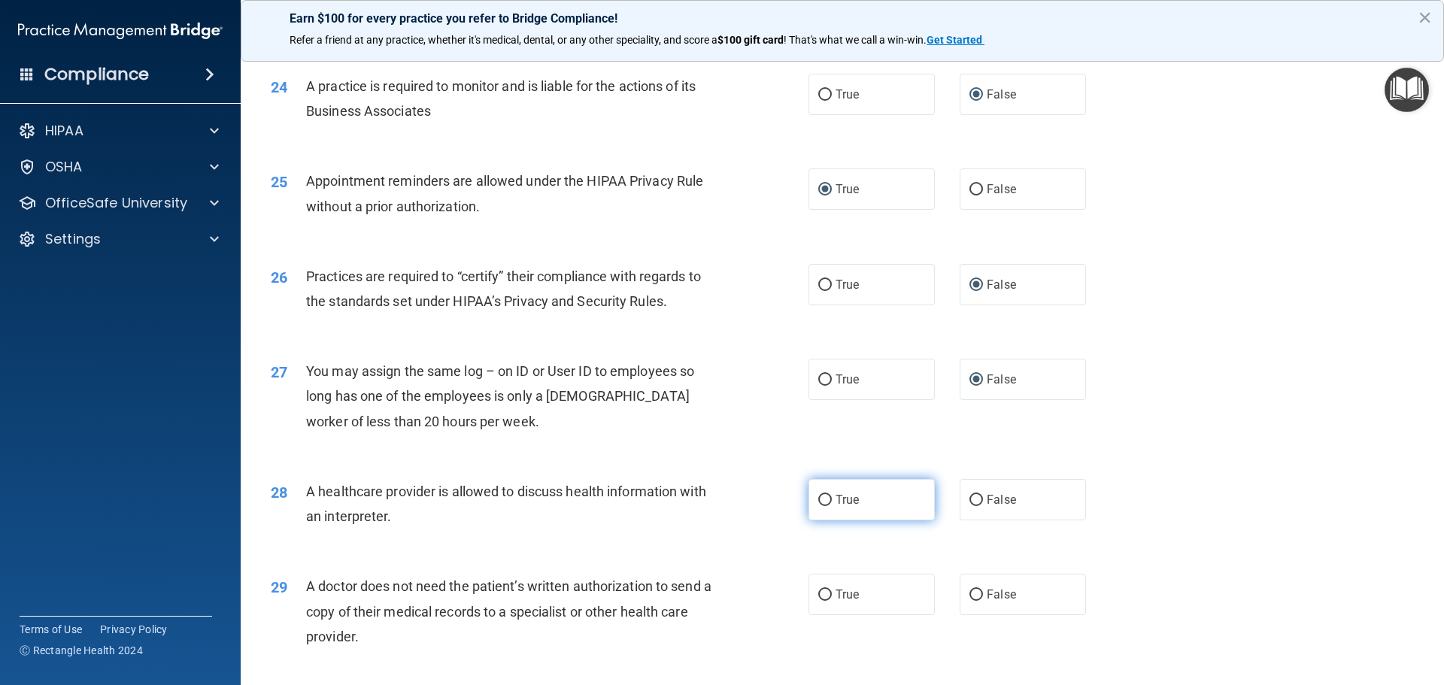
click at [819, 497] on input "True" at bounding box center [825, 500] width 14 height 11
radio input "true"
click at [819, 592] on input "True" at bounding box center [825, 595] width 14 height 11
radio input "true"
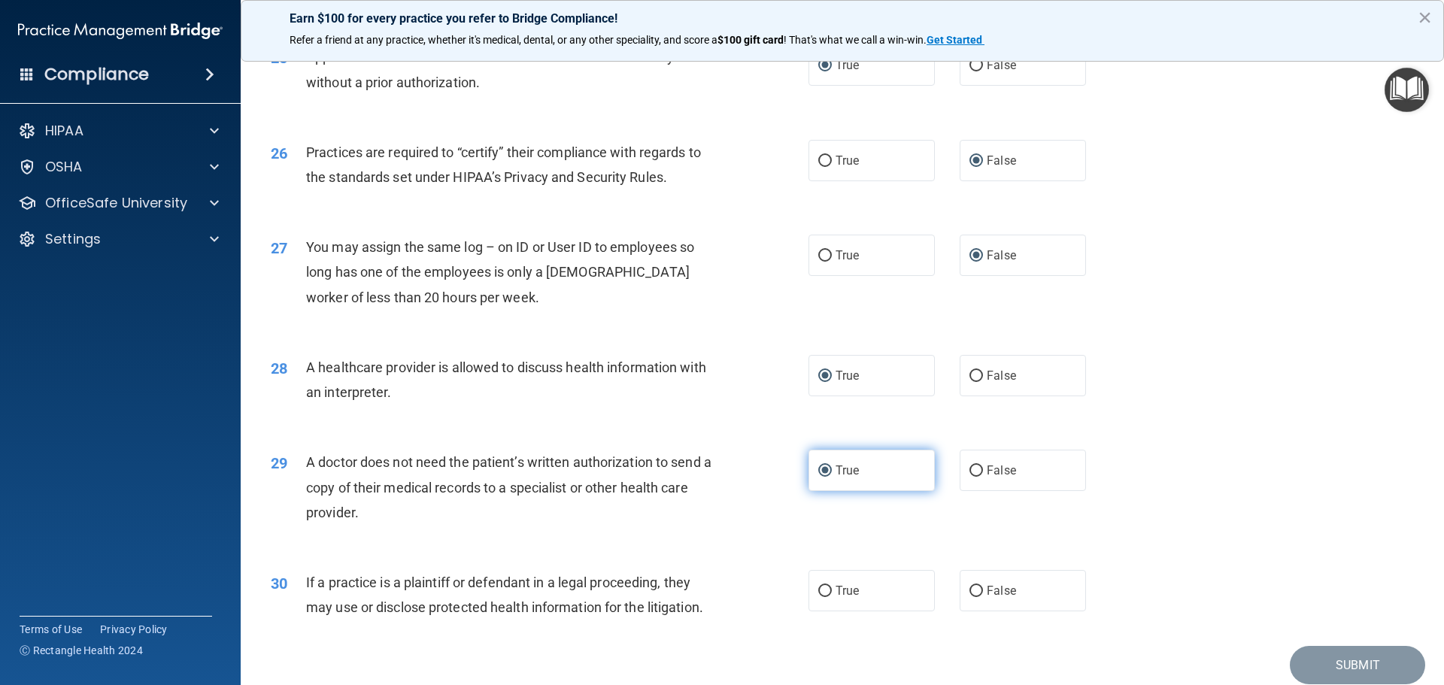
scroll to position [2783, 0]
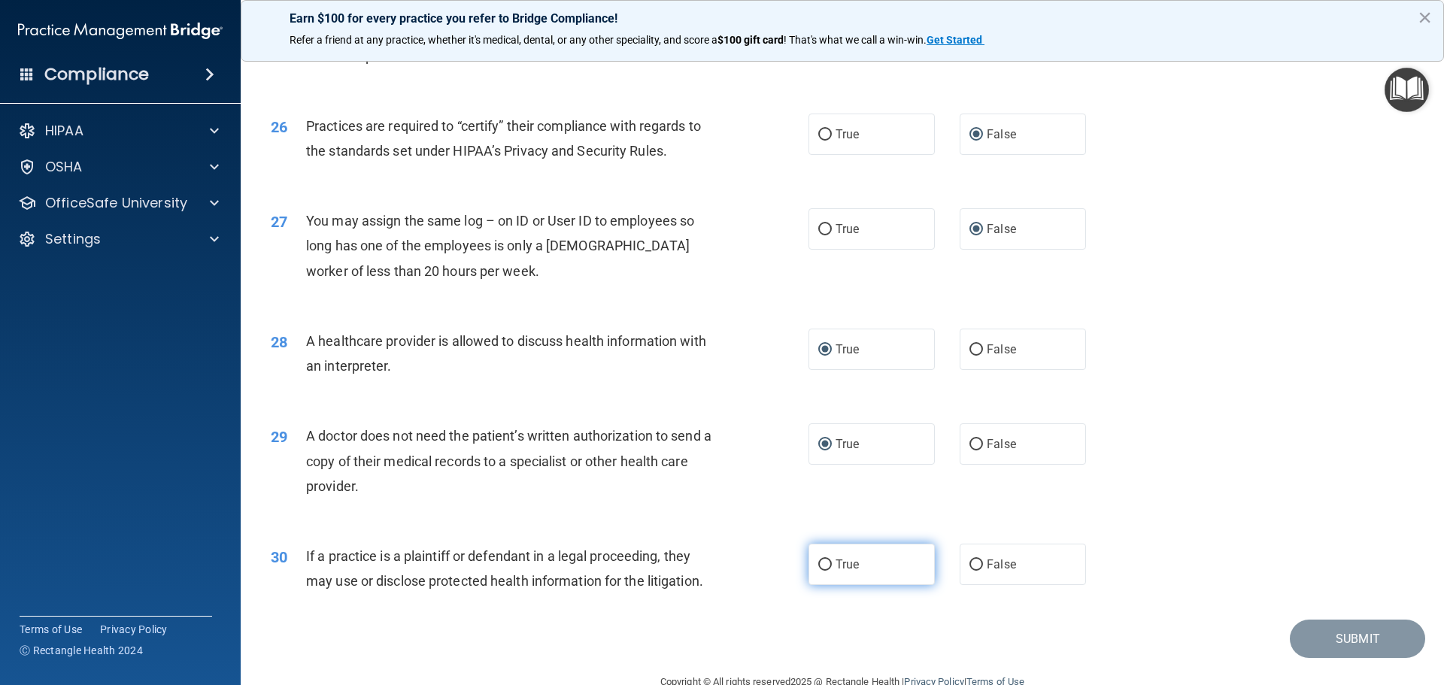
click at [822, 565] on input "True" at bounding box center [825, 565] width 14 height 11
radio input "true"
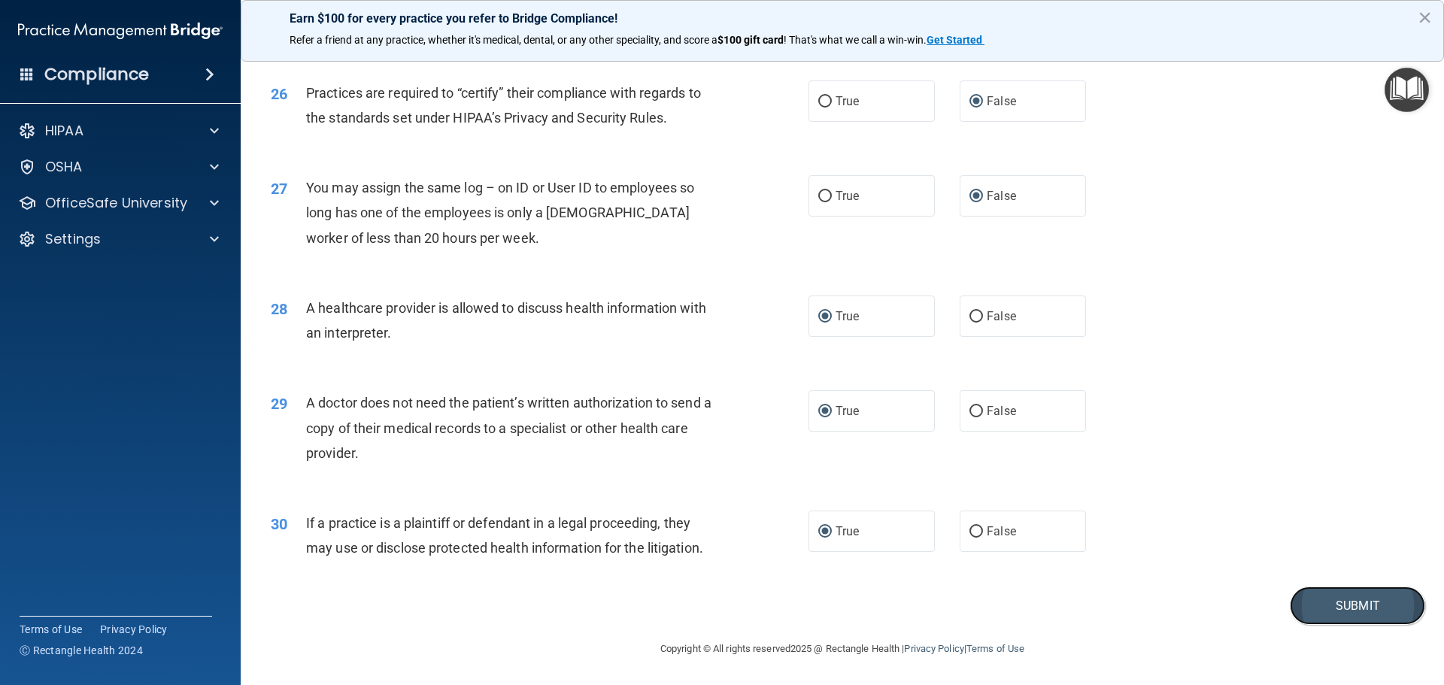
click at [1342, 606] on button "Submit" at bounding box center [1357, 606] width 135 height 38
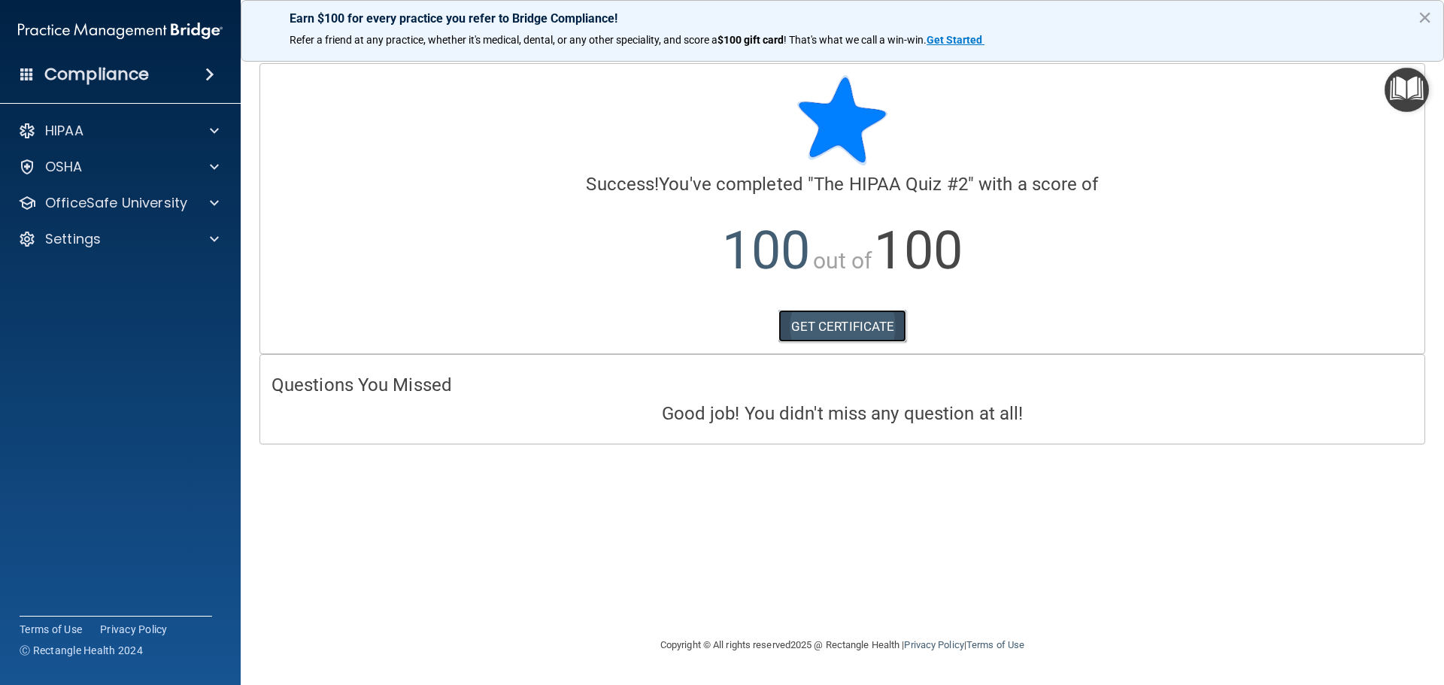
click at [826, 320] on link "GET CERTIFICATE" at bounding box center [842, 326] width 129 height 33
click at [184, 203] on p "OfficeSafe University" at bounding box center [116, 203] width 142 height 18
click at [120, 235] on p "HIPAA Training" at bounding box center [72, 239] width 124 height 15
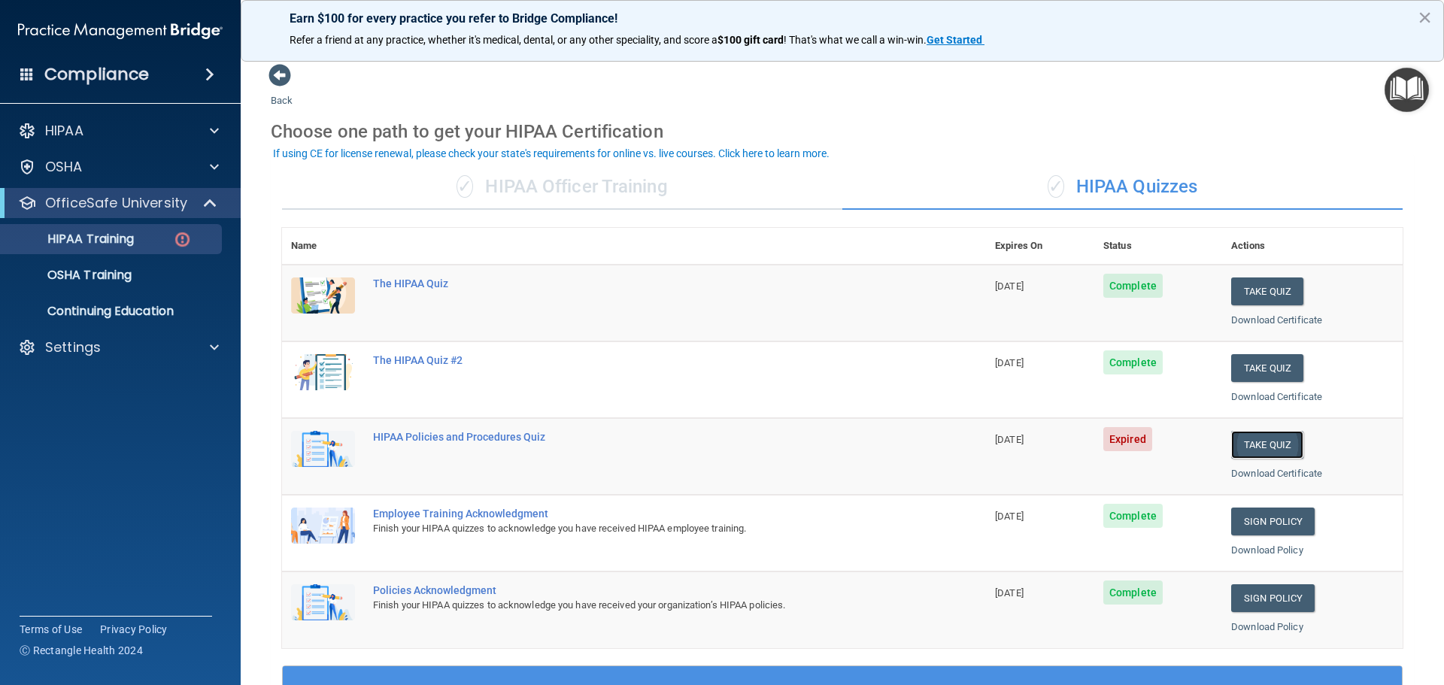
click at [1256, 448] on button "Take Quiz" at bounding box center [1267, 445] width 72 height 28
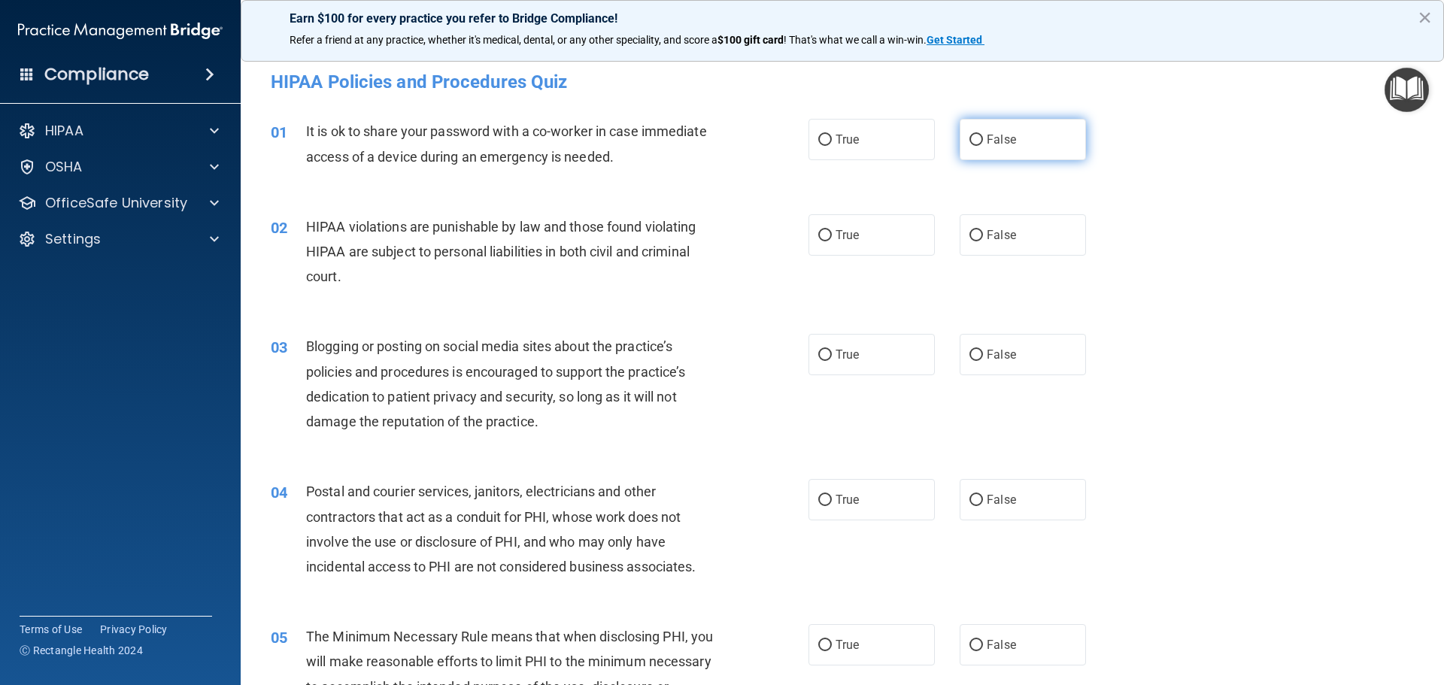
click at [969, 139] on input "False" at bounding box center [976, 140] width 14 height 11
radio input "true"
click at [820, 234] on input "True" at bounding box center [825, 235] width 14 height 11
radio input "true"
click at [820, 355] on input "True" at bounding box center [825, 355] width 14 height 11
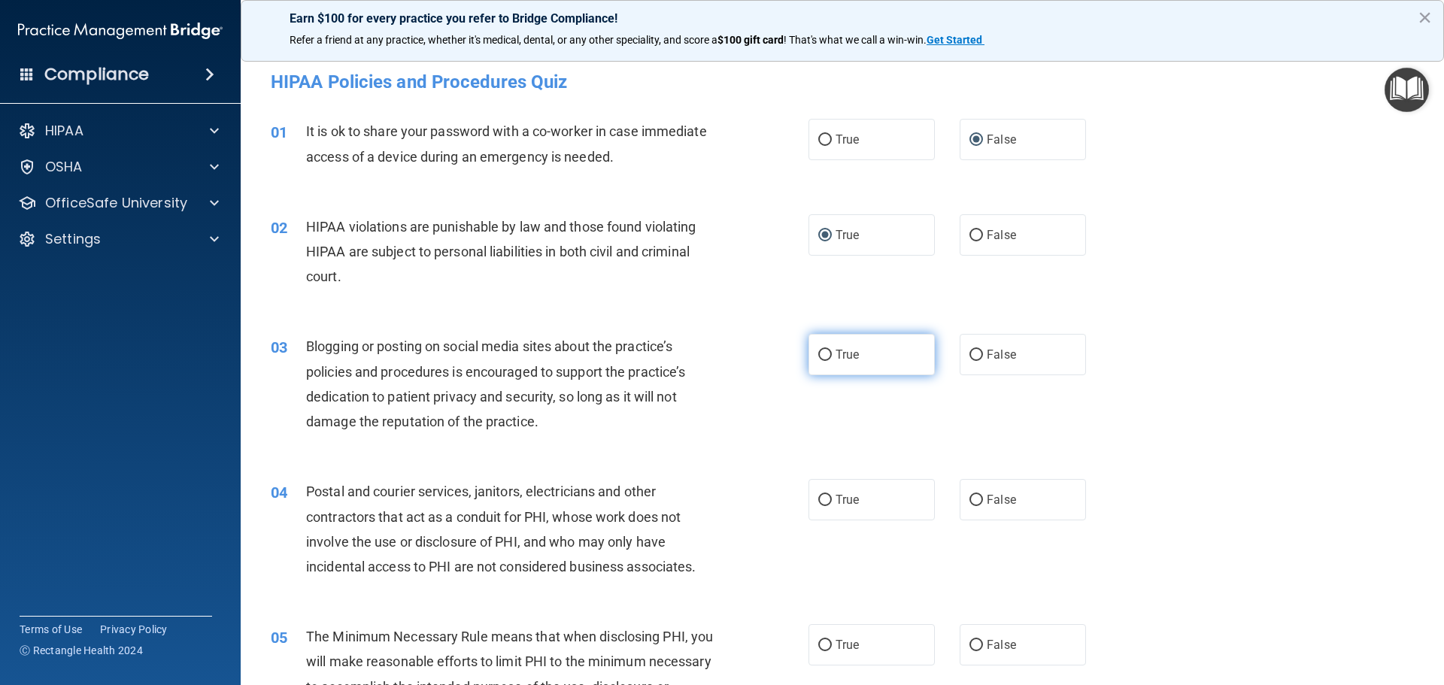
radio input "true"
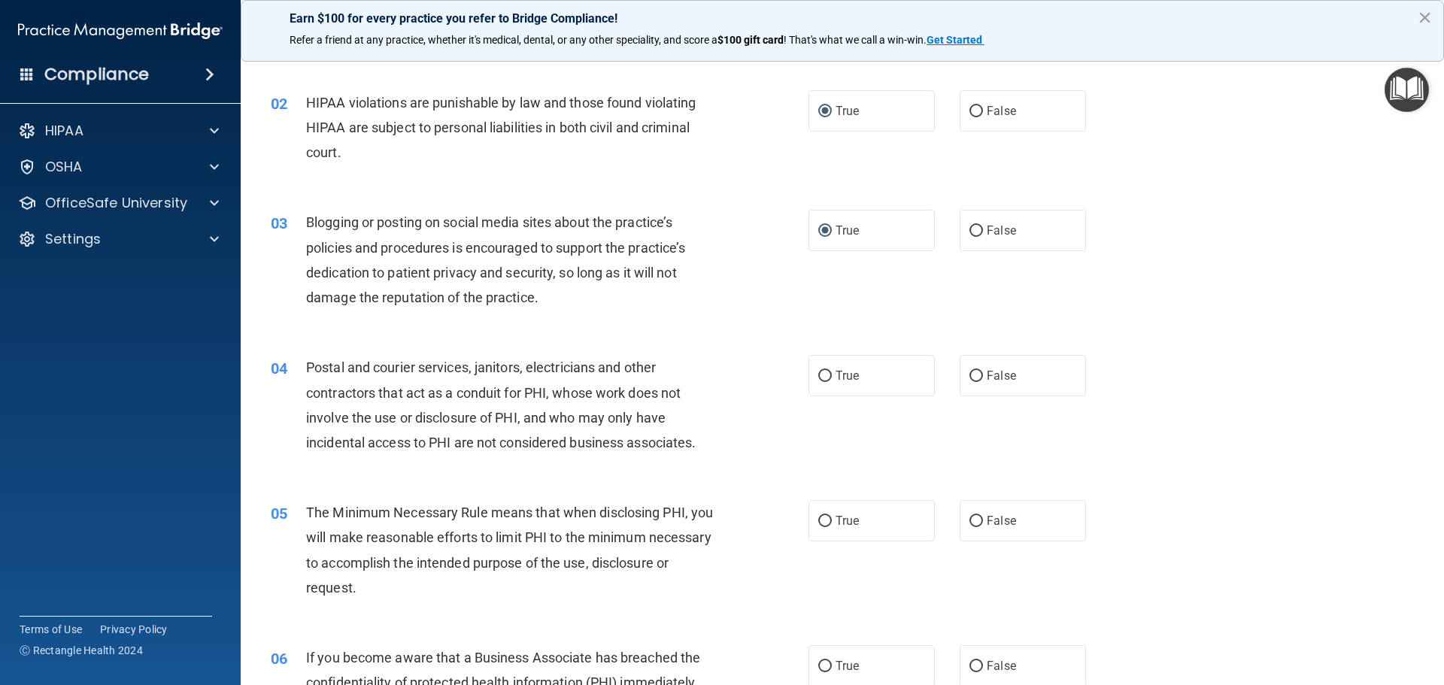
scroll to position [150, 0]
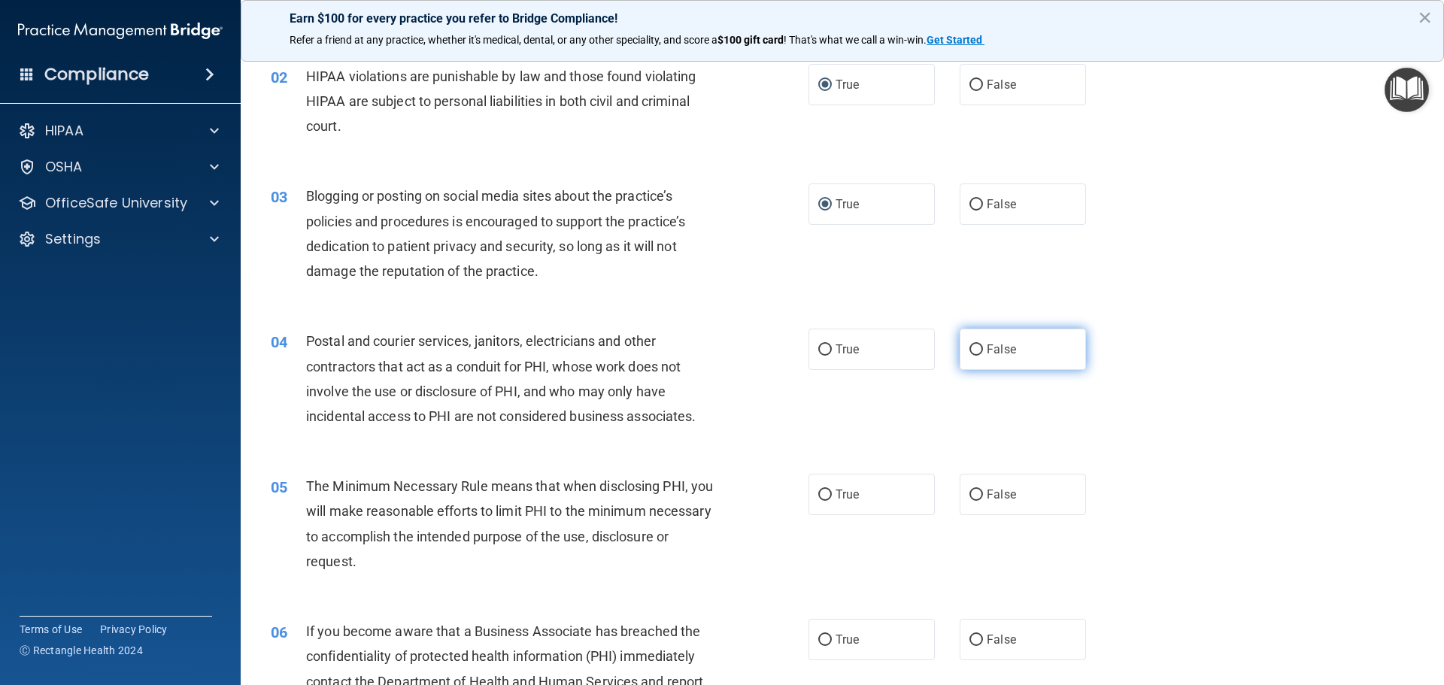
click at [969, 344] on input "False" at bounding box center [976, 349] width 14 height 11
radio input "true"
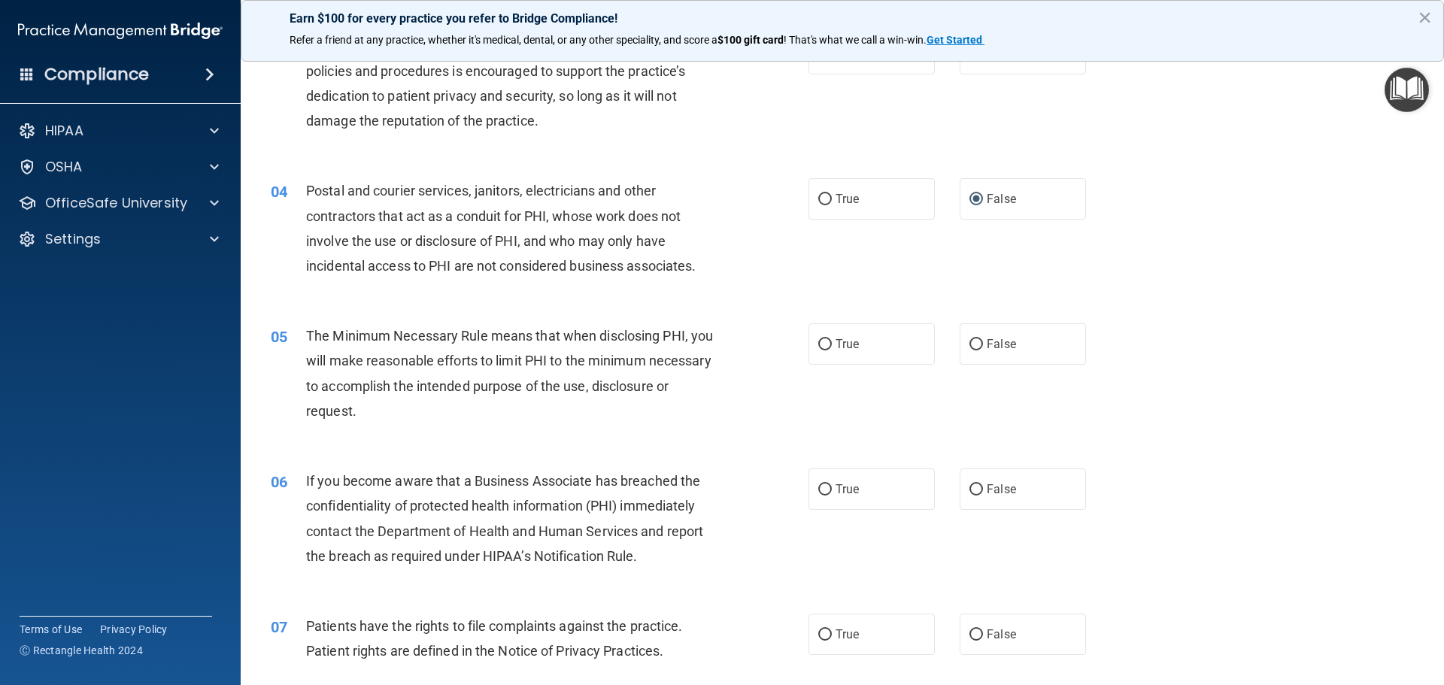
scroll to position [376, 0]
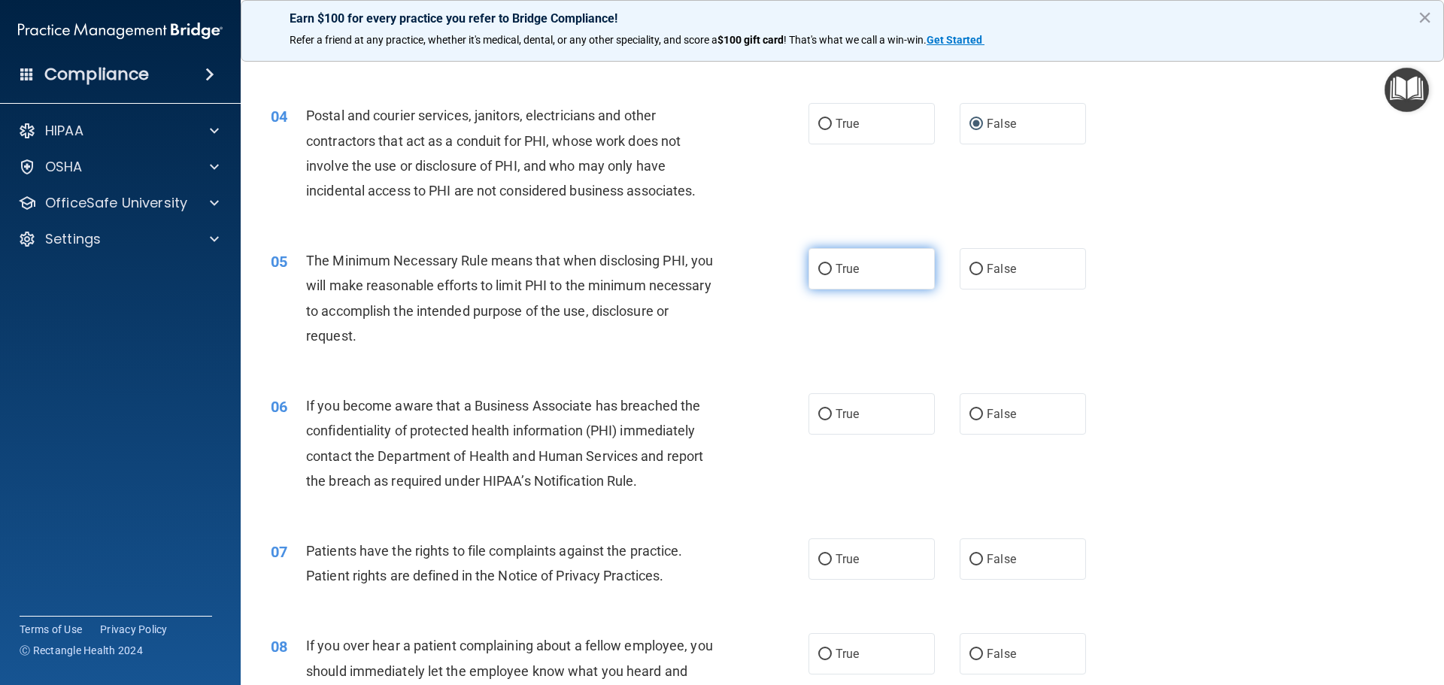
click at [818, 267] on input "True" at bounding box center [825, 269] width 14 height 11
radio input "true"
click at [818, 411] on input "True" at bounding box center [825, 414] width 14 height 11
radio input "true"
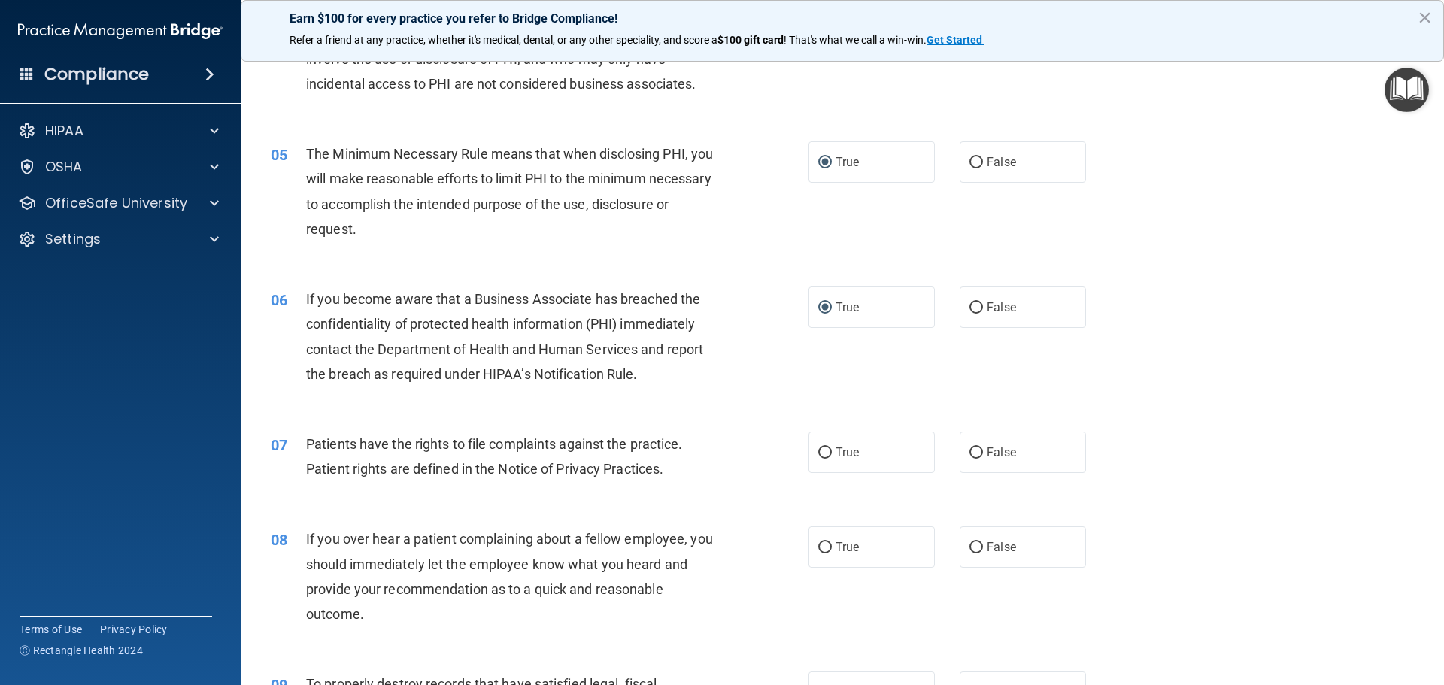
scroll to position [602, 0]
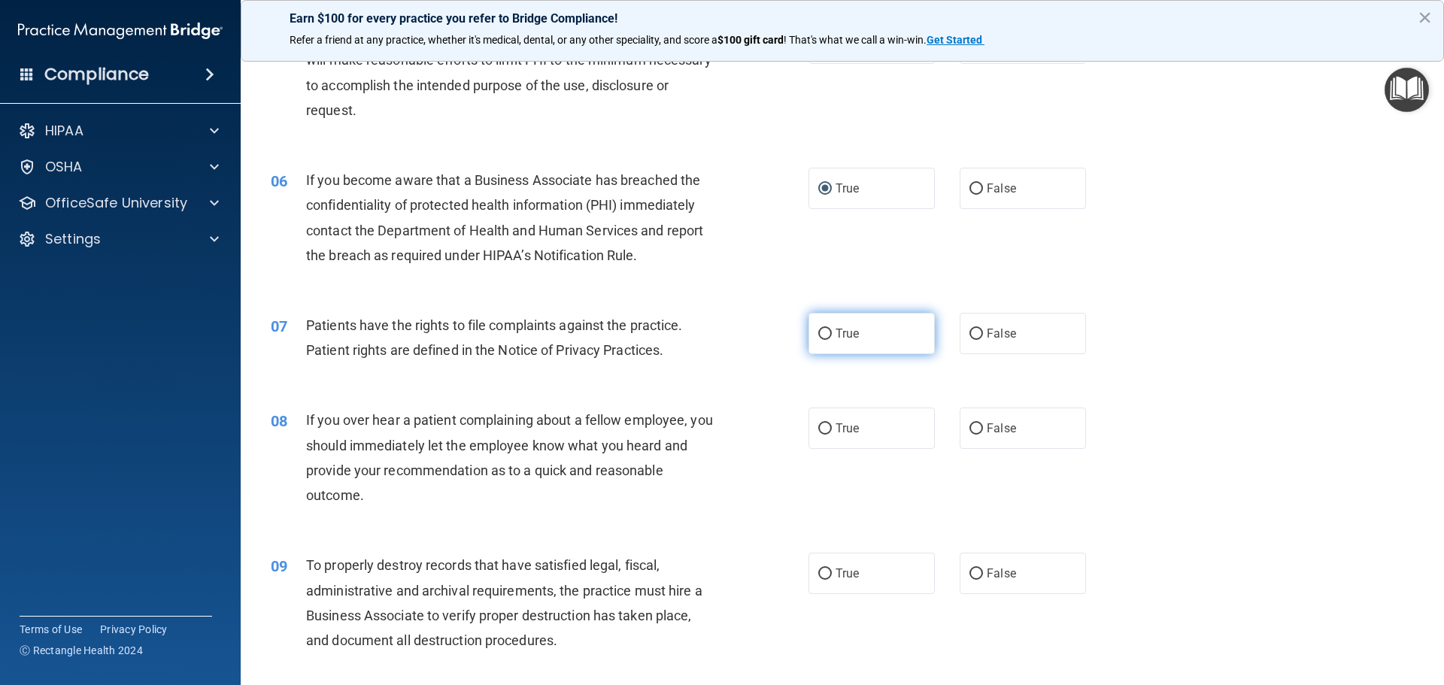
click at [818, 330] on input "True" at bounding box center [825, 334] width 14 height 11
radio input "true"
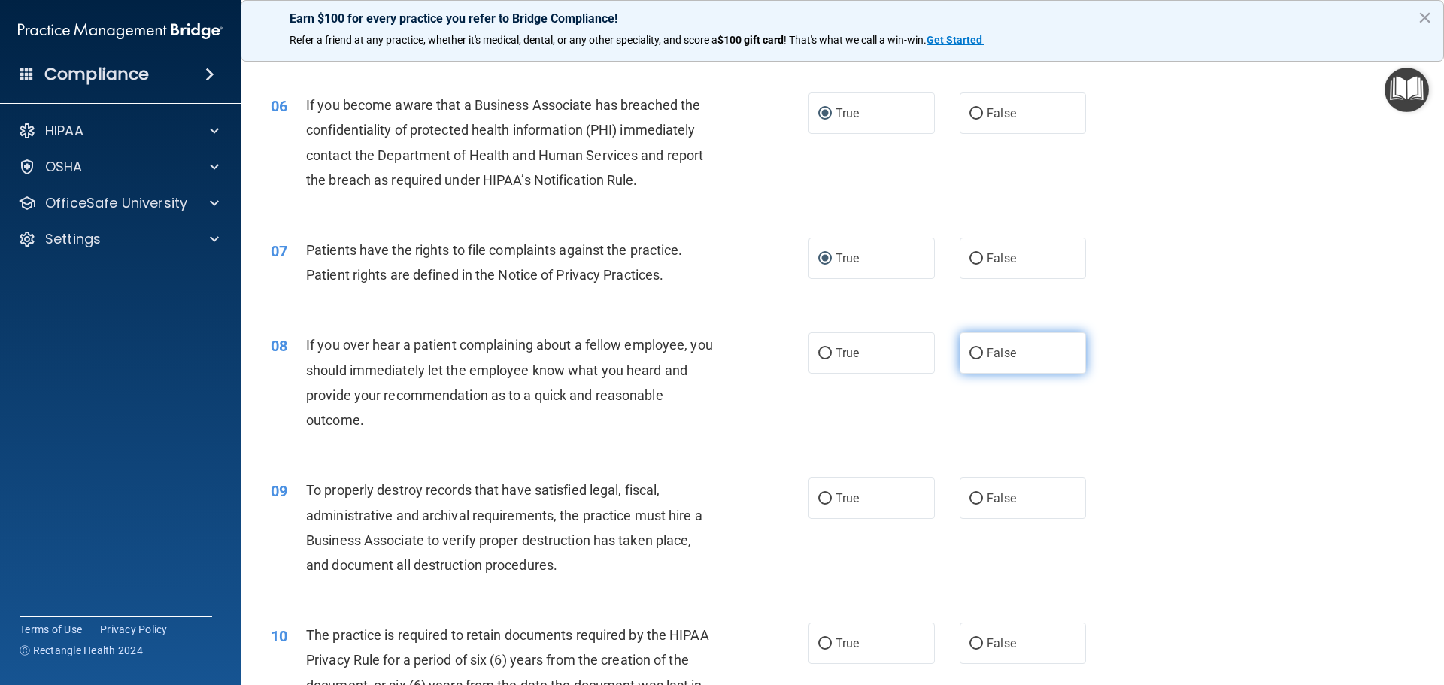
click at [965, 346] on label "False" at bounding box center [1023, 352] width 126 height 41
click at [969, 348] on input "False" at bounding box center [976, 353] width 14 height 11
radio input "true"
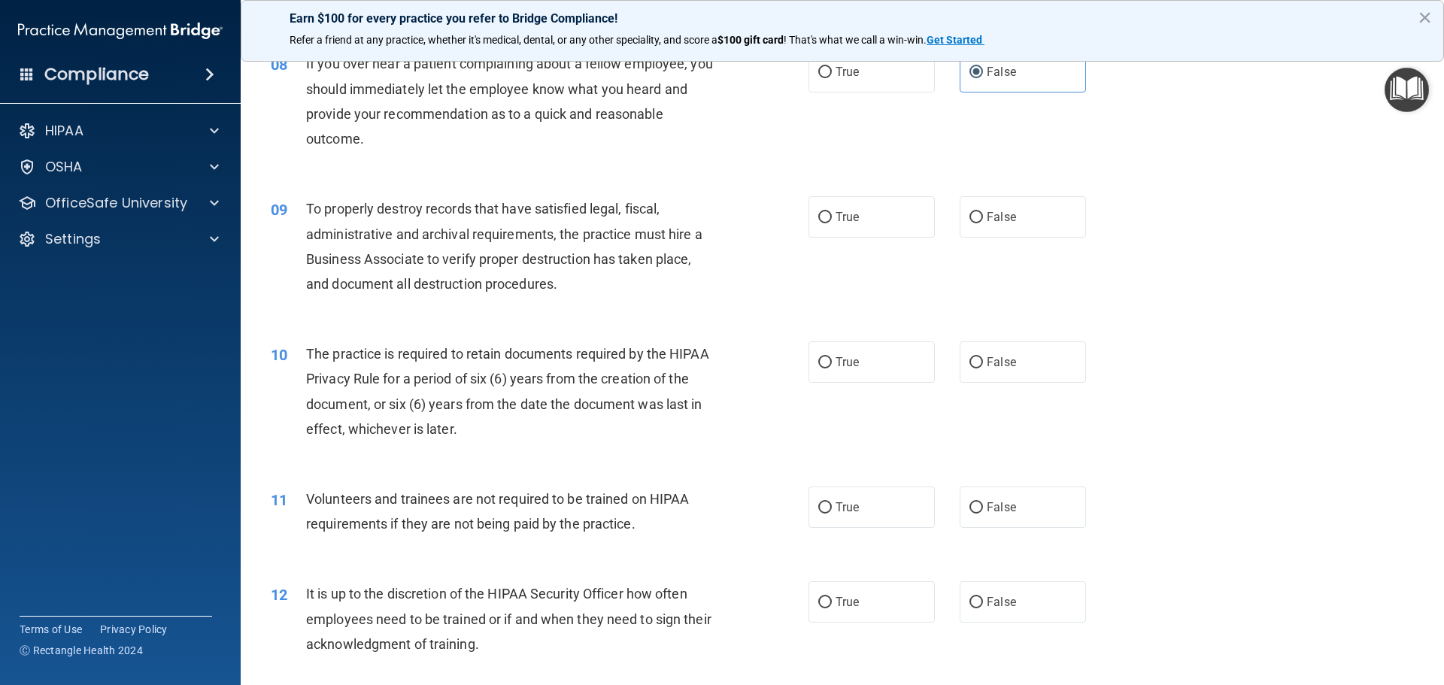
scroll to position [978, 0]
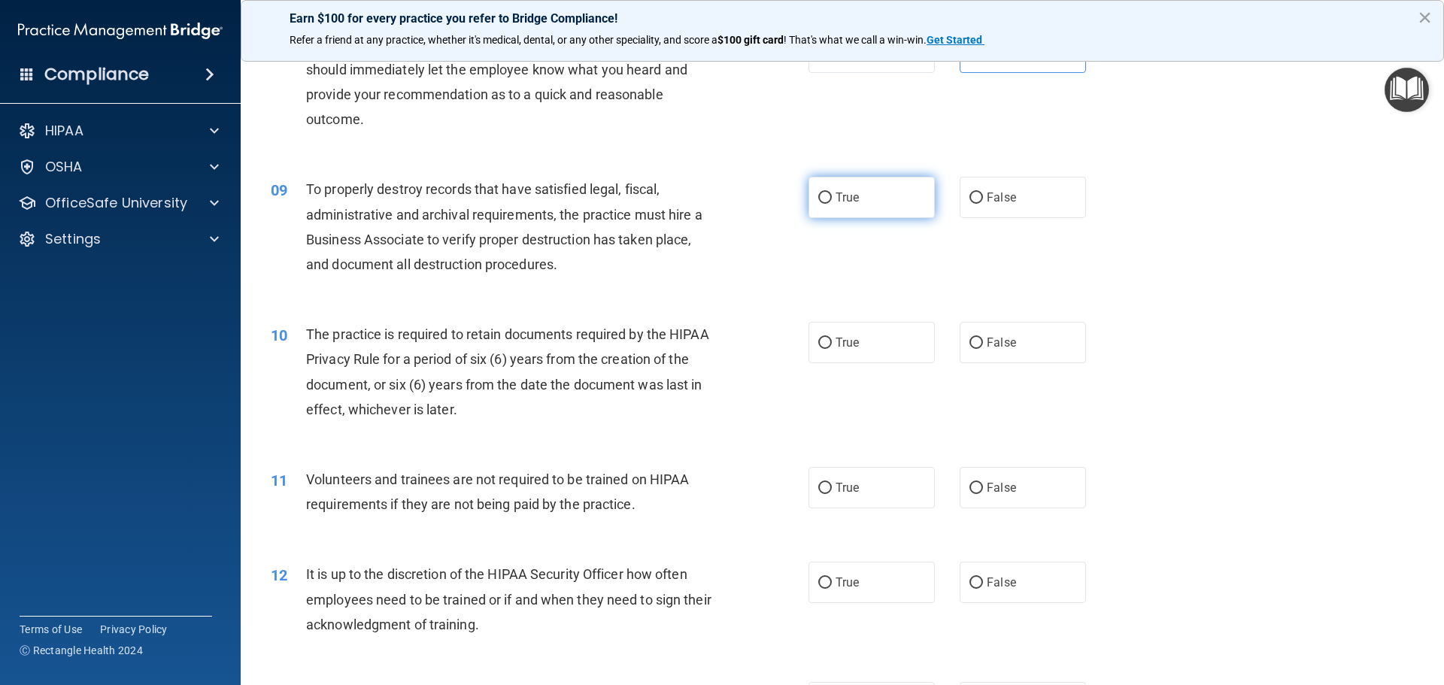
click at [820, 196] on input "True" at bounding box center [825, 198] width 14 height 11
radio input "true"
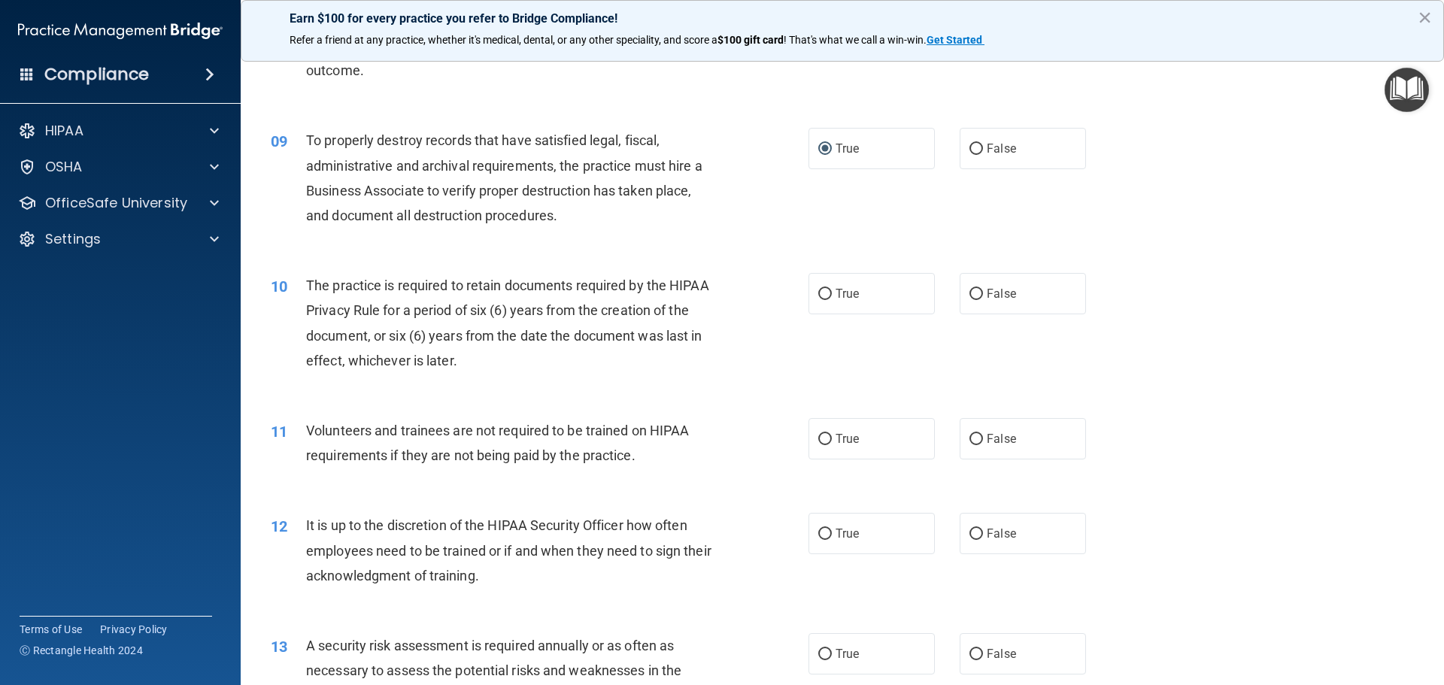
scroll to position [1053, 0]
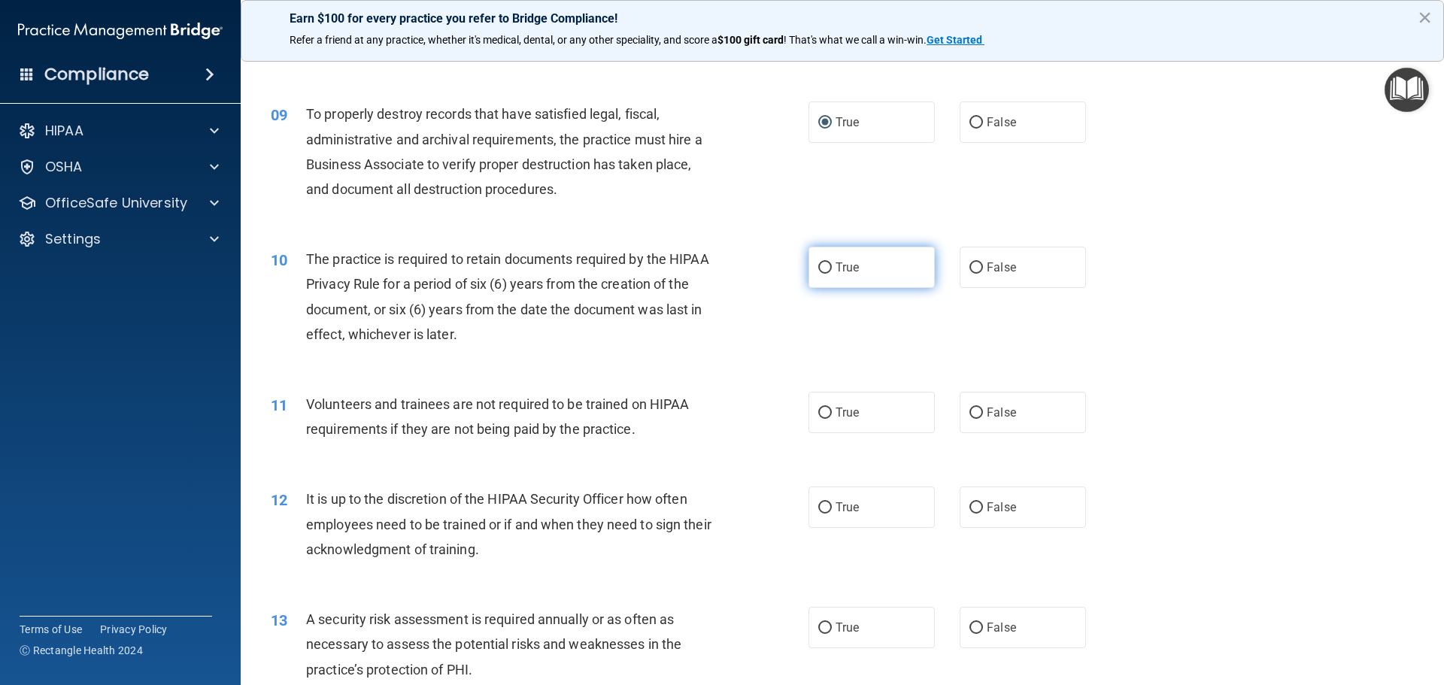
click at [820, 265] on input "True" at bounding box center [825, 267] width 14 height 11
radio input "true"
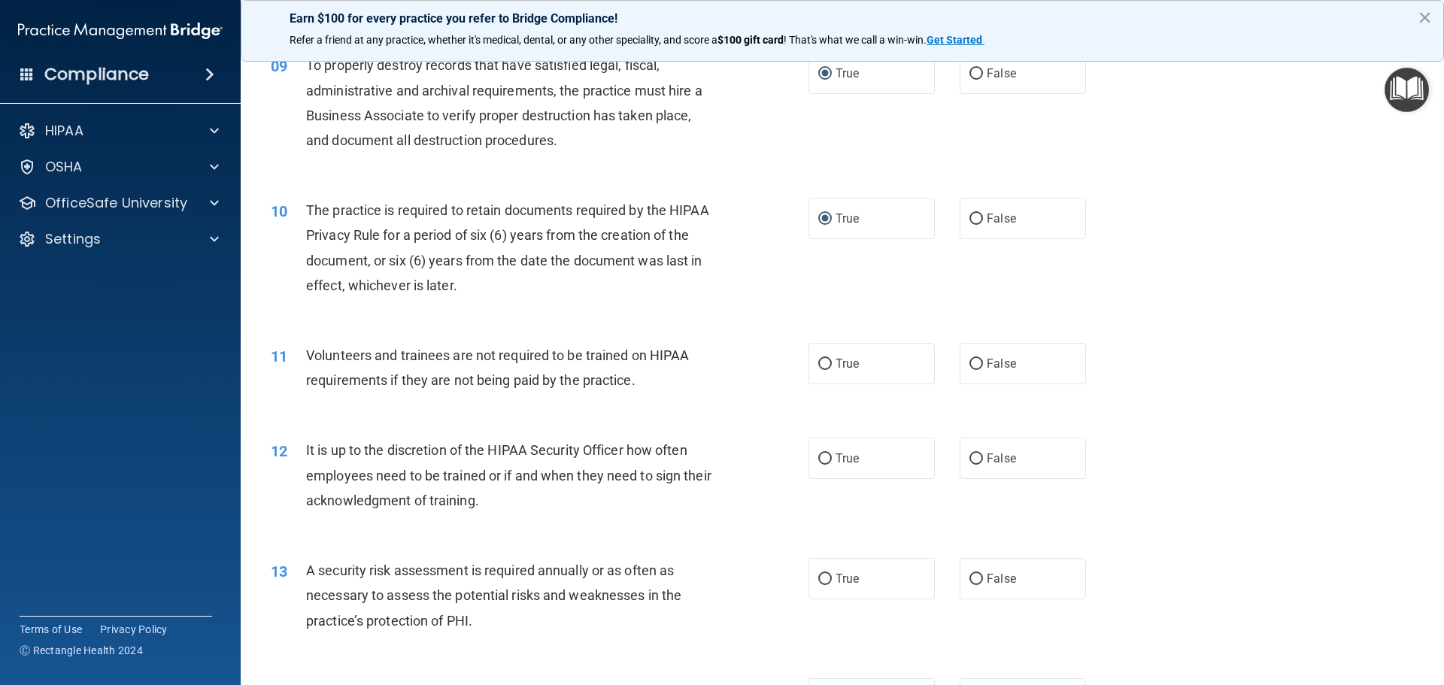
scroll to position [1128, 0]
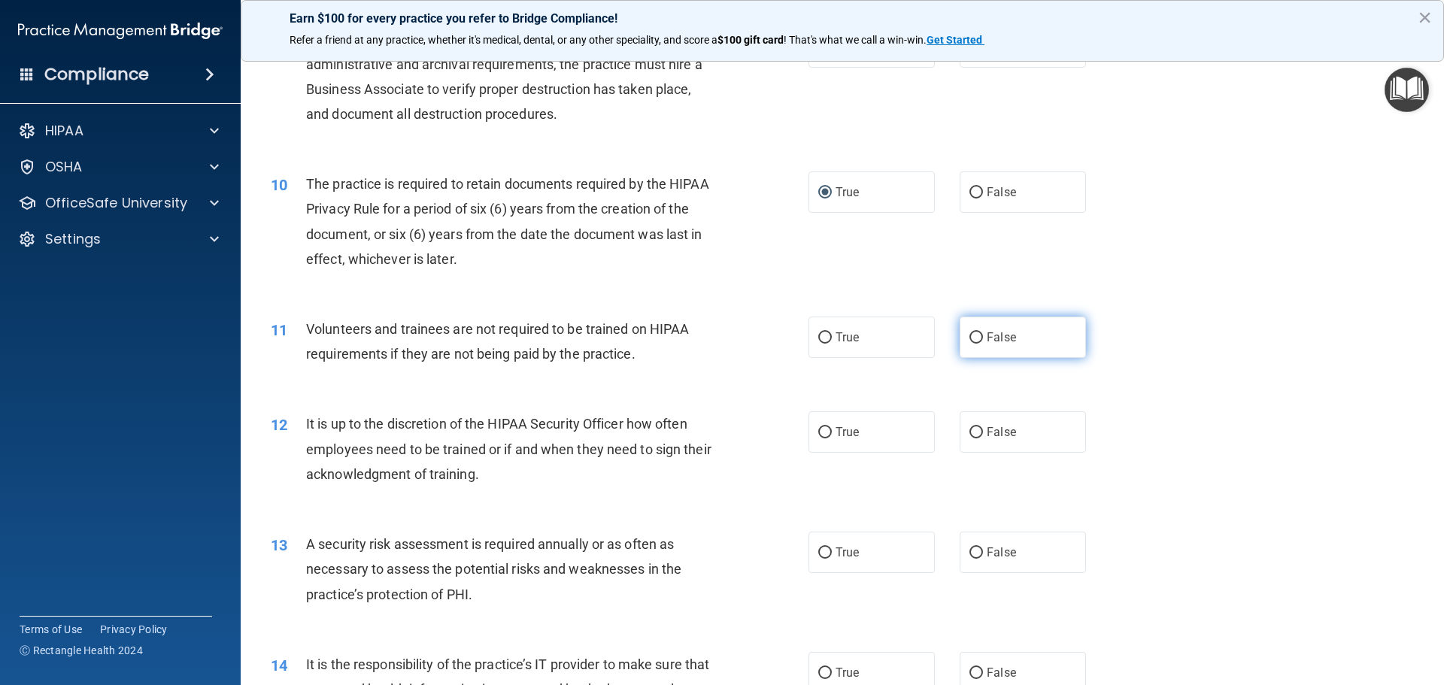
click at [969, 332] on input "False" at bounding box center [976, 337] width 14 height 11
radio input "true"
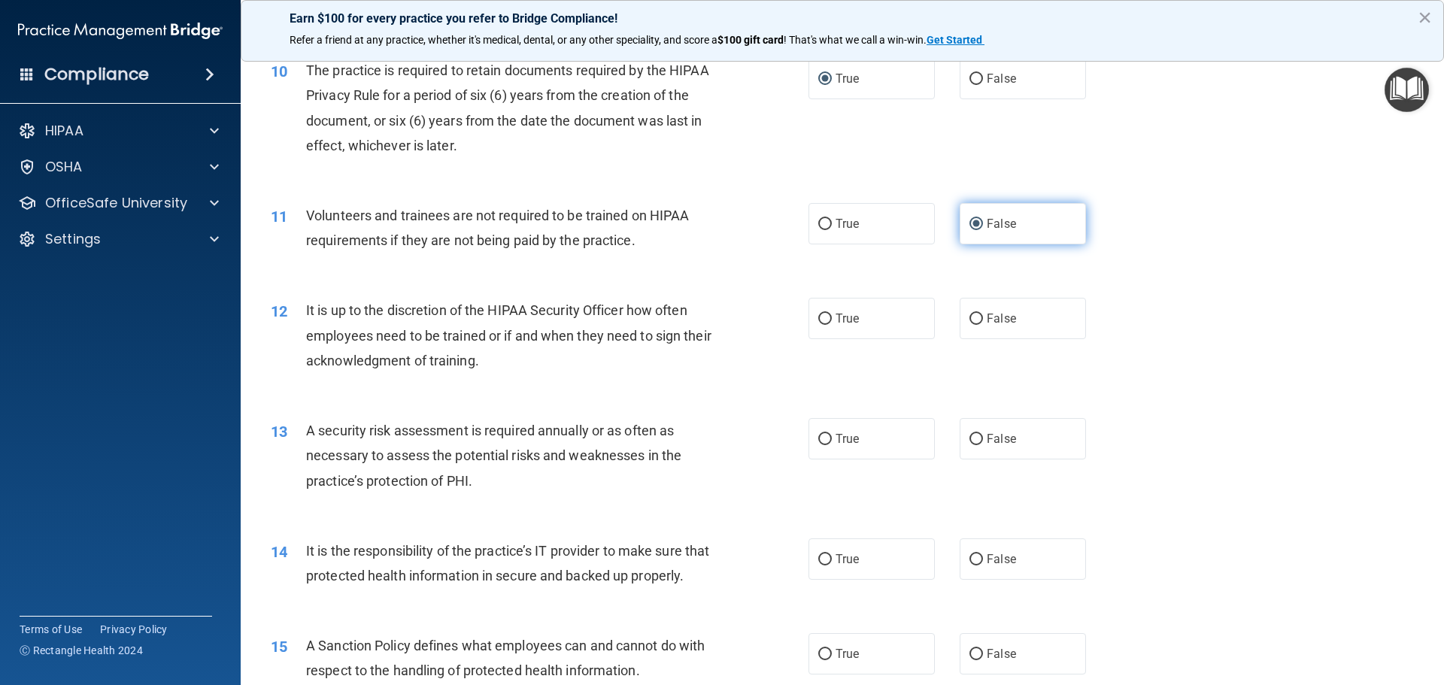
scroll to position [1278, 0]
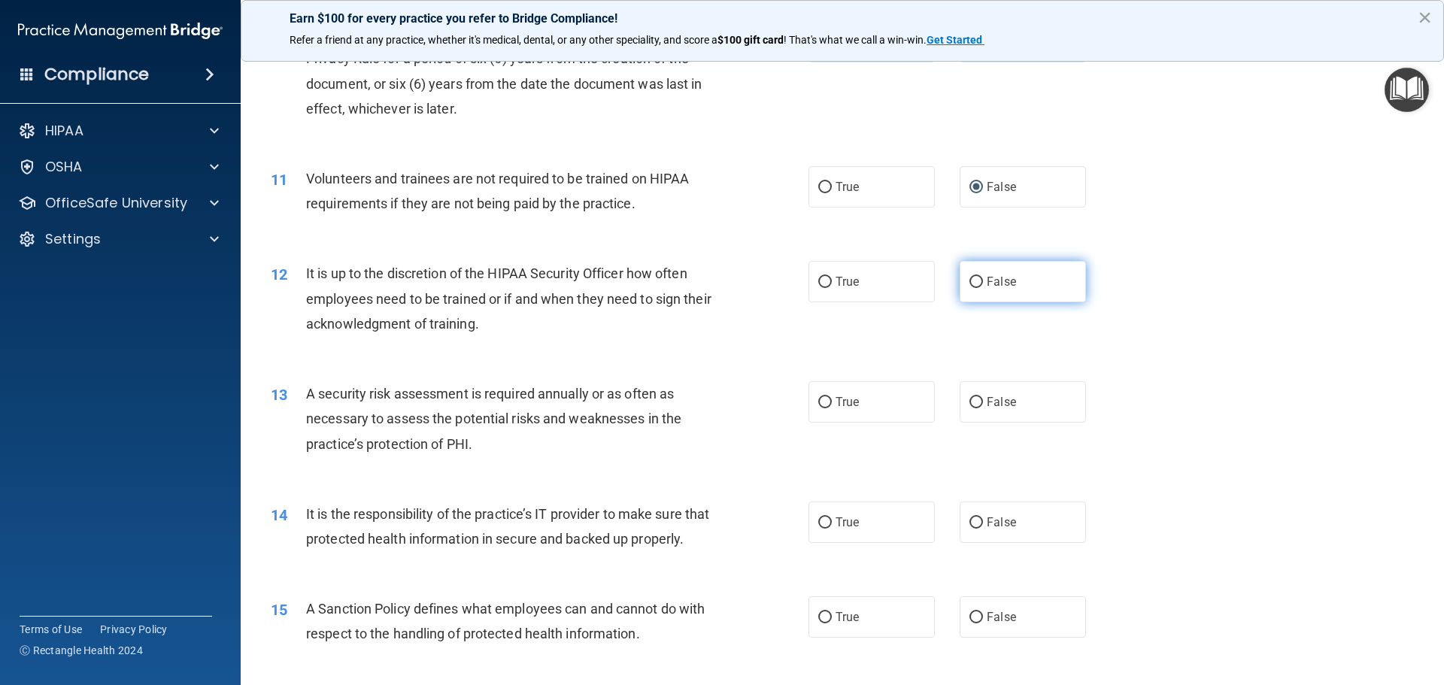
click at [969, 278] on input "False" at bounding box center [976, 282] width 14 height 11
radio input "true"
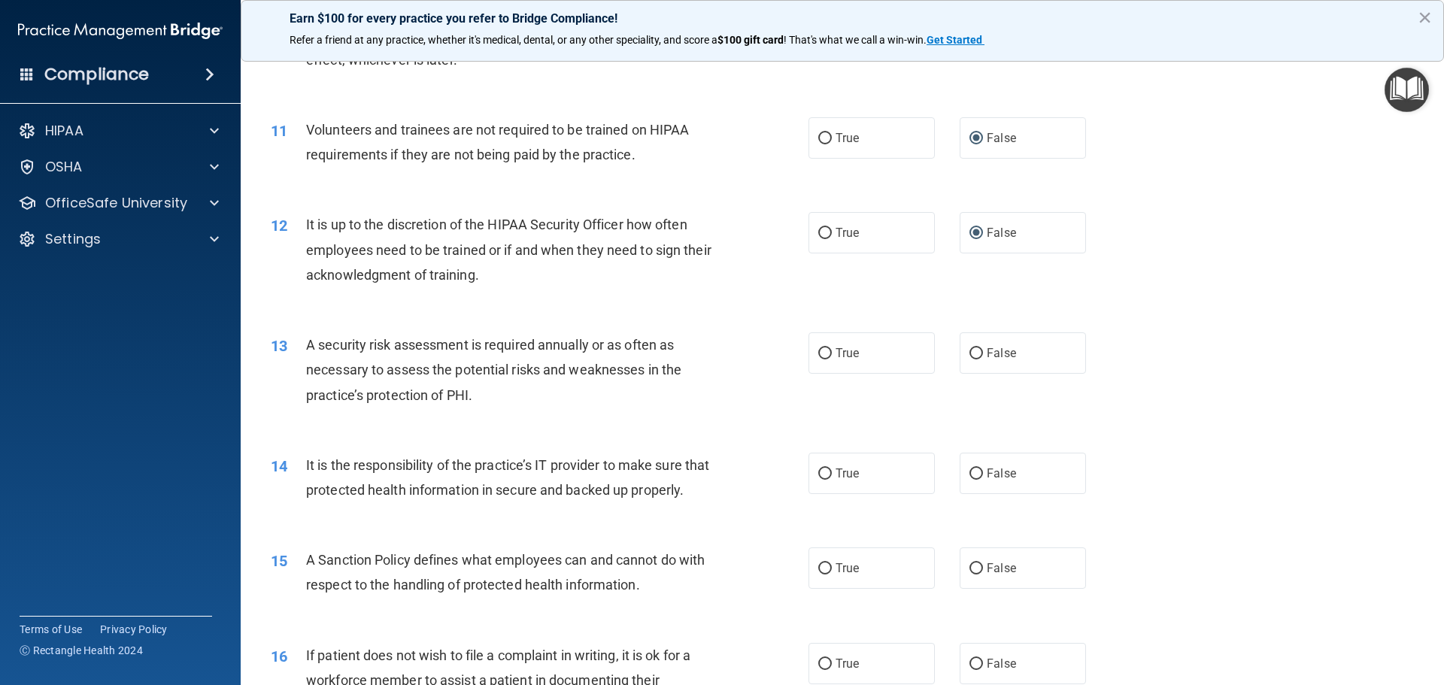
scroll to position [1354, 0]
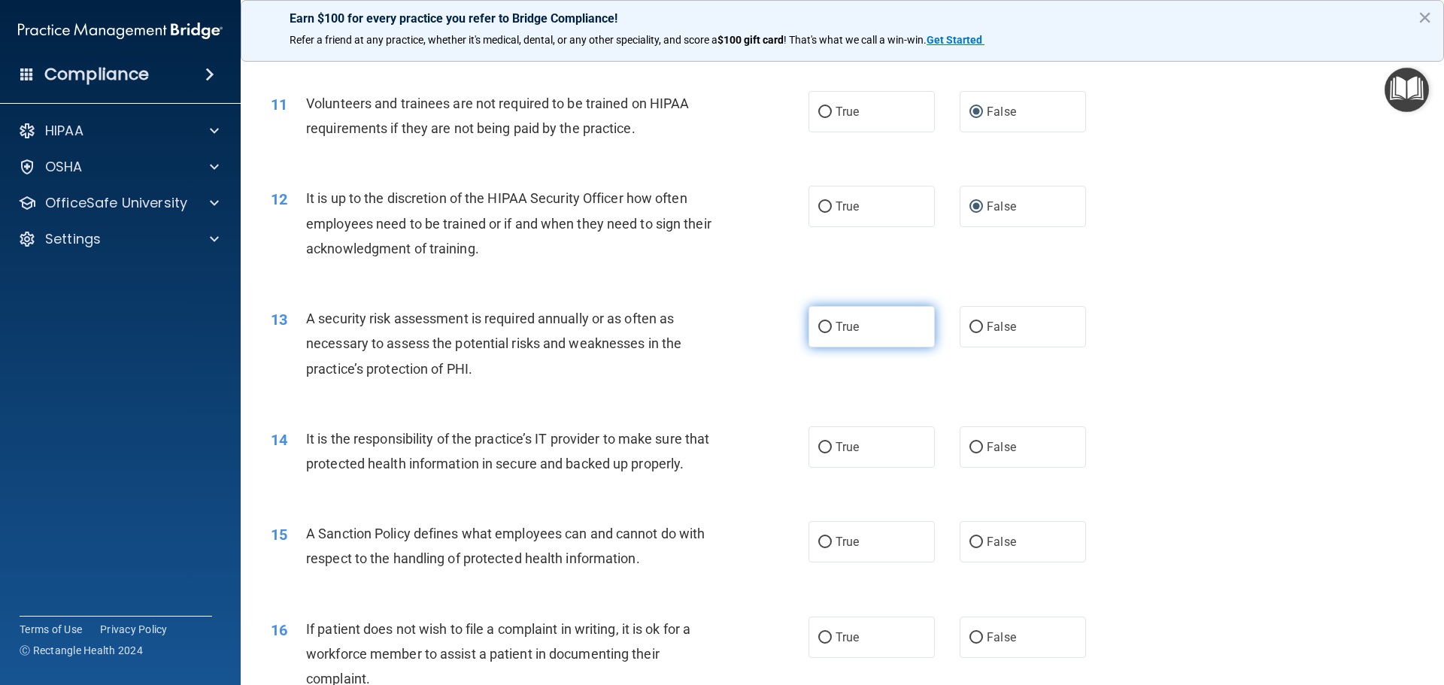
click at [818, 324] on input "True" at bounding box center [825, 327] width 14 height 11
radio input "true"
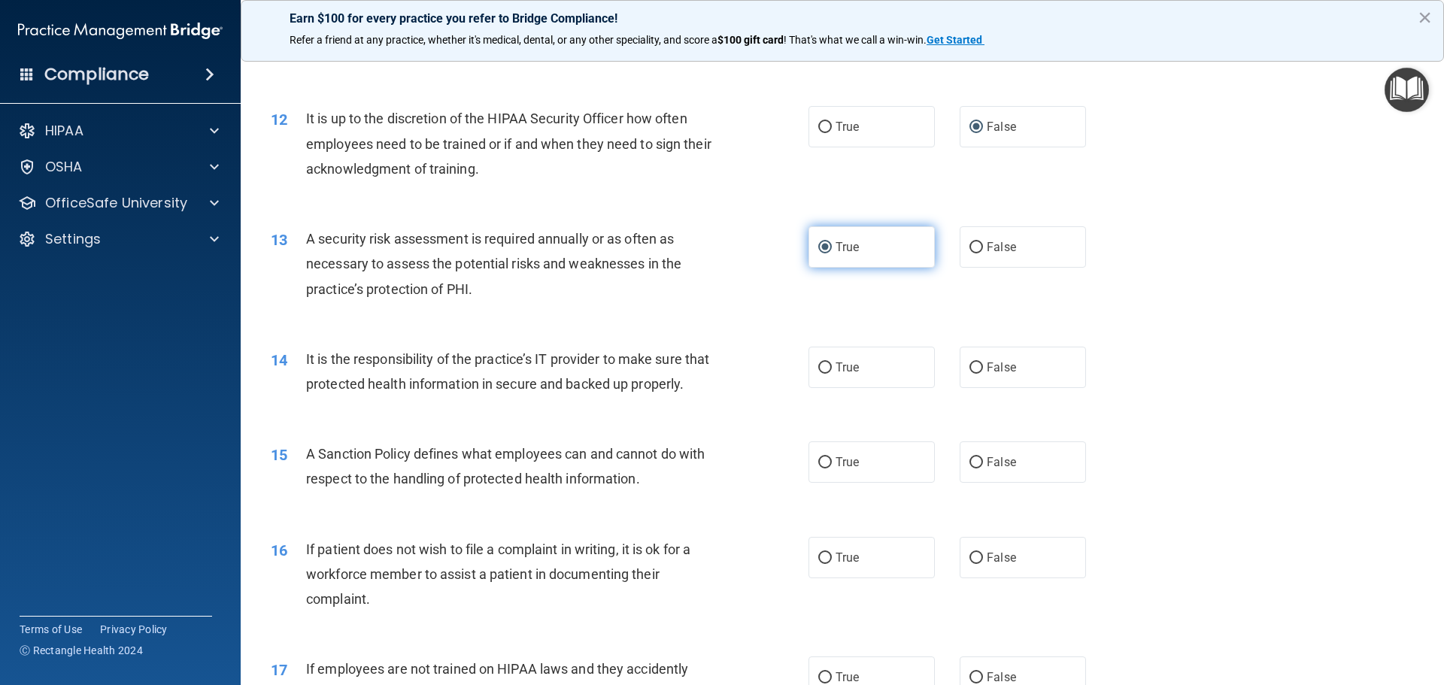
scroll to position [1504, 0]
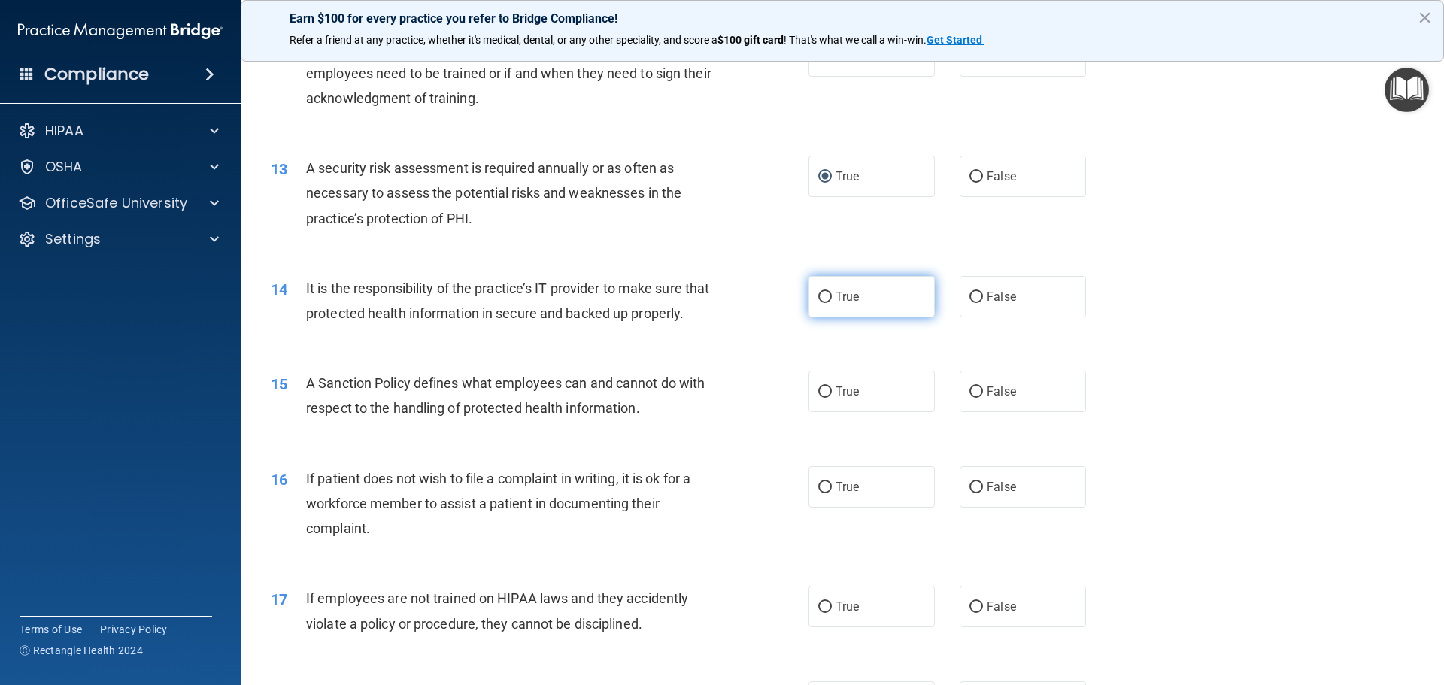
click at [818, 296] on input "True" at bounding box center [825, 297] width 14 height 11
radio input "true"
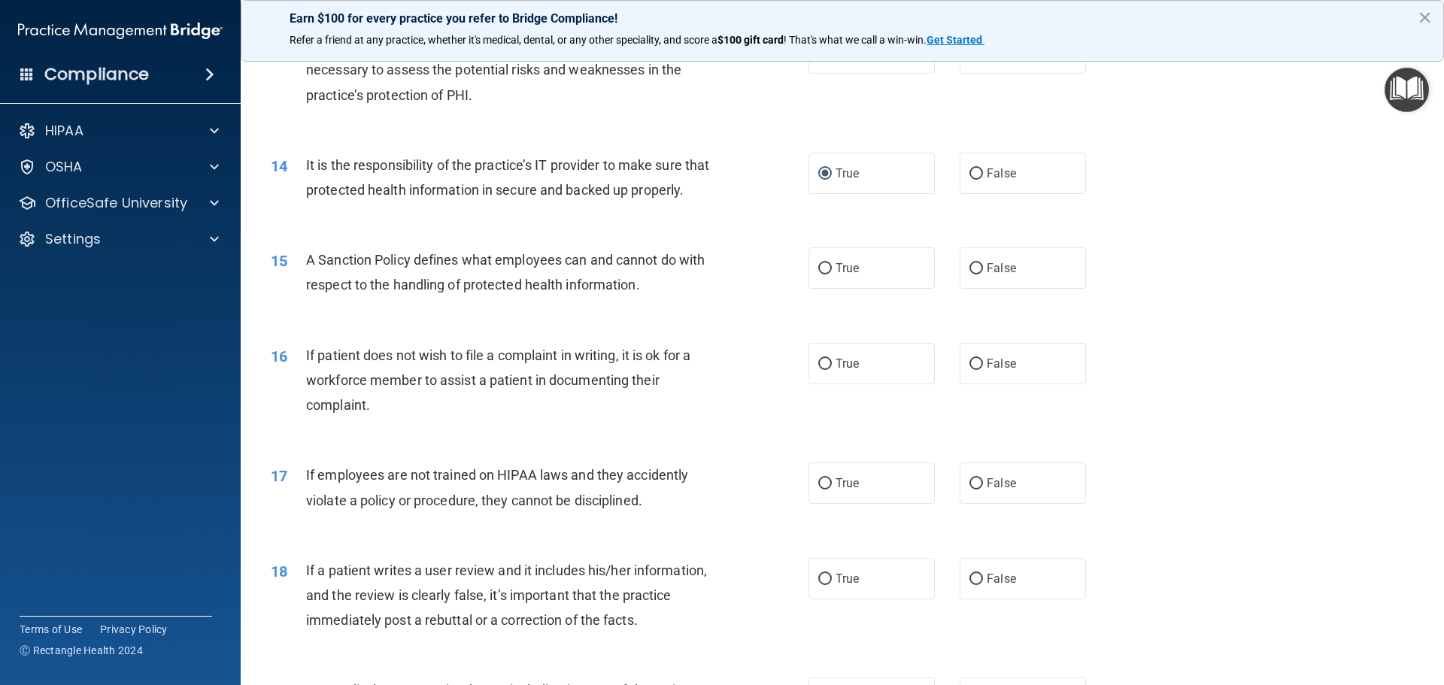
scroll to position [1654, 0]
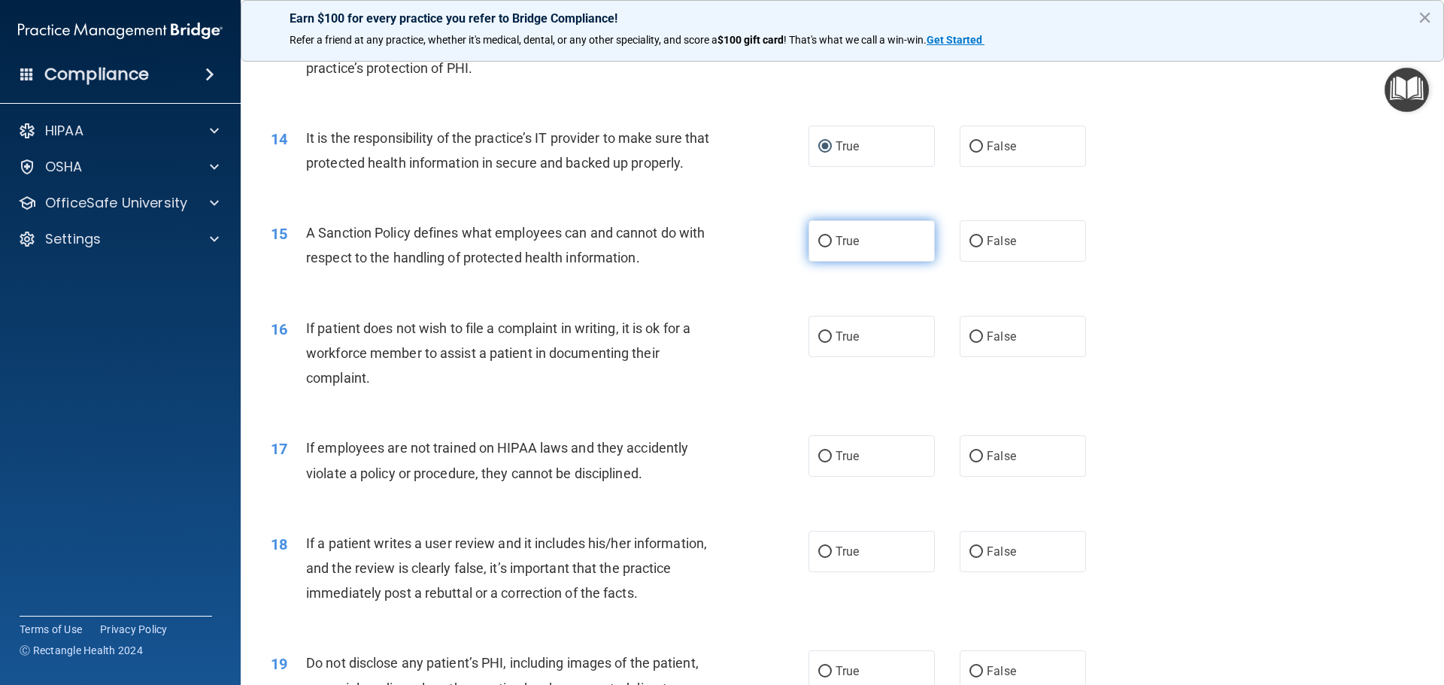
click at [820, 247] on input "True" at bounding box center [825, 241] width 14 height 11
radio input "true"
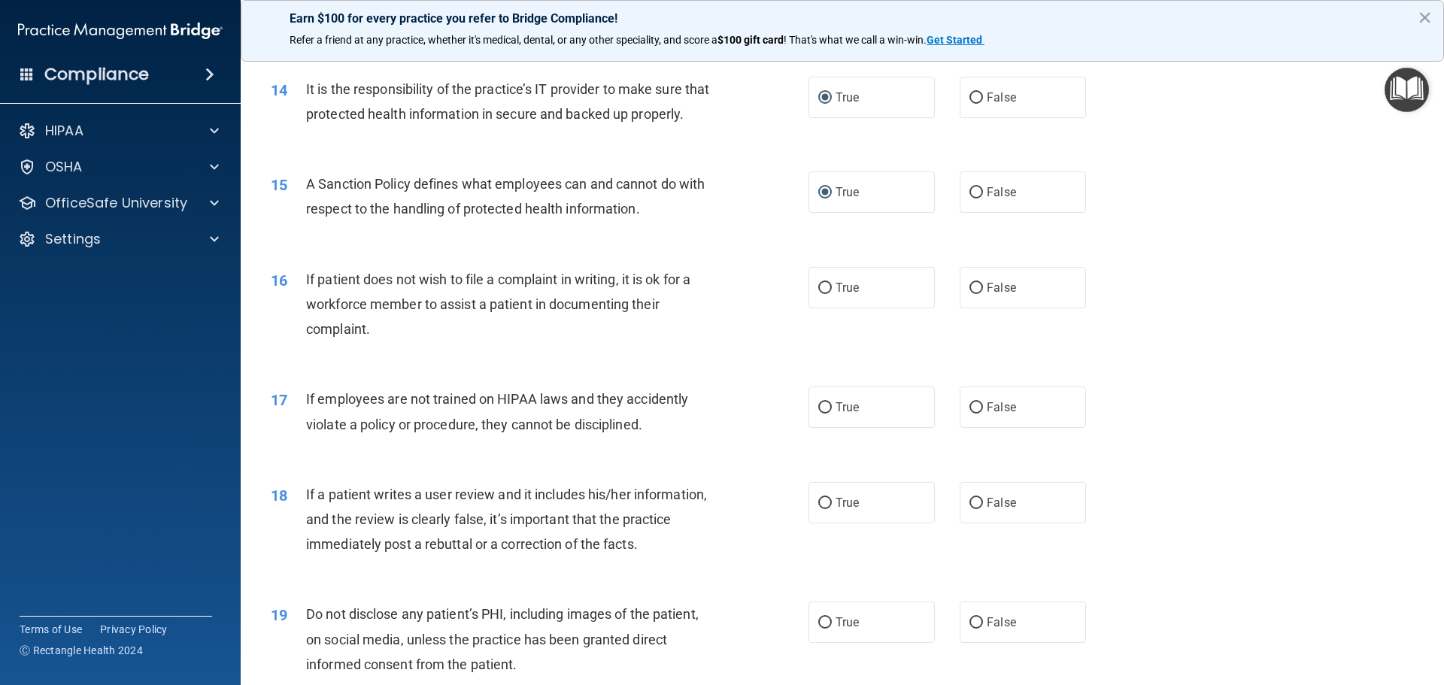
scroll to position [1730, 0]
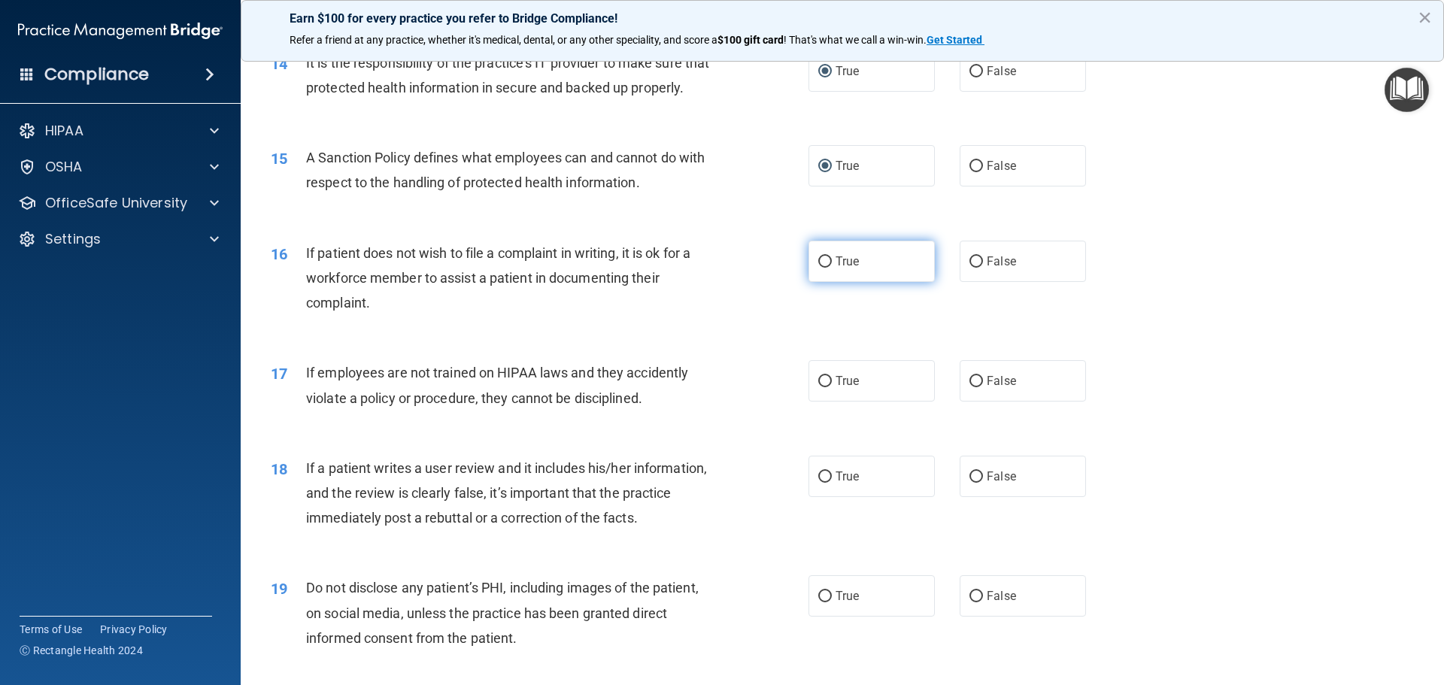
click at [818, 268] on input "True" at bounding box center [825, 261] width 14 height 11
radio input "true"
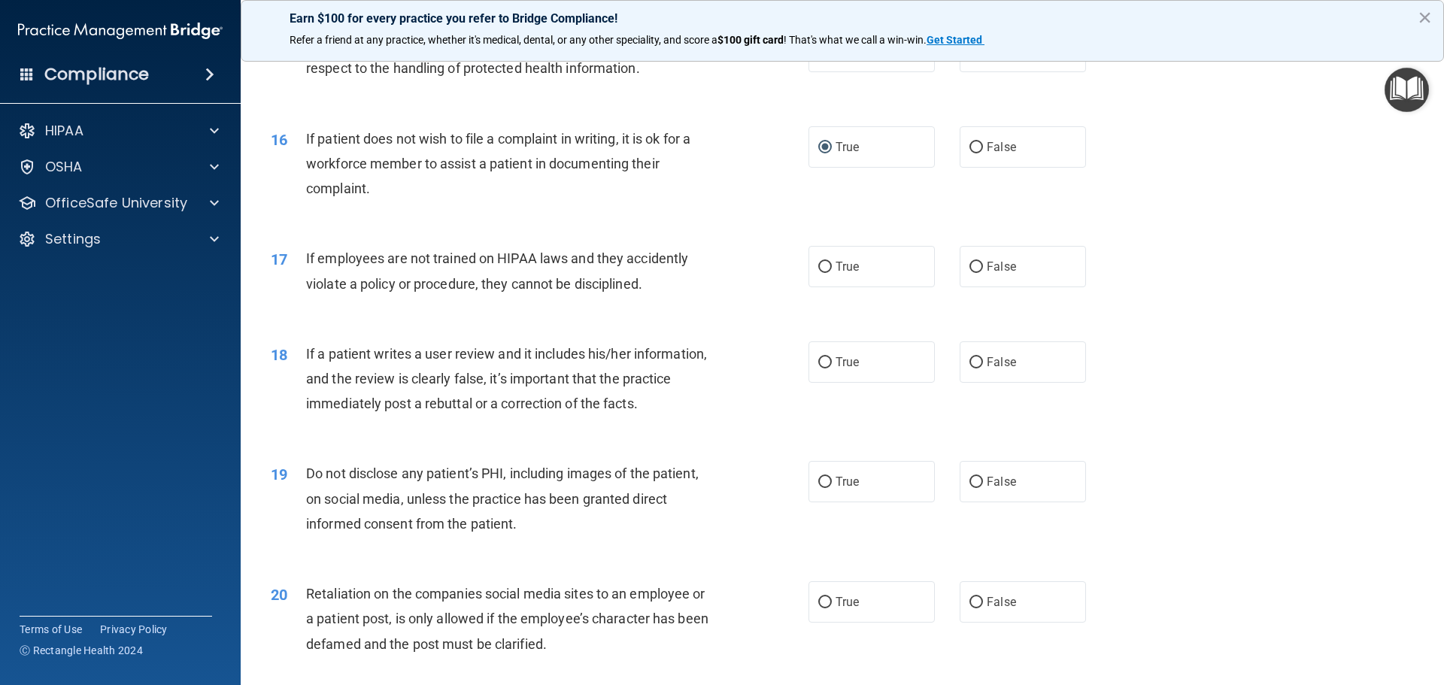
scroll to position [1880, 0]
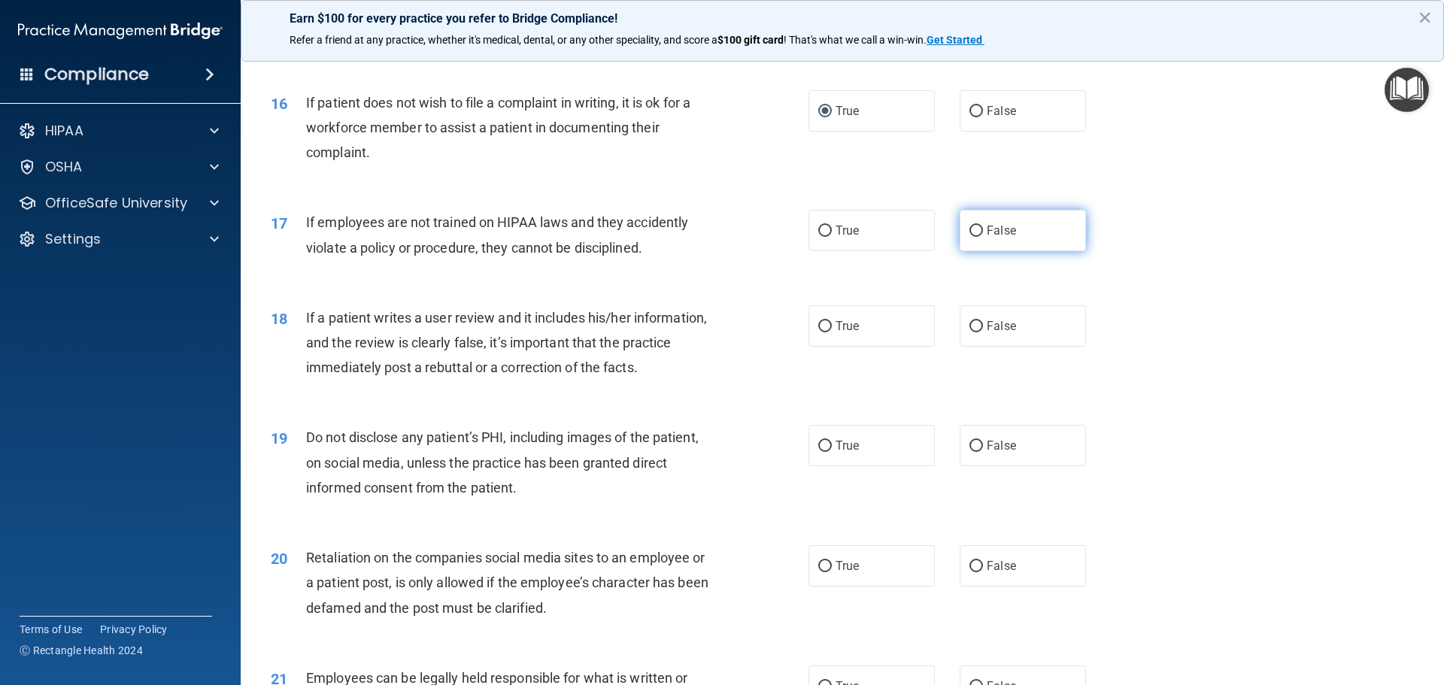
click at [969, 237] on input "False" at bounding box center [976, 231] width 14 height 11
radio input "true"
click at [820, 332] on input "True" at bounding box center [825, 326] width 14 height 11
radio input "true"
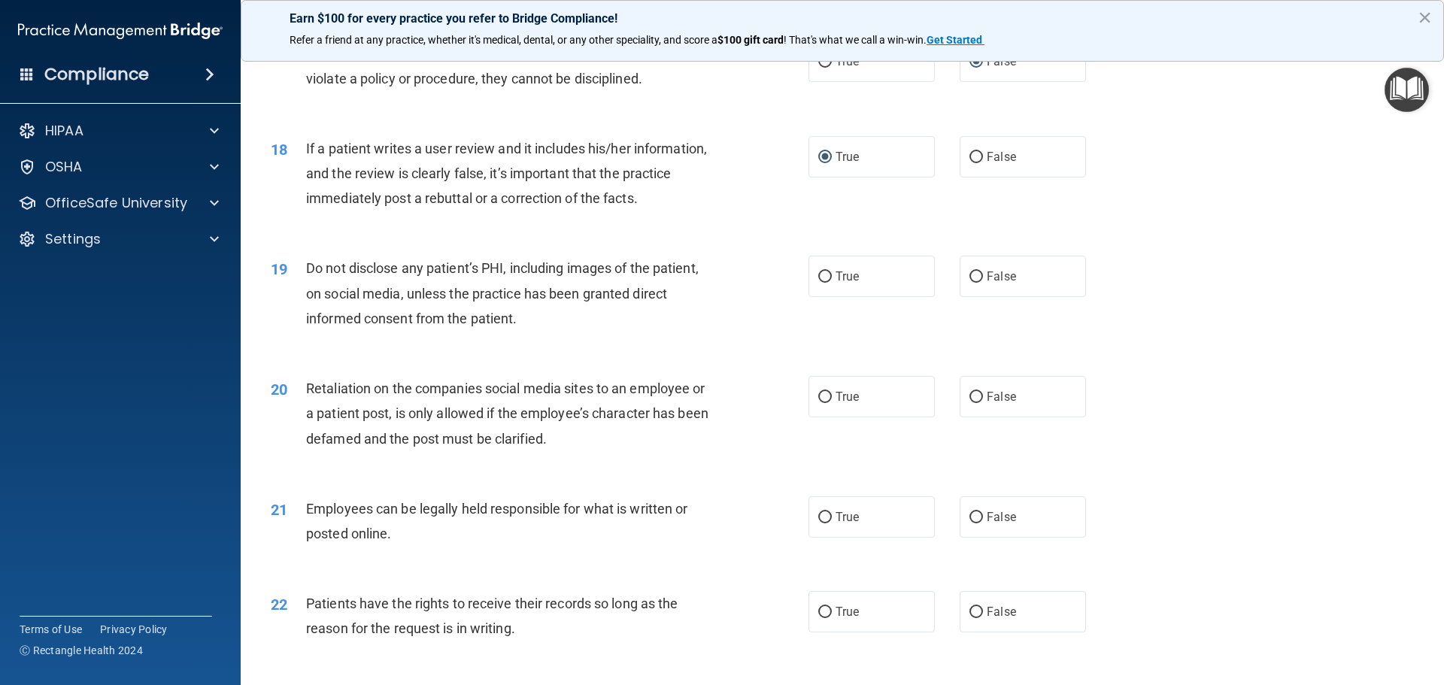
scroll to position [2106, 0]
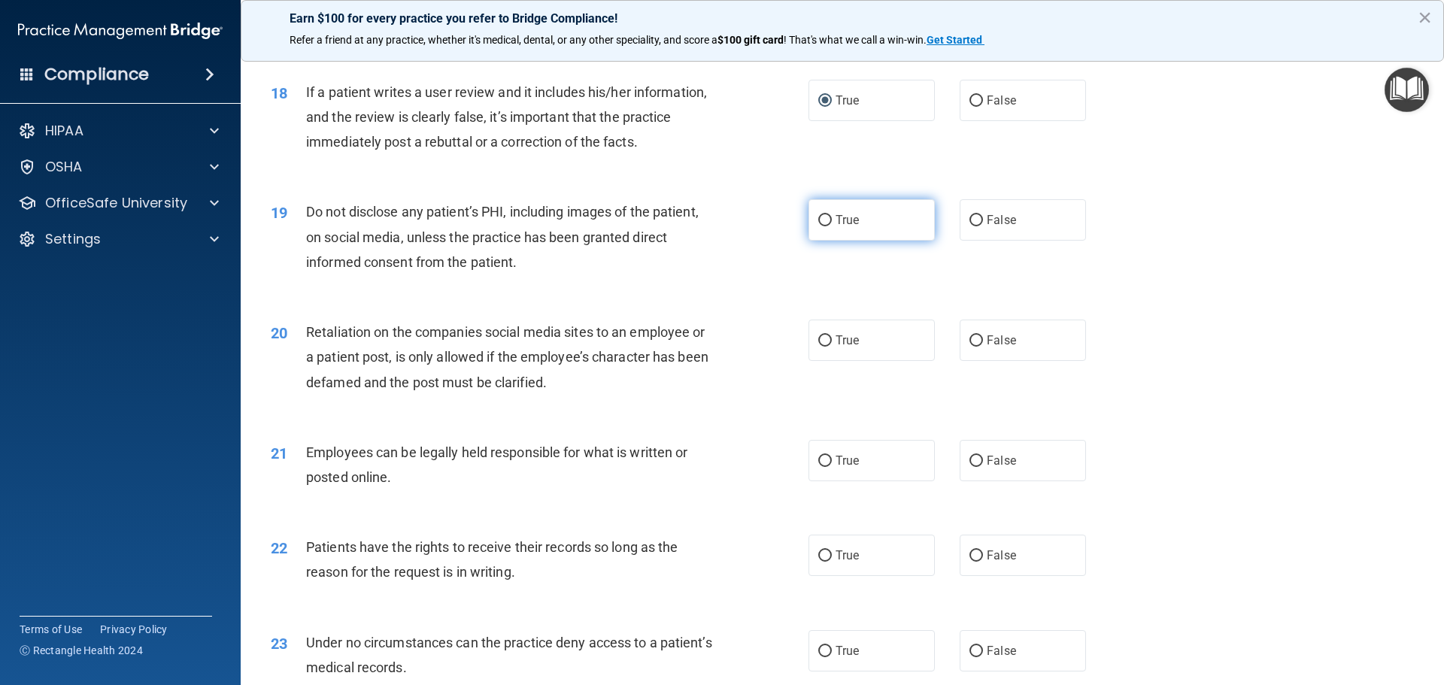
click at [820, 226] on input "True" at bounding box center [825, 220] width 14 height 11
radio input "true"
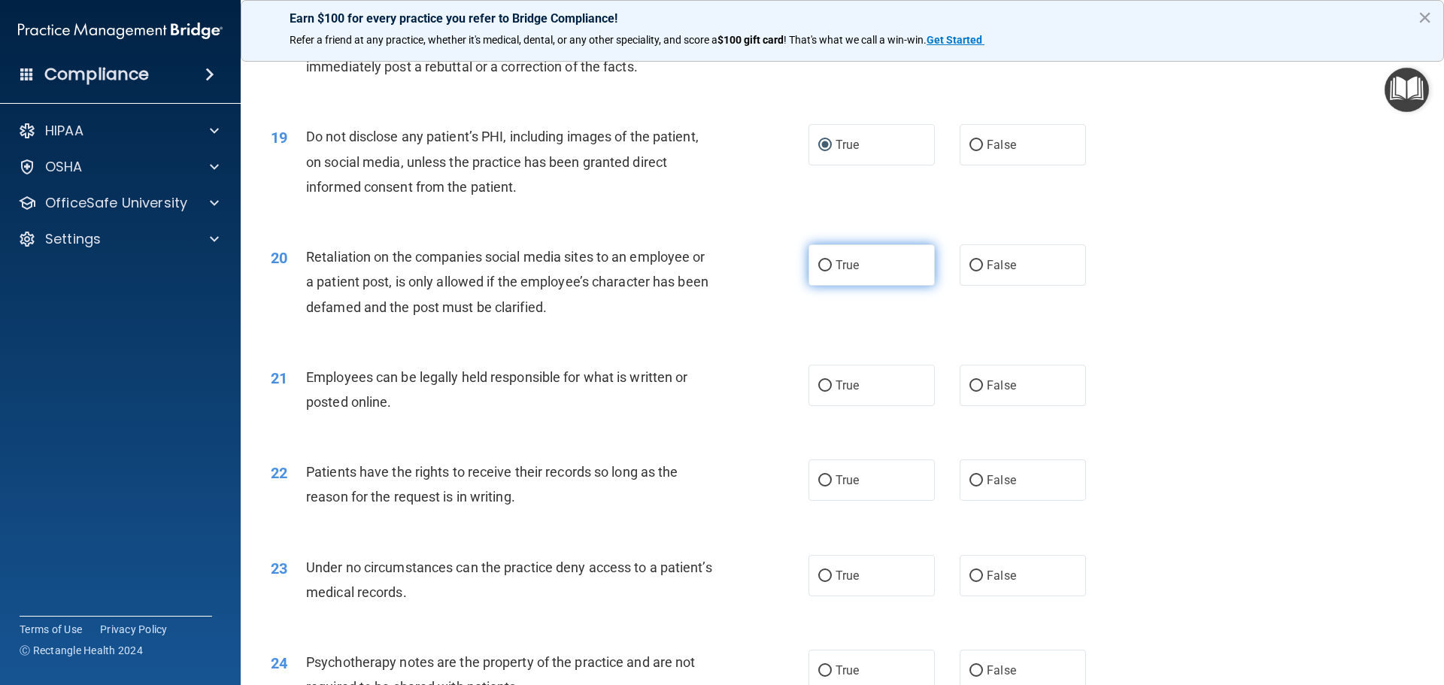
scroll to position [2256, 0]
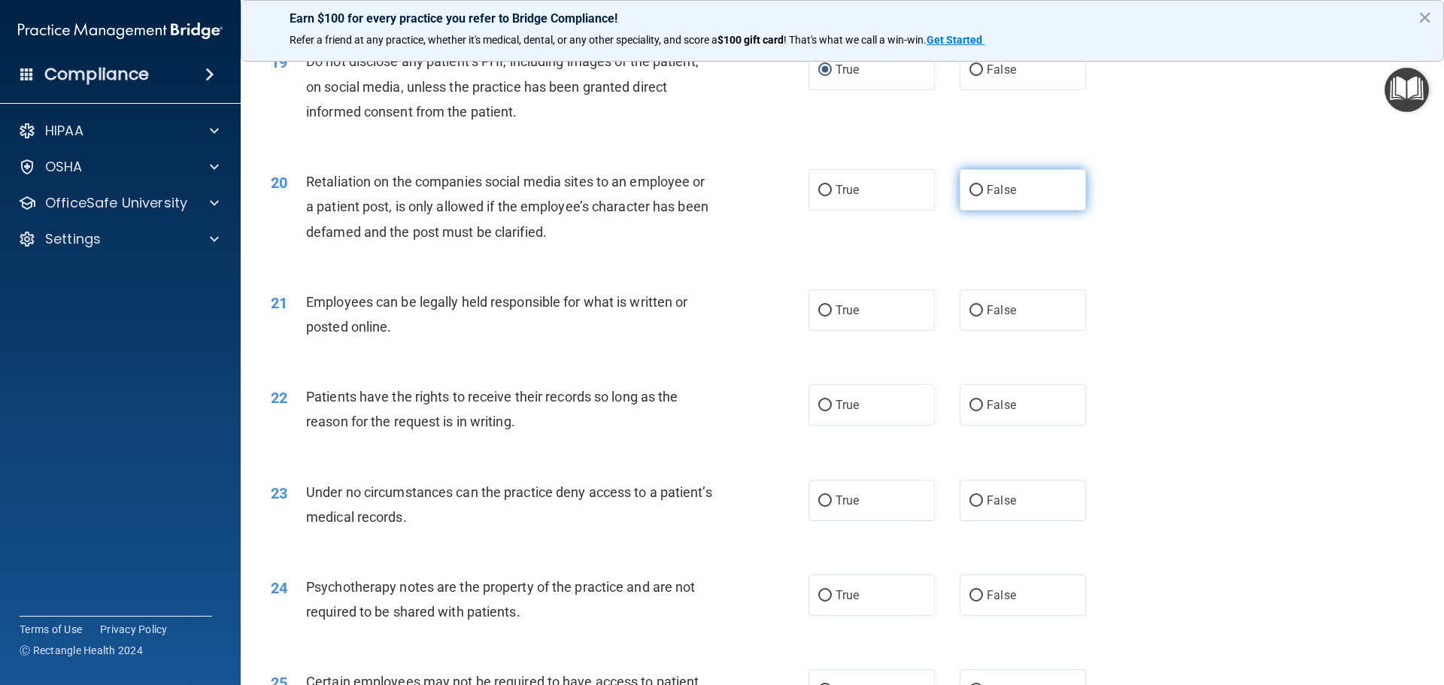
click at [969, 196] on input "False" at bounding box center [976, 190] width 14 height 11
radio input "true"
click at [818, 317] on input "True" at bounding box center [825, 310] width 14 height 11
radio input "true"
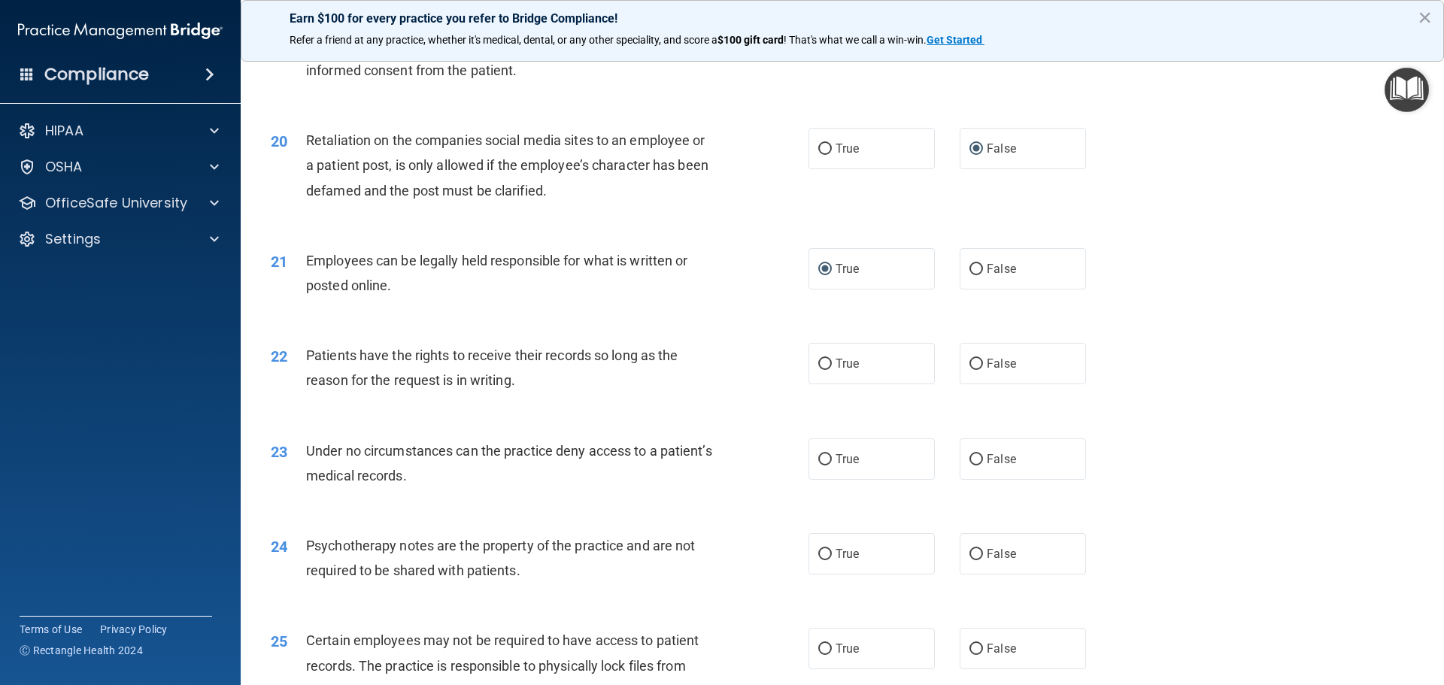
scroll to position [2331, 0]
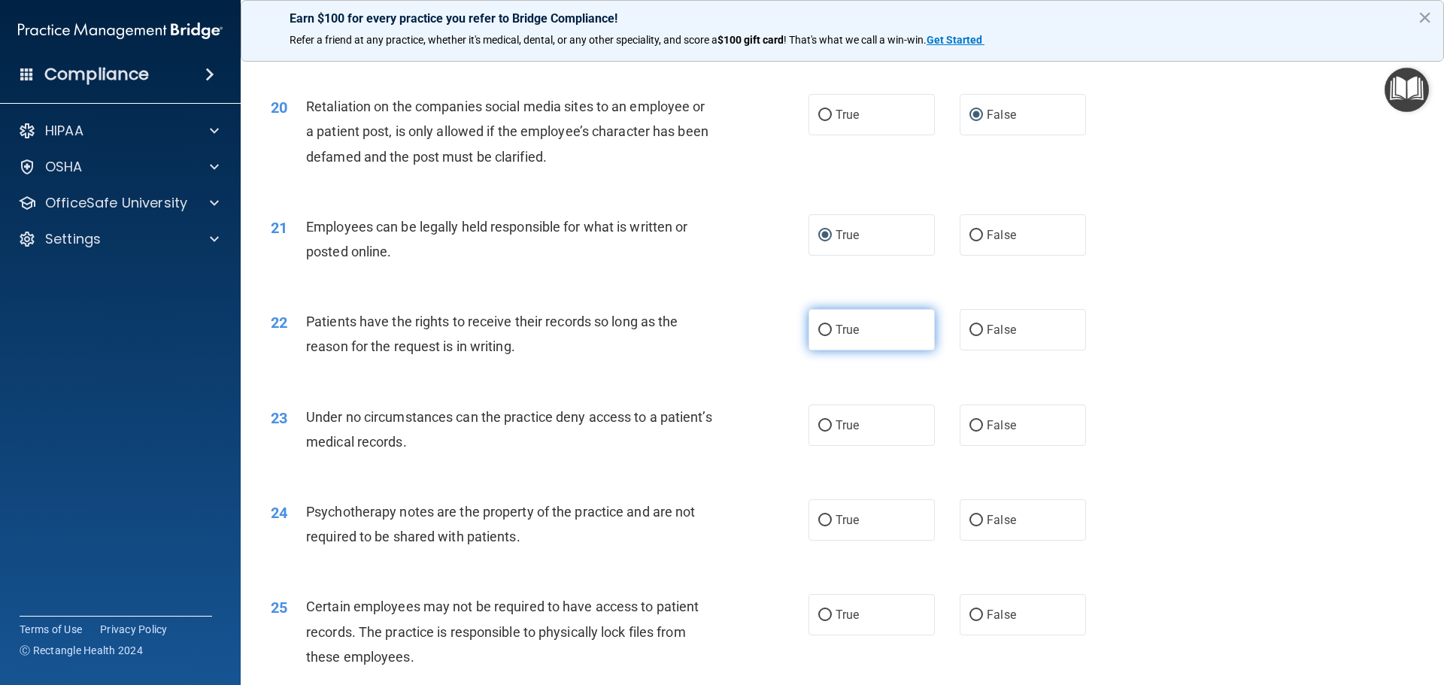
click at [818, 336] on input "True" at bounding box center [825, 330] width 14 height 11
radio input "true"
click at [821, 432] on input "True" at bounding box center [825, 425] width 14 height 11
radio input "true"
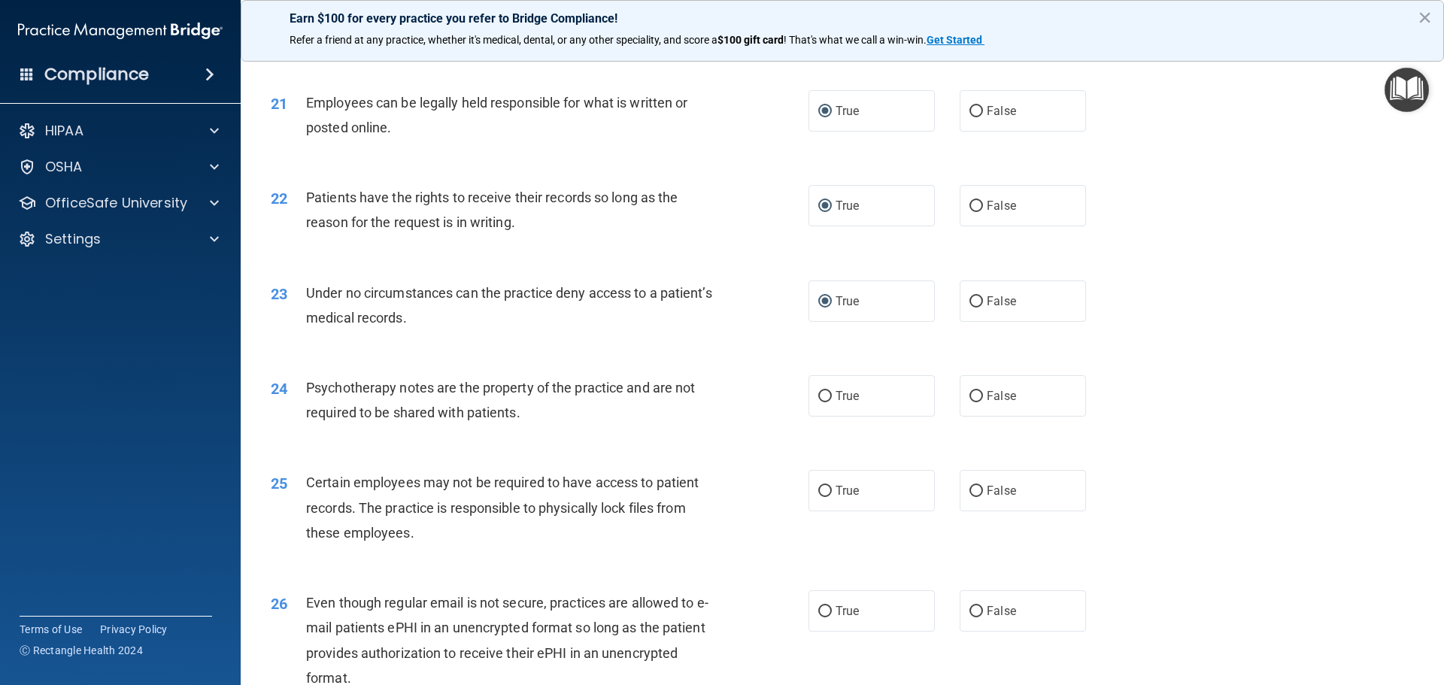
scroll to position [2482, 0]
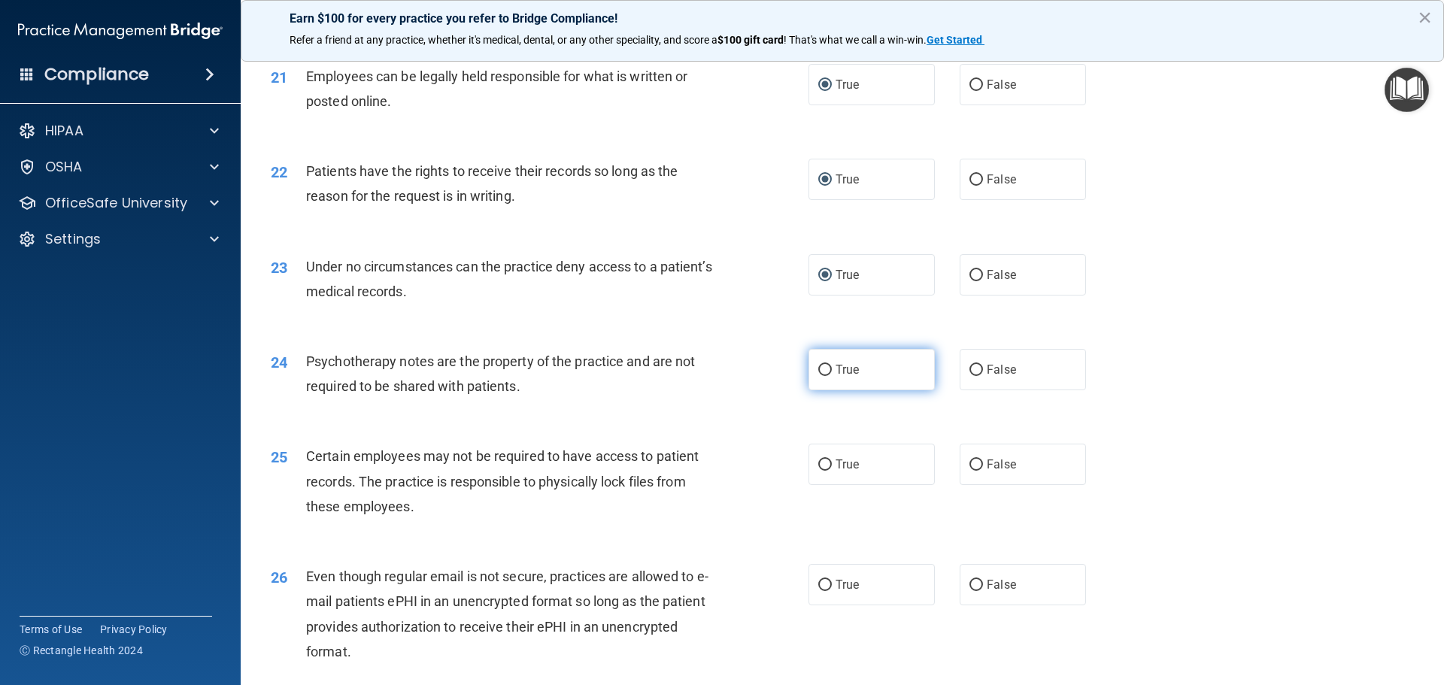
click at [820, 376] on input "True" at bounding box center [825, 370] width 14 height 11
radio input "true"
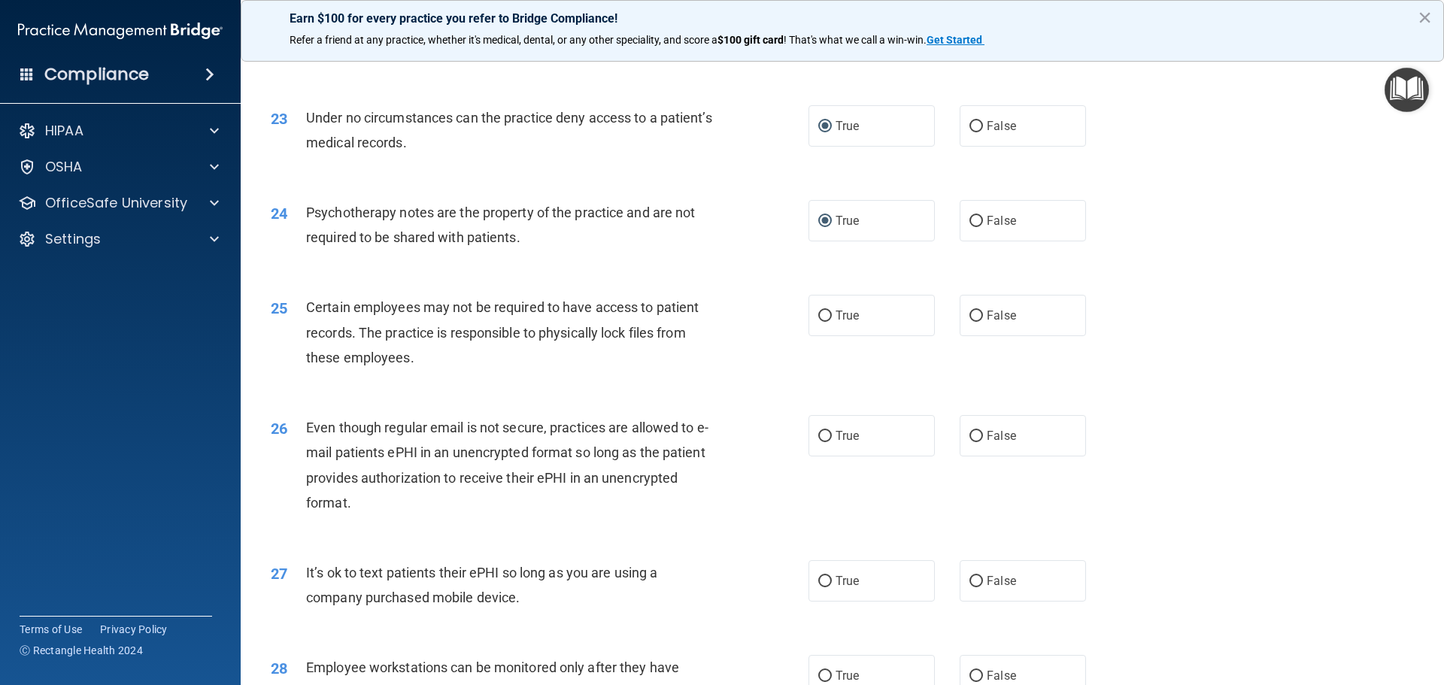
scroll to position [2632, 0]
click at [822, 320] on input "True" at bounding box center [825, 314] width 14 height 11
radio input "true"
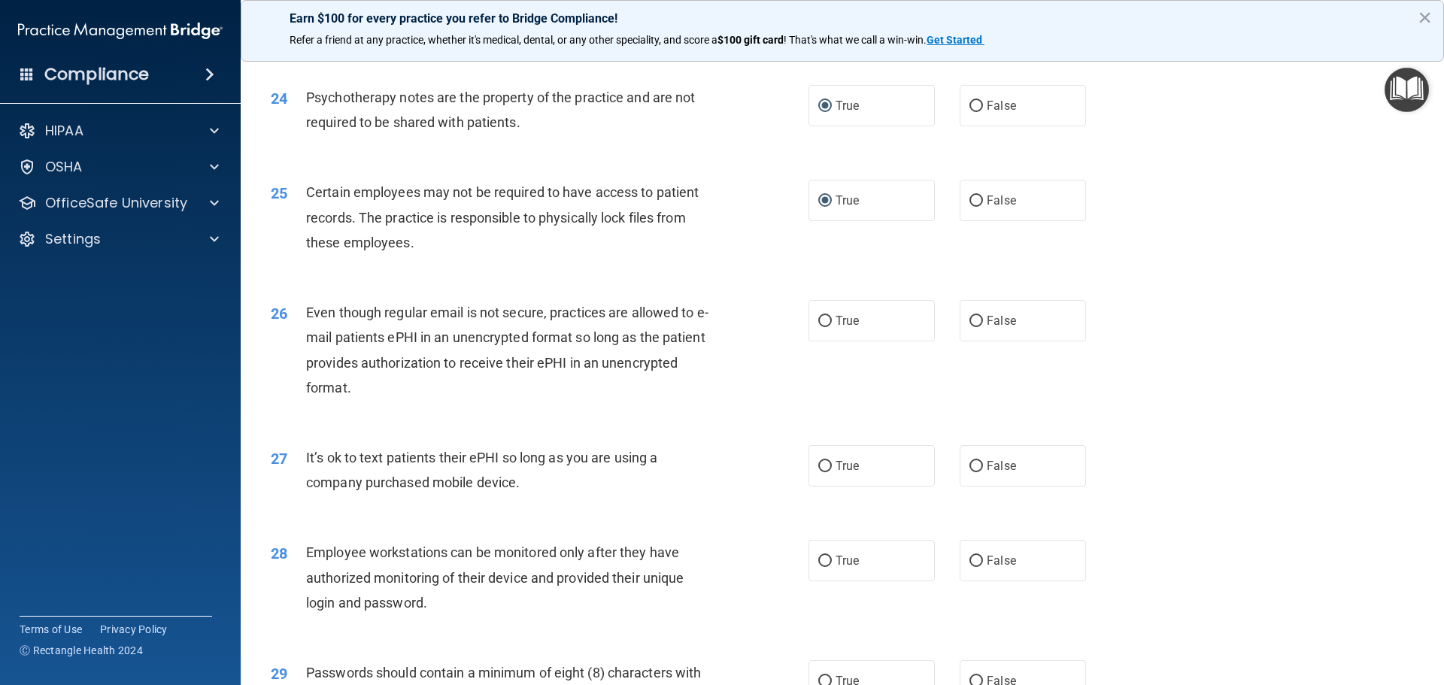
scroll to position [2783, 0]
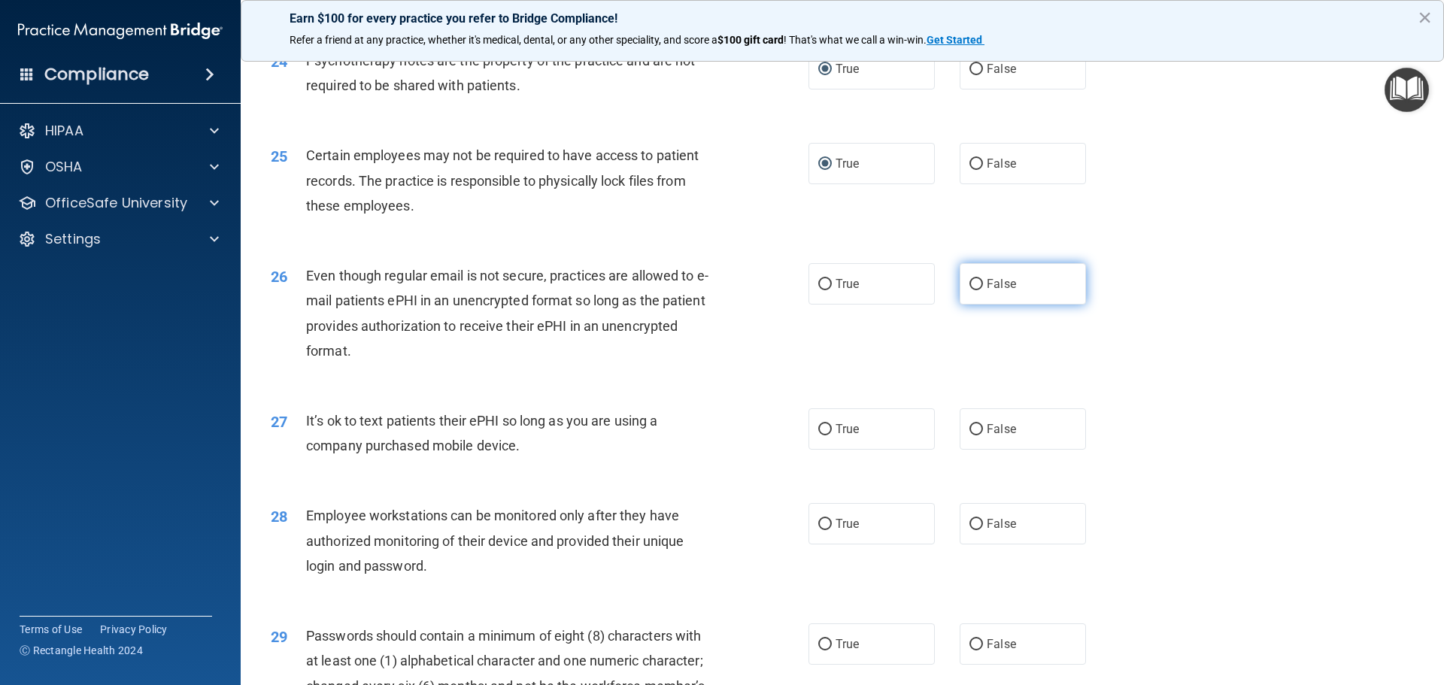
click at [969, 290] on input "False" at bounding box center [976, 284] width 14 height 11
radio input "true"
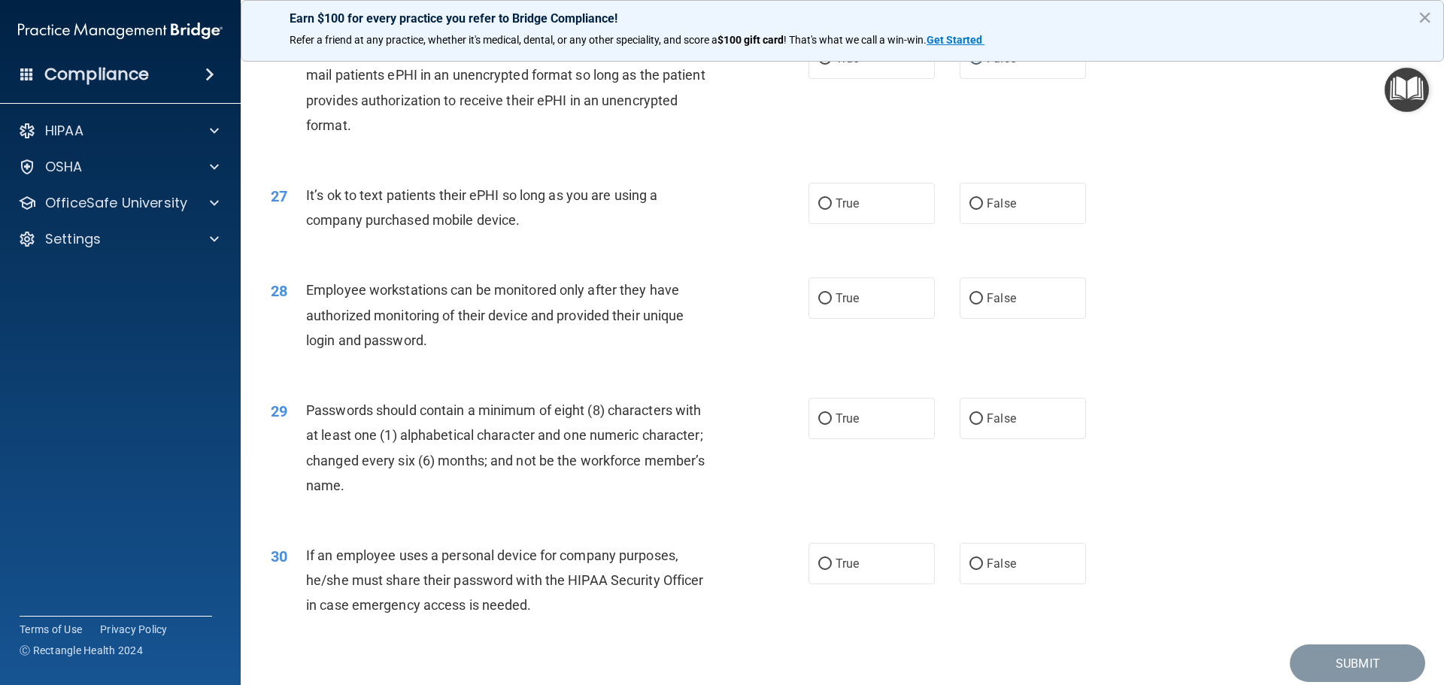
scroll to position [3083, 0]
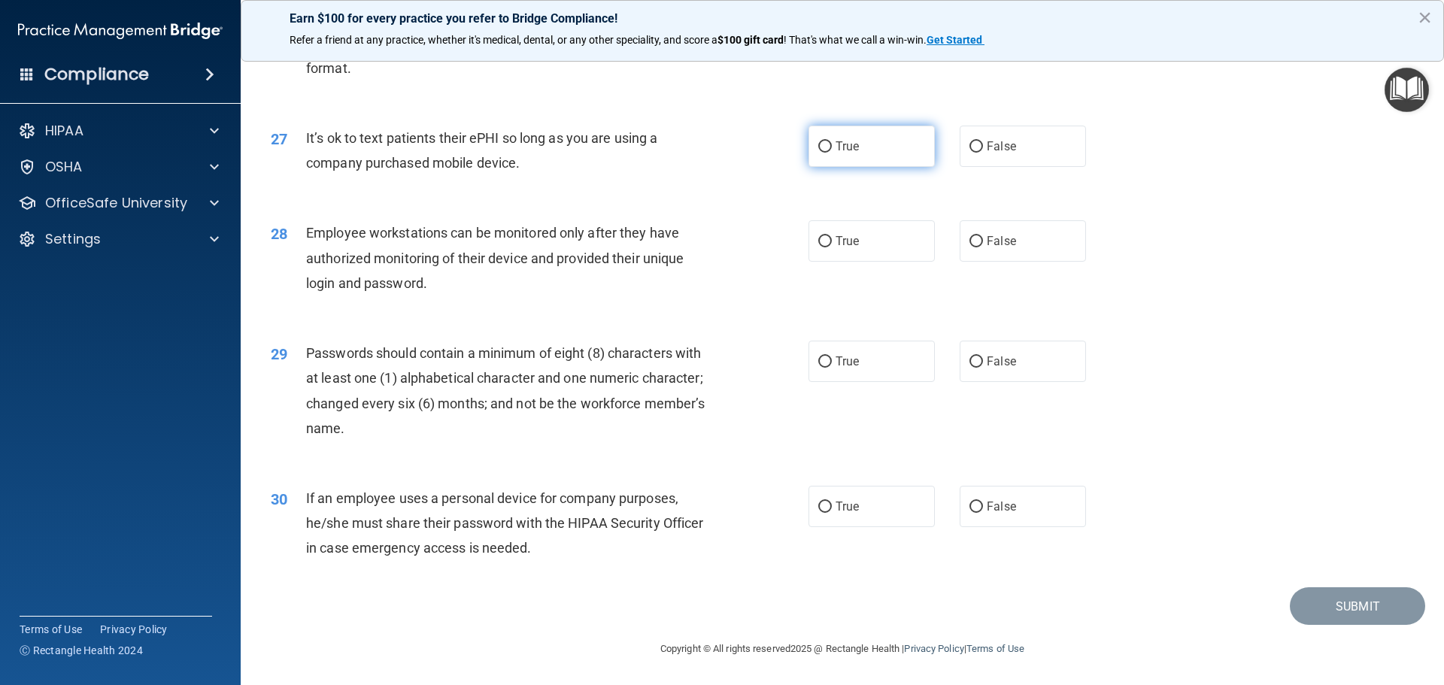
click at [820, 150] on input "True" at bounding box center [825, 146] width 14 height 11
radio input "true"
click at [975, 246] on input "False" at bounding box center [976, 241] width 14 height 11
radio input "true"
click at [820, 366] on input "True" at bounding box center [825, 361] width 14 height 11
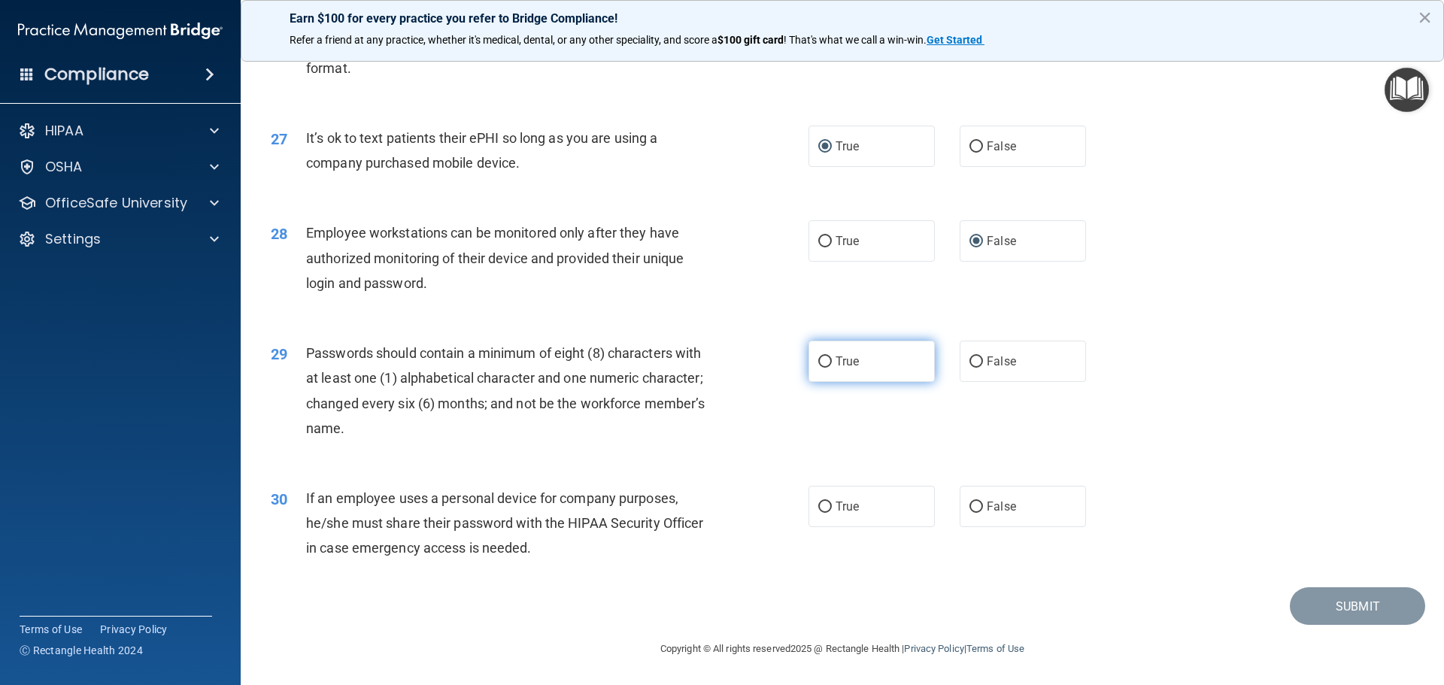
radio input "true"
click at [820, 511] on input "True" at bounding box center [825, 507] width 14 height 11
radio input "true"
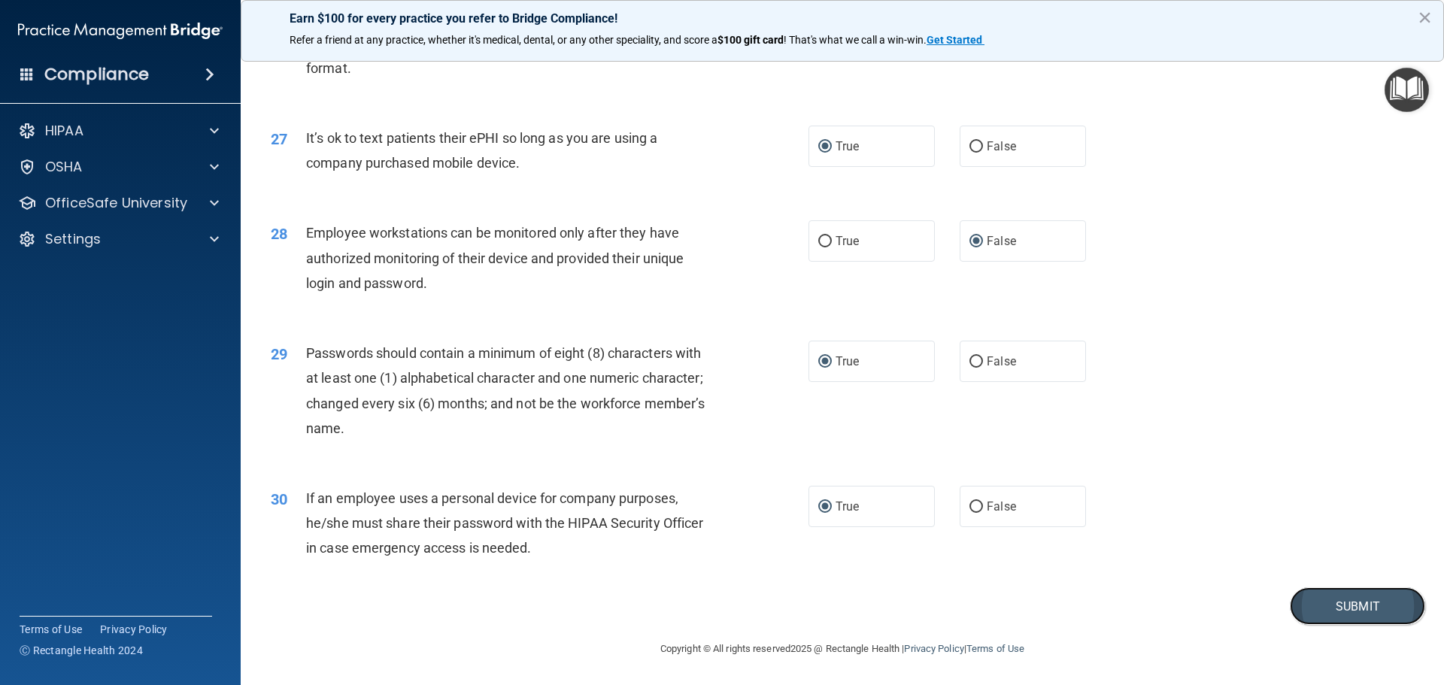
click at [1336, 608] on button "Submit" at bounding box center [1357, 606] width 135 height 38
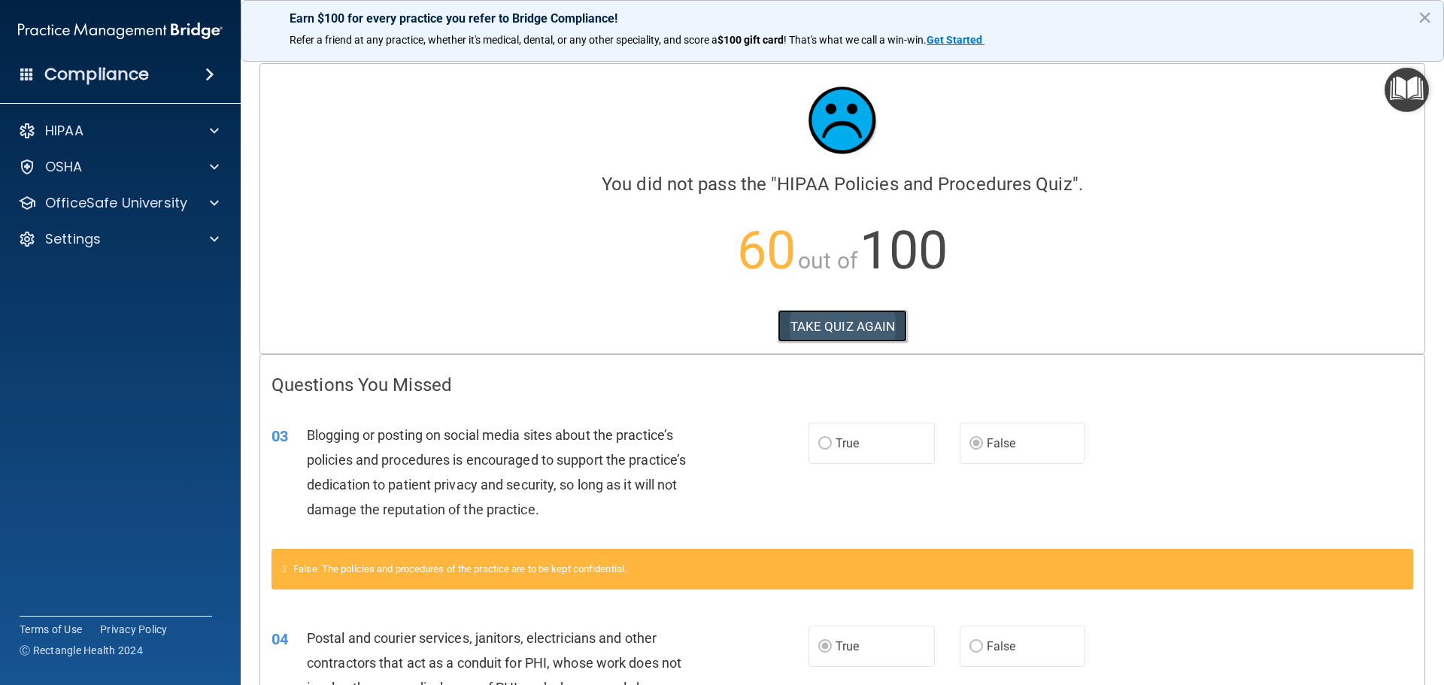
click at [835, 326] on button "TAKE QUIZ AGAIN" at bounding box center [843, 326] width 130 height 33
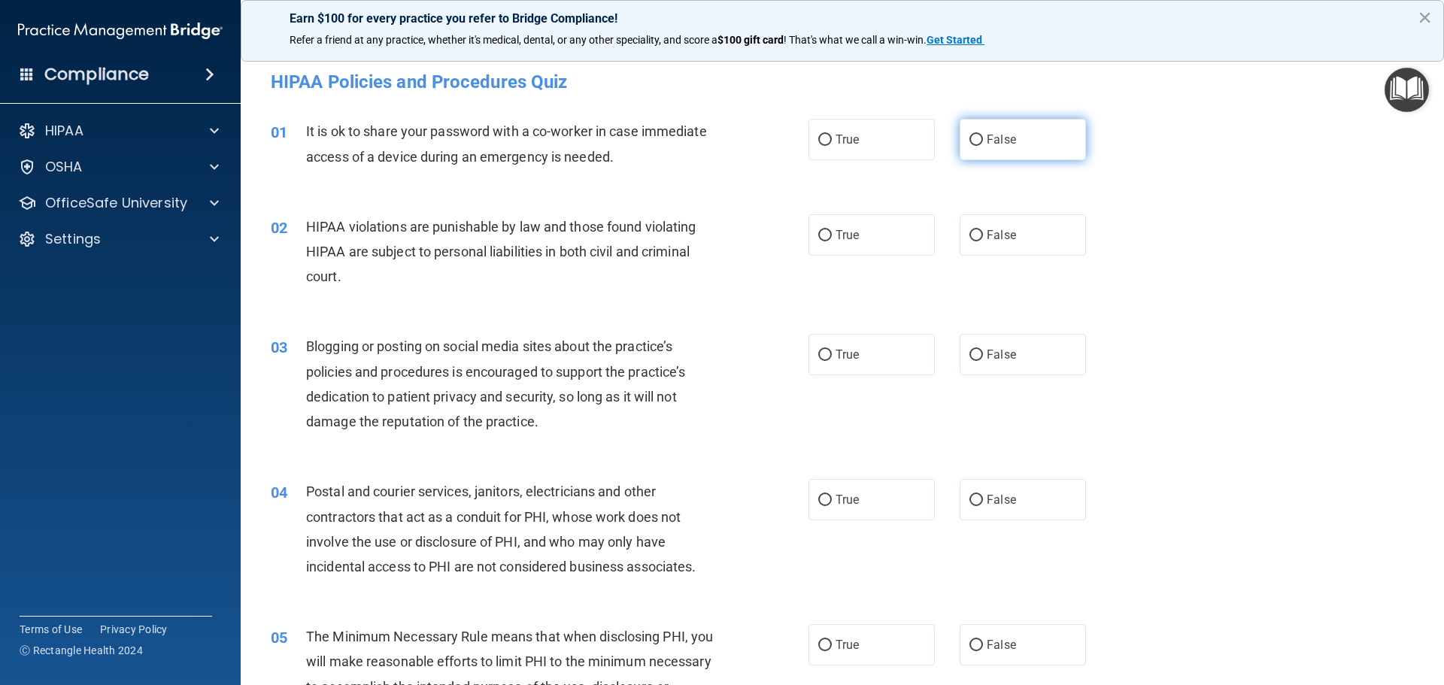
click at [961, 135] on label "False" at bounding box center [1023, 139] width 126 height 41
click at [969, 135] on input "False" at bounding box center [976, 140] width 14 height 11
radio input "true"
click at [818, 231] on input "True" at bounding box center [825, 235] width 14 height 11
radio input "true"
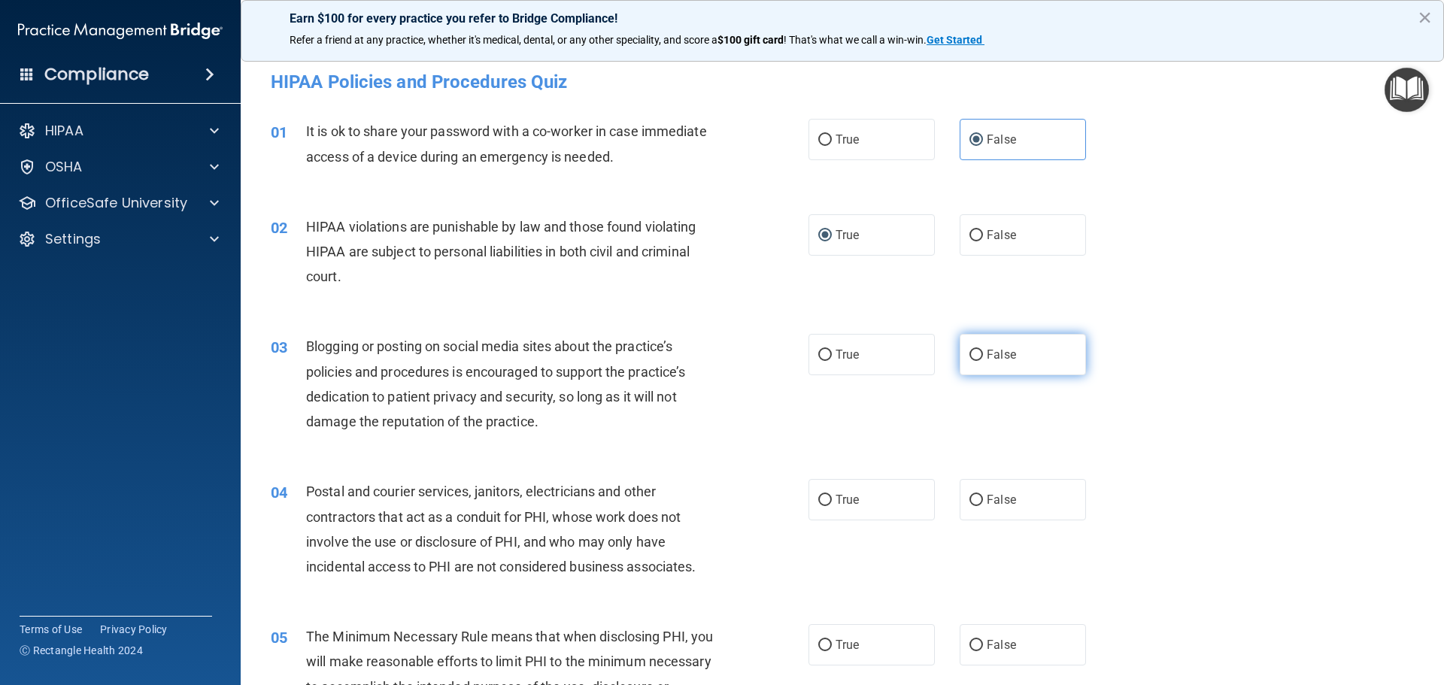
click at [969, 353] on input "False" at bounding box center [976, 355] width 14 height 11
radio input "true"
click at [818, 498] on input "True" at bounding box center [825, 500] width 14 height 11
radio input "true"
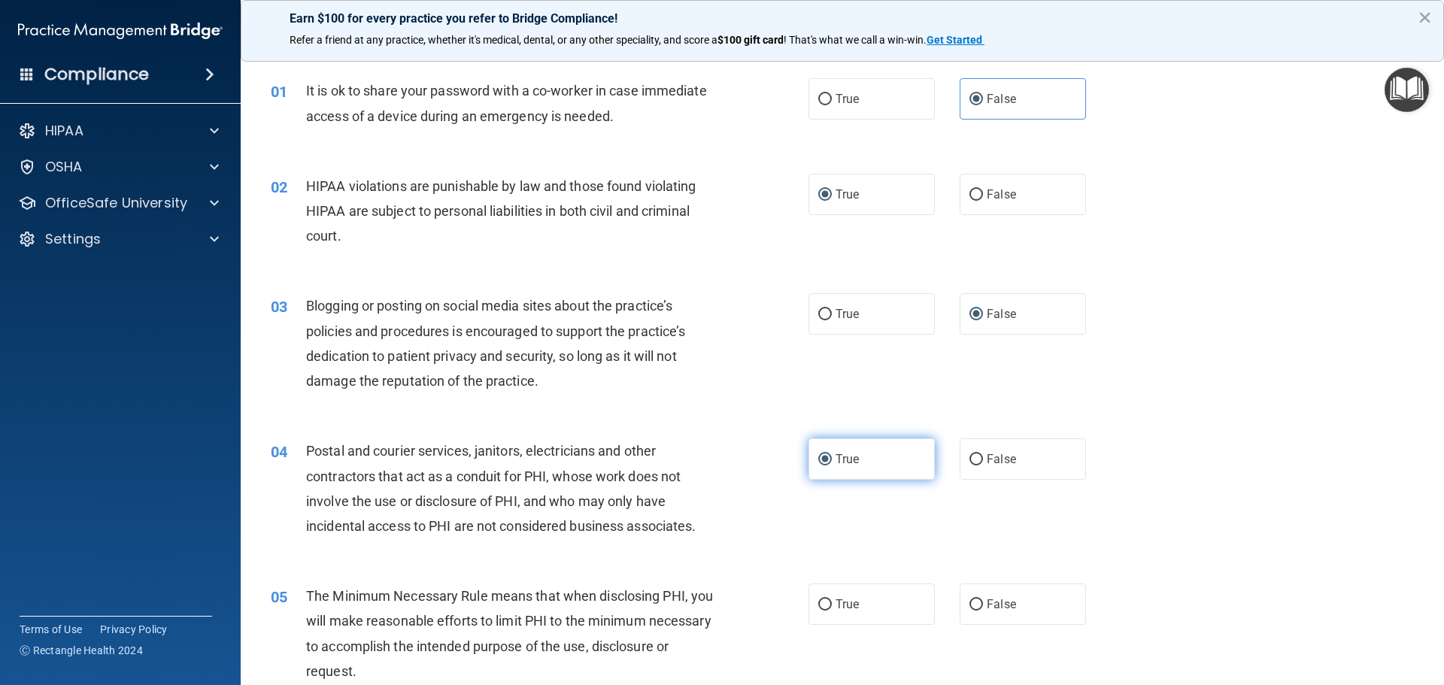
scroll to position [75, 0]
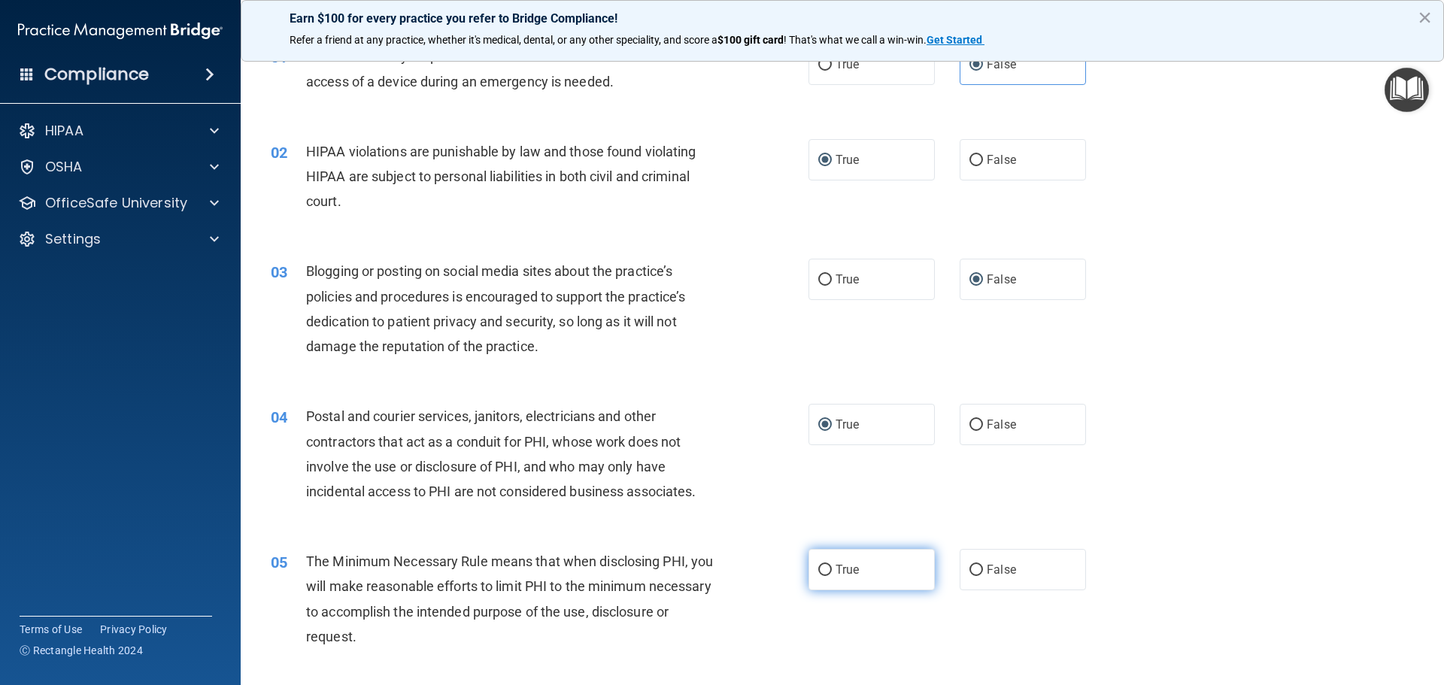
click at [818, 566] on input "True" at bounding box center [825, 570] width 14 height 11
radio input "true"
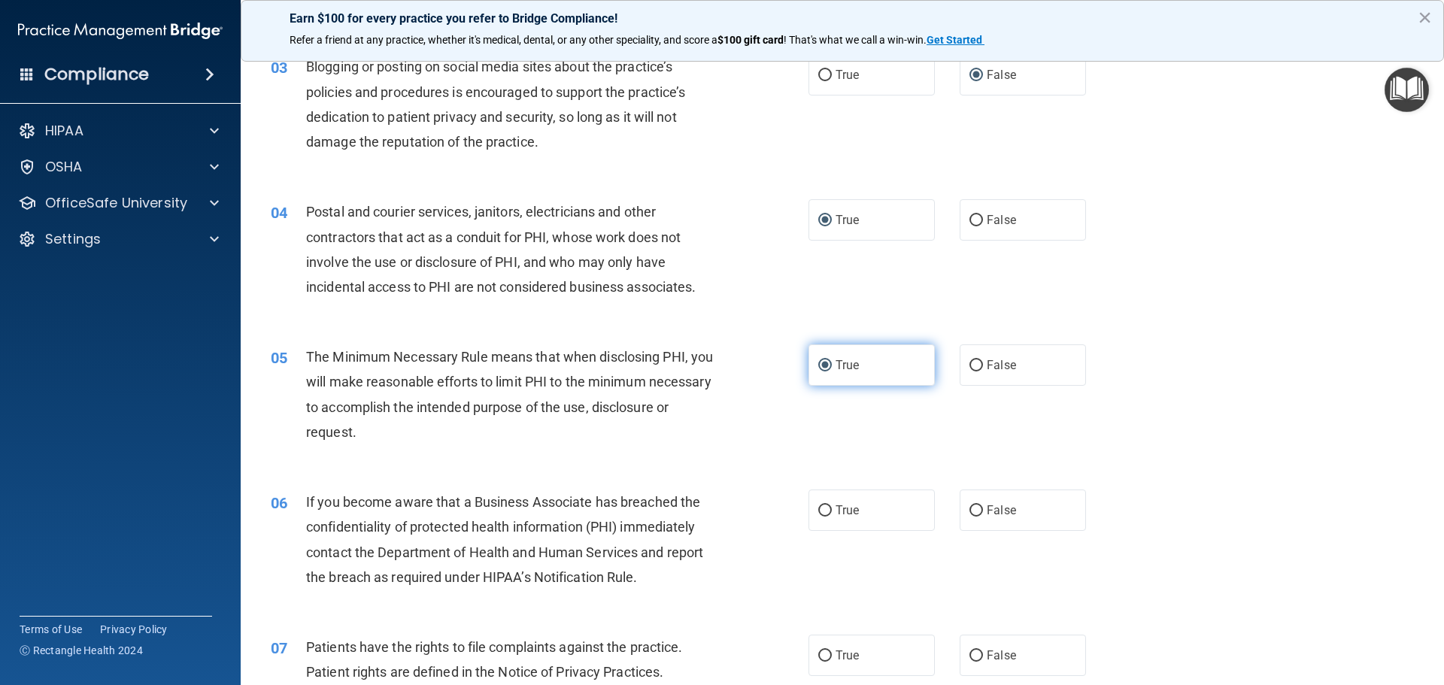
scroll to position [301, 0]
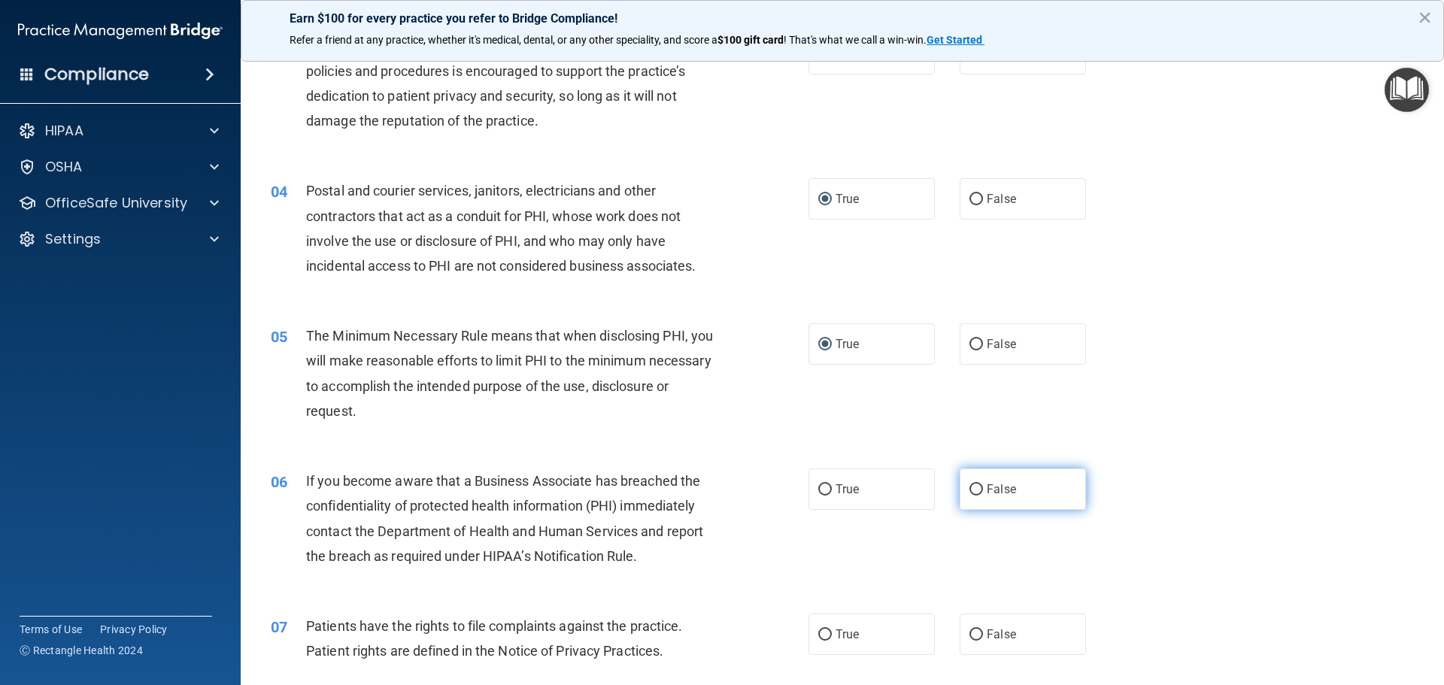
click at [970, 492] on input "False" at bounding box center [976, 489] width 14 height 11
radio input "true"
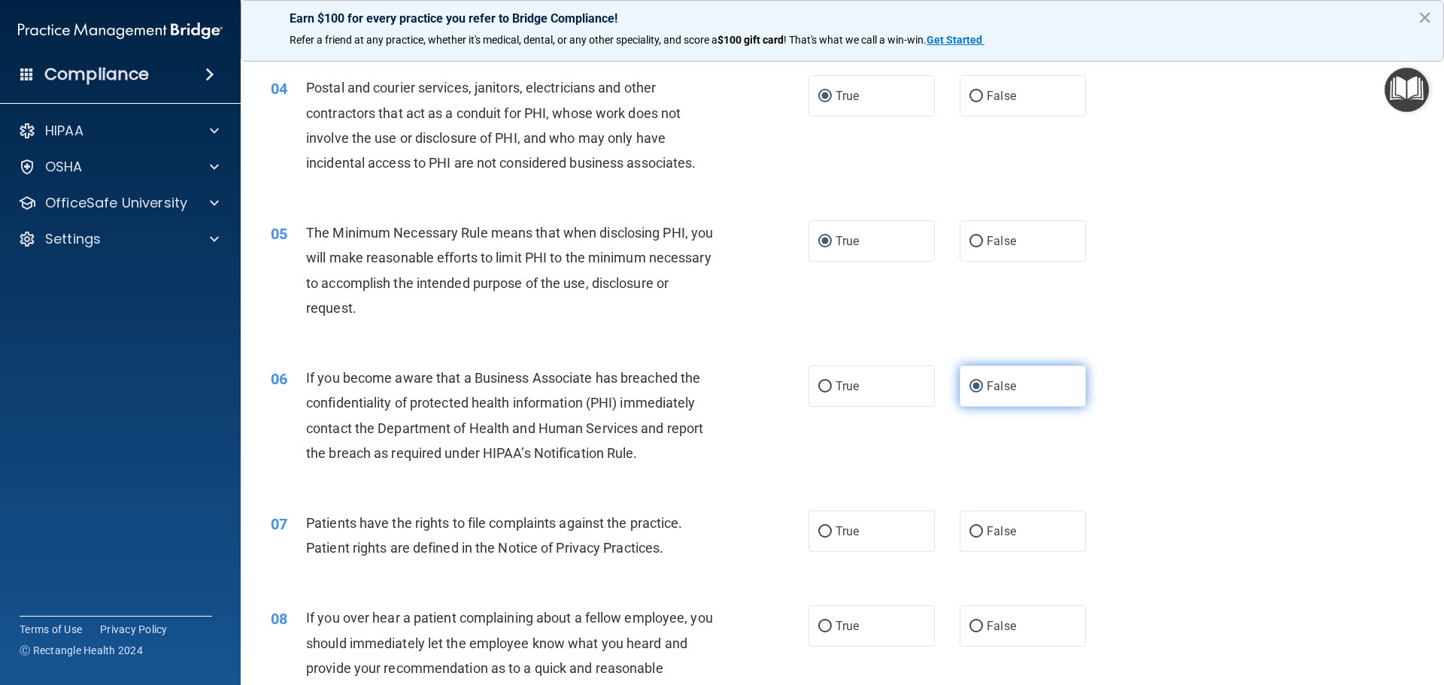
scroll to position [451, 0]
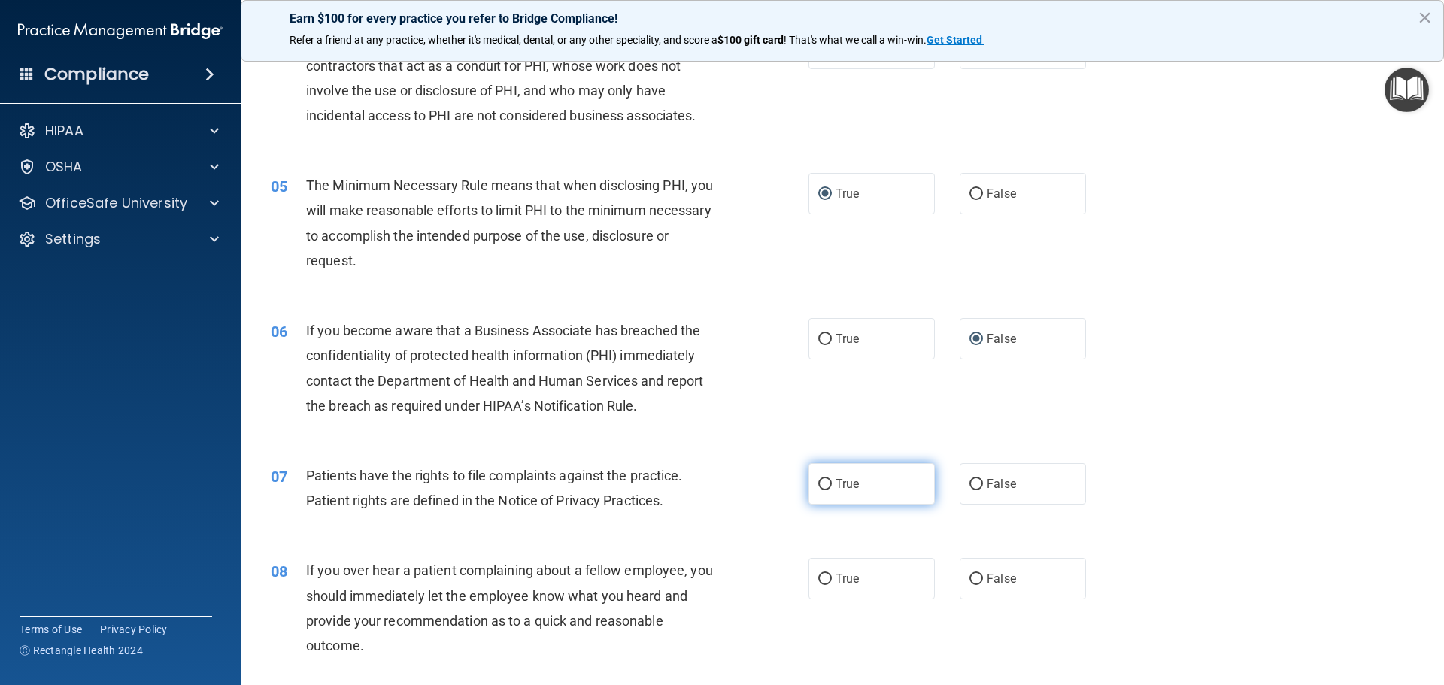
click at [818, 486] on input "True" at bounding box center [825, 484] width 14 height 11
radio input "true"
click at [969, 578] on input "False" at bounding box center [976, 579] width 14 height 11
radio input "true"
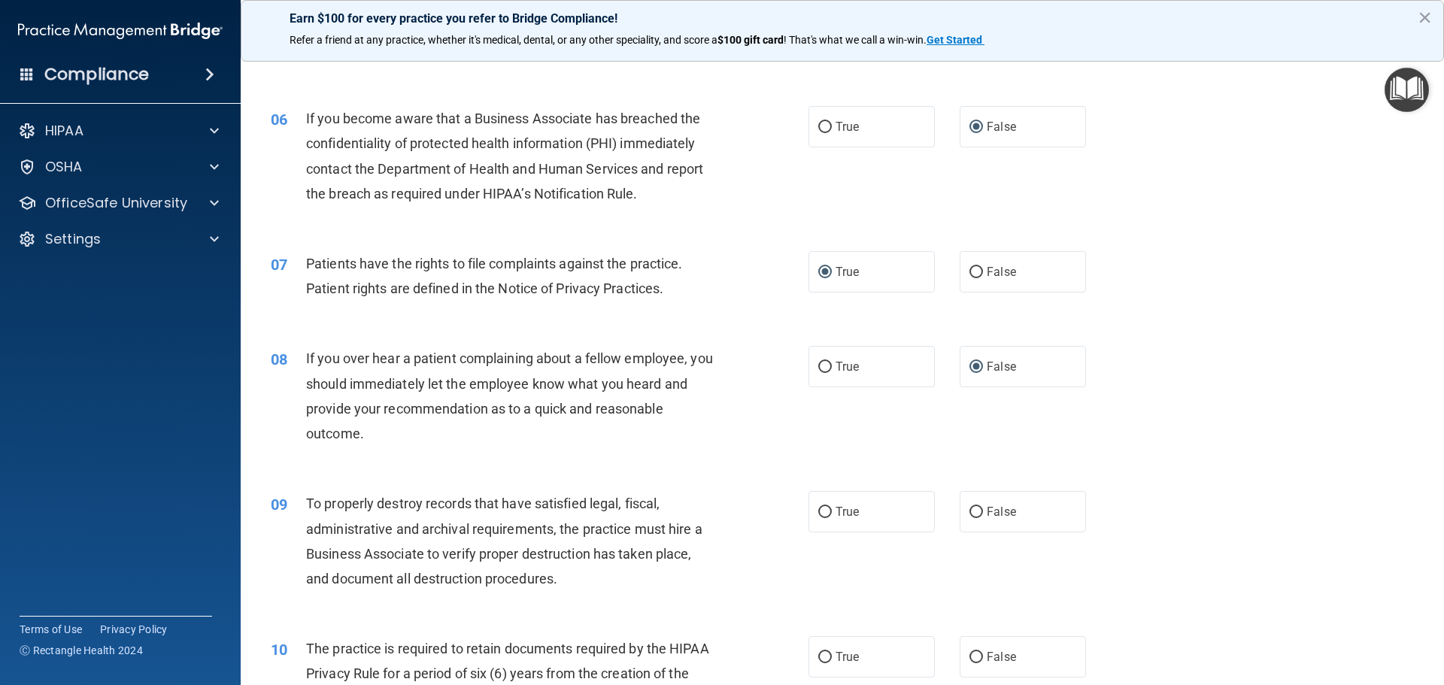
scroll to position [677, 0]
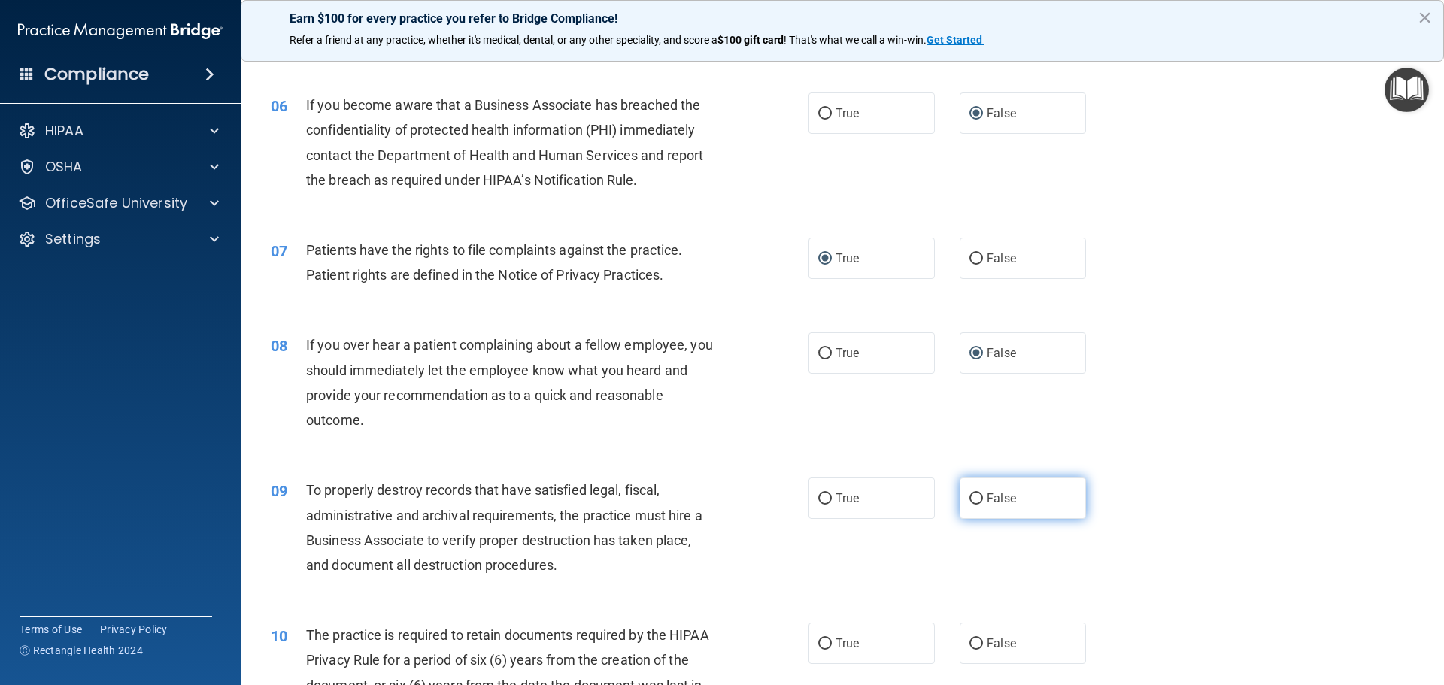
click at [969, 503] on input "False" at bounding box center [976, 498] width 14 height 11
radio input "true"
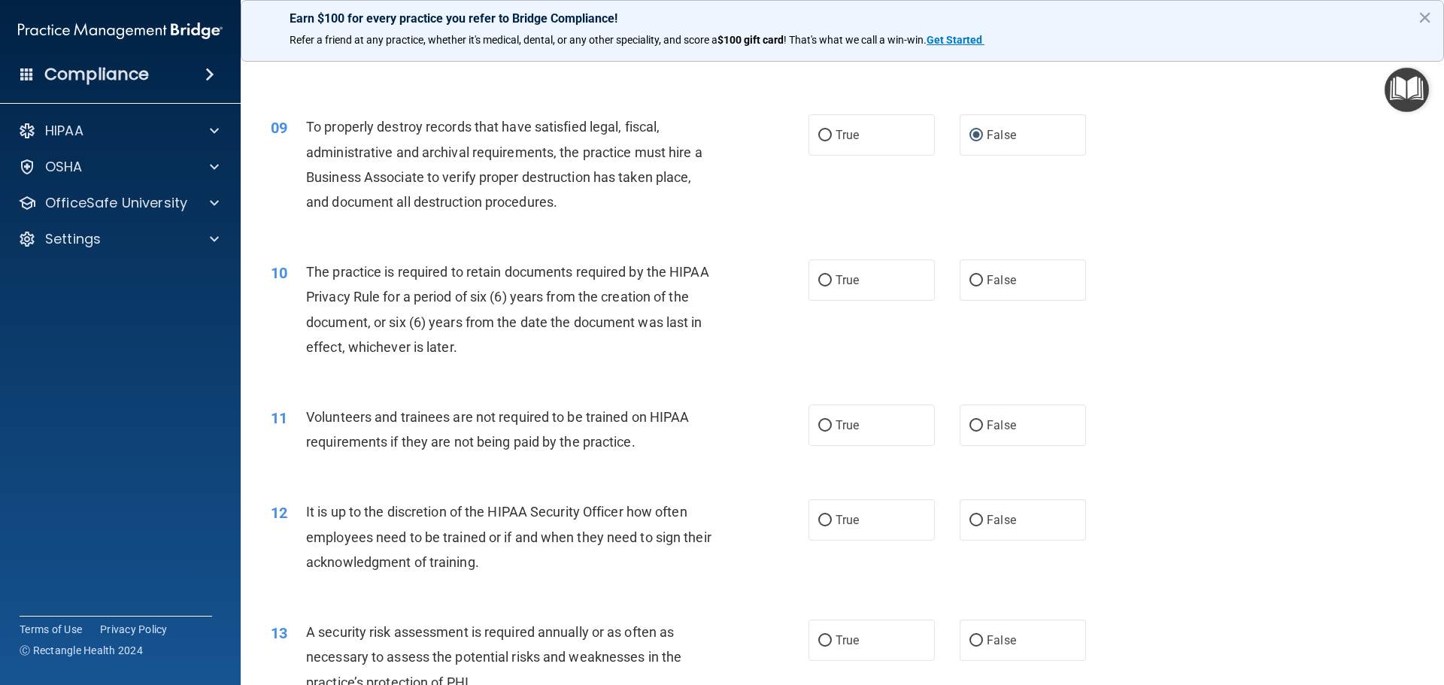
scroll to position [1053, 0]
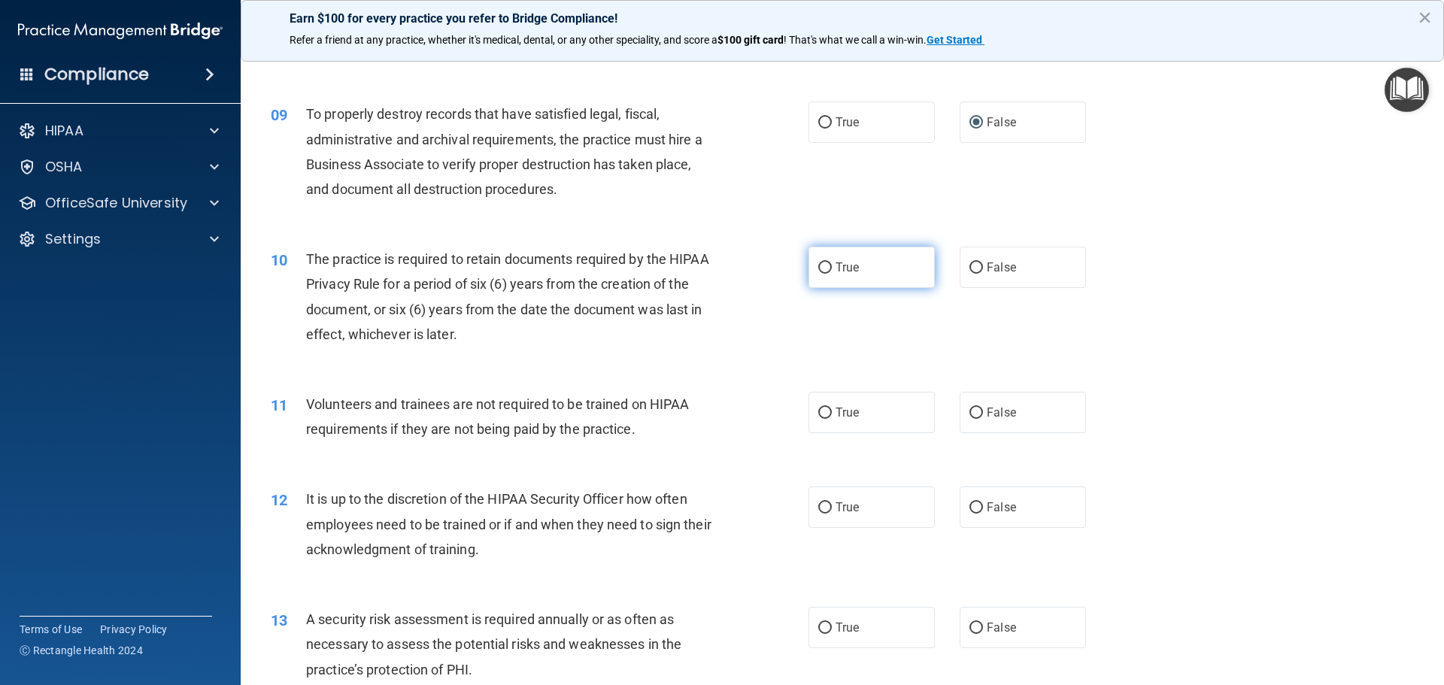
click at [823, 272] on input "True" at bounding box center [825, 267] width 14 height 11
radio input "true"
click at [969, 412] on input "False" at bounding box center [976, 413] width 14 height 11
radio input "true"
click at [969, 508] on input "False" at bounding box center [976, 507] width 14 height 11
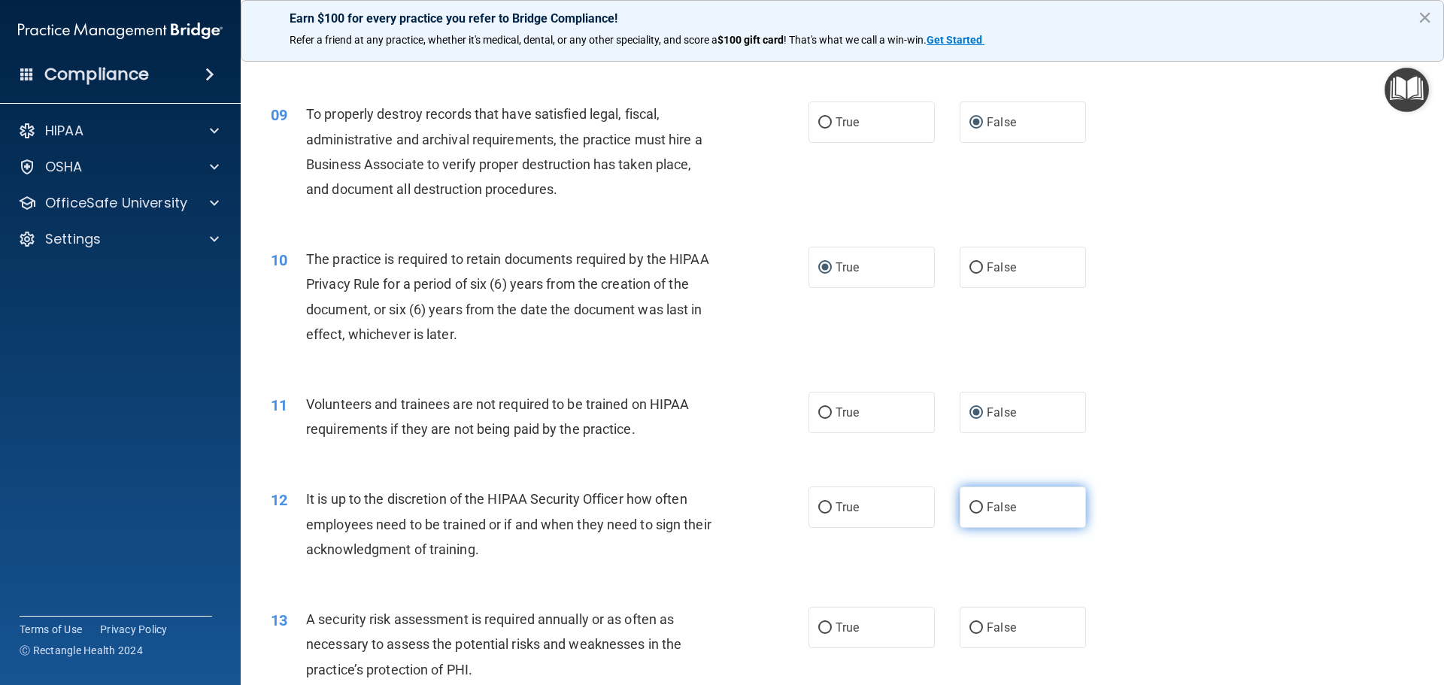
radio input "true"
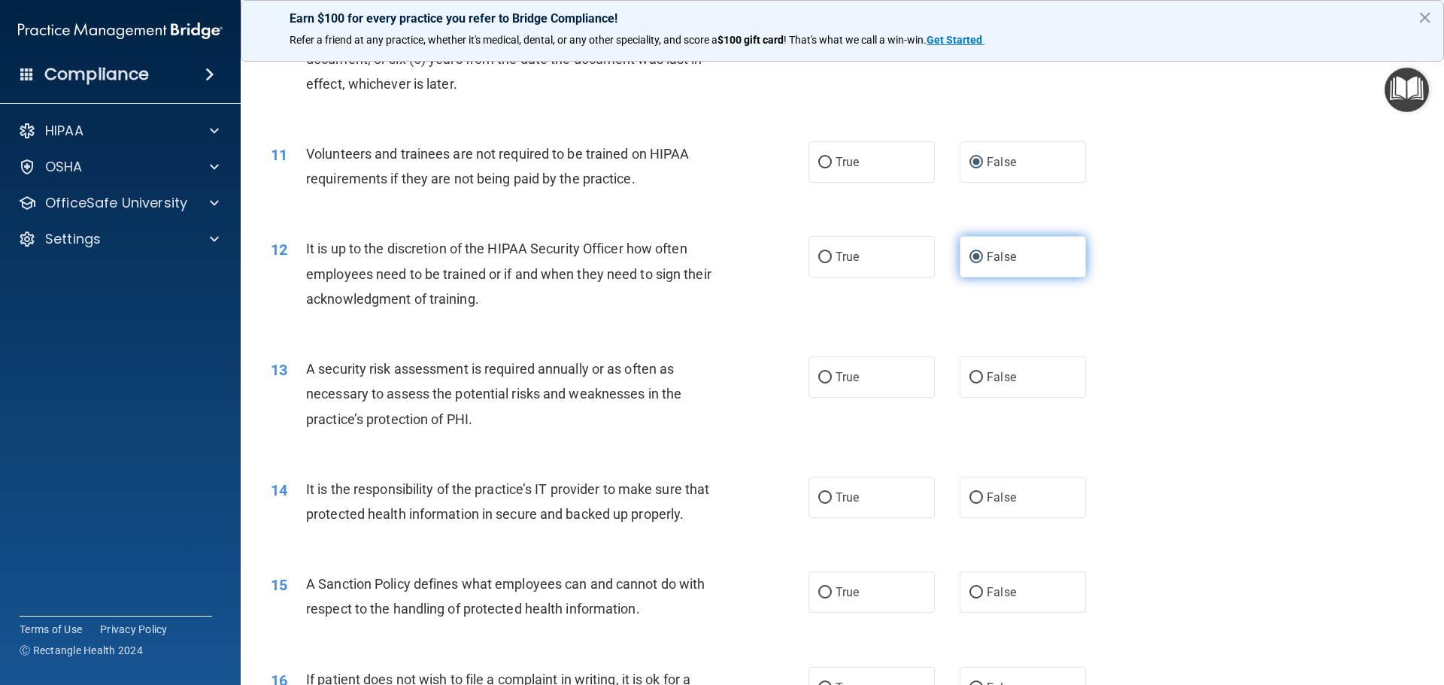
scroll to position [1504, 0]
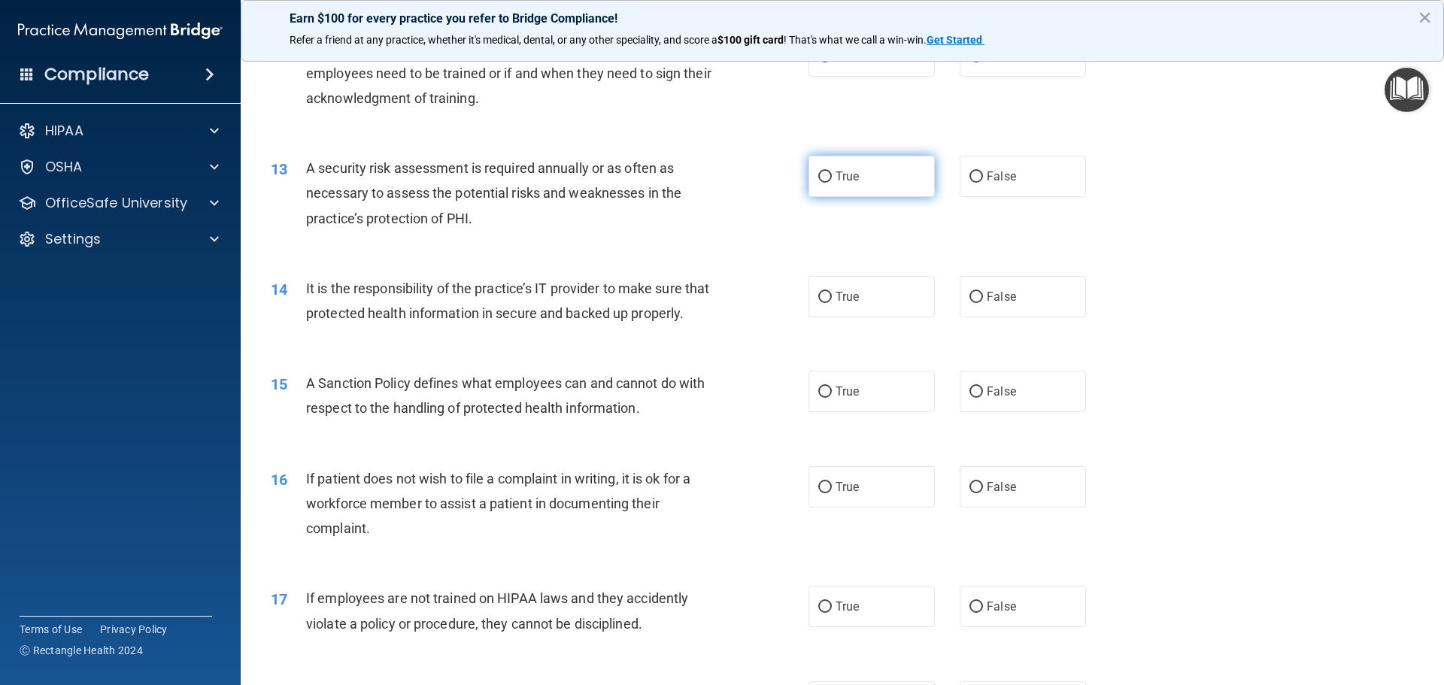
click at [818, 176] on input "True" at bounding box center [825, 176] width 14 height 11
radio input "true"
click at [972, 295] on input "False" at bounding box center [976, 297] width 14 height 11
radio input "true"
click at [969, 398] on input "False" at bounding box center [976, 392] width 14 height 11
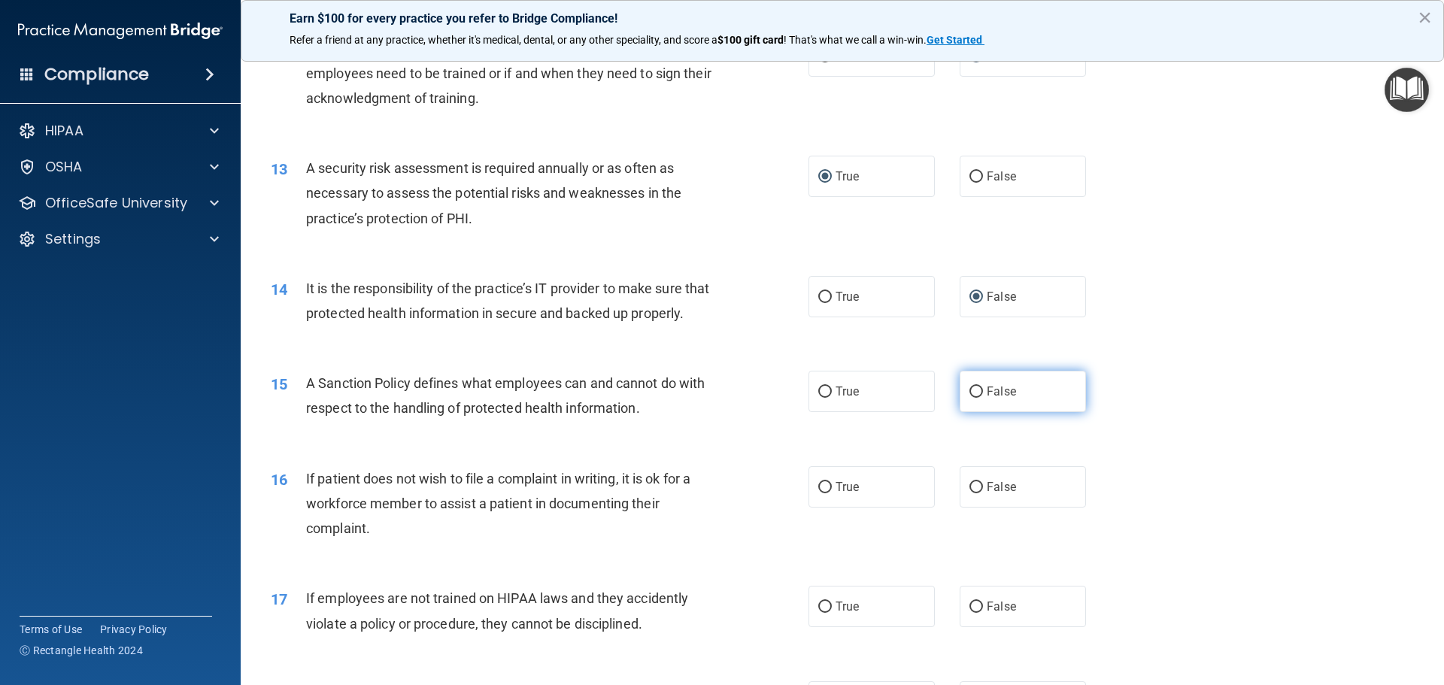
radio input "true"
click at [969, 493] on input "False" at bounding box center [976, 487] width 14 height 11
radio input "true"
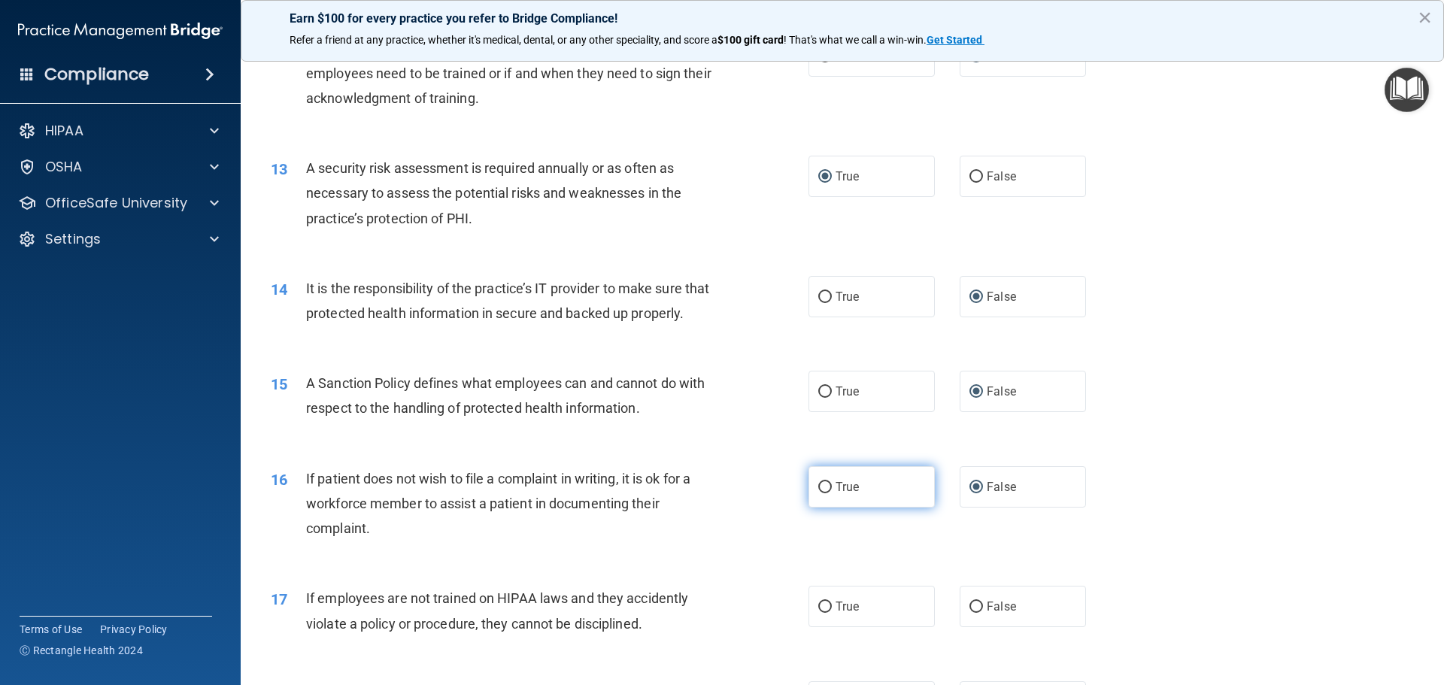
click at [818, 493] on input "True" at bounding box center [825, 487] width 14 height 11
radio input "true"
radio input "false"
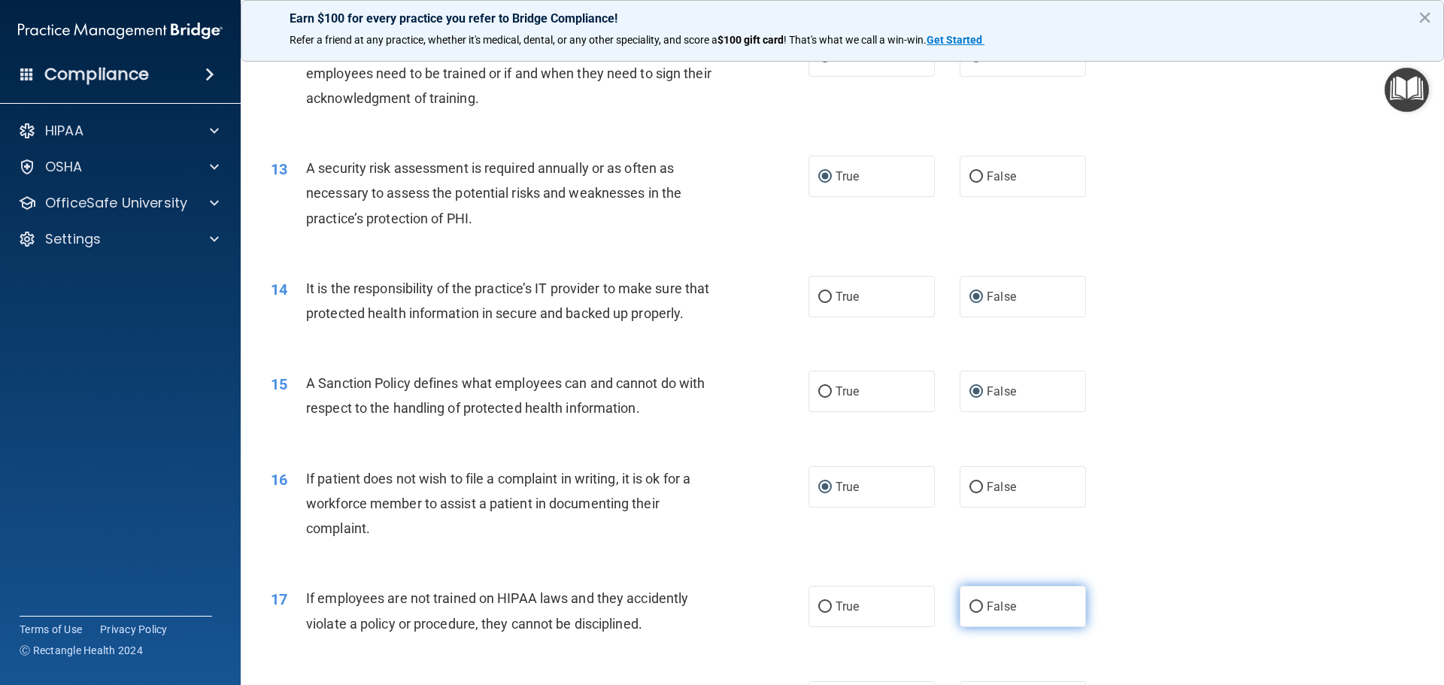
click at [972, 613] on input "False" at bounding box center [976, 607] width 14 height 11
radio input "true"
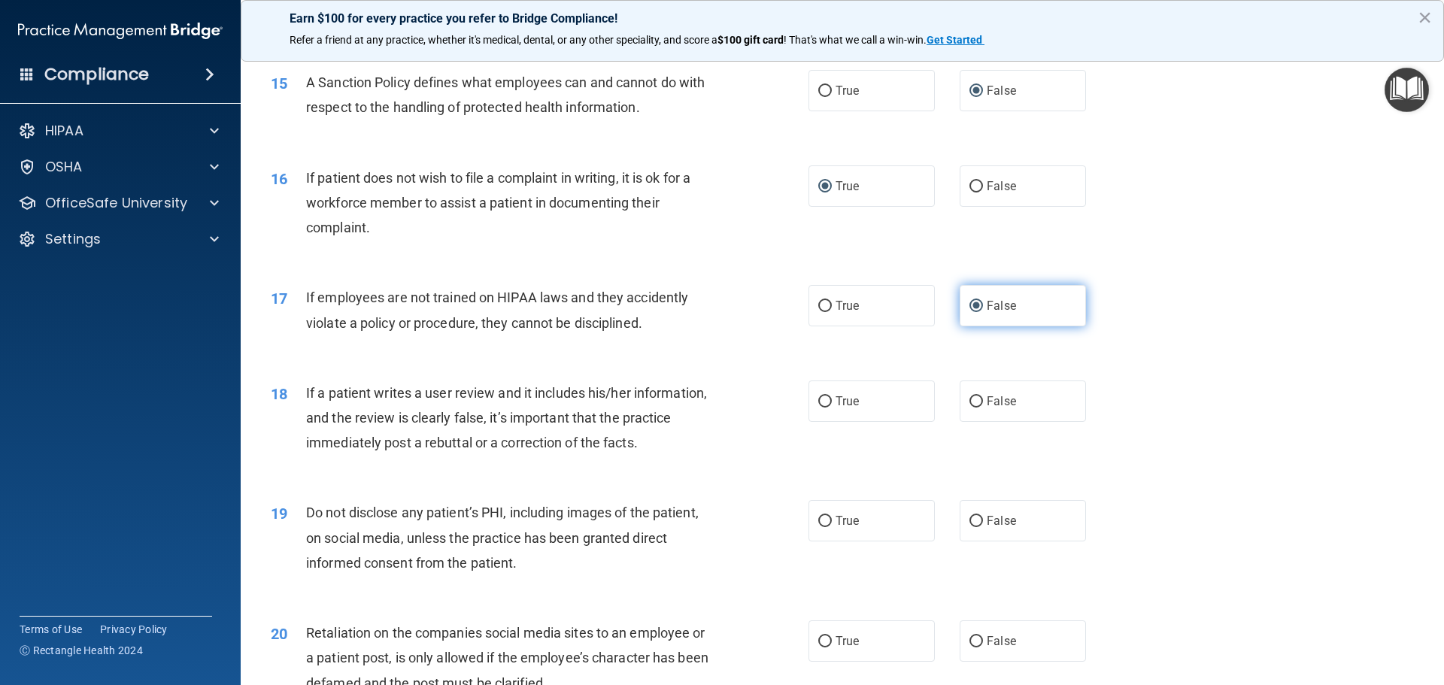
scroll to position [1880, 0]
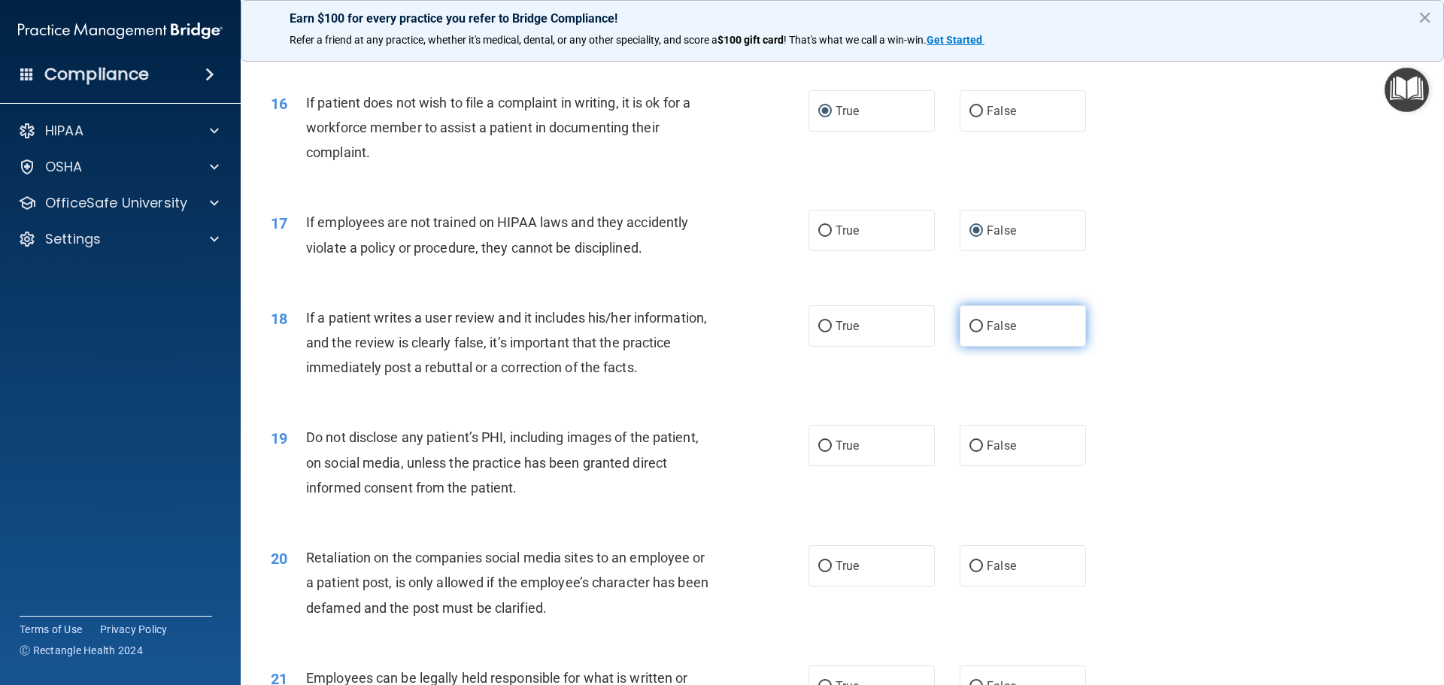
click at [969, 332] on input "False" at bounding box center [976, 326] width 14 height 11
radio input "true"
click at [820, 452] on input "True" at bounding box center [825, 446] width 14 height 11
radio input "true"
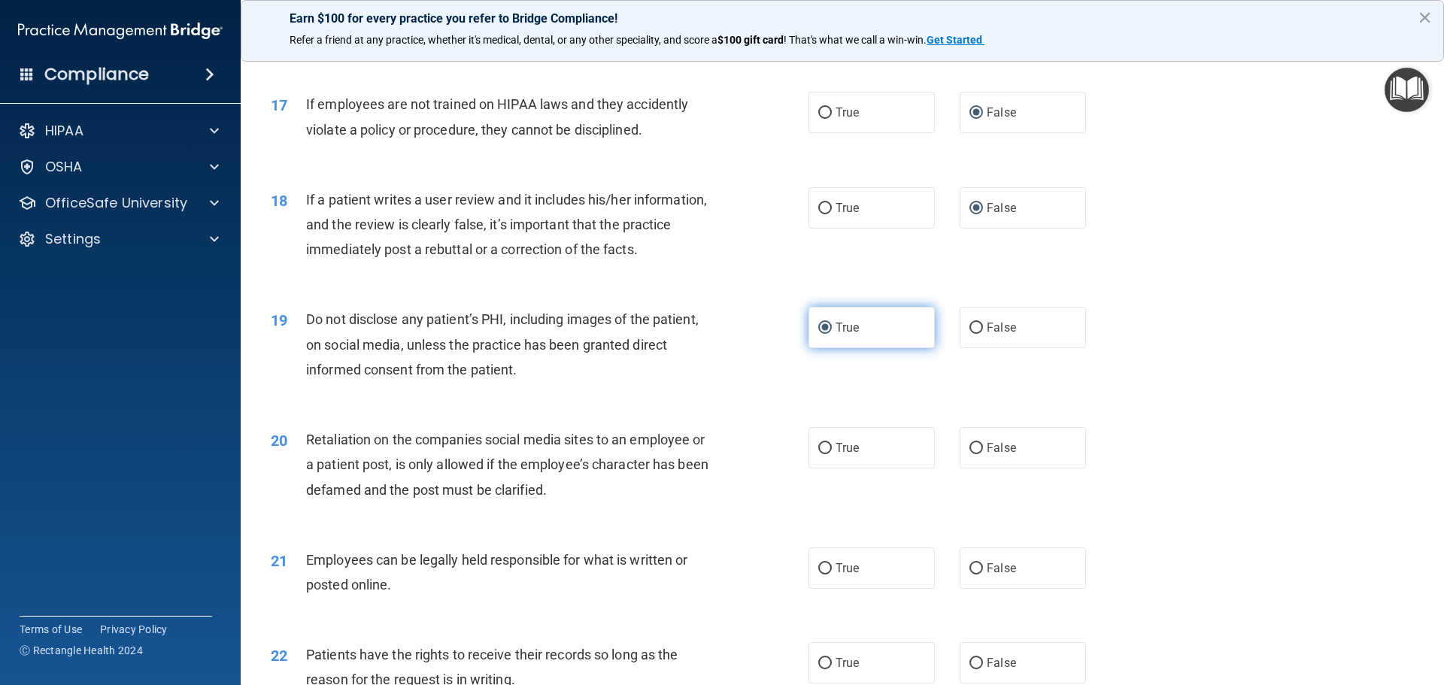
scroll to position [2030, 0]
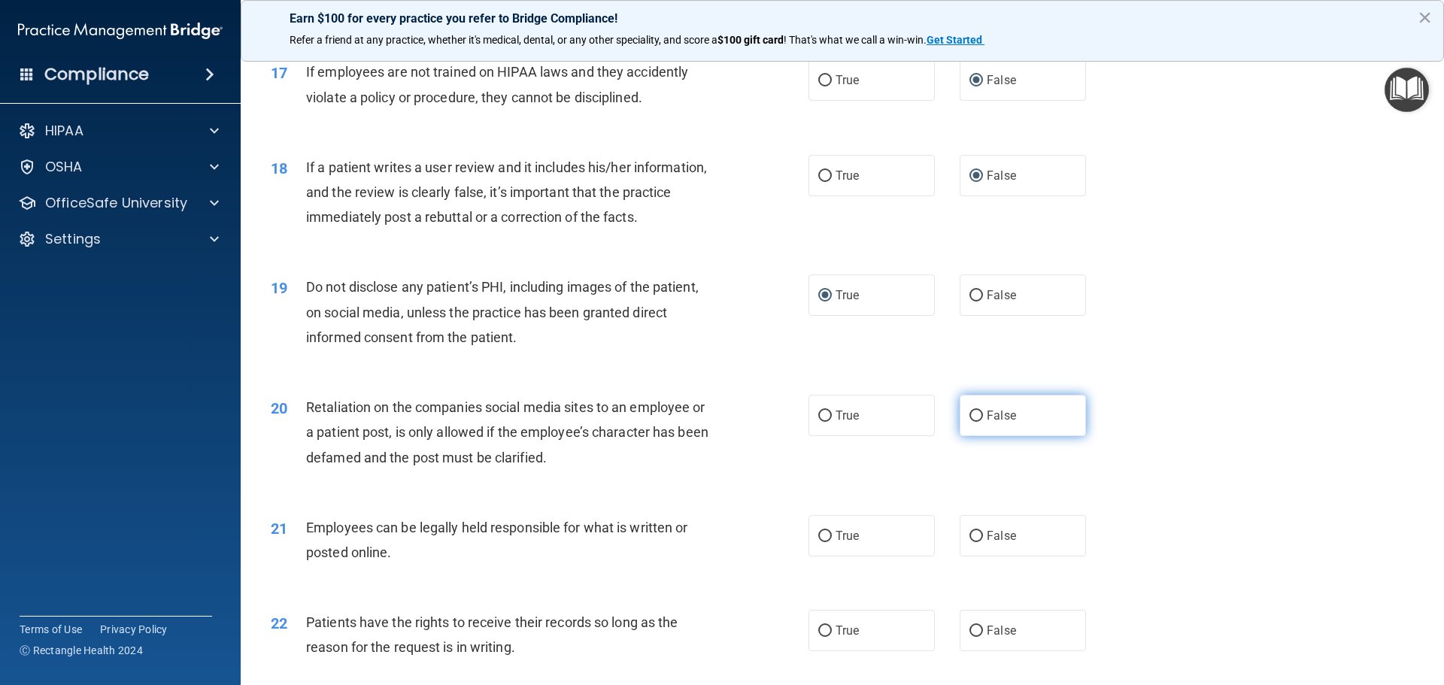
click at [976, 436] on label "False" at bounding box center [1023, 415] width 126 height 41
click at [976, 422] on input "False" at bounding box center [976, 416] width 14 height 11
radio input "true"
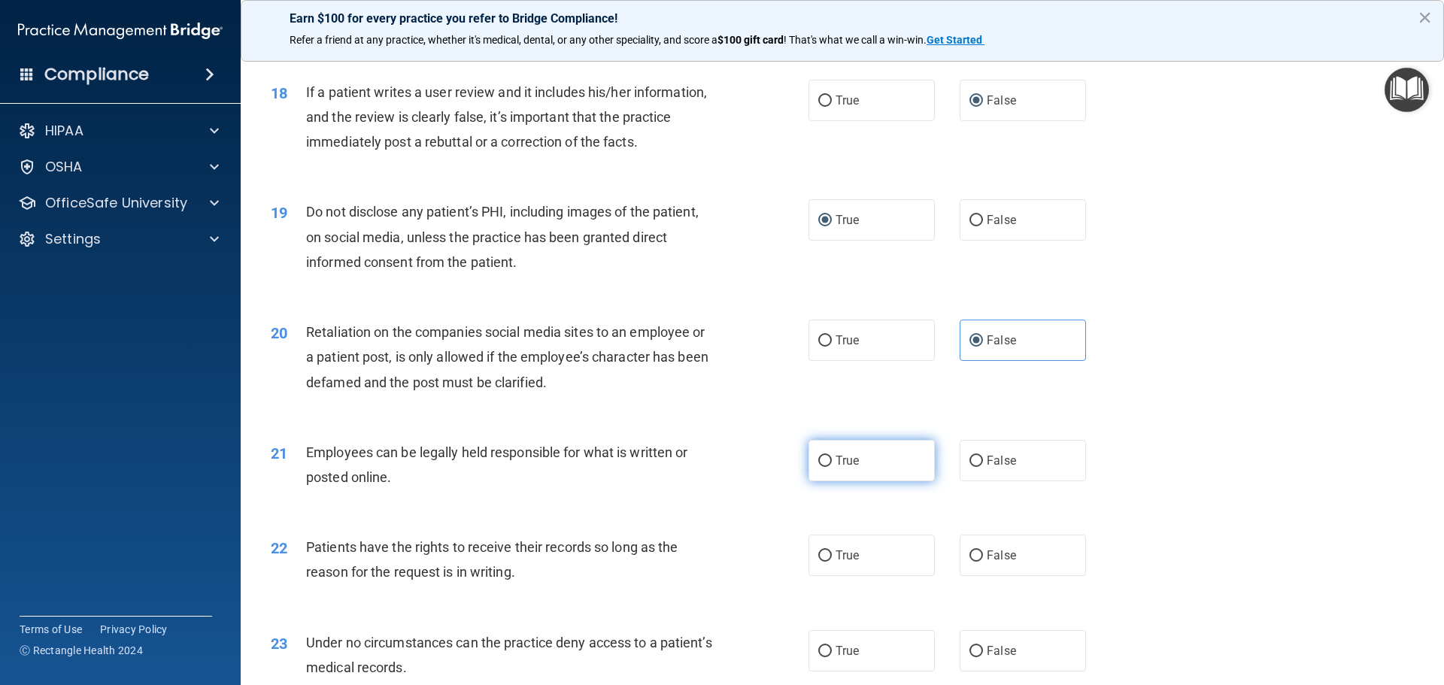
click at [820, 467] on input "True" at bounding box center [825, 461] width 14 height 11
radio input "true"
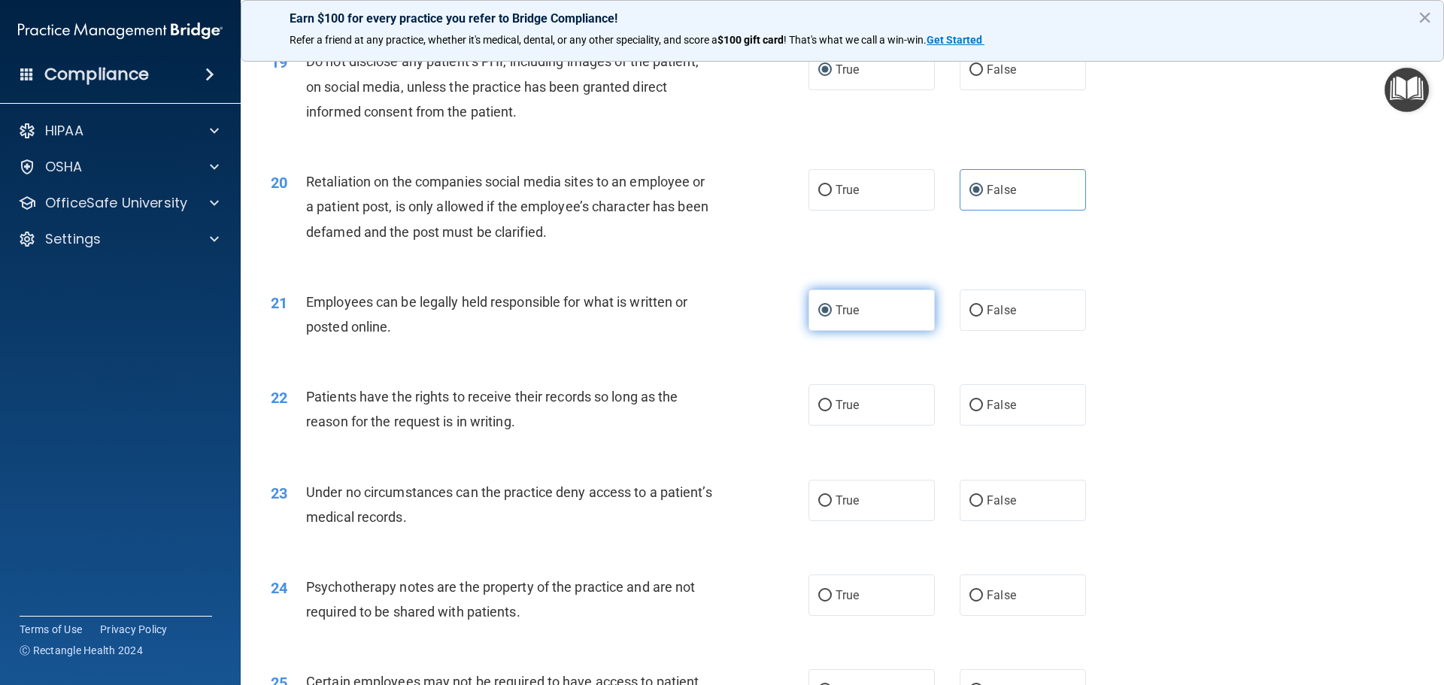
scroll to position [2331, 0]
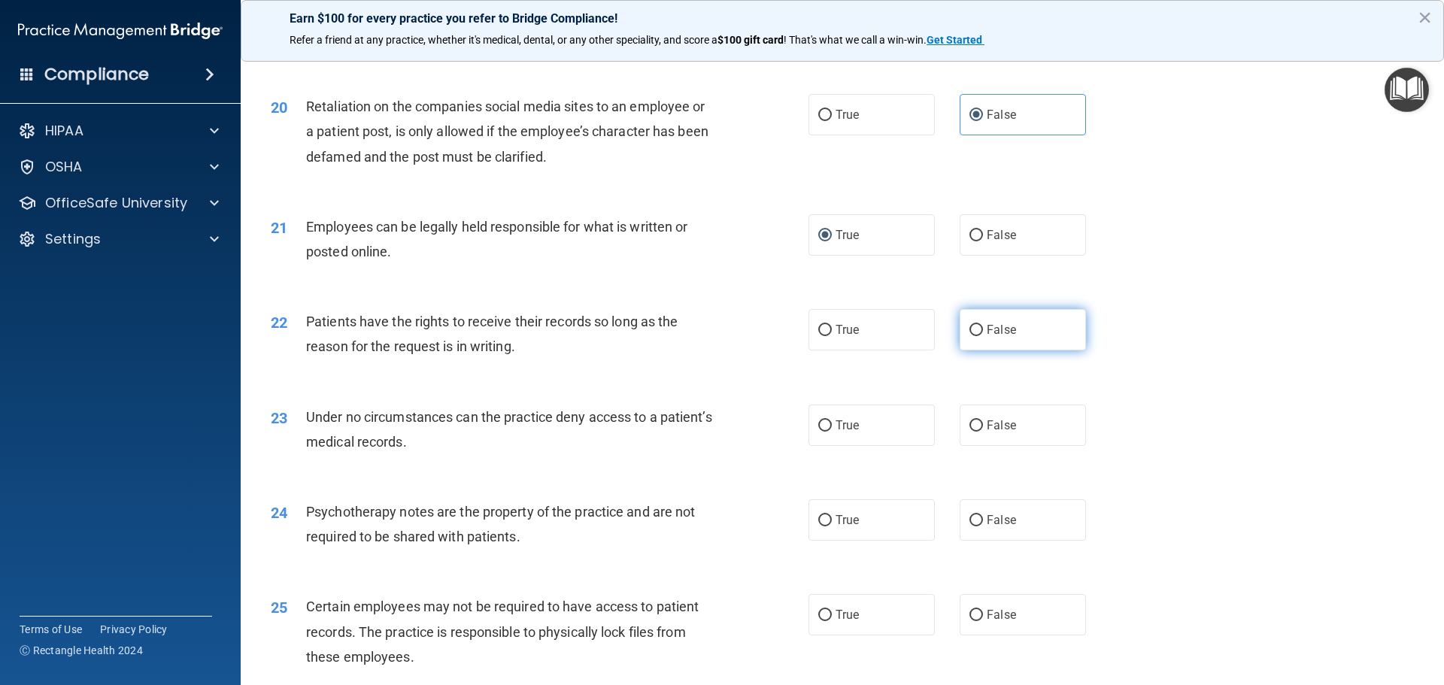
click at [969, 336] on input "False" at bounding box center [976, 330] width 14 height 11
radio input "true"
click at [969, 432] on input "False" at bounding box center [976, 425] width 14 height 11
radio input "true"
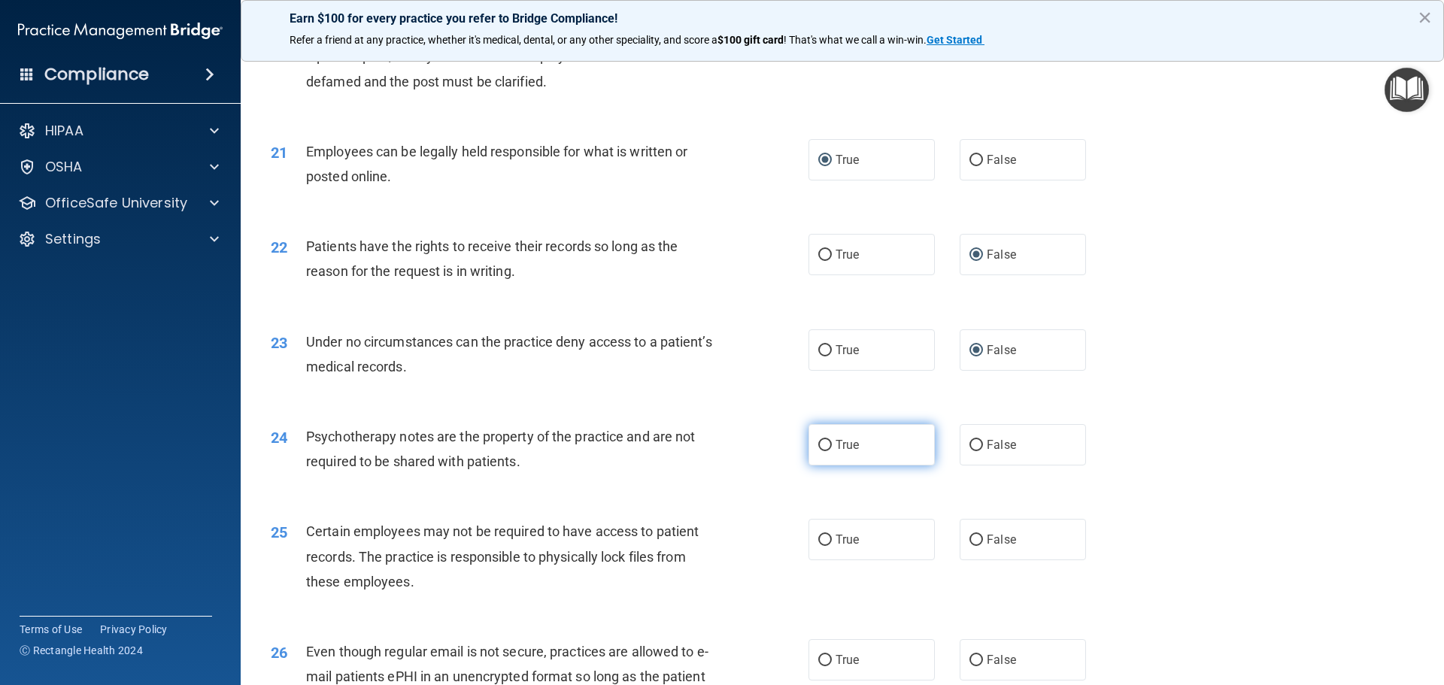
click at [823, 451] on input "True" at bounding box center [825, 445] width 14 height 11
radio input "true"
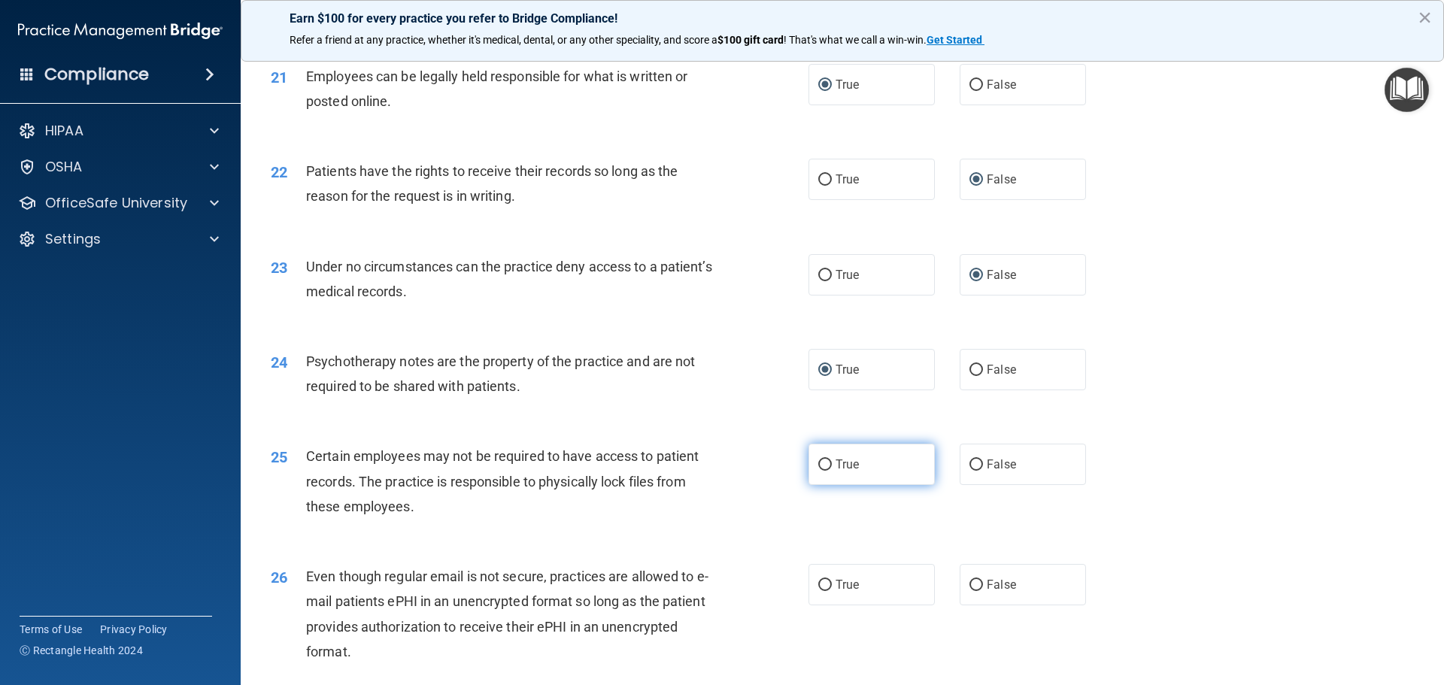
click at [819, 471] on input "True" at bounding box center [825, 464] width 14 height 11
radio input "true"
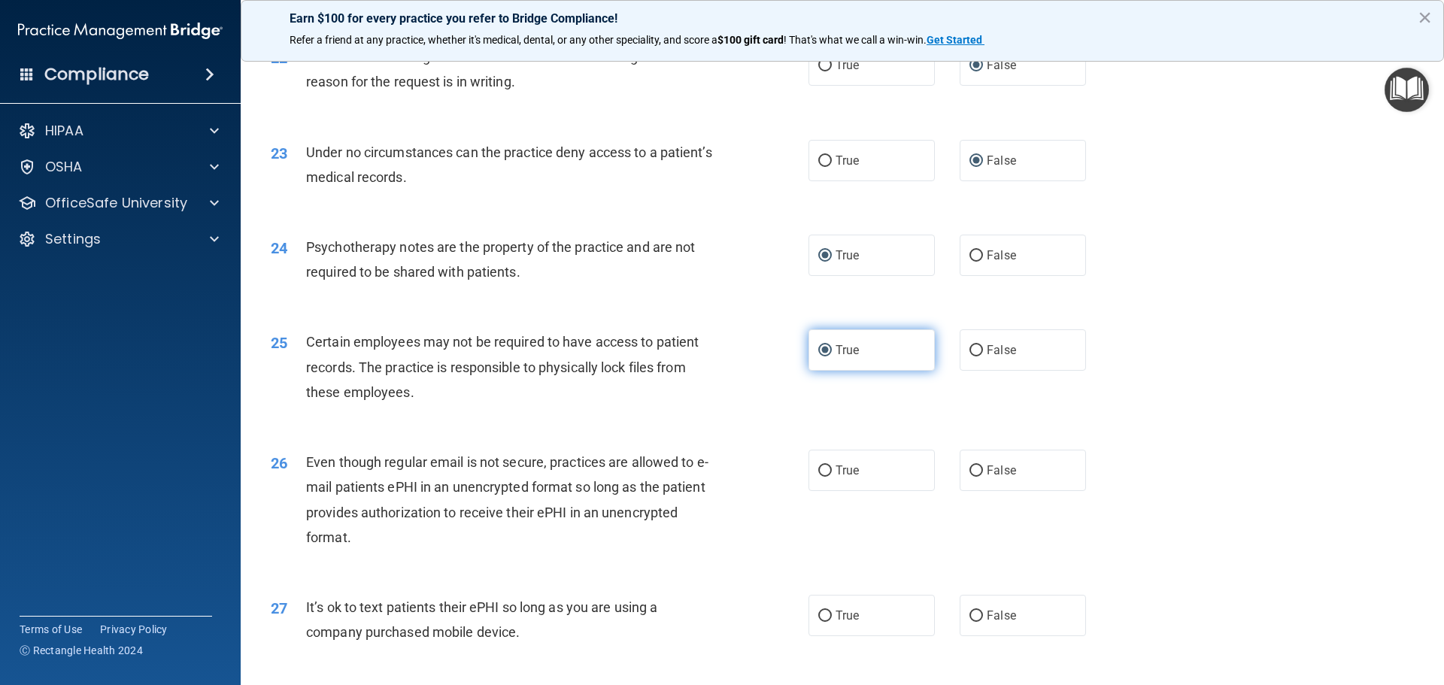
scroll to position [2632, 0]
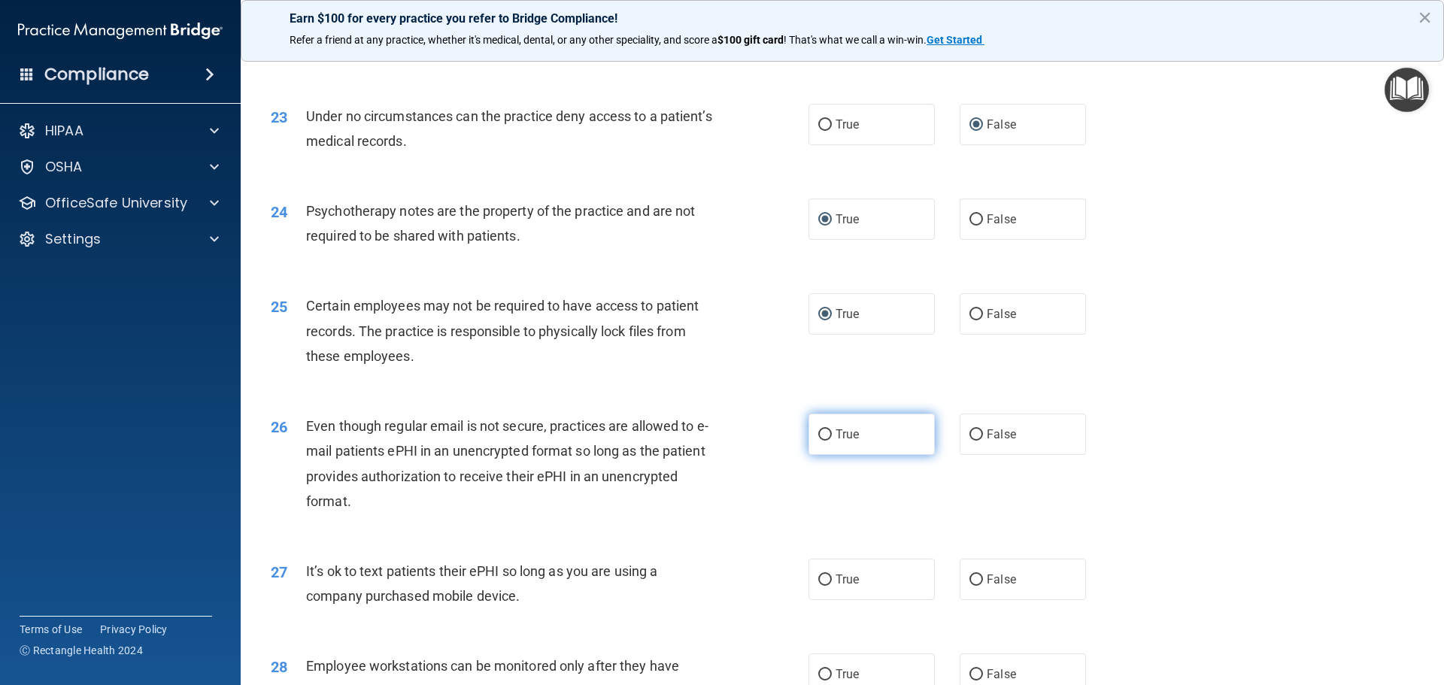
click at [823, 441] on input "True" at bounding box center [825, 434] width 14 height 11
radio input "true"
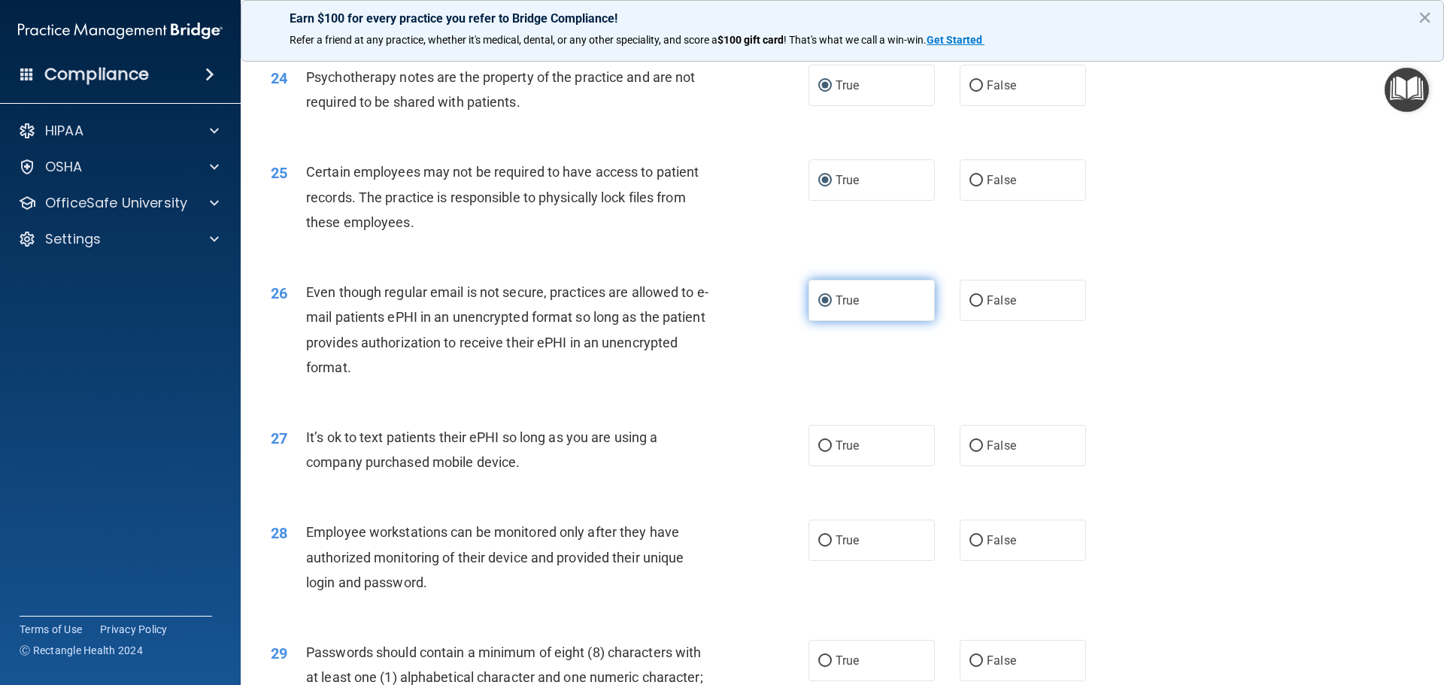
scroll to position [2783, 0]
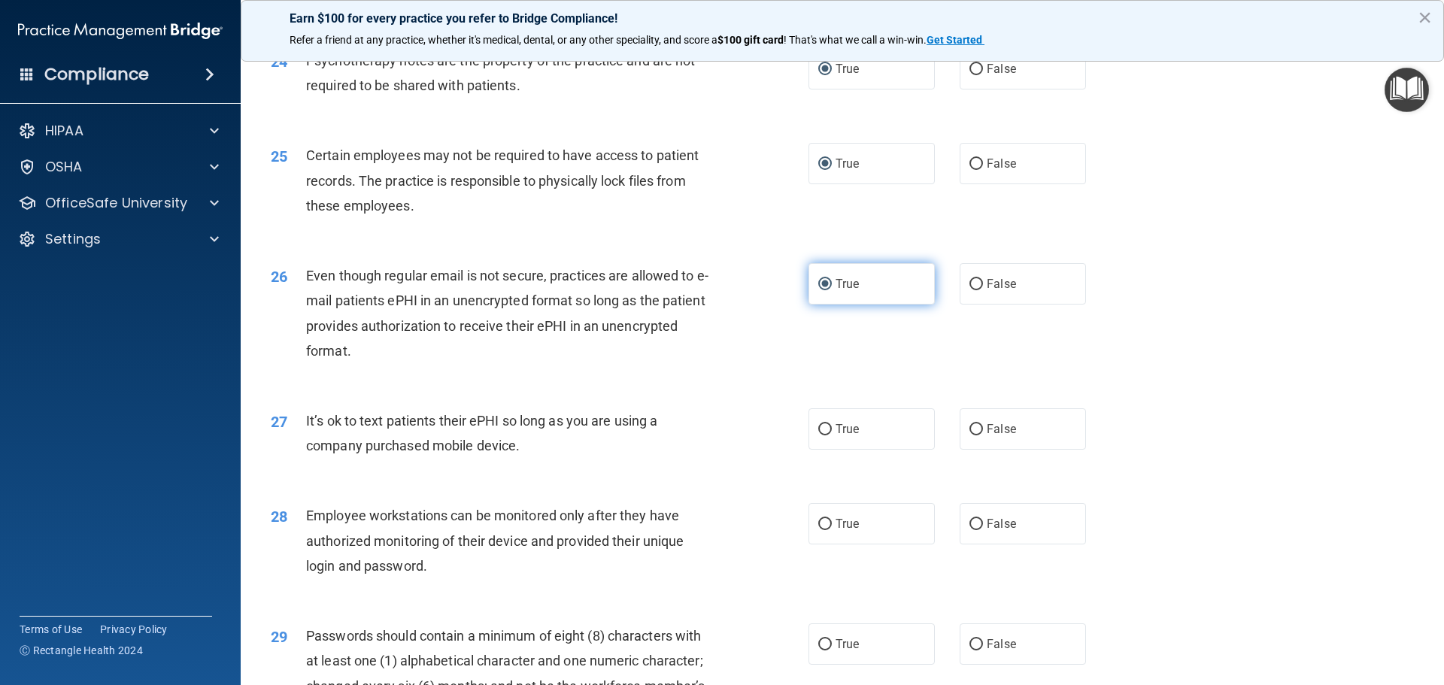
click at [823, 435] on input "True" at bounding box center [825, 429] width 14 height 11
radio input "true"
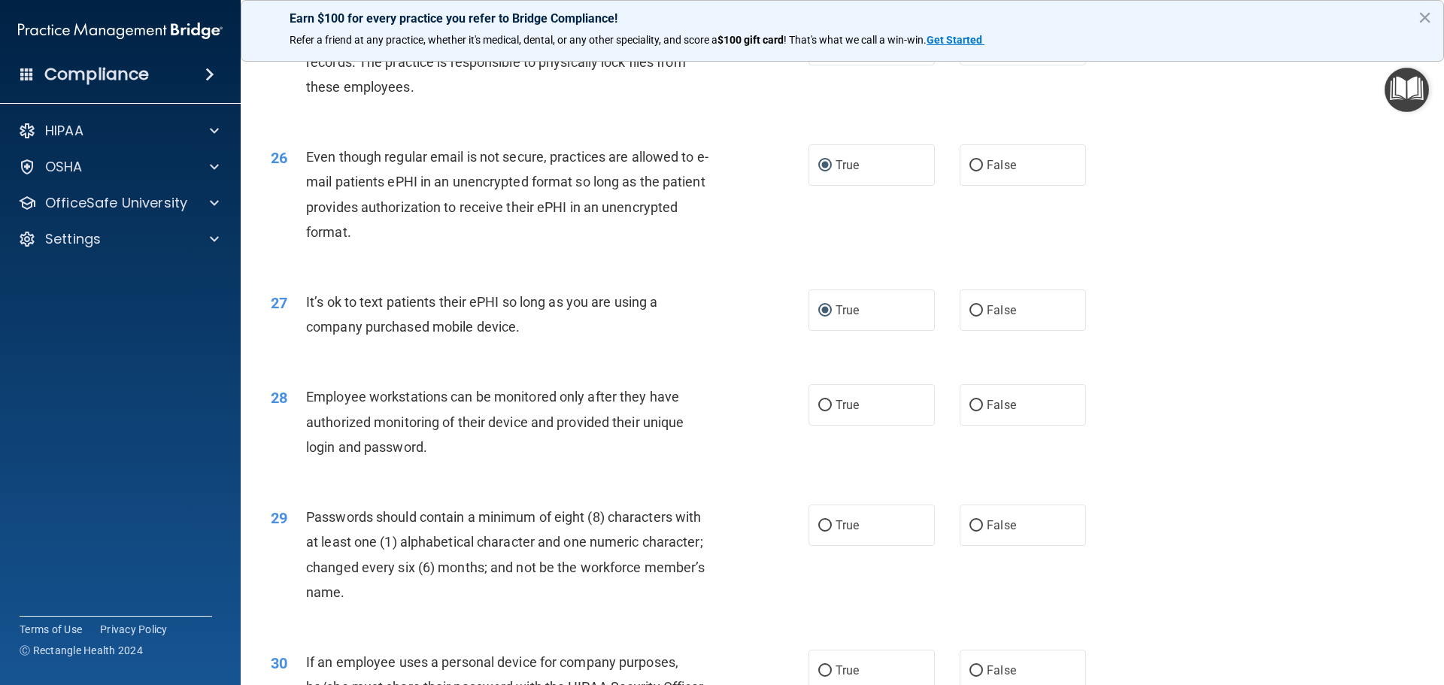
scroll to position [2933, 0]
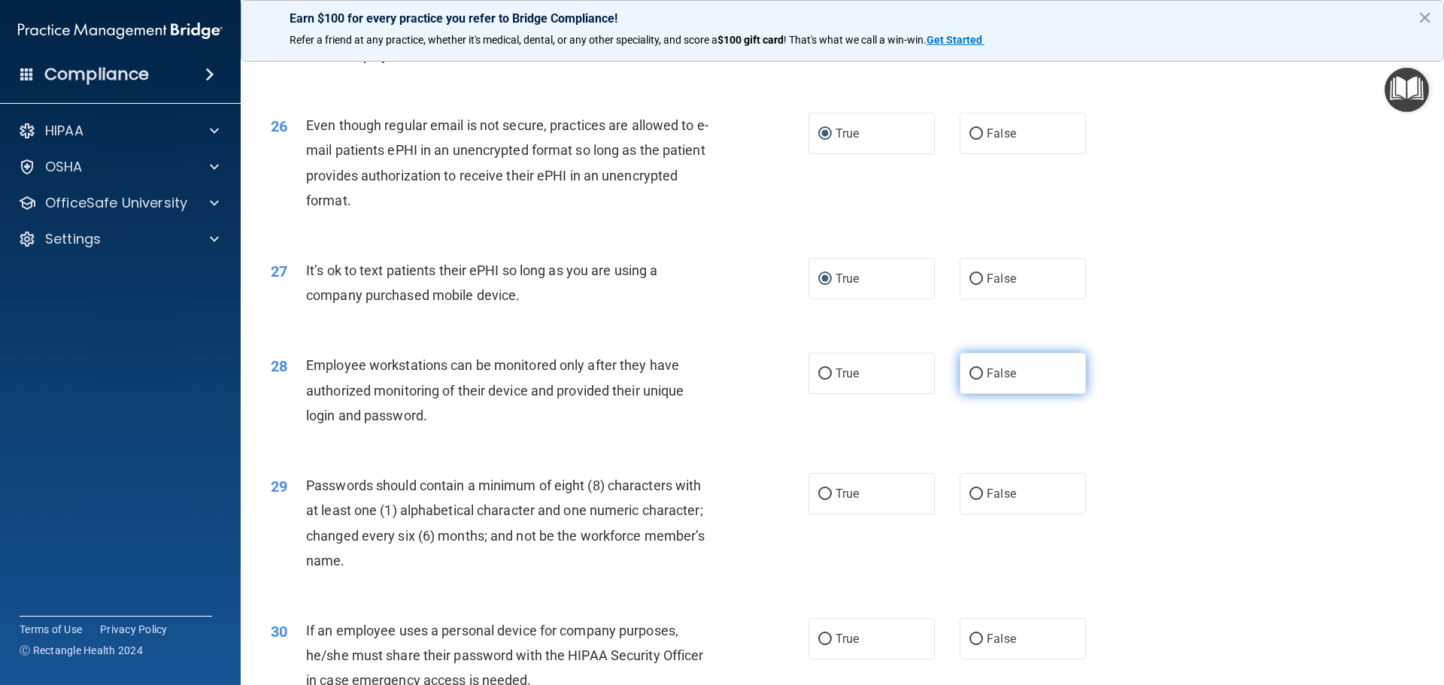
click at [974, 380] on input "False" at bounding box center [976, 373] width 14 height 11
radio input "true"
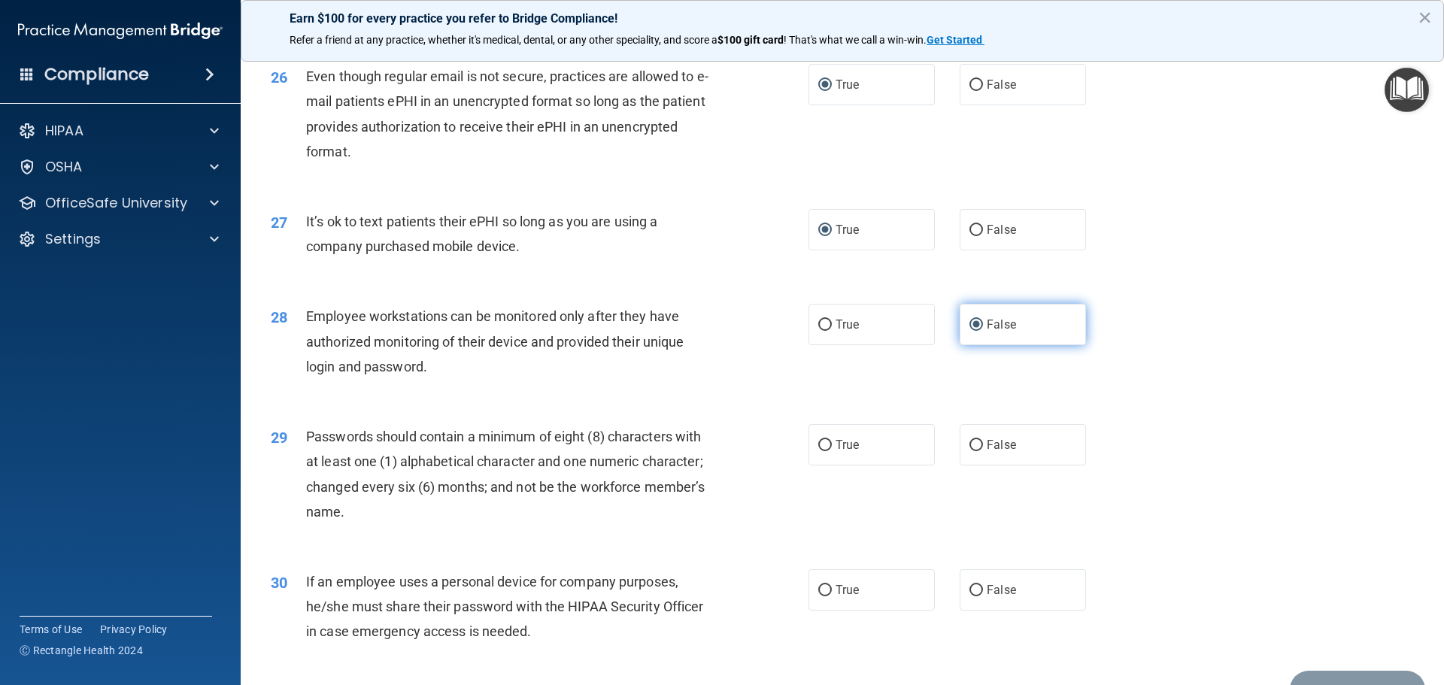
scroll to position [3008, 0]
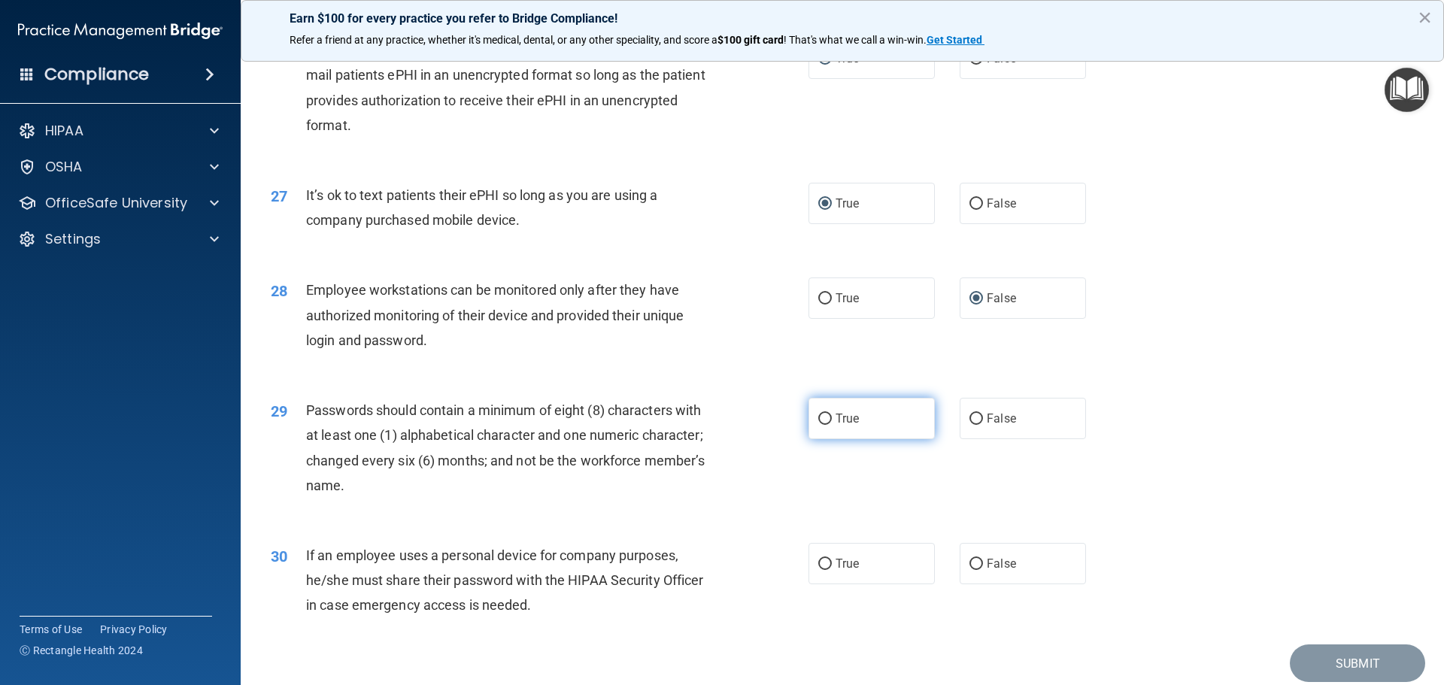
click at [819, 425] on input "True" at bounding box center [825, 419] width 14 height 11
radio input "true"
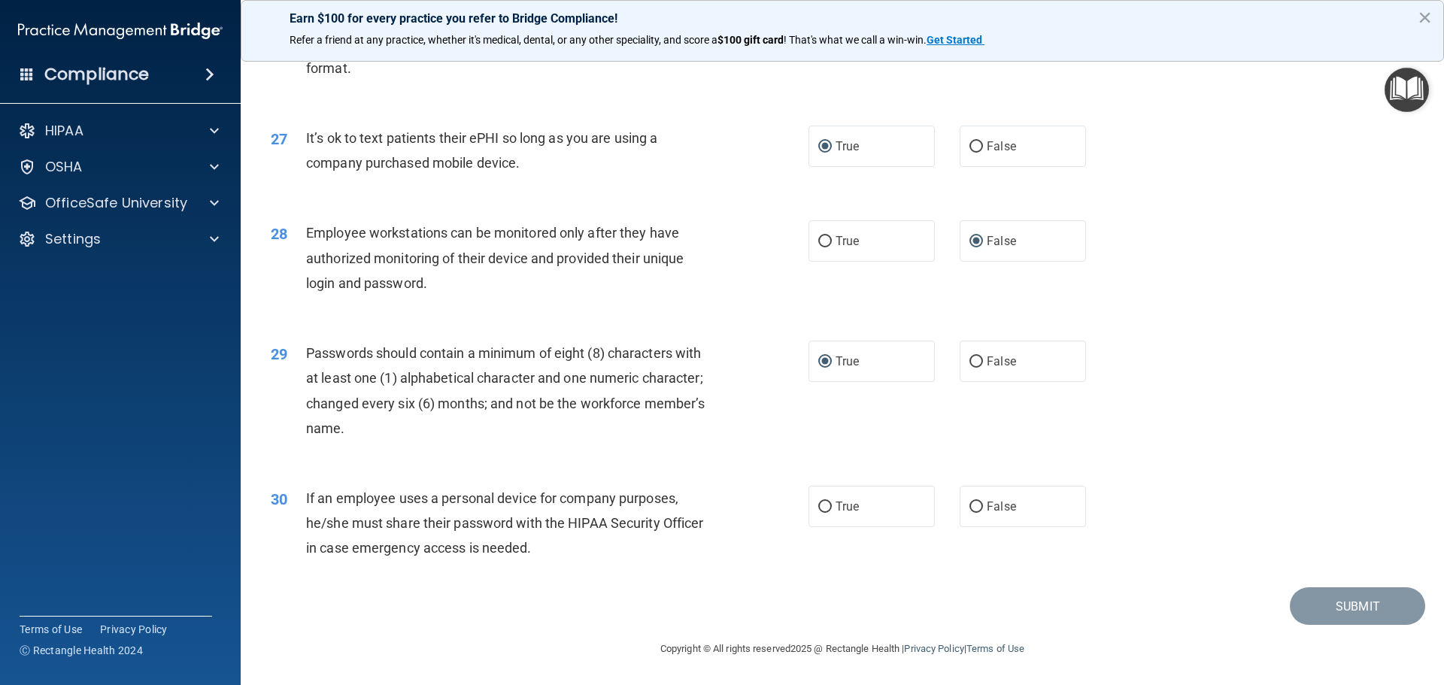
scroll to position [3090, 0]
click at [969, 508] on input "False" at bounding box center [976, 507] width 14 height 11
radio input "true"
click at [1336, 604] on button "Submit" at bounding box center [1357, 606] width 135 height 38
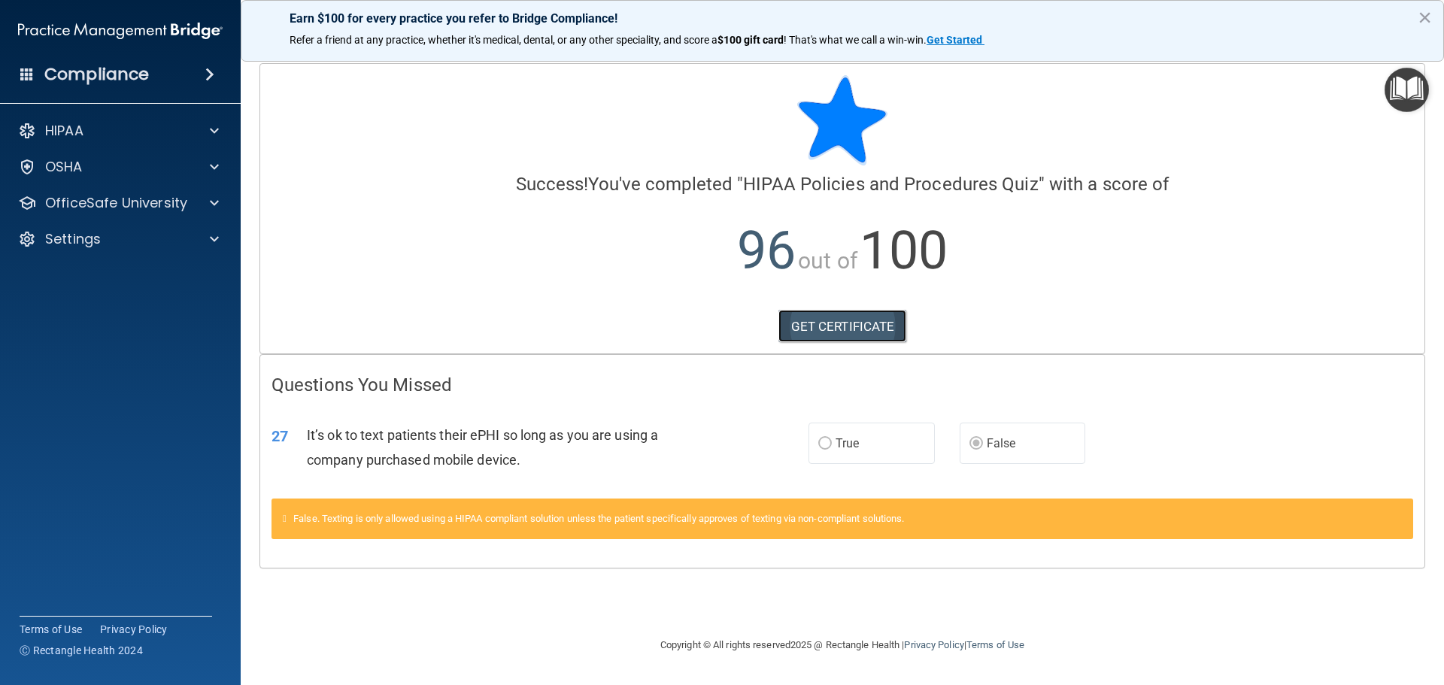
click at [832, 322] on link "GET CERTIFICATE" at bounding box center [842, 326] width 129 height 33
